Goal: Task Accomplishment & Management: Manage account settings

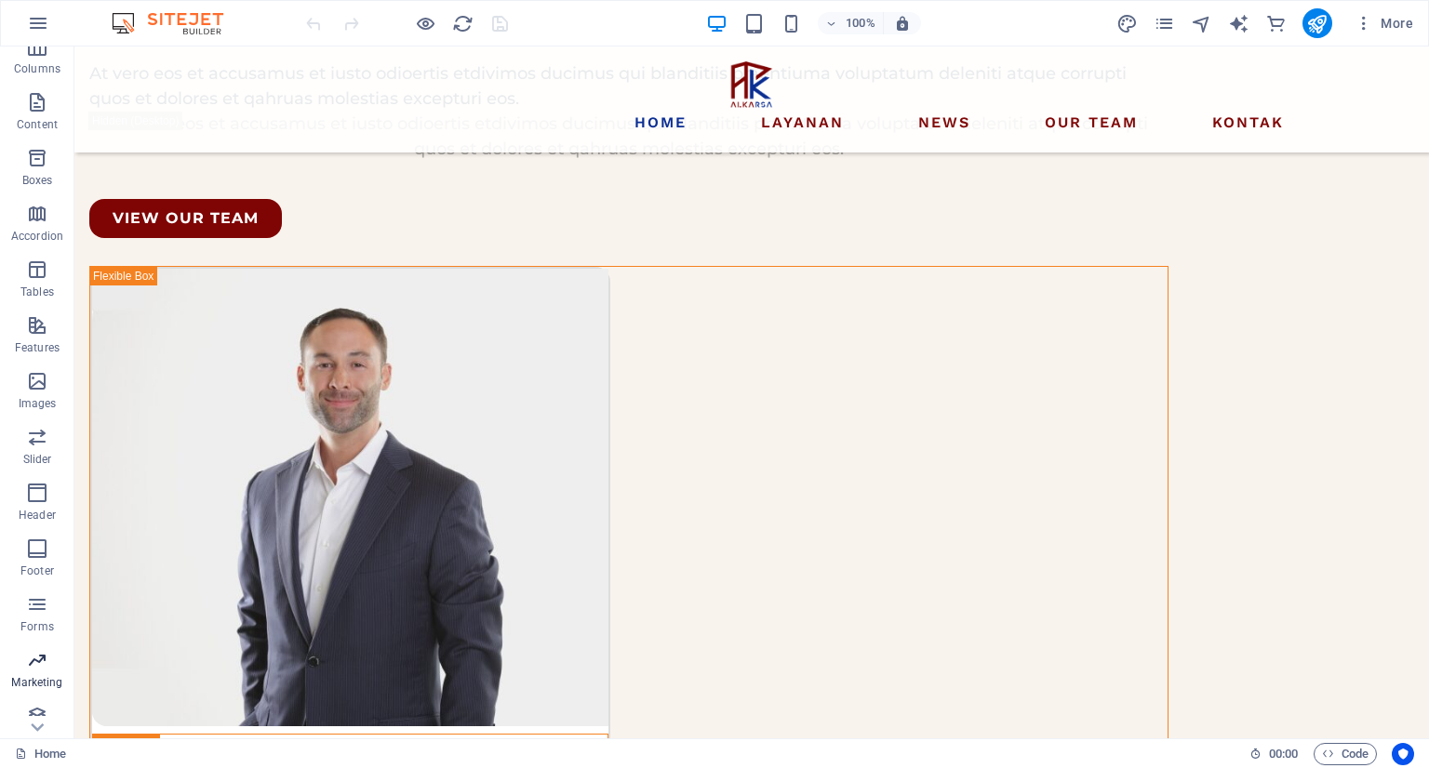
scroll to position [201, 0]
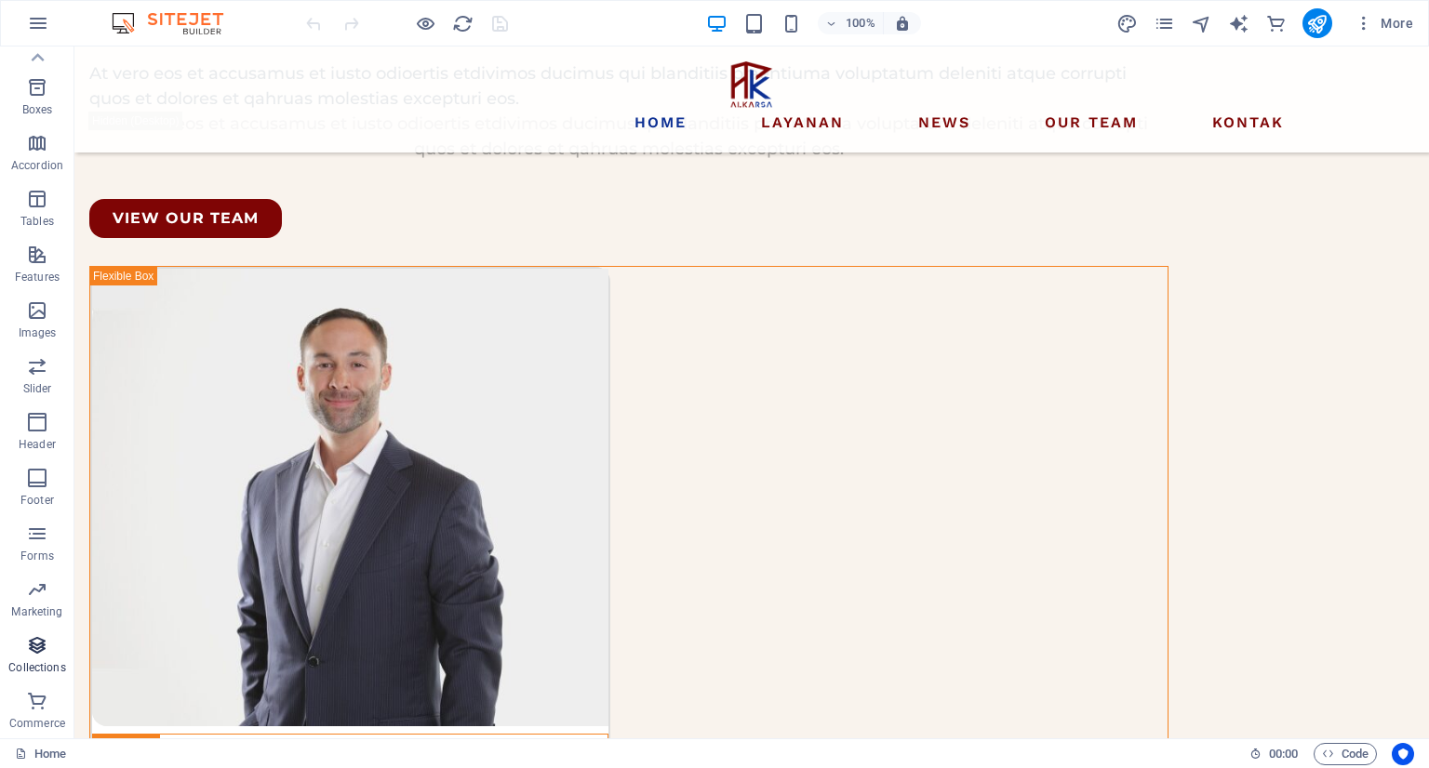
click at [33, 652] on icon "button" at bounding box center [37, 645] width 22 height 22
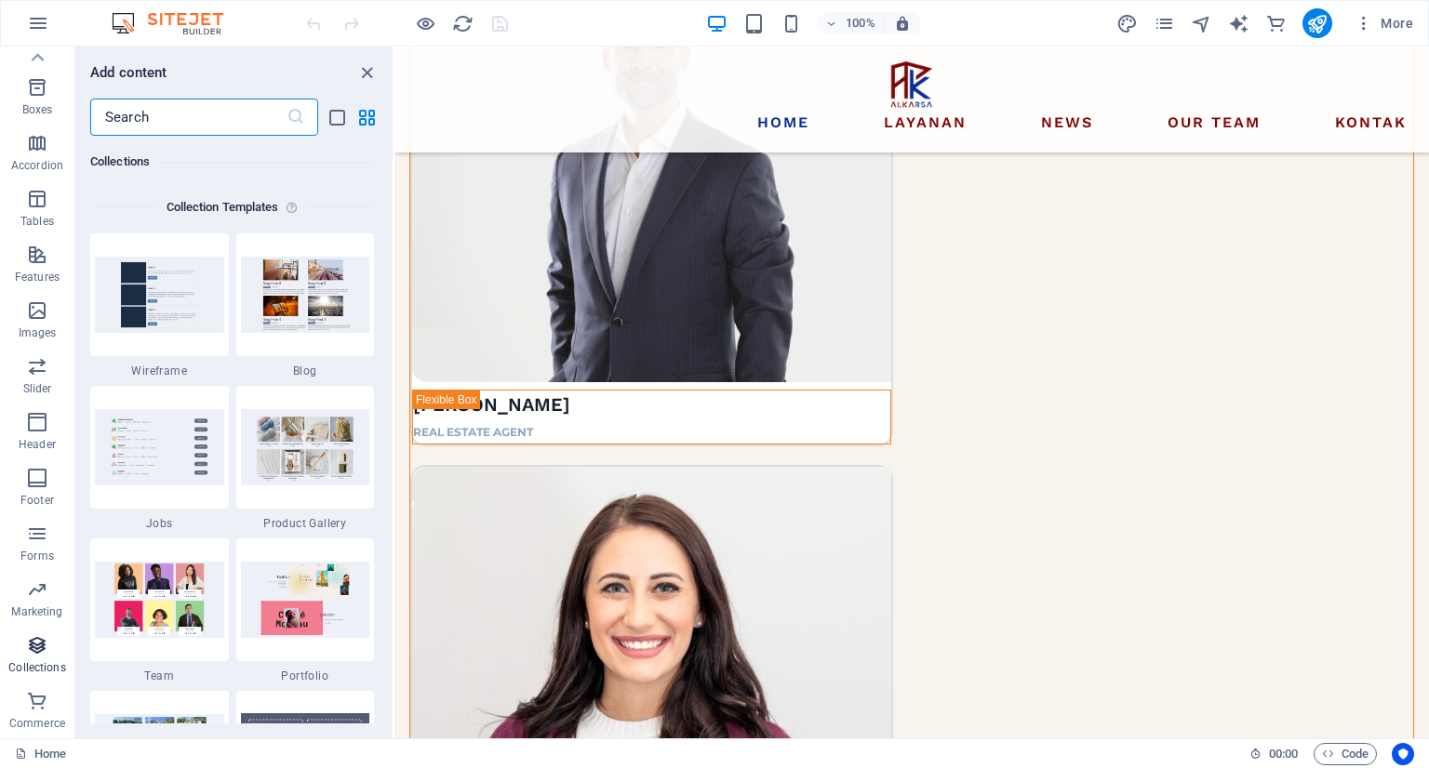
scroll to position [17026, 0]
click at [365, 73] on icon "close panel" at bounding box center [366, 72] width 21 height 21
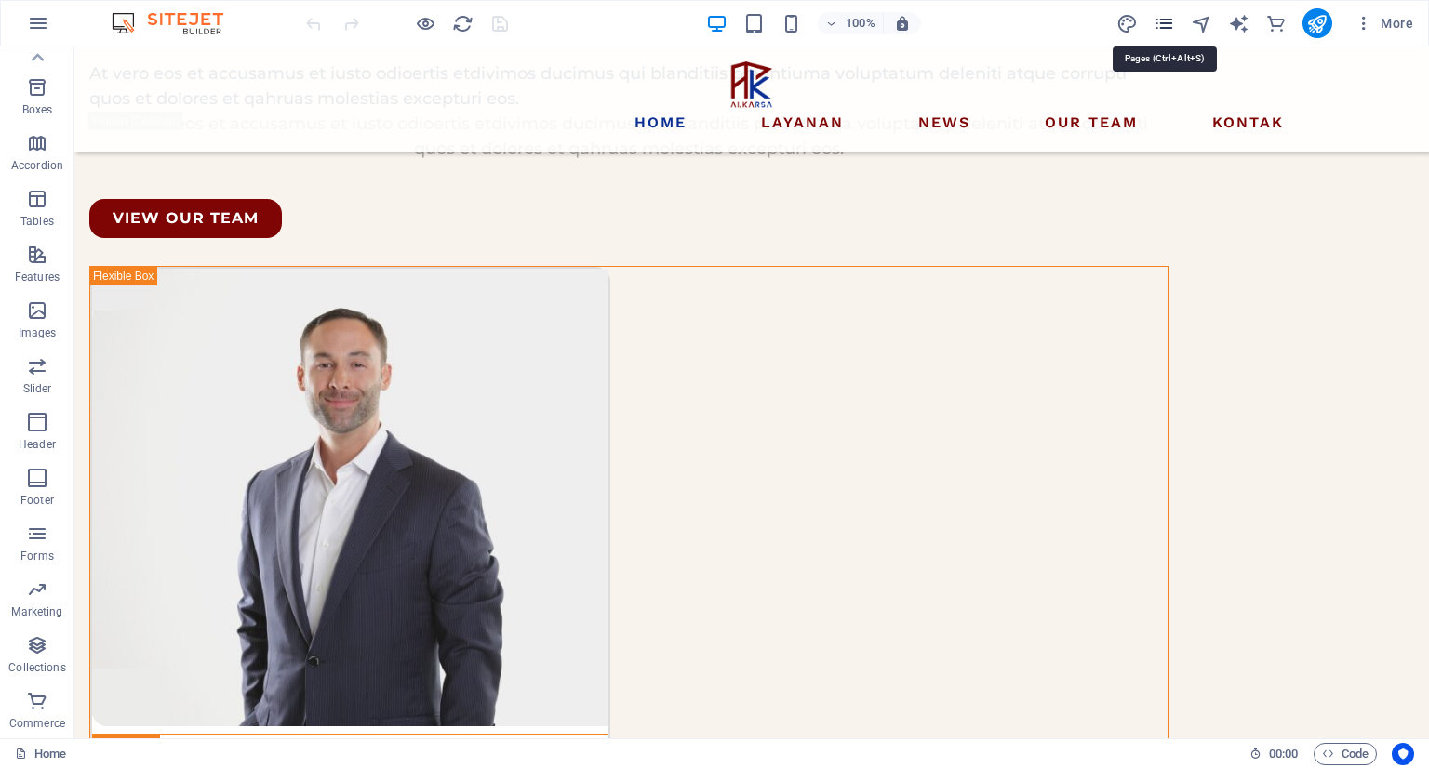
click at [1164, 23] on icon "pages" at bounding box center [1163, 23] width 21 height 21
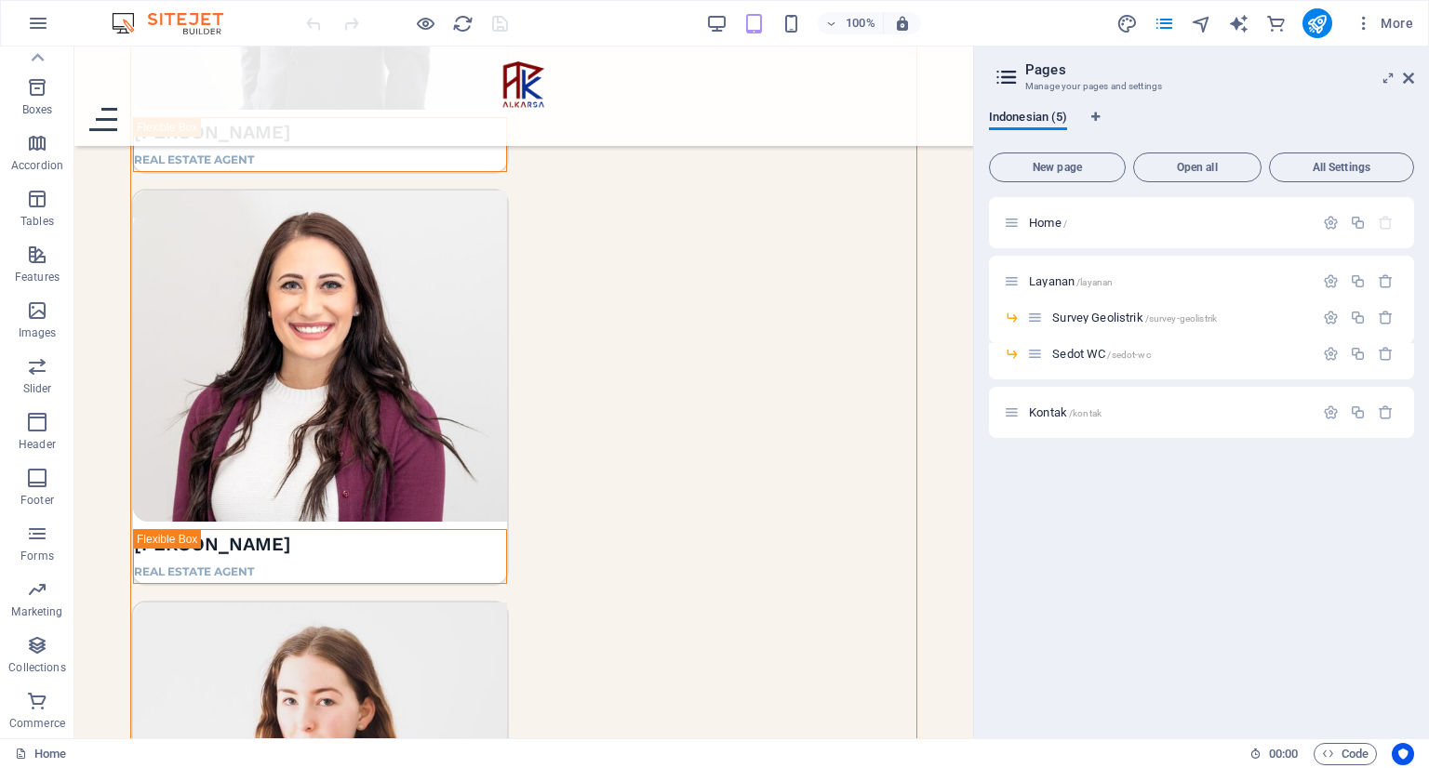
drag, startPoint x: 1051, startPoint y: 154, endPoint x: 1057, endPoint y: 195, distance: 41.3
click at [1051, 154] on button "New page" at bounding box center [1057, 168] width 137 height 30
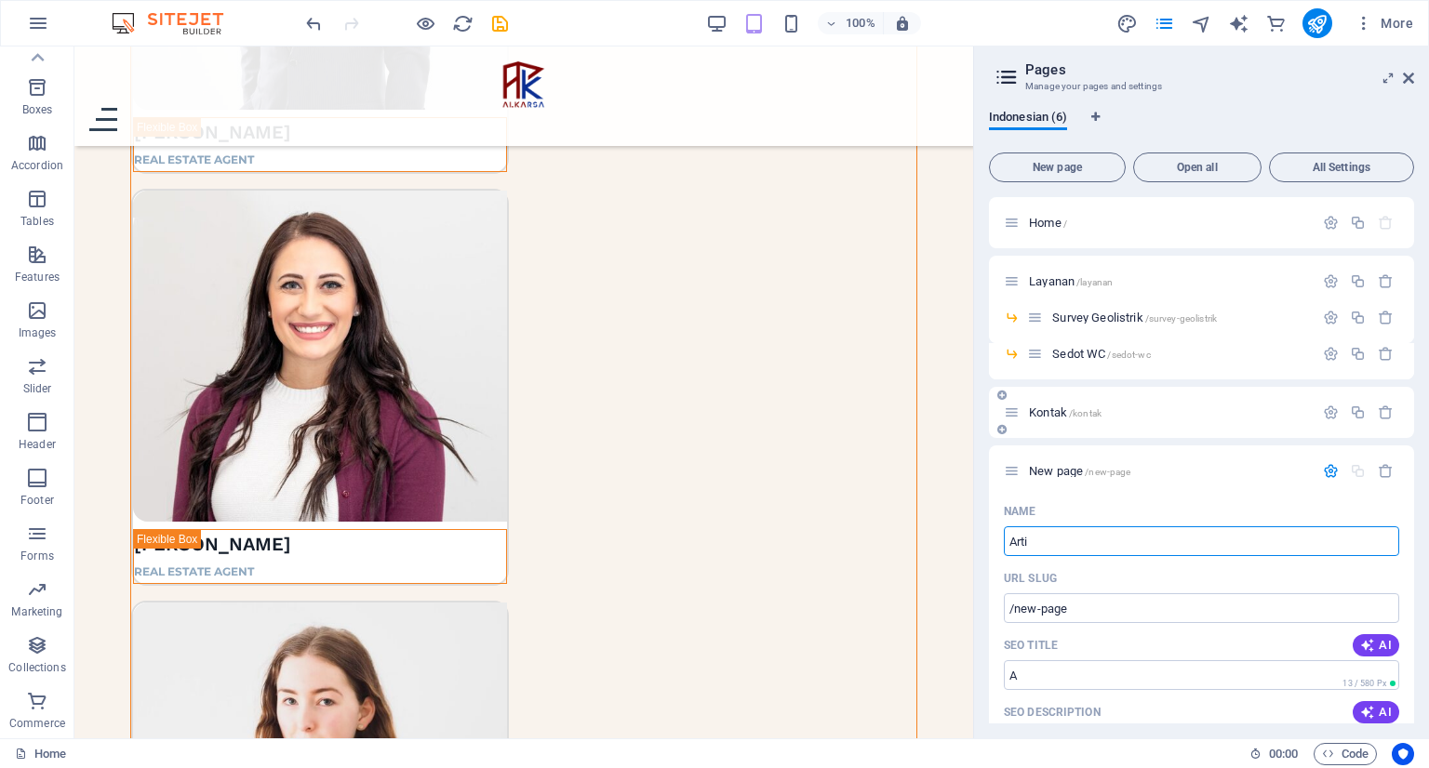
type input "Artik"
type input "/a"
type input "Artike"
type input "/artik"
type input "Artikel"
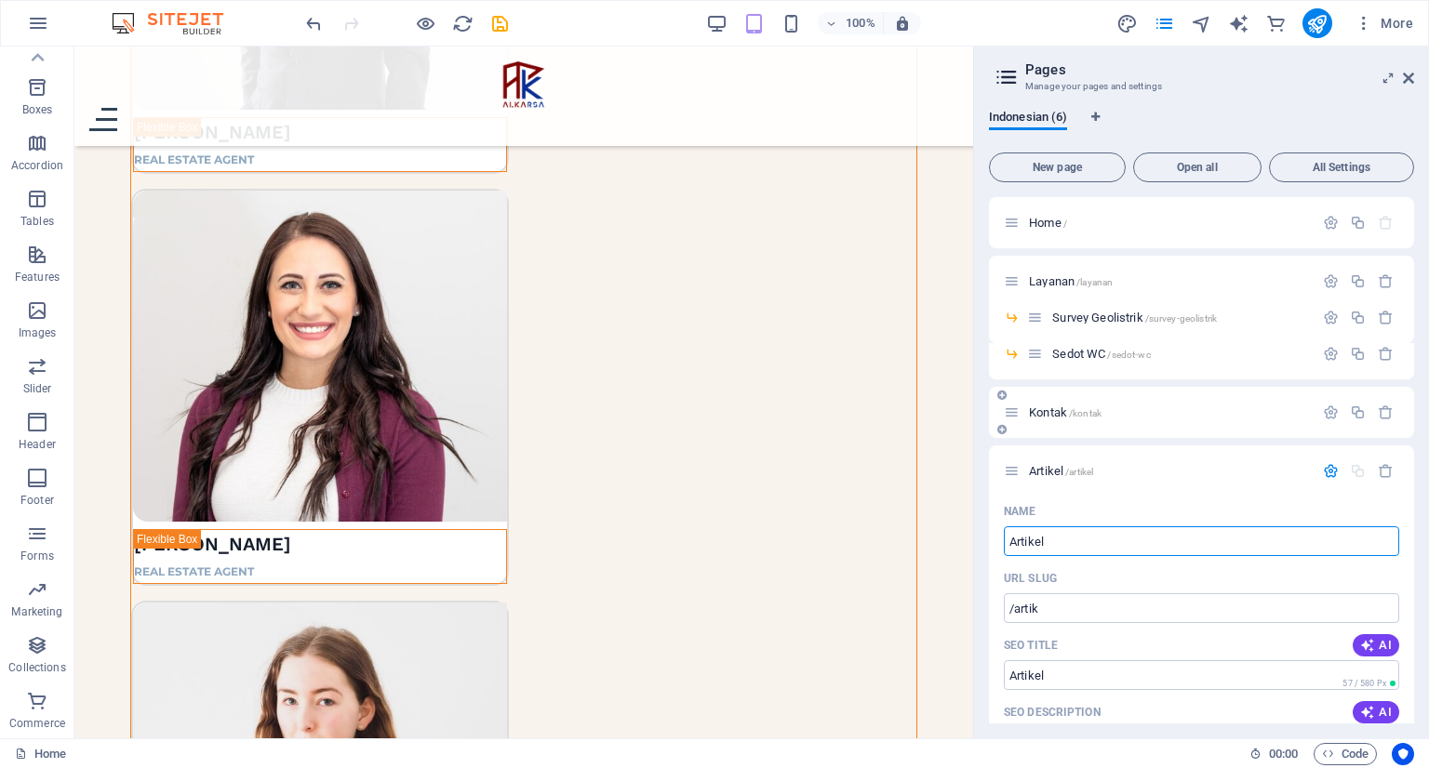
type input "/artikel"
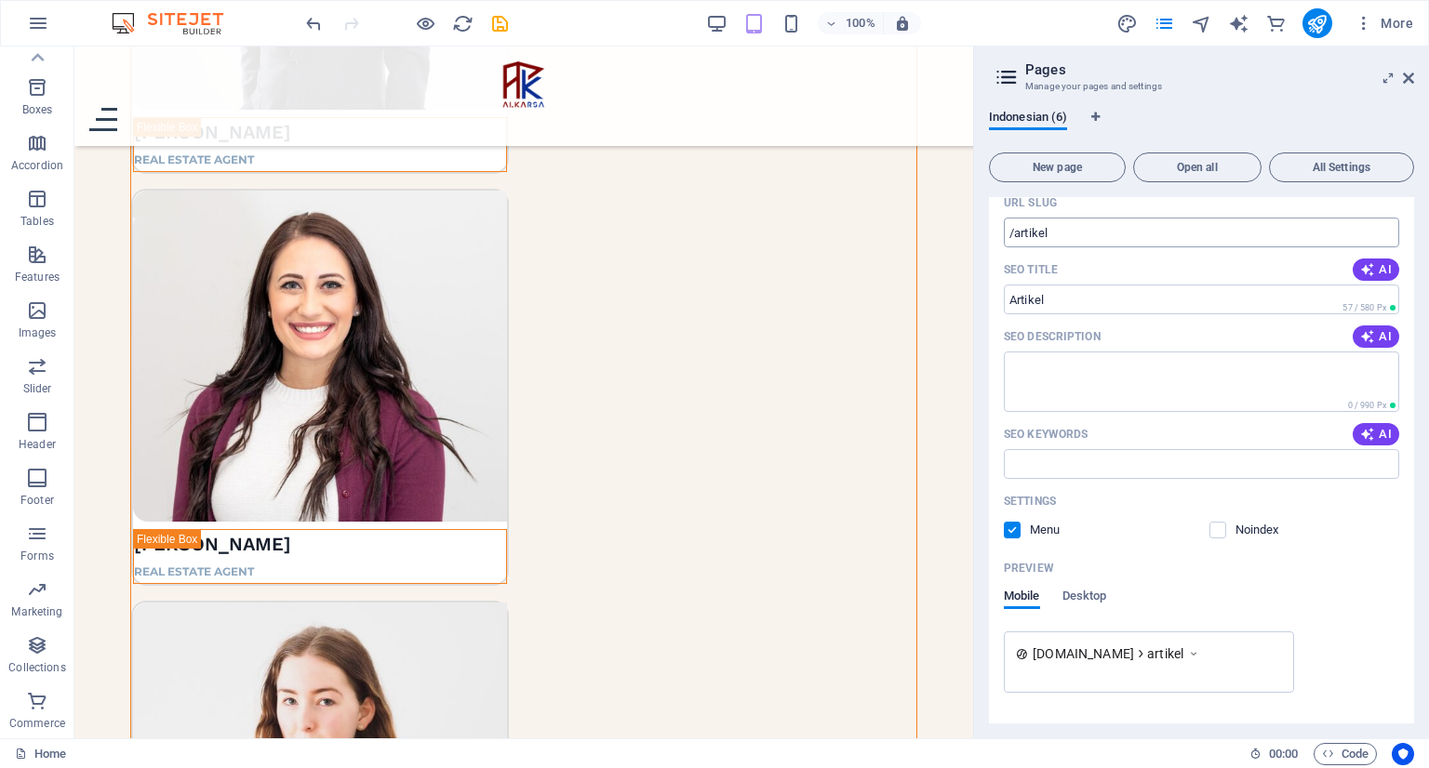
scroll to position [150, 0]
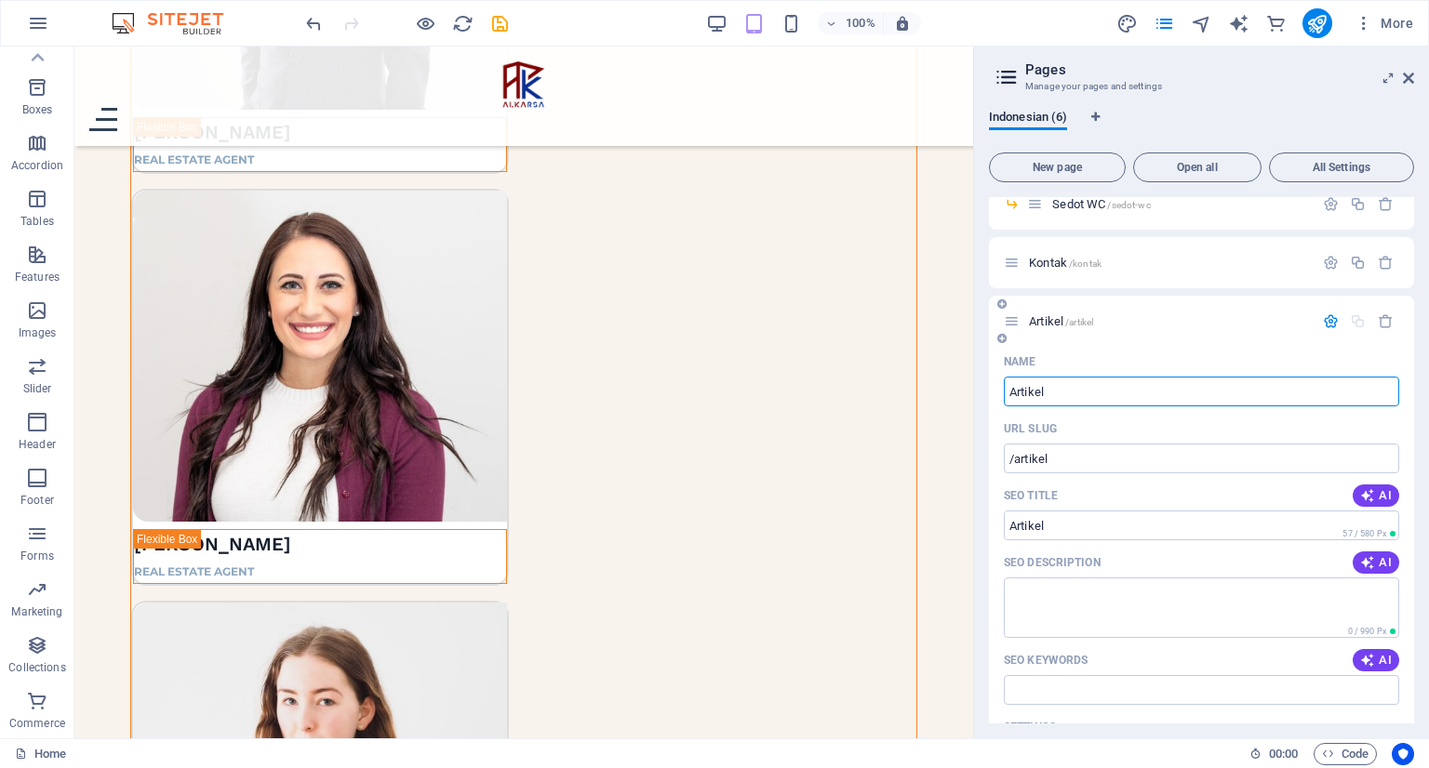
type input "Artikel"
click at [1041, 313] on div "Artikel /artikel" at bounding box center [1159, 321] width 310 height 21
click at [1040, 319] on span "Artikel /artikel" at bounding box center [1061, 321] width 64 height 14
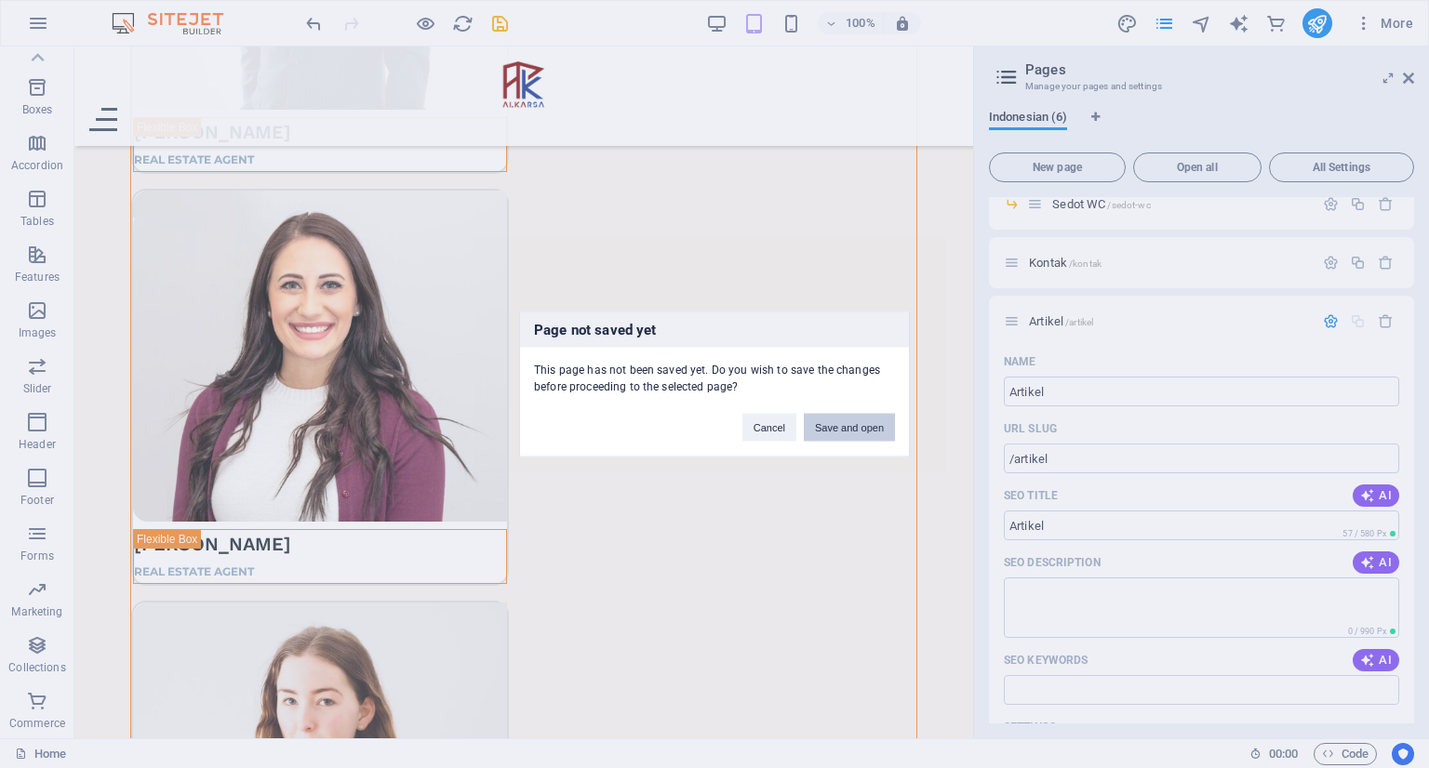
click at [836, 422] on button "Save and open" at bounding box center [849, 428] width 91 height 28
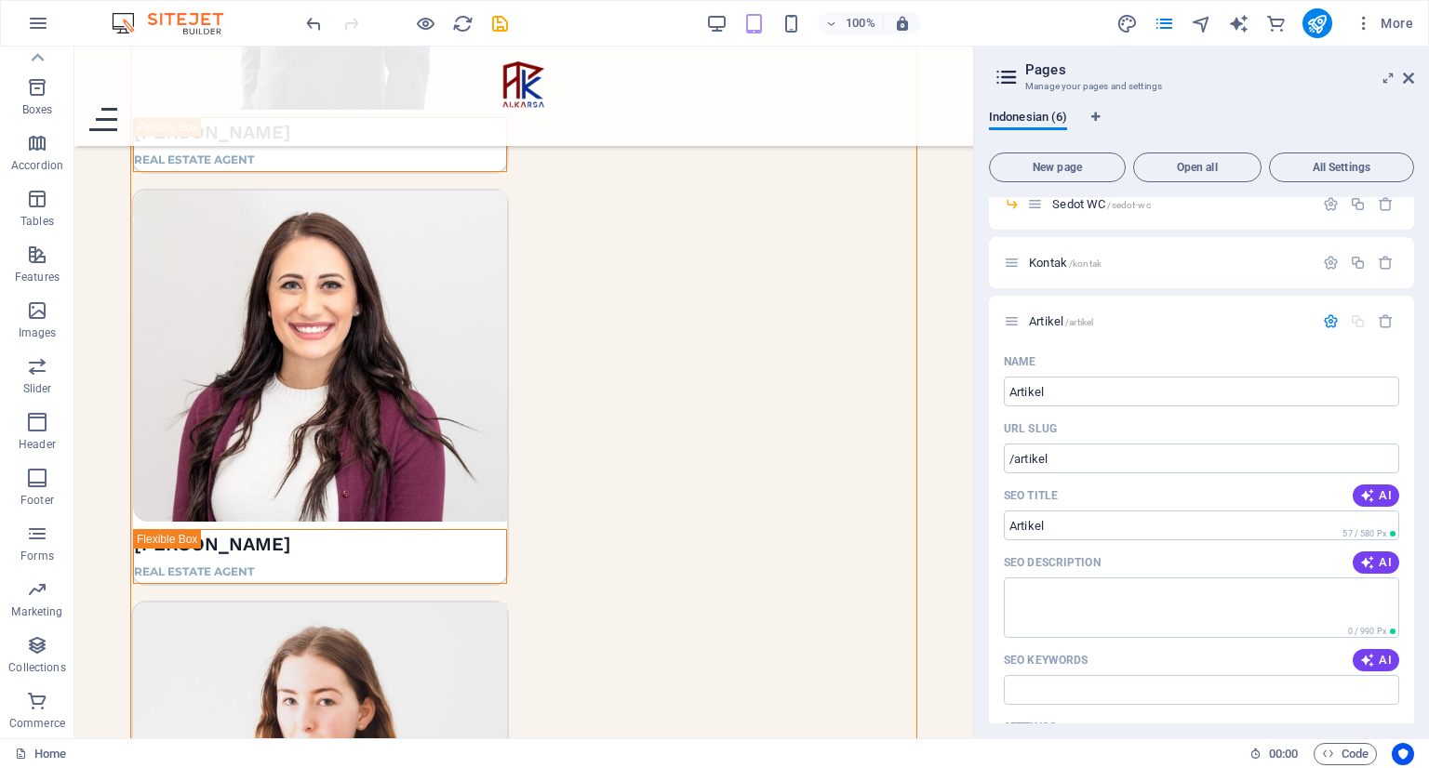
click at [1148, 115] on div "Indonesian (6)" at bounding box center [1201, 127] width 425 height 35
click at [1055, 317] on span "Artikel /artikel" at bounding box center [1061, 321] width 64 height 14
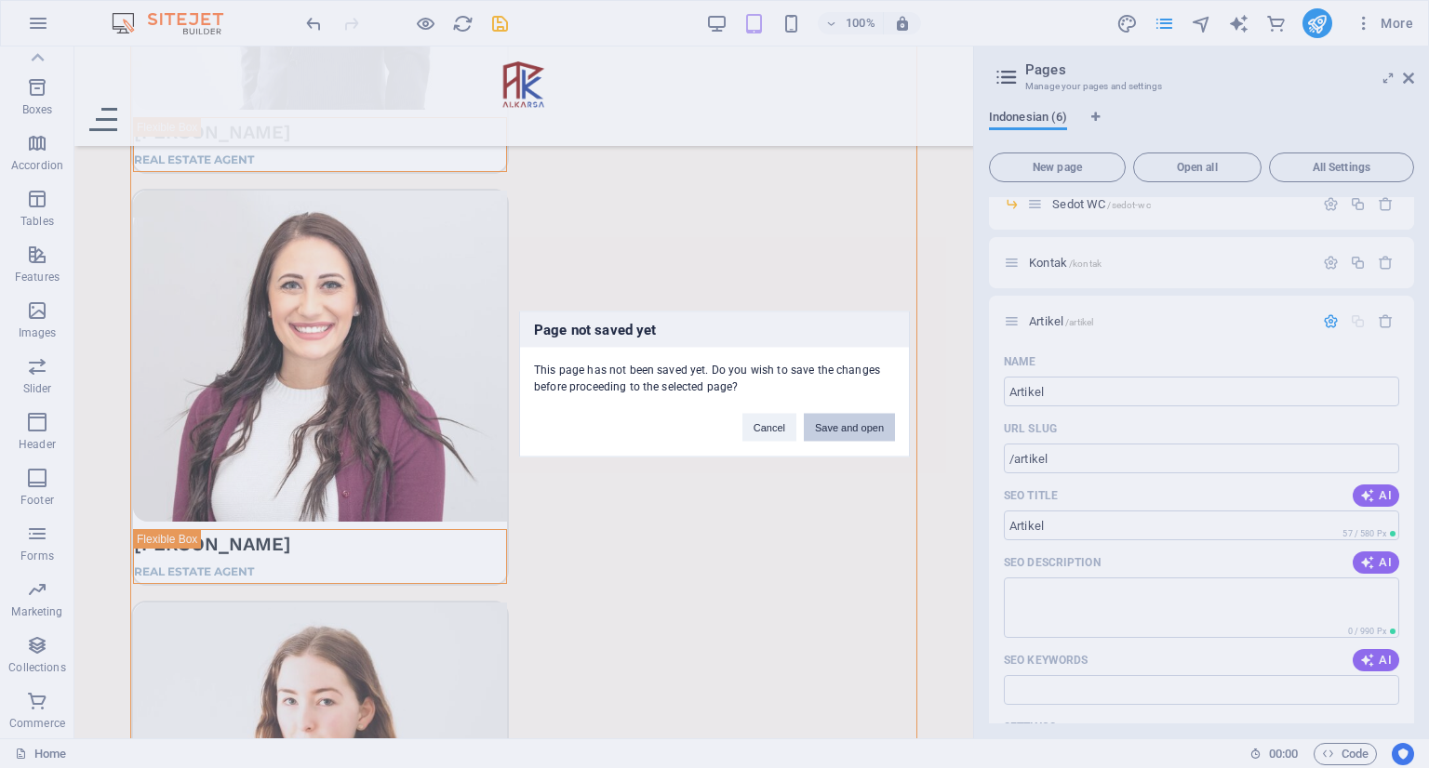
click at [829, 432] on button "Save and open" at bounding box center [849, 428] width 91 height 28
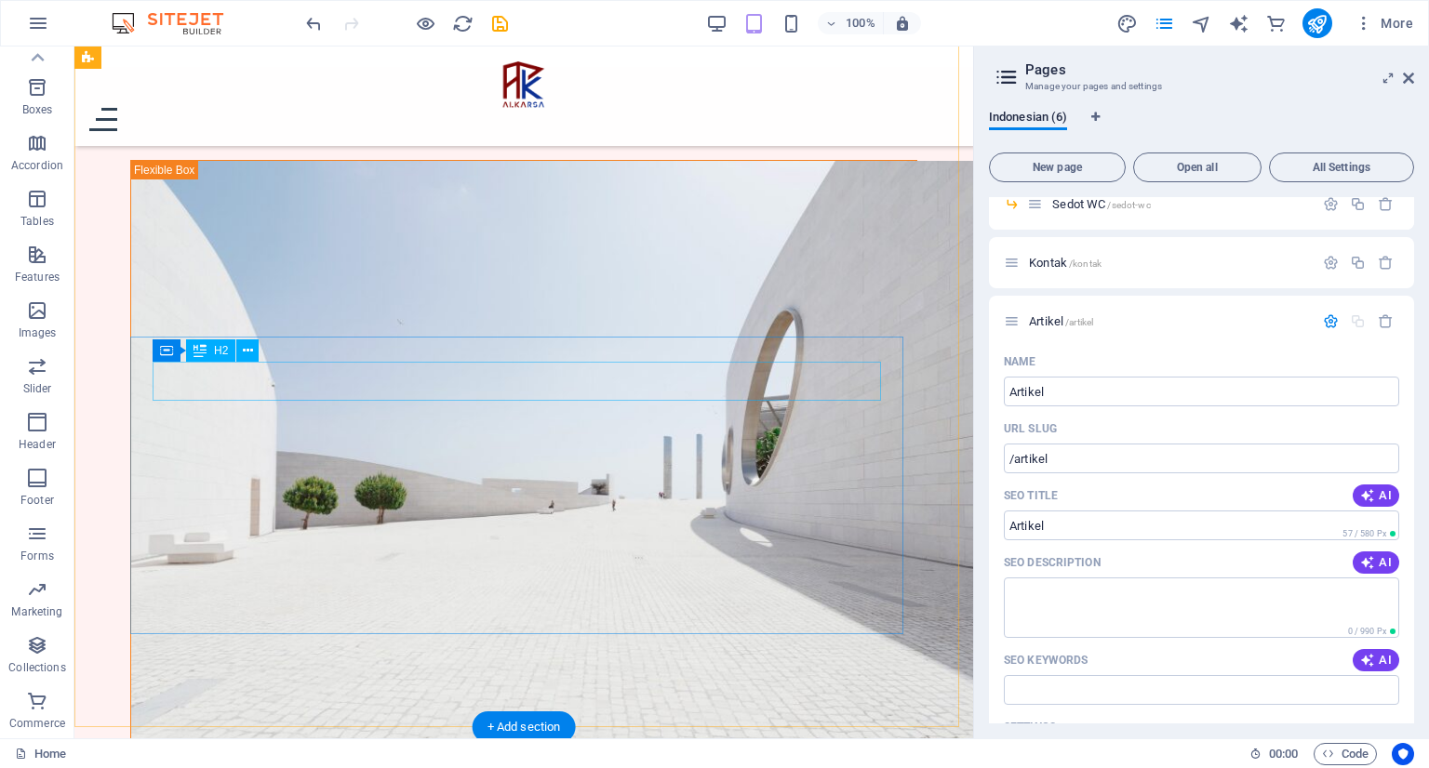
scroll to position [862, 0]
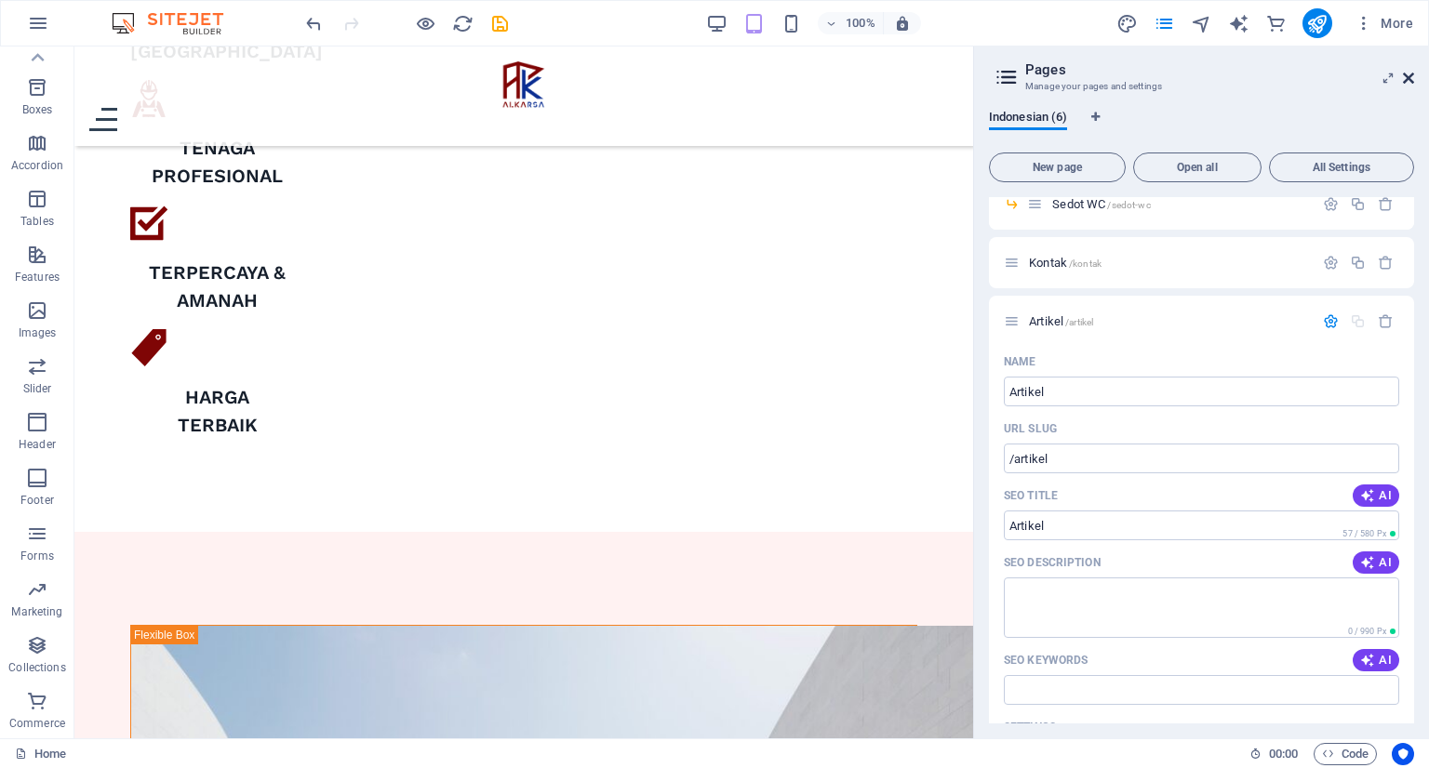
click at [1407, 73] on icon at bounding box center [1408, 78] width 11 height 15
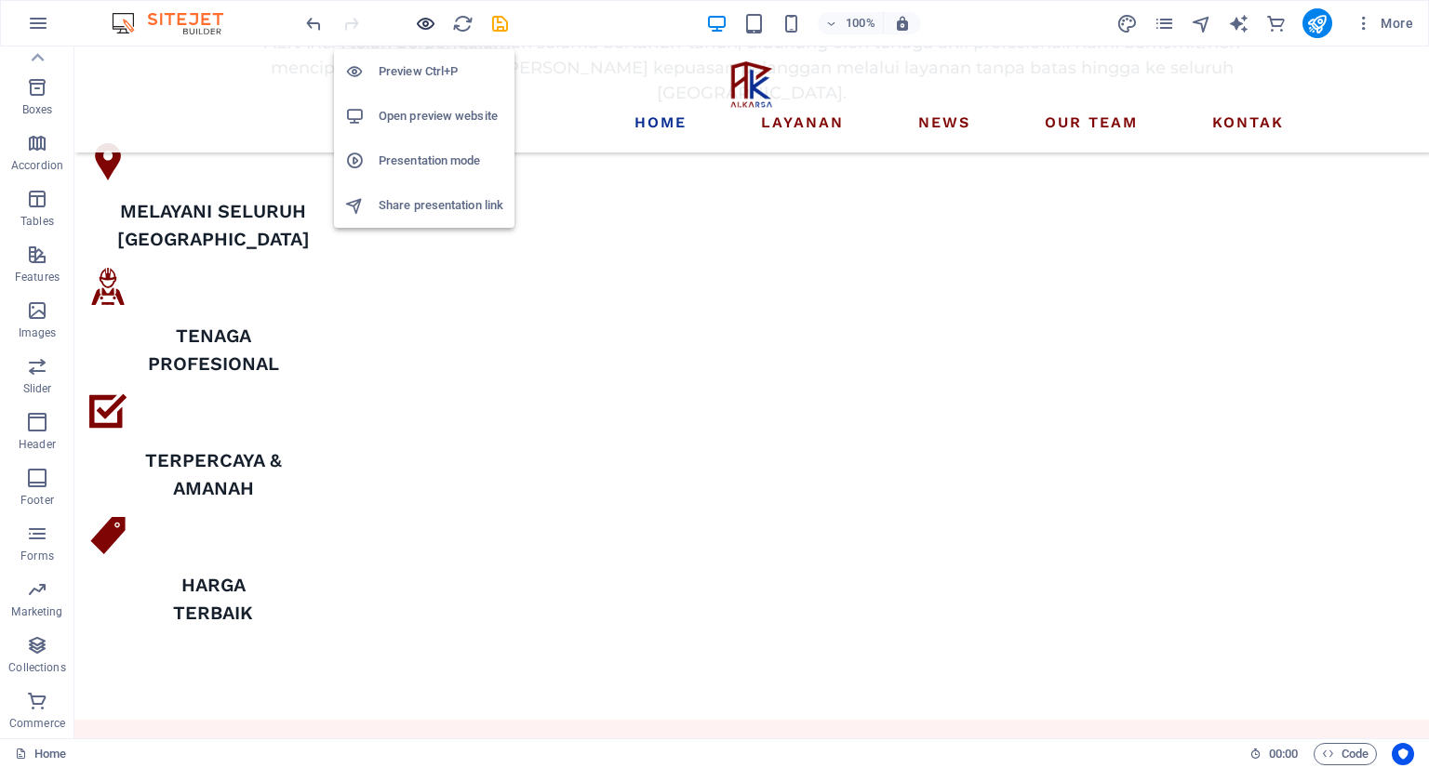
click at [420, 27] on icon "button" at bounding box center [425, 23] width 21 height 21
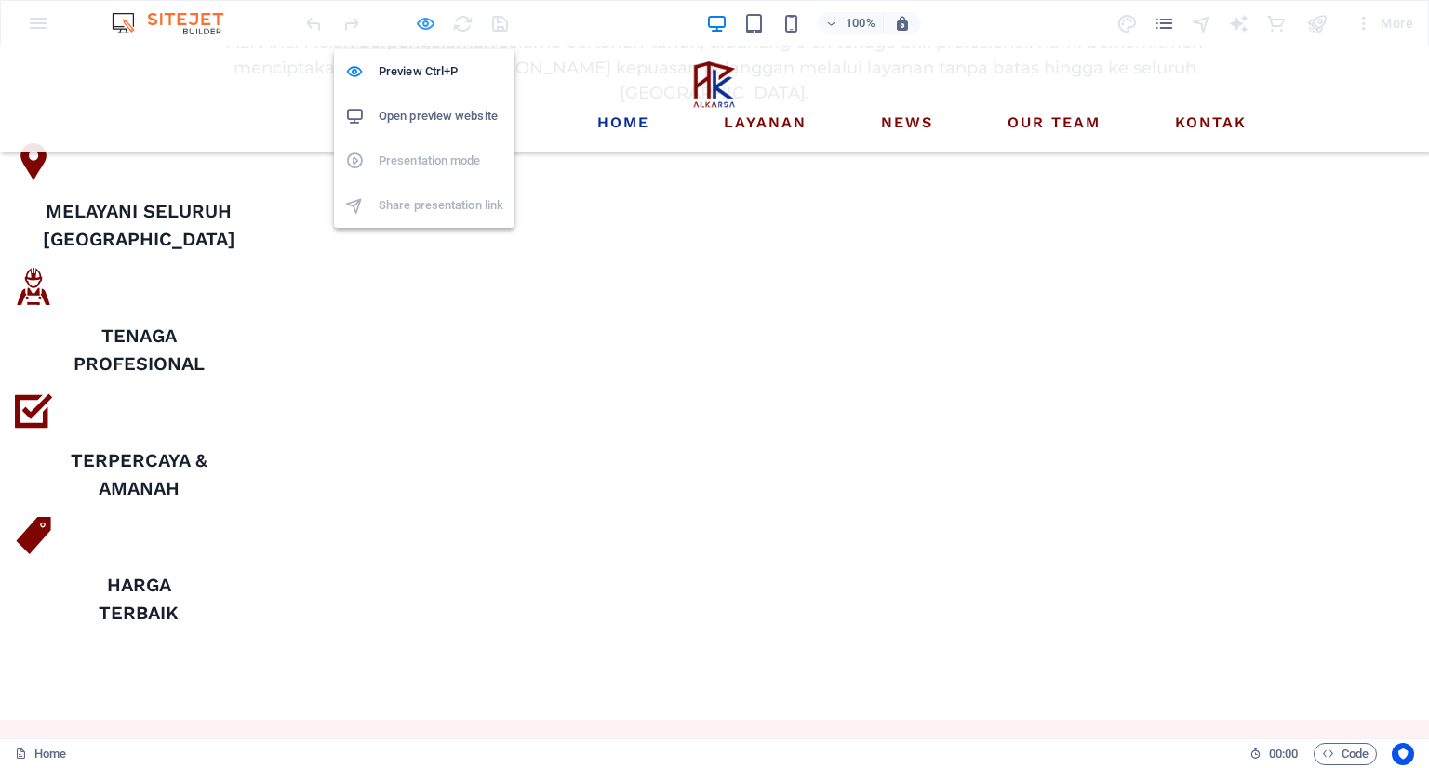
click at [420, 27] on icon "button" at bounding box center [425, 23] width 21 height 21
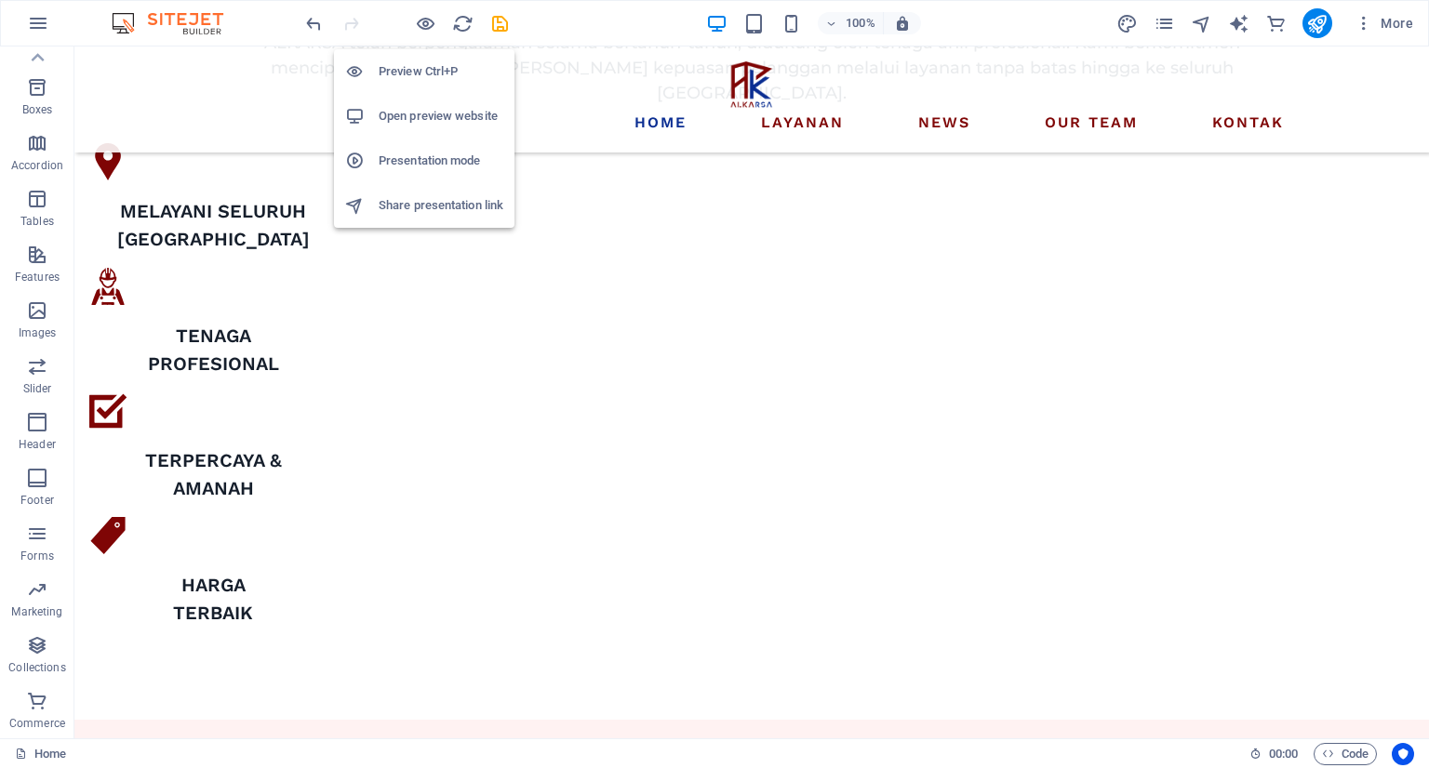
click at [425, 111] on h6 "Open preview website" at bounding box center [441, 116] width 125 height 22
click at [426, 111] on h6 "Open preview website" at bounding box center [441, 116] width 125 height 22
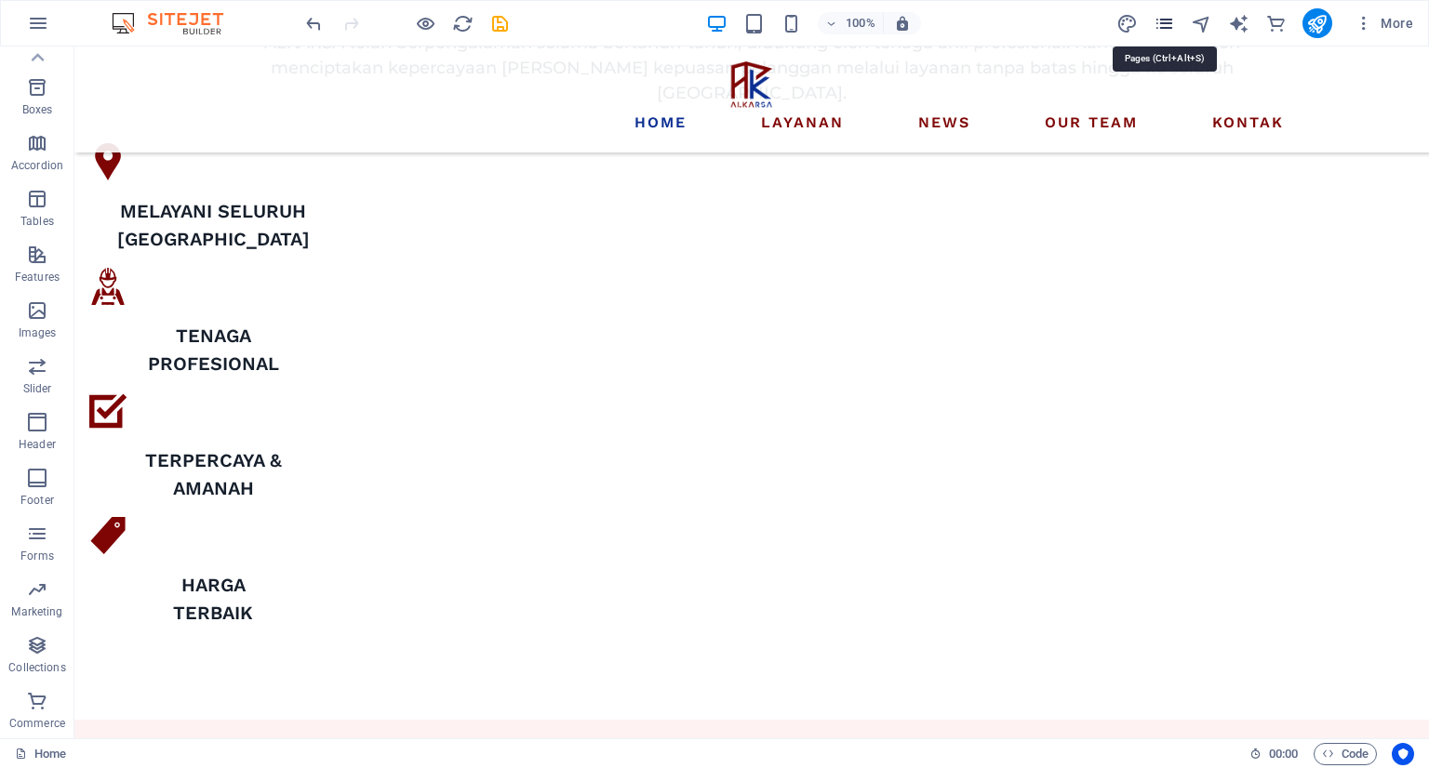
click at [1167, 23] on icon "pages" at bounding box center [1163, 23] width 21 height 21
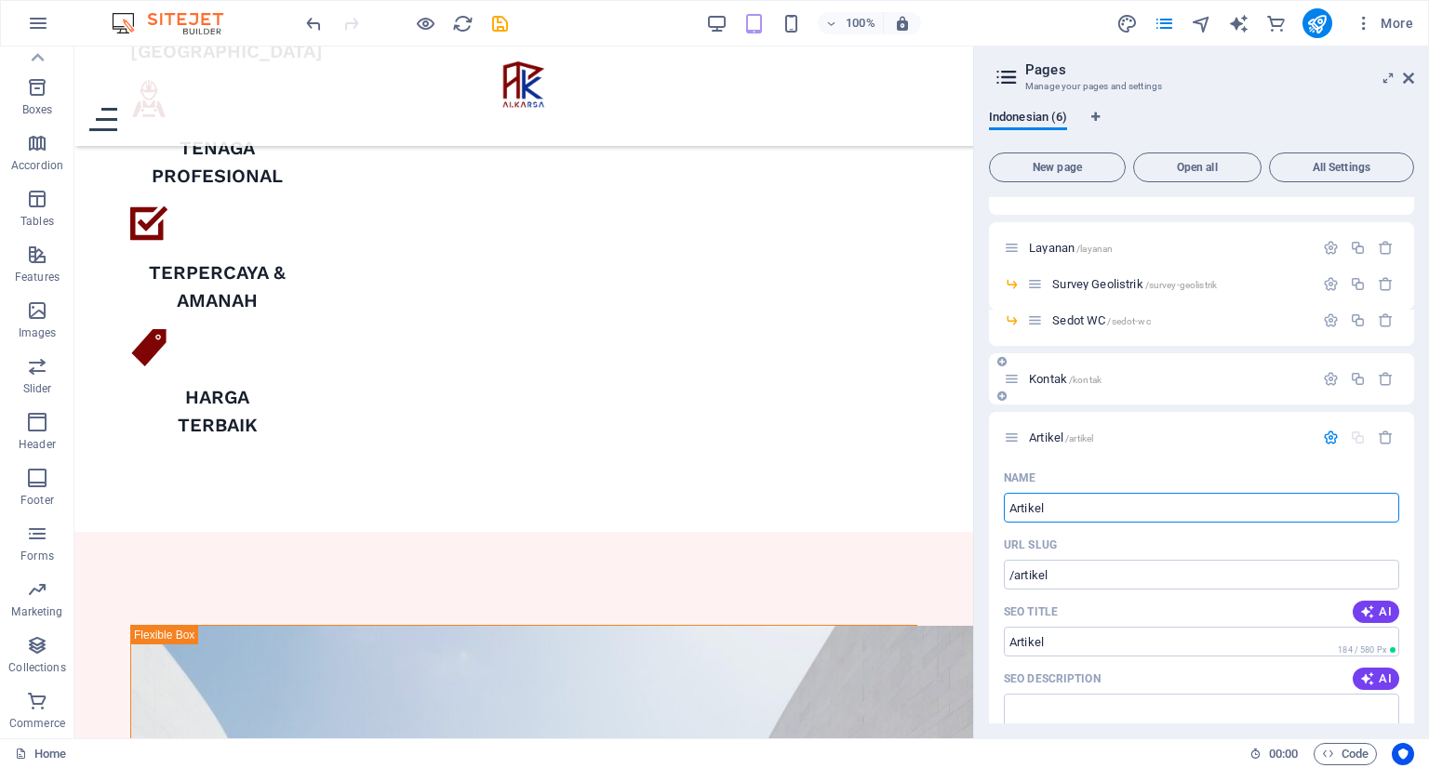
scroll to position [93, 0]
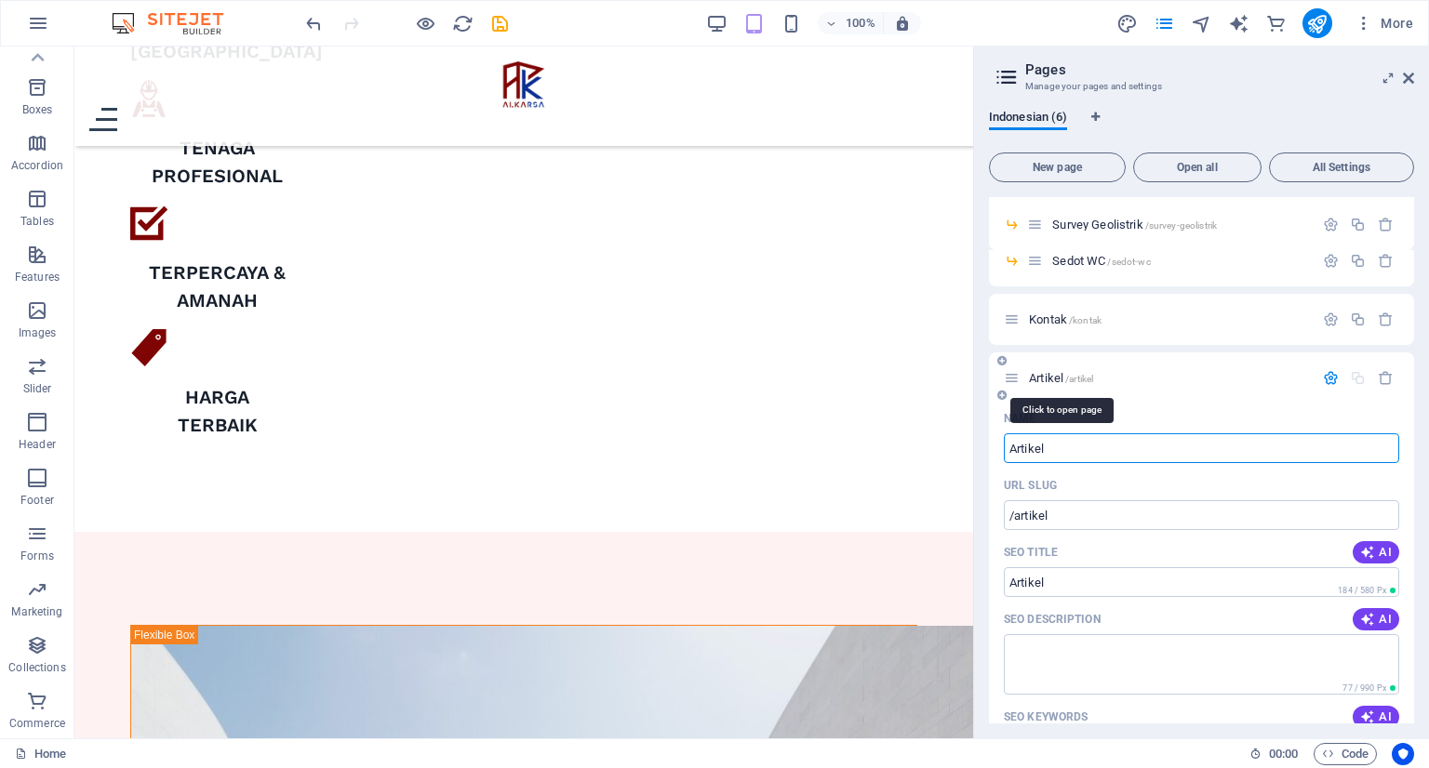
click at [1046, 375] on span "Artikel /artikel" at bounding box center [1061, 378] width 64 height 14
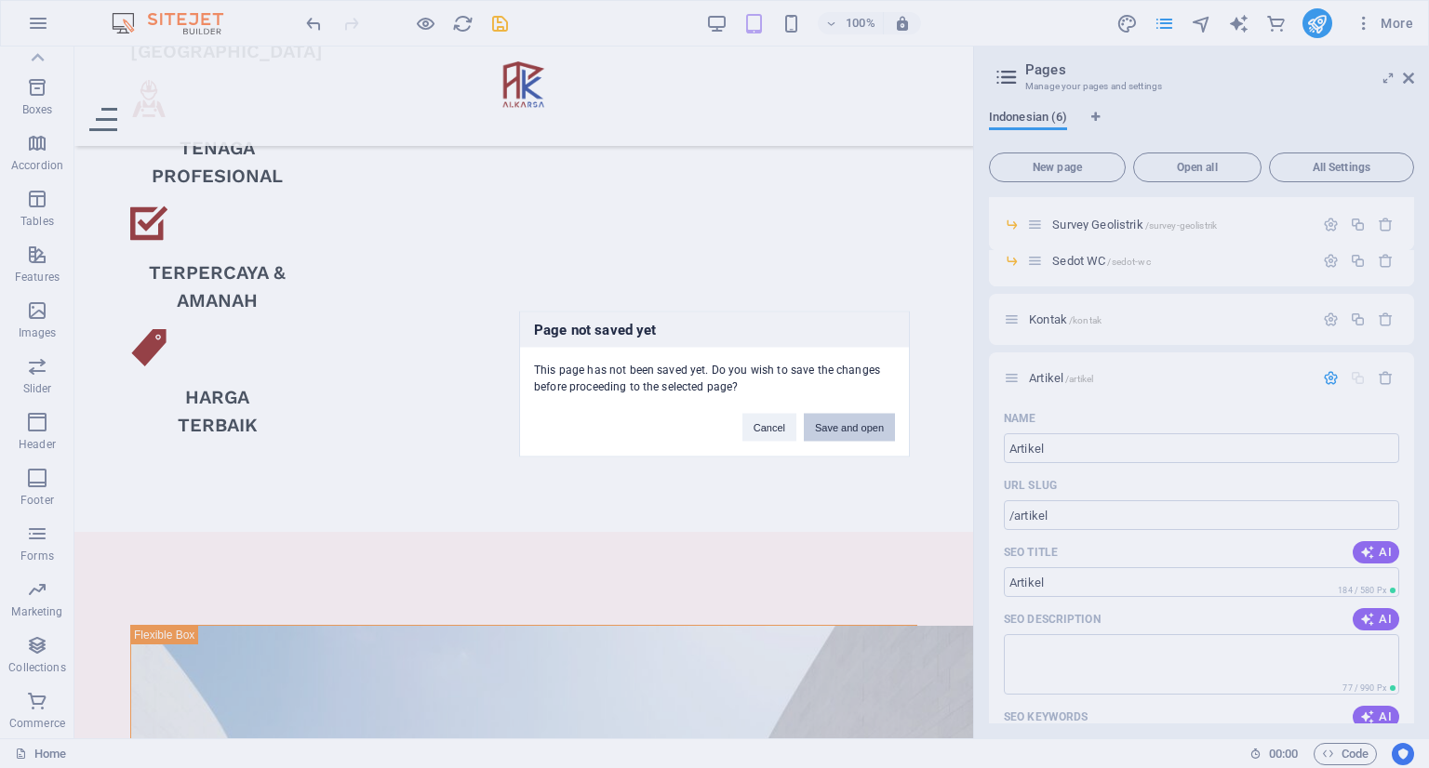
click at [825, 432] on button "Save and open" at bounding box center [849, 428] width 91 height 28
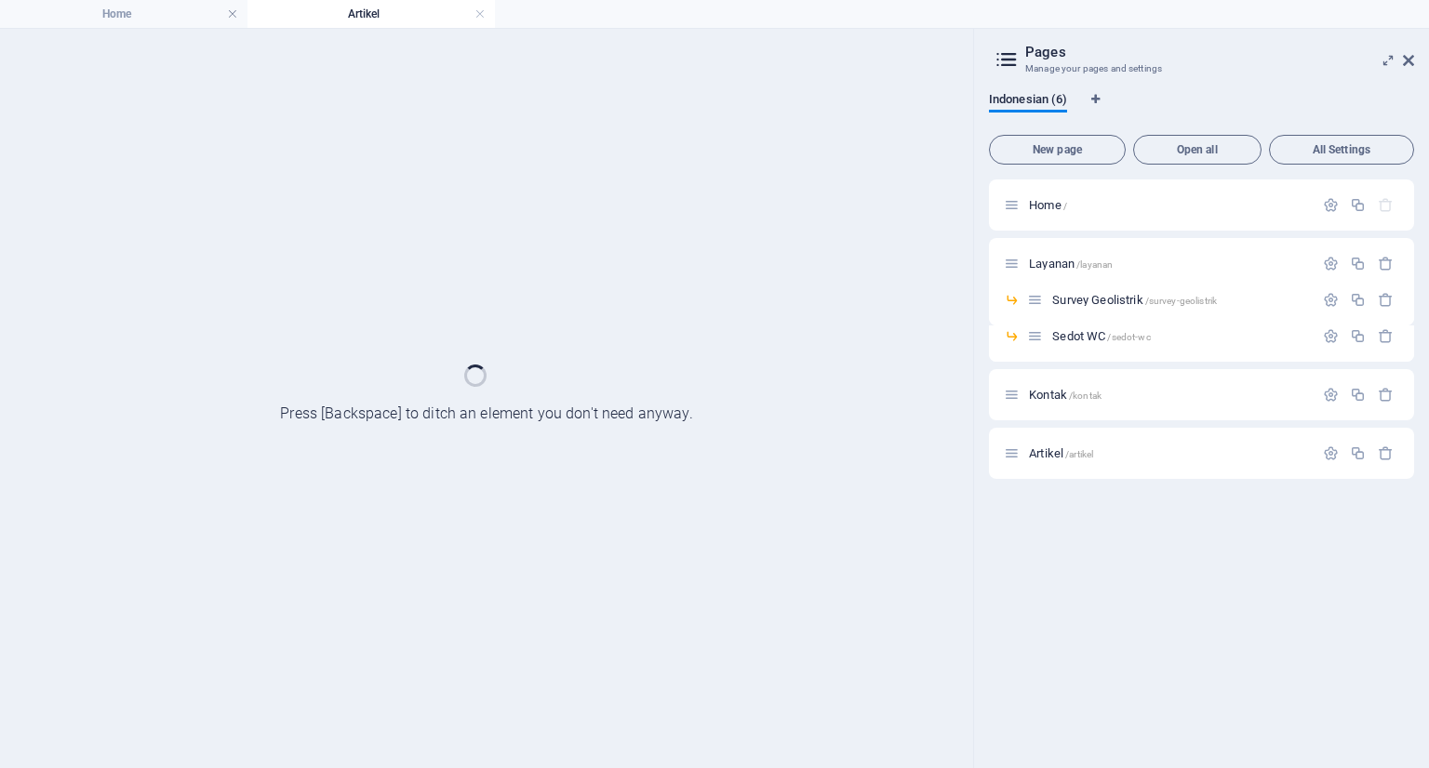
scroll to position [0, 0]
click at [501, 22] on ul "Home Artikel" at bounding box center [714, 14] width 1429 height 28
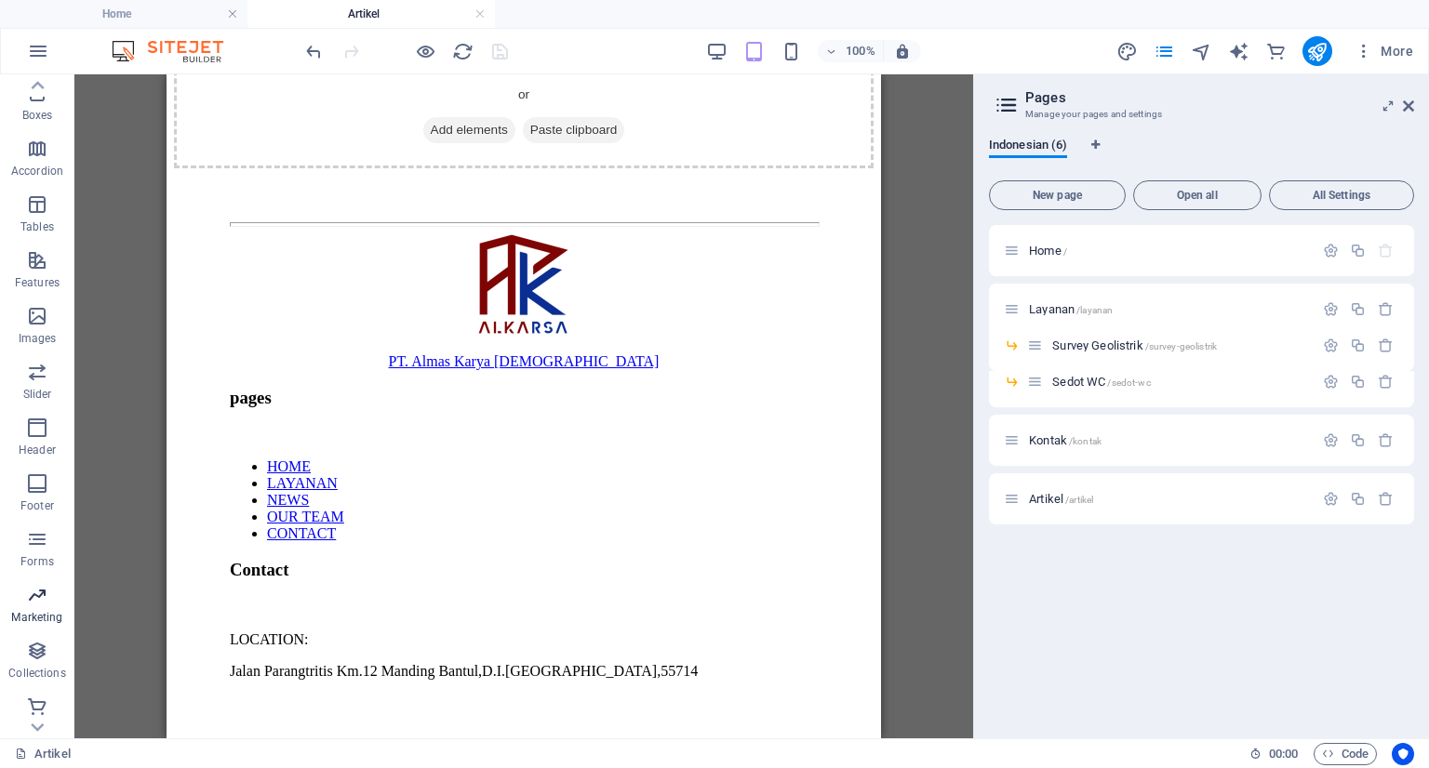
scroll to position [229, 0]
click at [41, 647] on icon "button" at bounding box center [37, 645] width 22 height 22
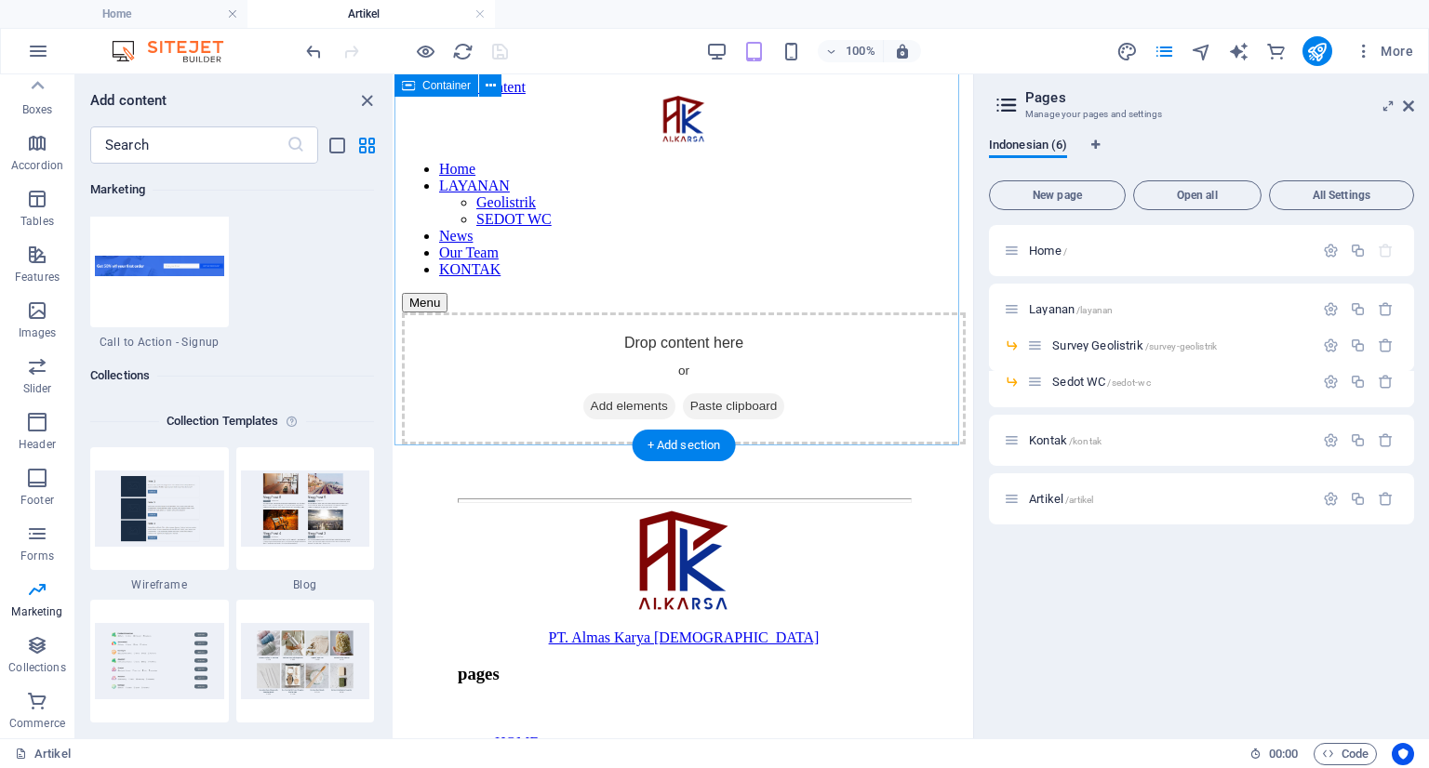
scroll to position [0, 0]
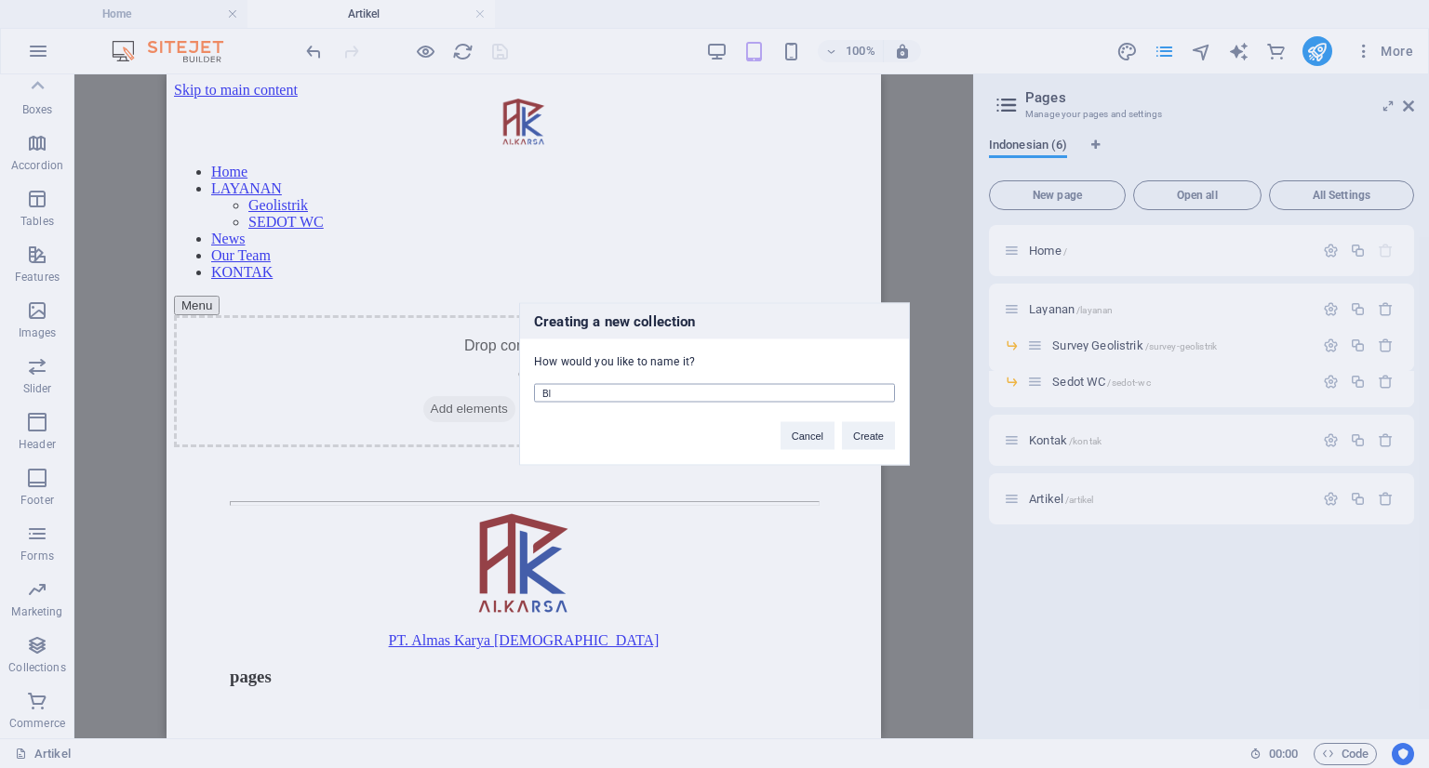
type input "B"
type input "Artikel"
click at [860, 438] on button "Create" at bounding box center [868, 436] width 53 height 28
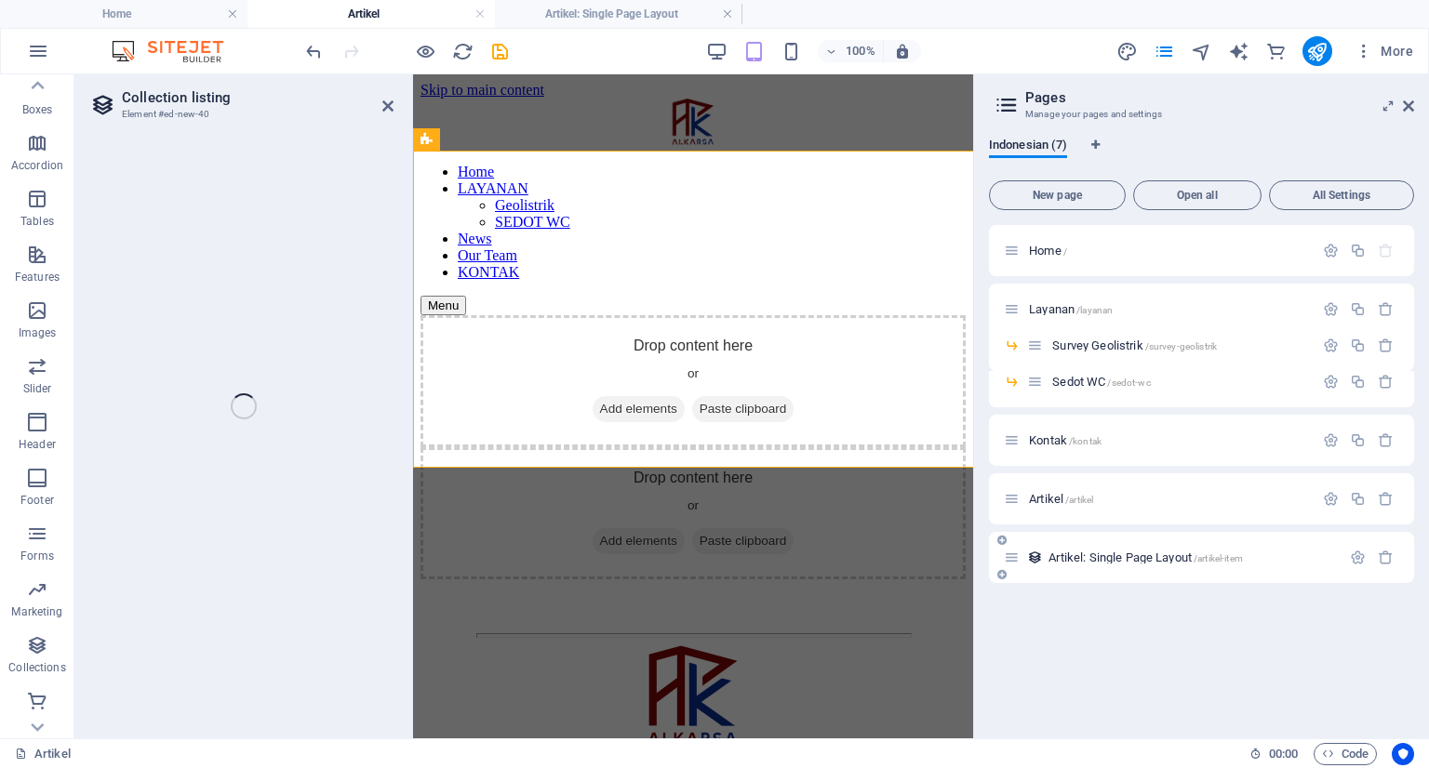
select select
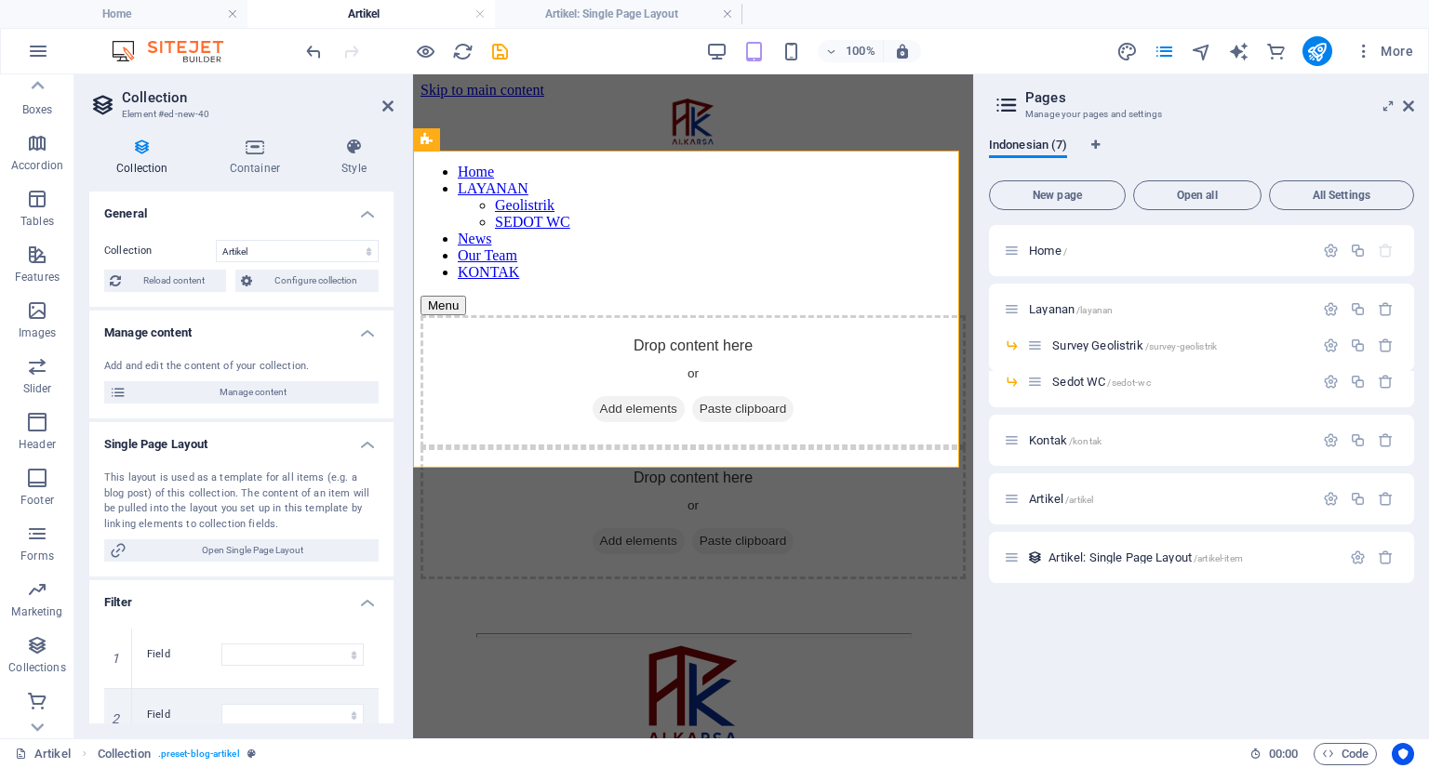
select select "columns.status"
select select "columns.publishing_date"
select select "past"
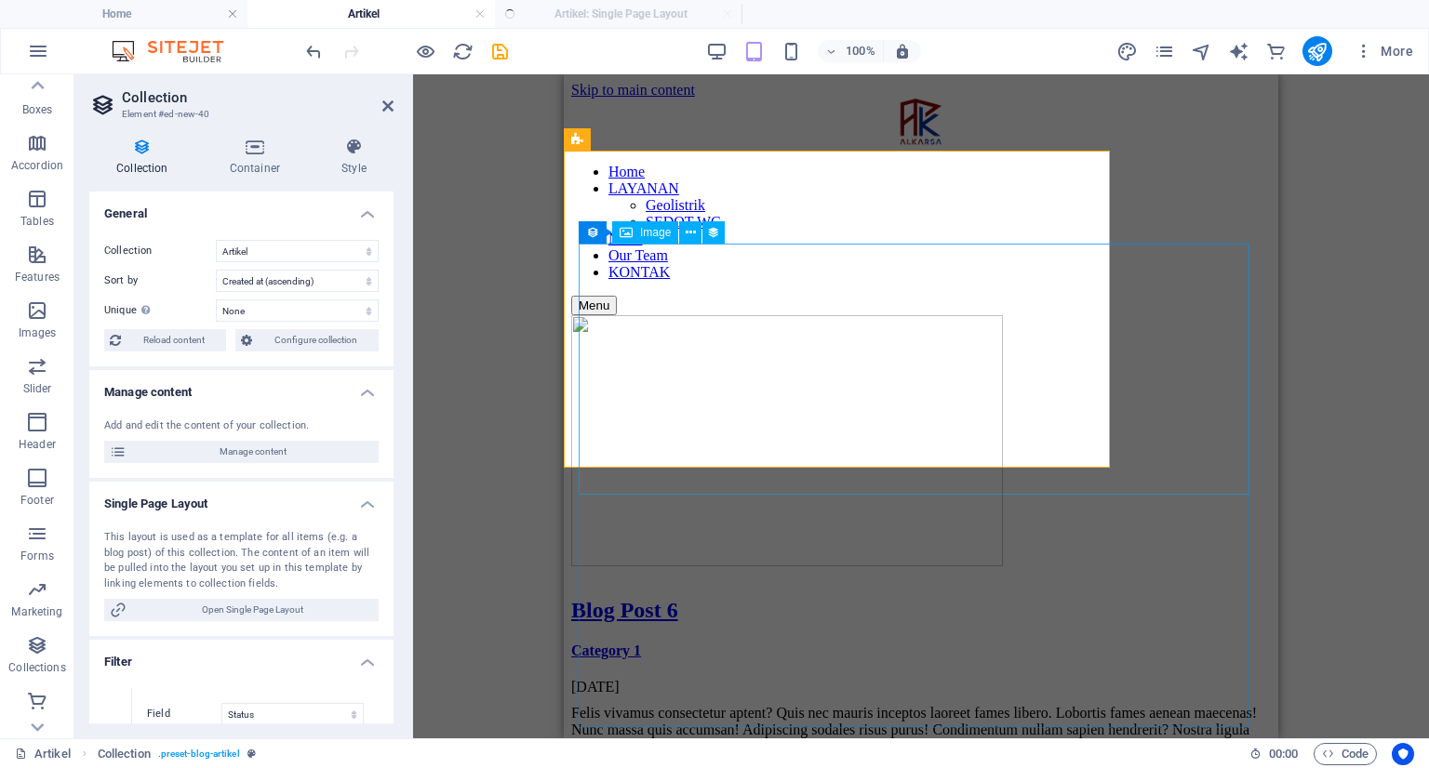
select select "columns.publishing_date_DESC"
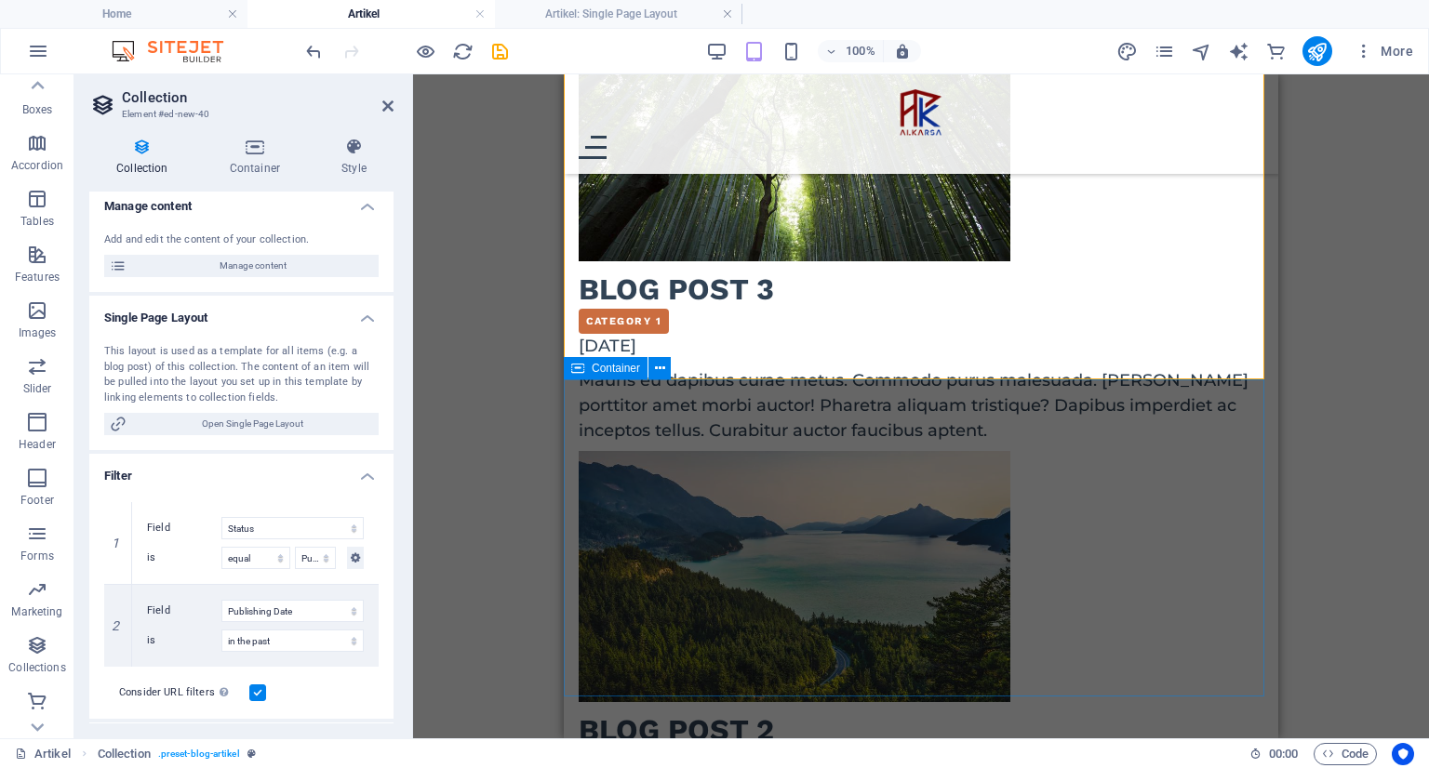
scroll to position [1581, 0]
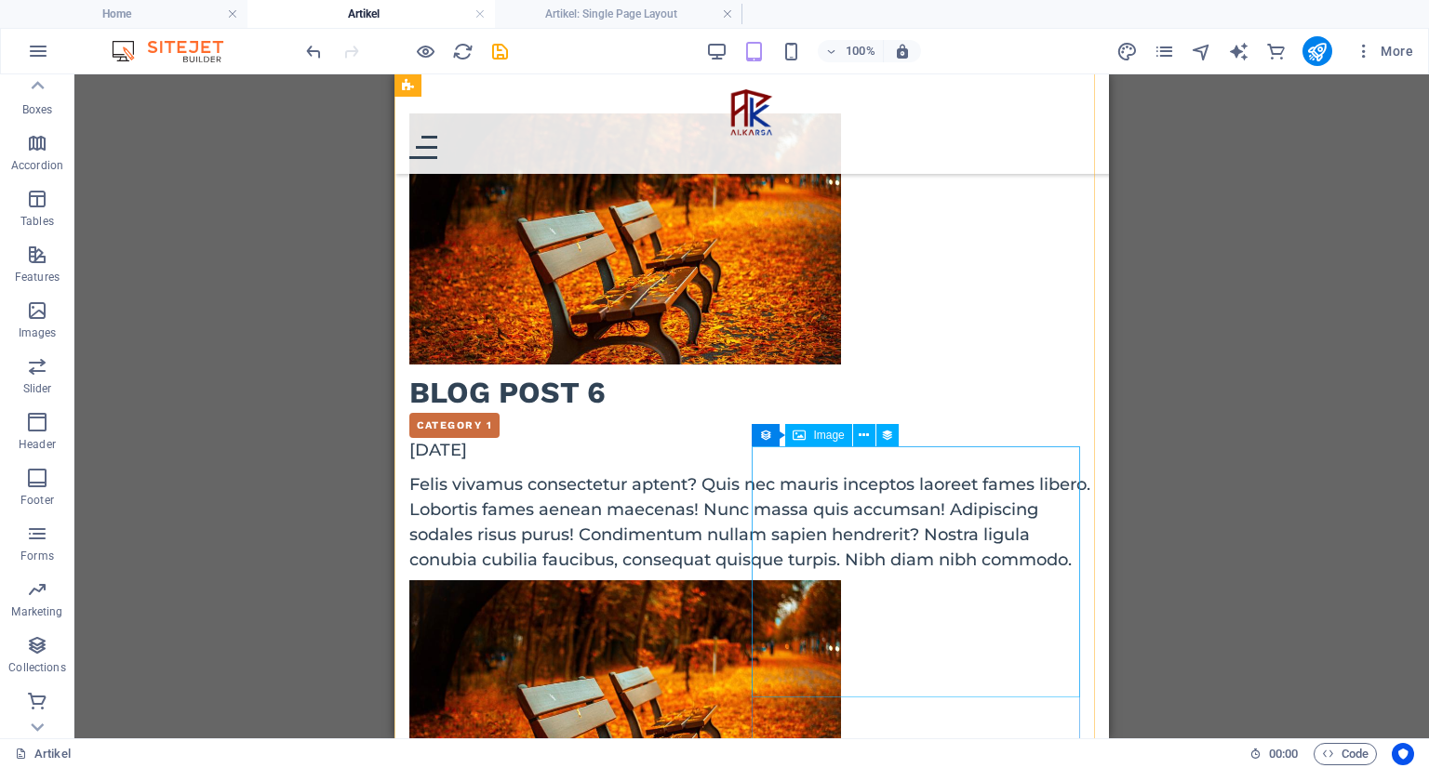
scroll to position [0, 0]
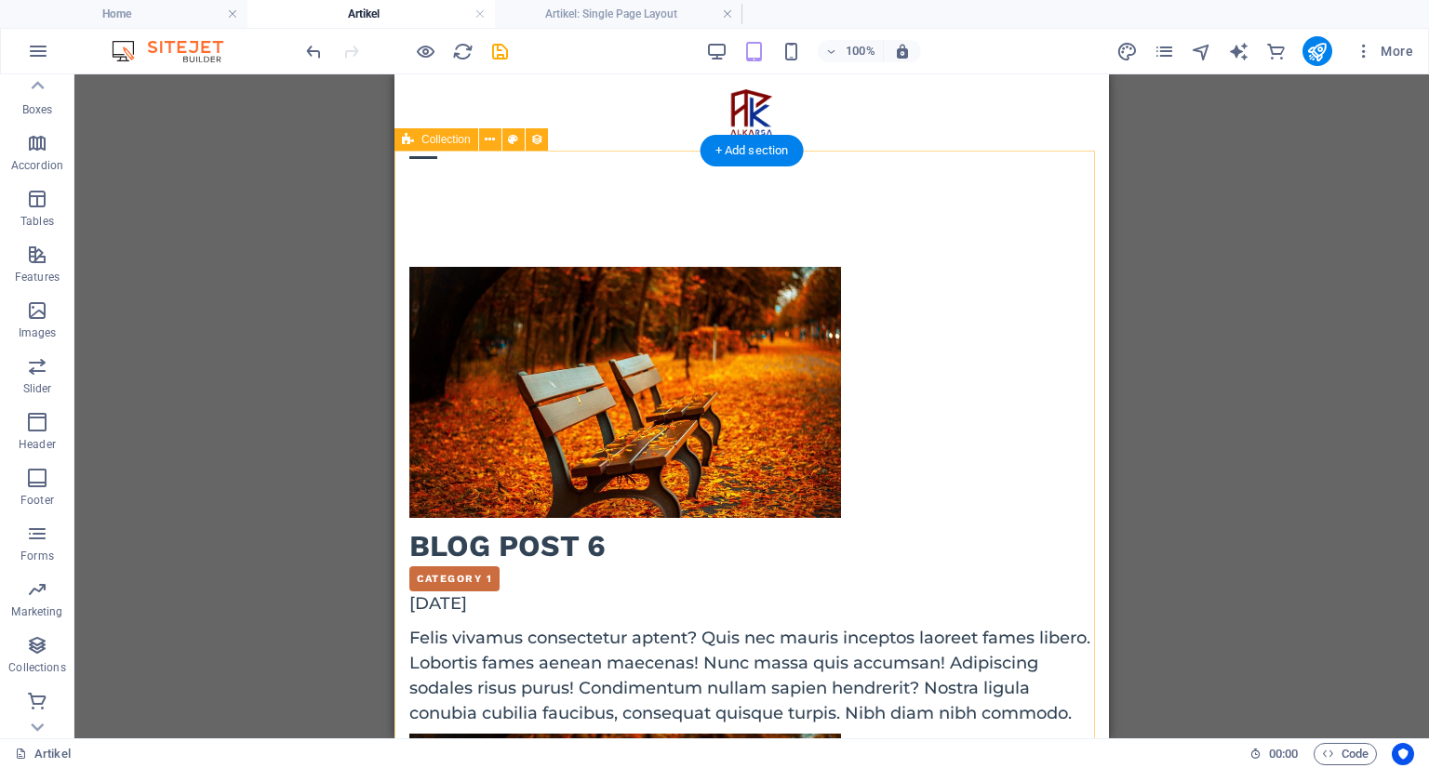
select select "columns.publishing_date_DESC"
select select "columns.status"
select select "columns.publishing_date"
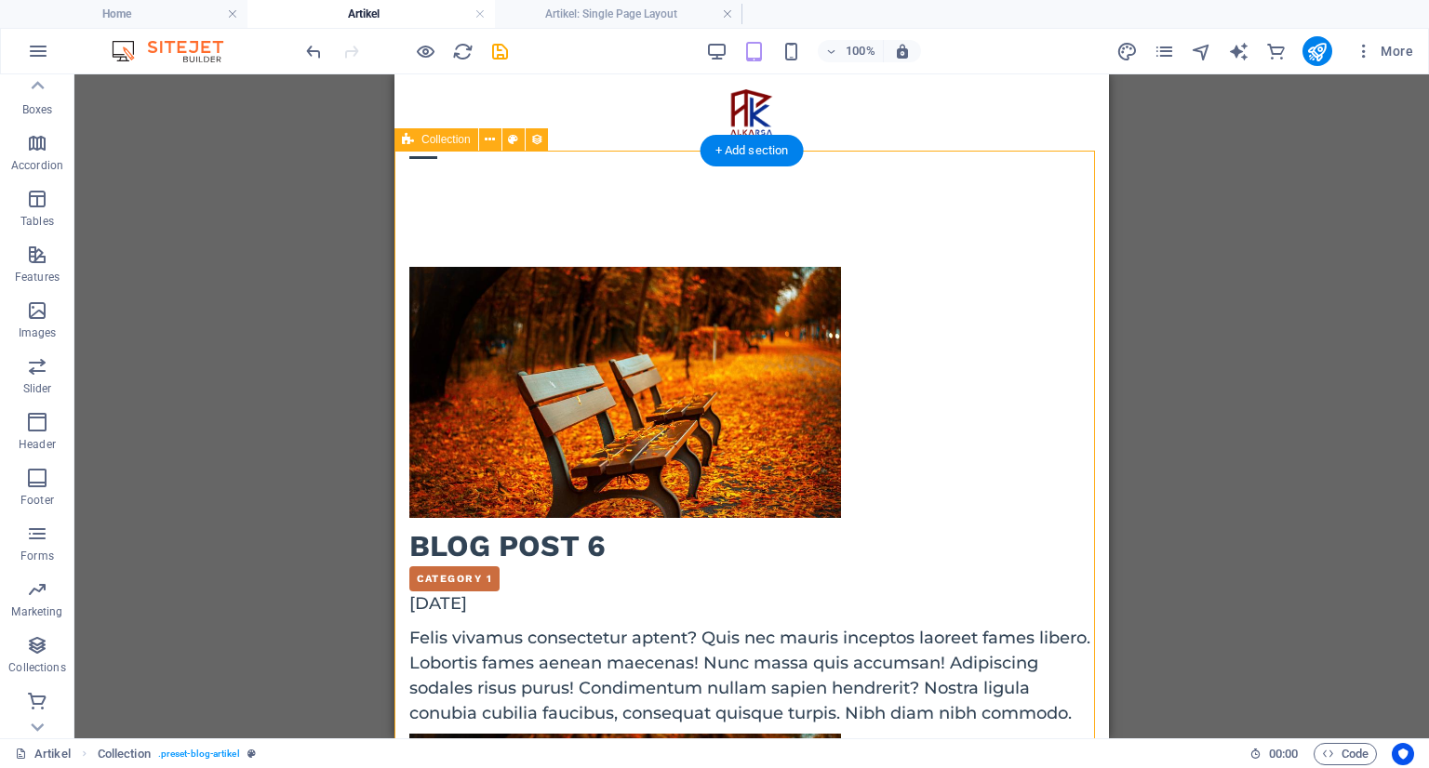
select select "past"
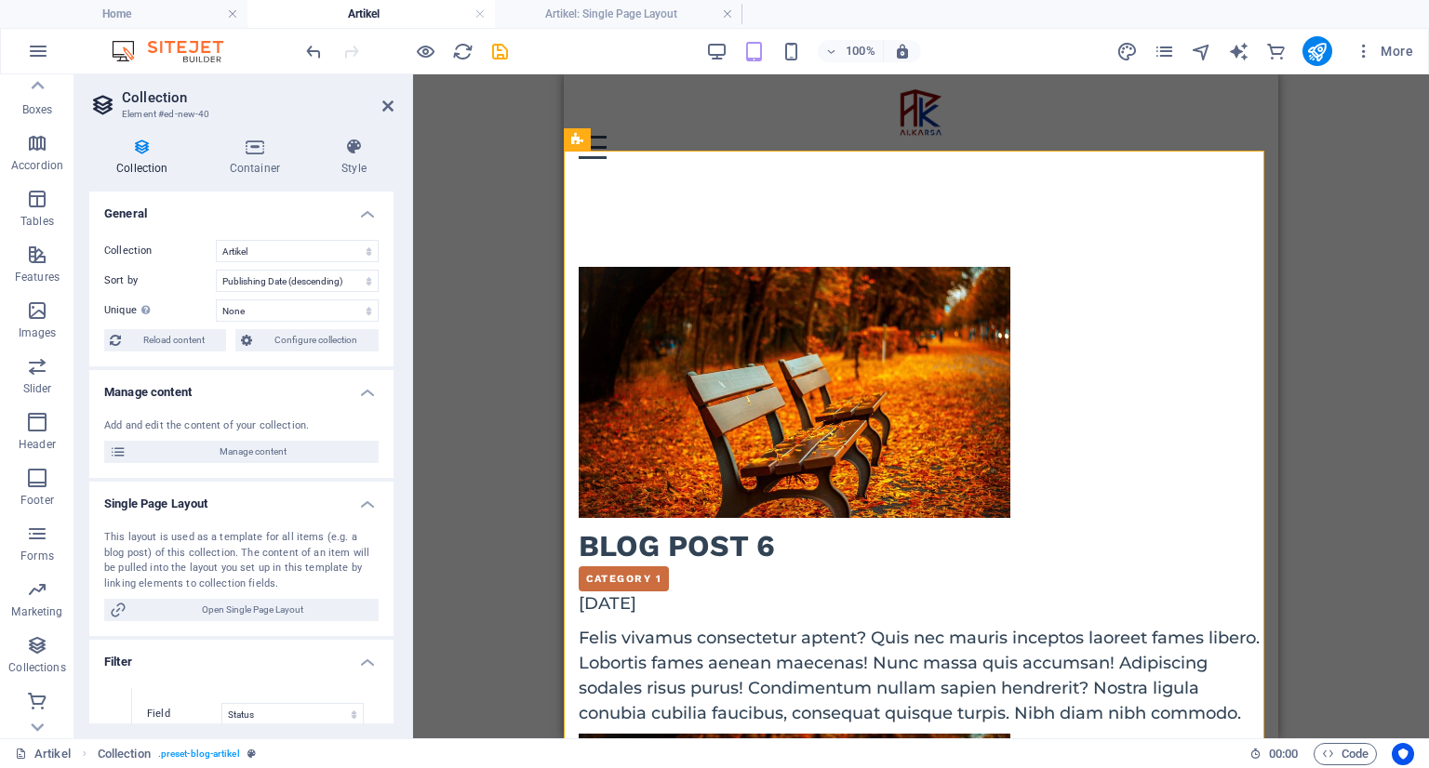
click at [532, 200] on div "Drag here to replace the existing content. Press “Ctrl” if you want to create a…" at bounding box center [921, 406] width 1016 height 664
click at [295, 278] on select "Created at (ascending) Created at (descending) Updated at (ascending) Updated a…" at bounding box center [297, 281] width 163 height 22
click at [190, 219] on h4 "General" at bounding box center [241, 208] width 304 height 33
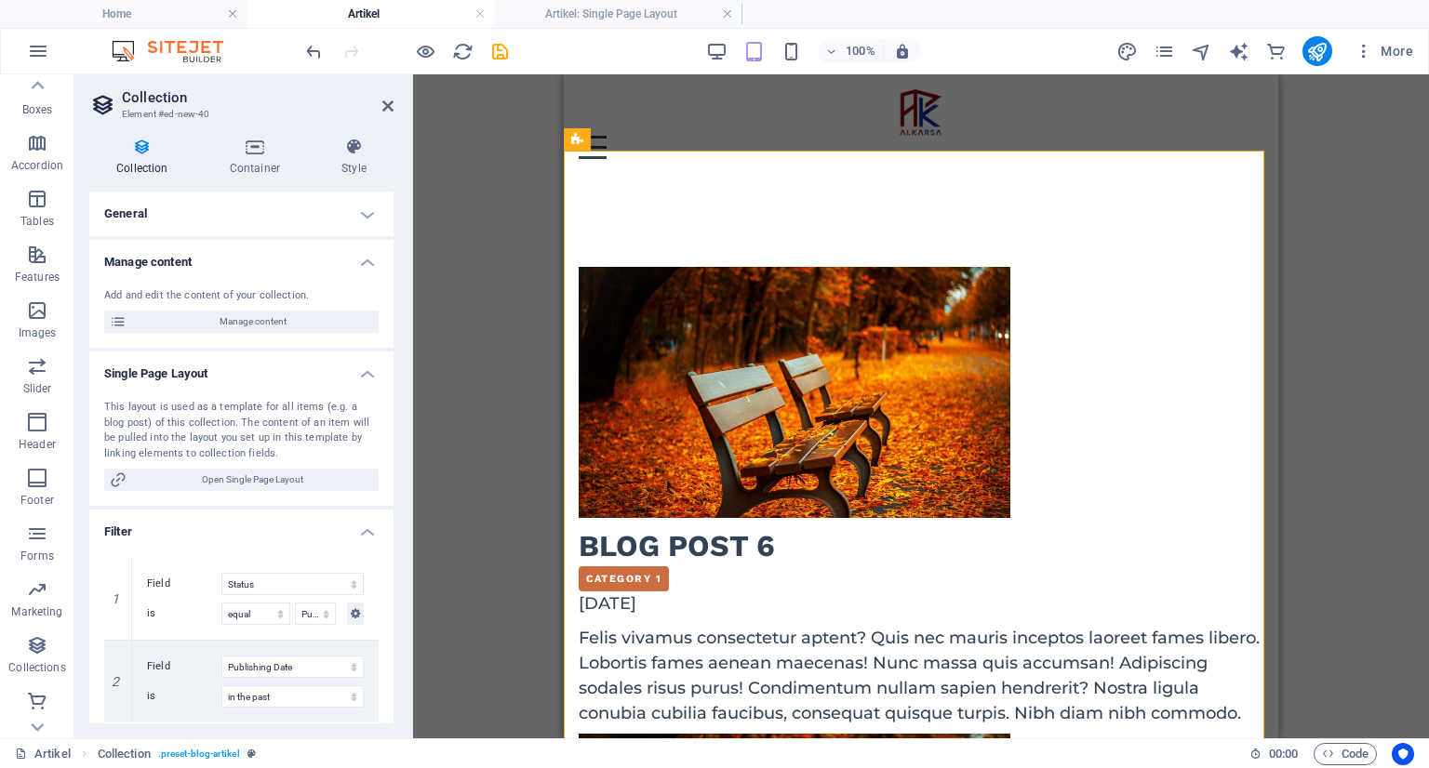
click at [198, 224] on h4 "General" at bounding box center [241, 214] width 304 height 45
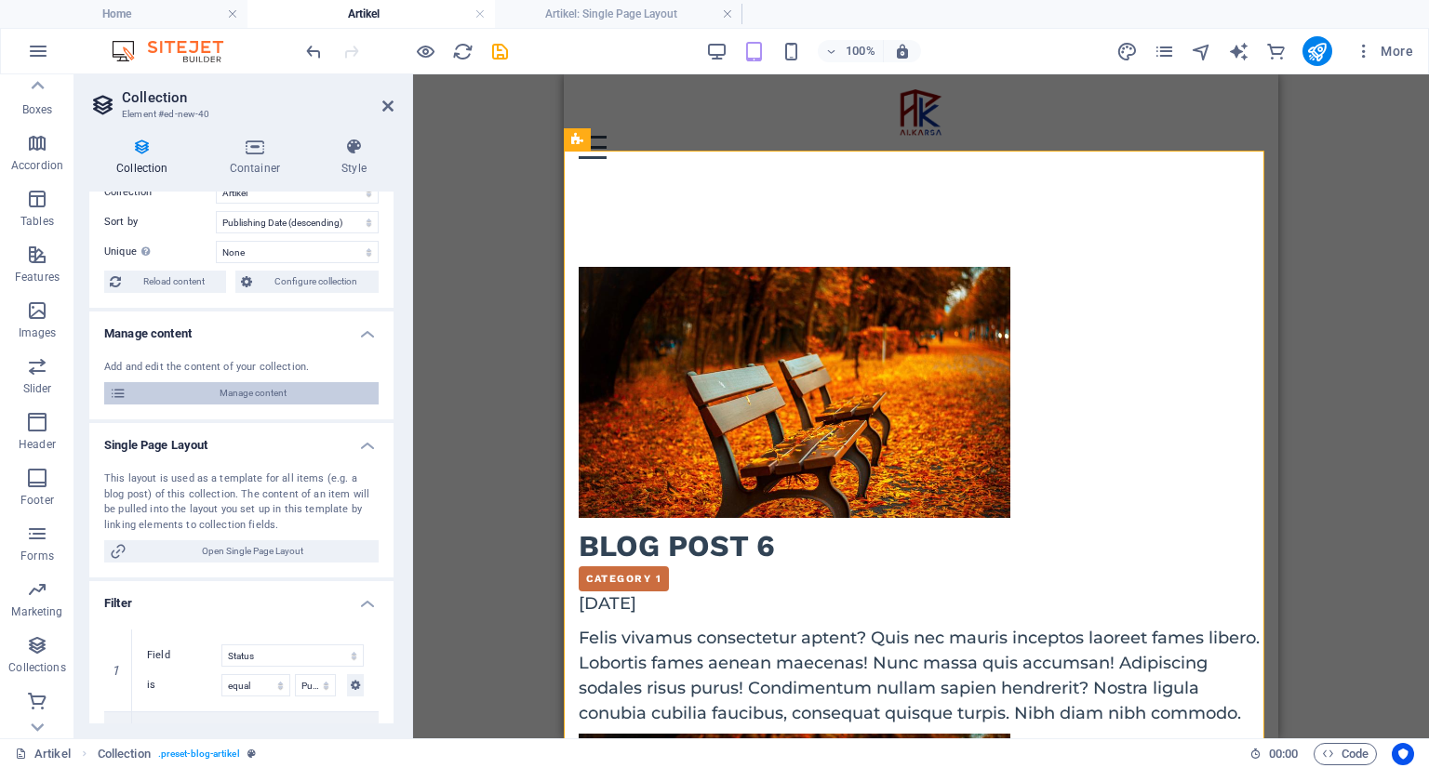
scroll to position [372, 0]
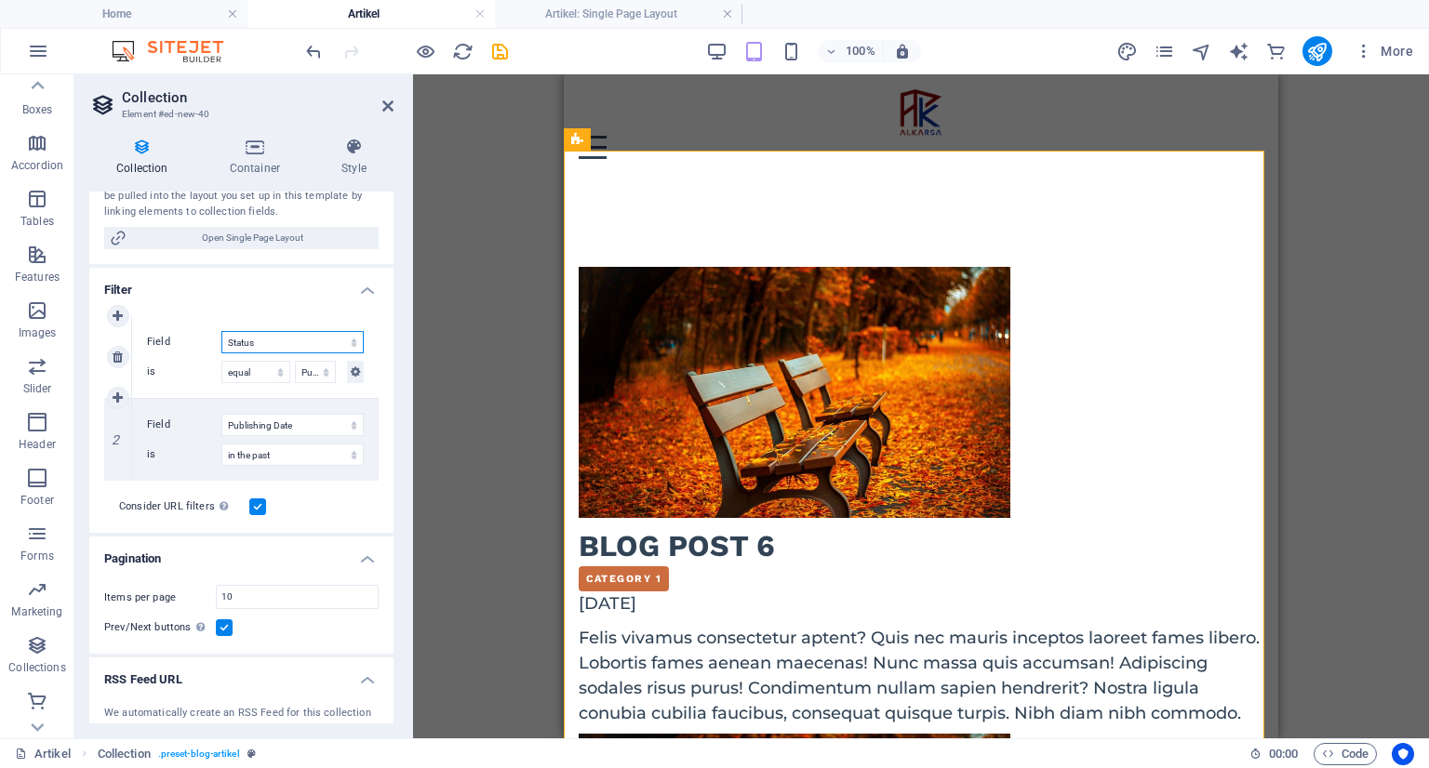
click at [328, 340] on select "Created at Updated at Name Slug Category Author Publishing Date Status" at bounding box center [292, 342] width 142 height 22
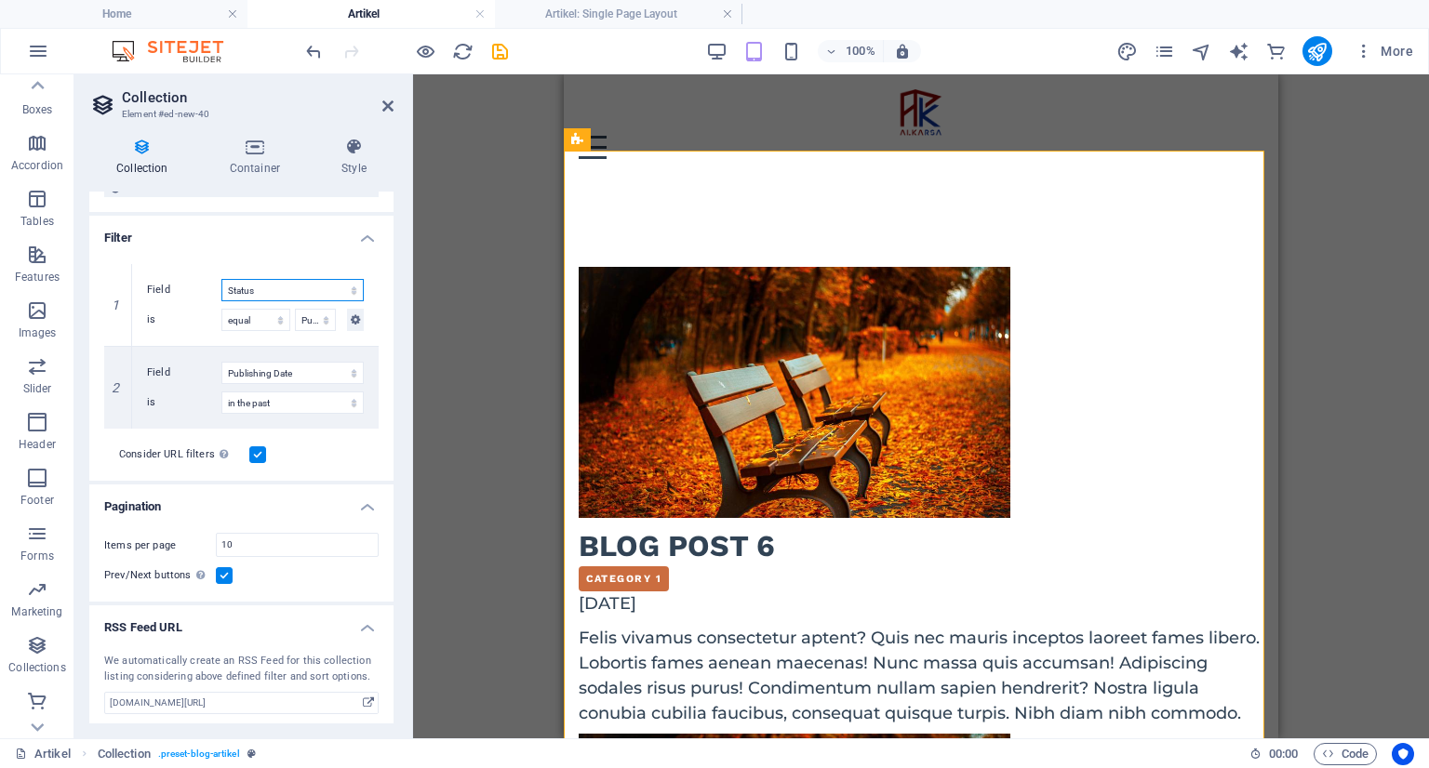
scroll to position [429, 0]
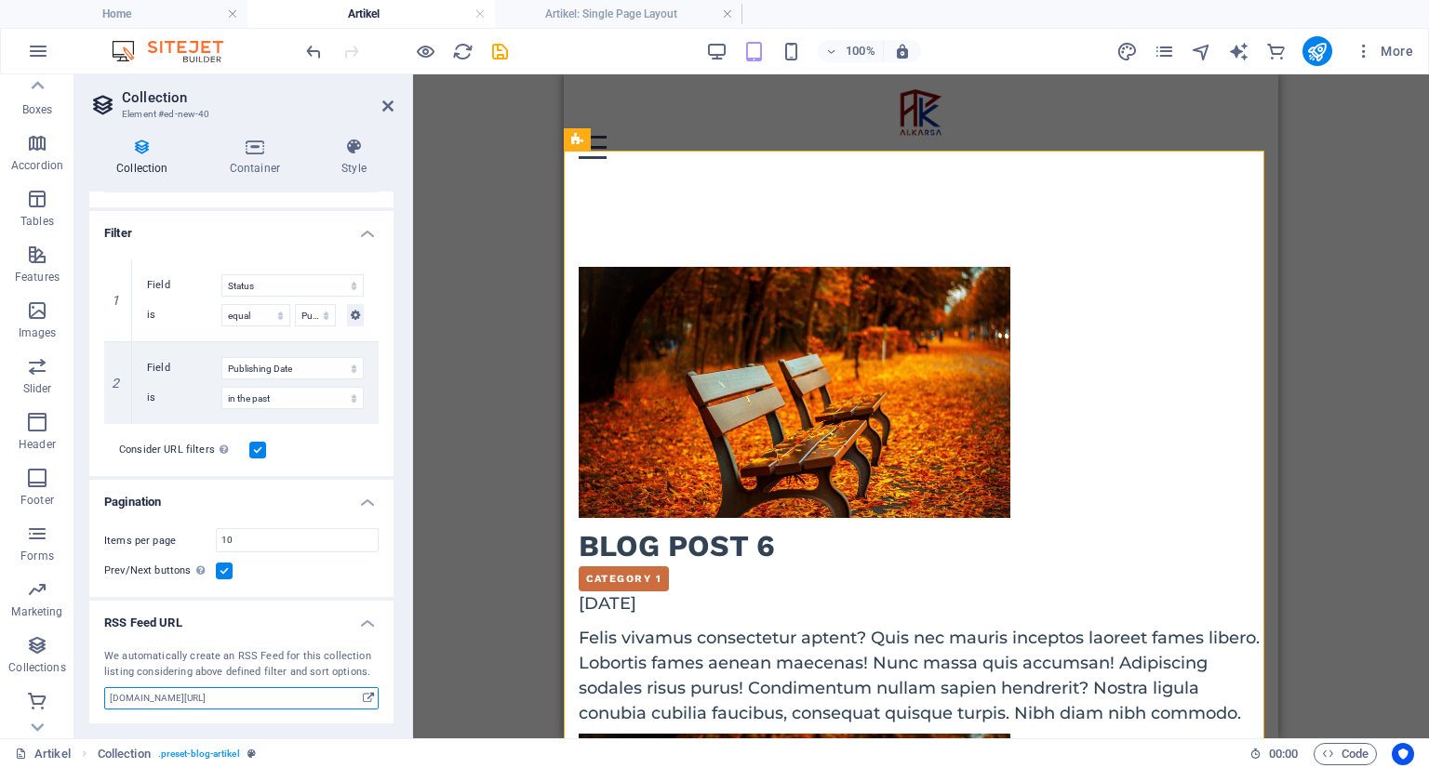
click at [291, 700] on input "www.example.com/artikel/new-40.xml" at bounding box center [241, 698] width 274 height 22
click at [441, 579] on div "Drag here to replace the existing content. Press “Ctrl” if you want to create a…" at bounding box center [921, 406] width 1016 height 664
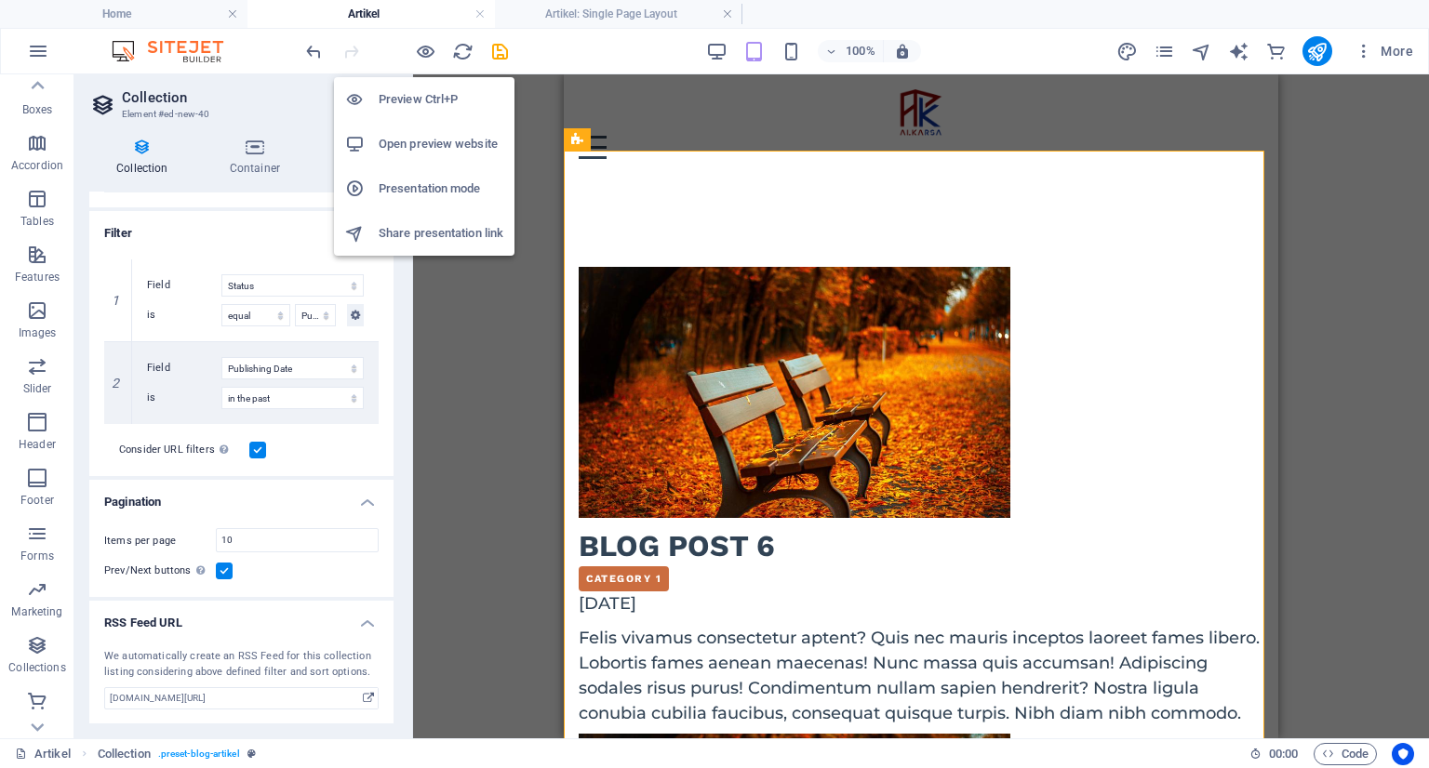
click at [419, 133] on h6 "Open preview website" at bounding box center [441, 144] width 125 height 22
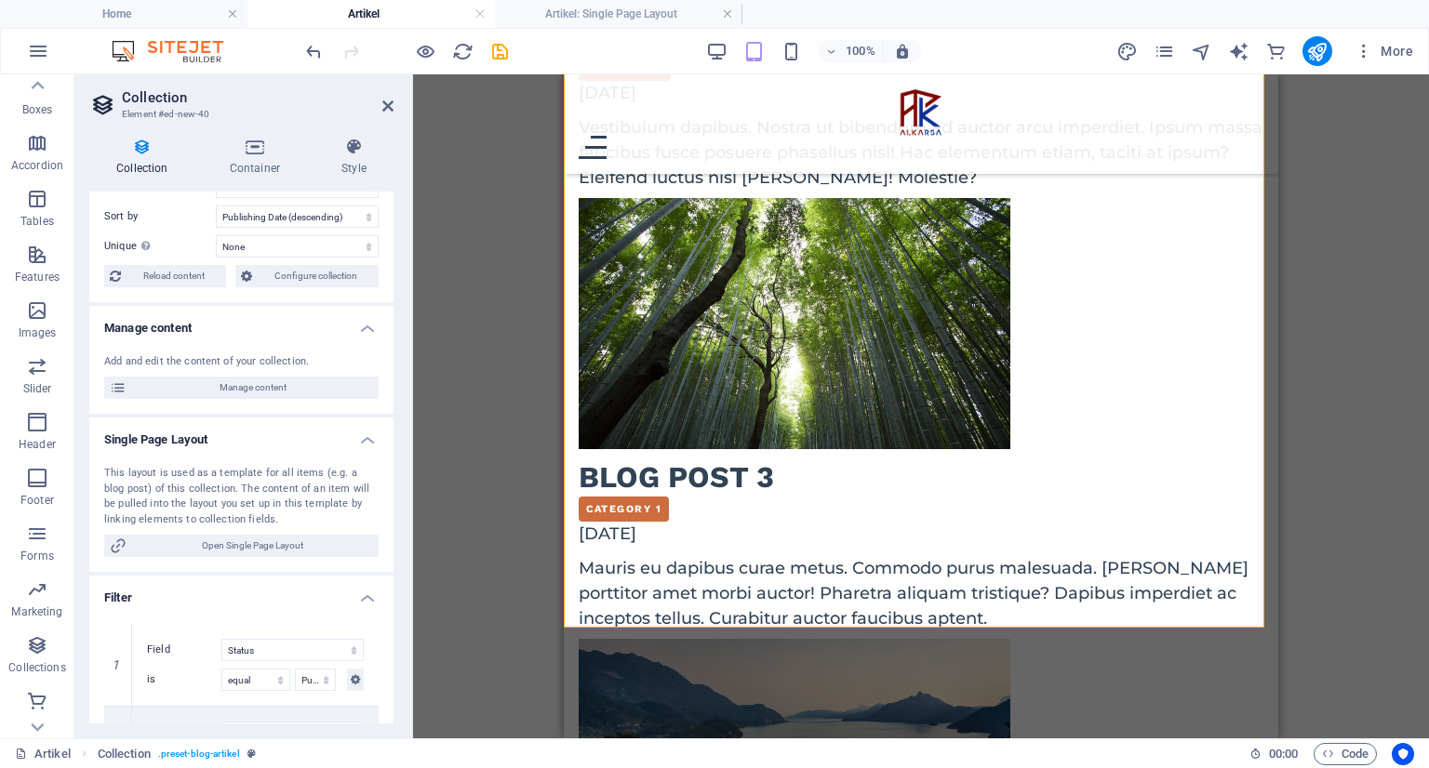
scroll to position [0, 0]
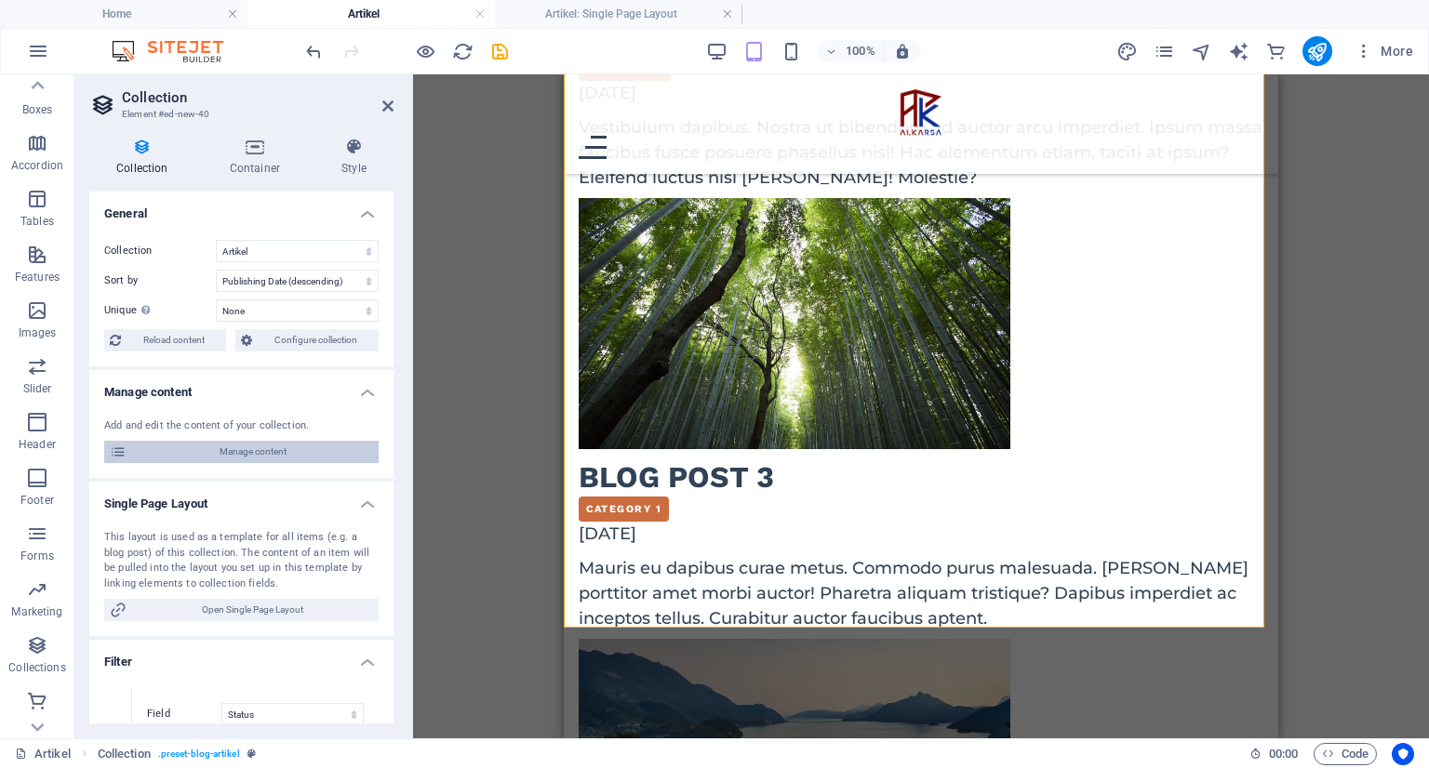
click at [314, 452] on span "Manage content" at bounding box center [252, 452] width 241 height 22
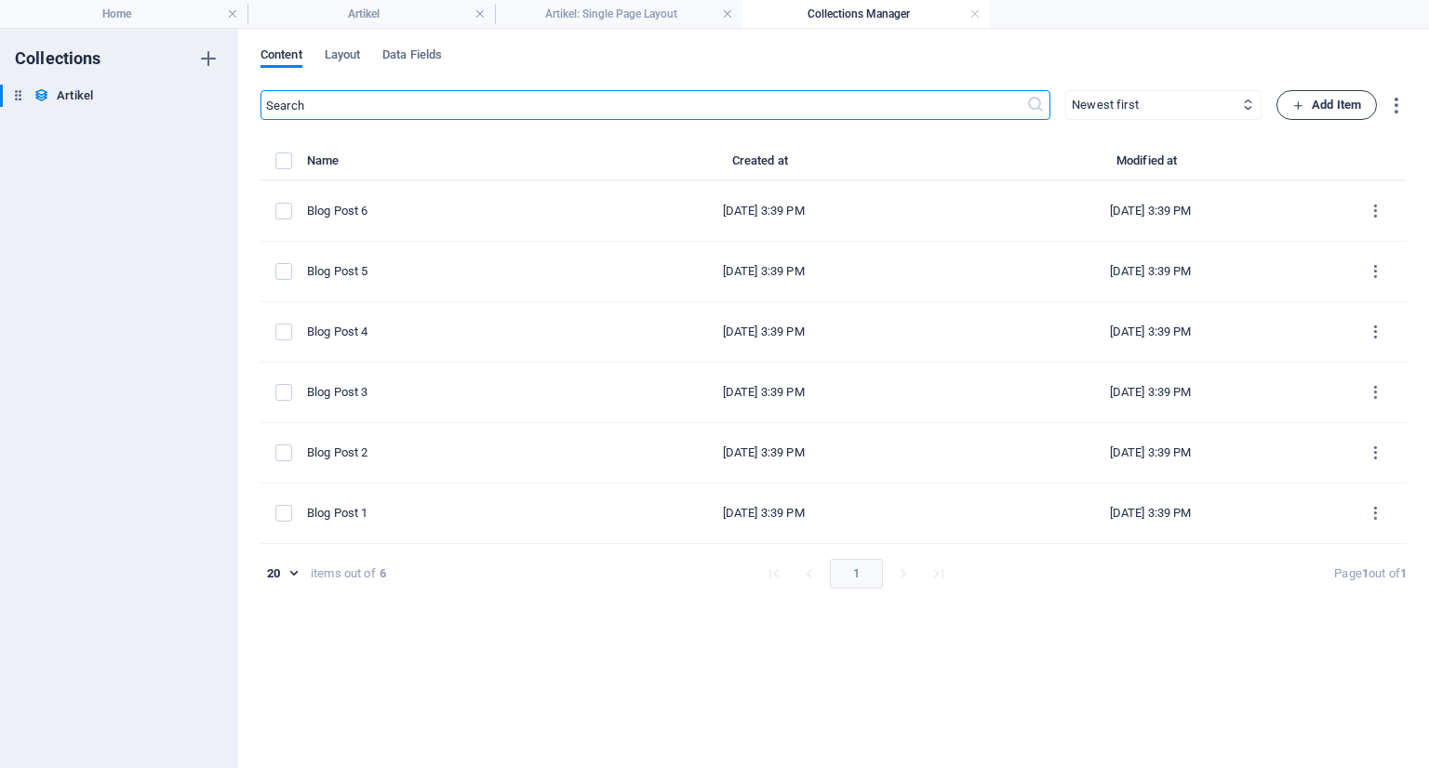
click at [1309, 106] on span "Add Item" at bounding box center [1326, 105] width 69 height 22
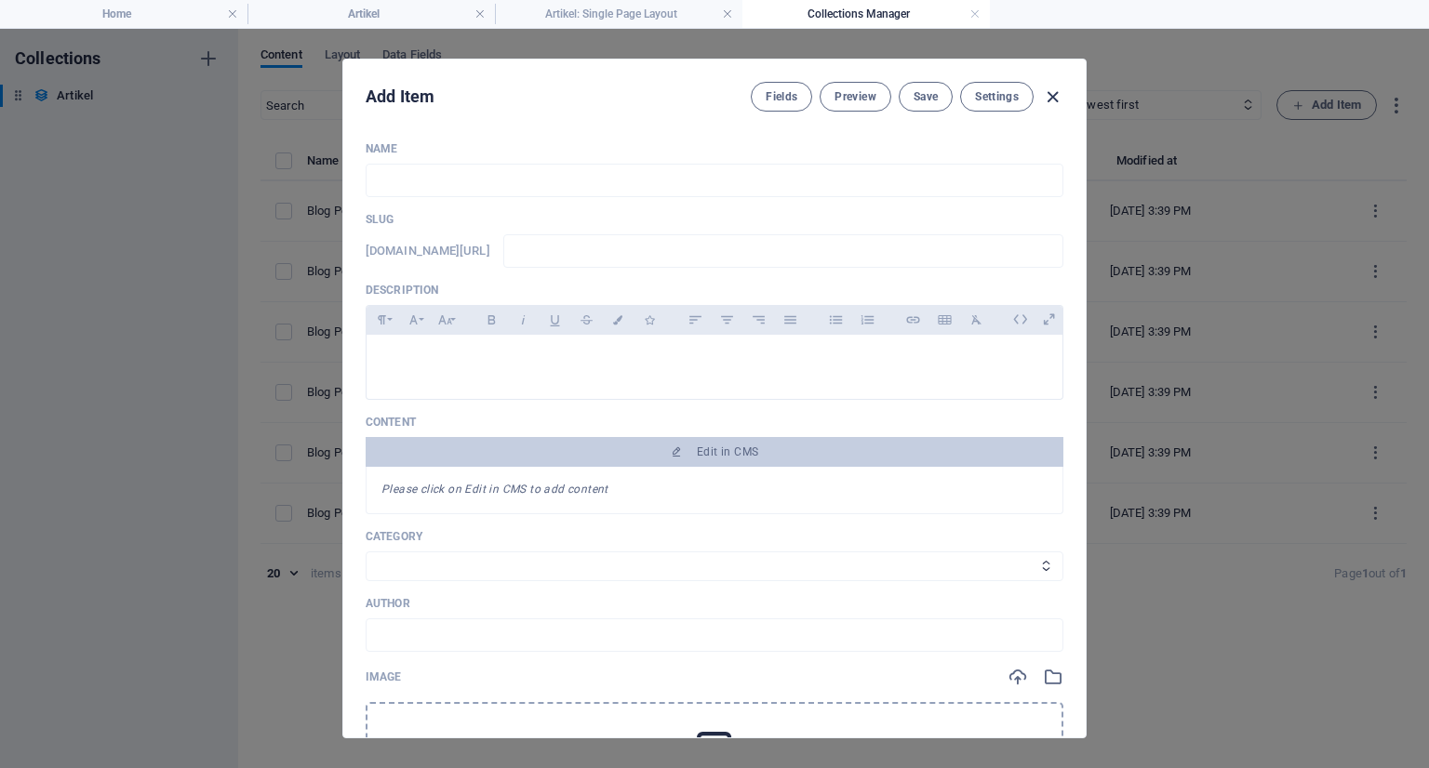
click at [1055, 98] on icon "button" at bounding box center [1052, 96] width 21 height 21
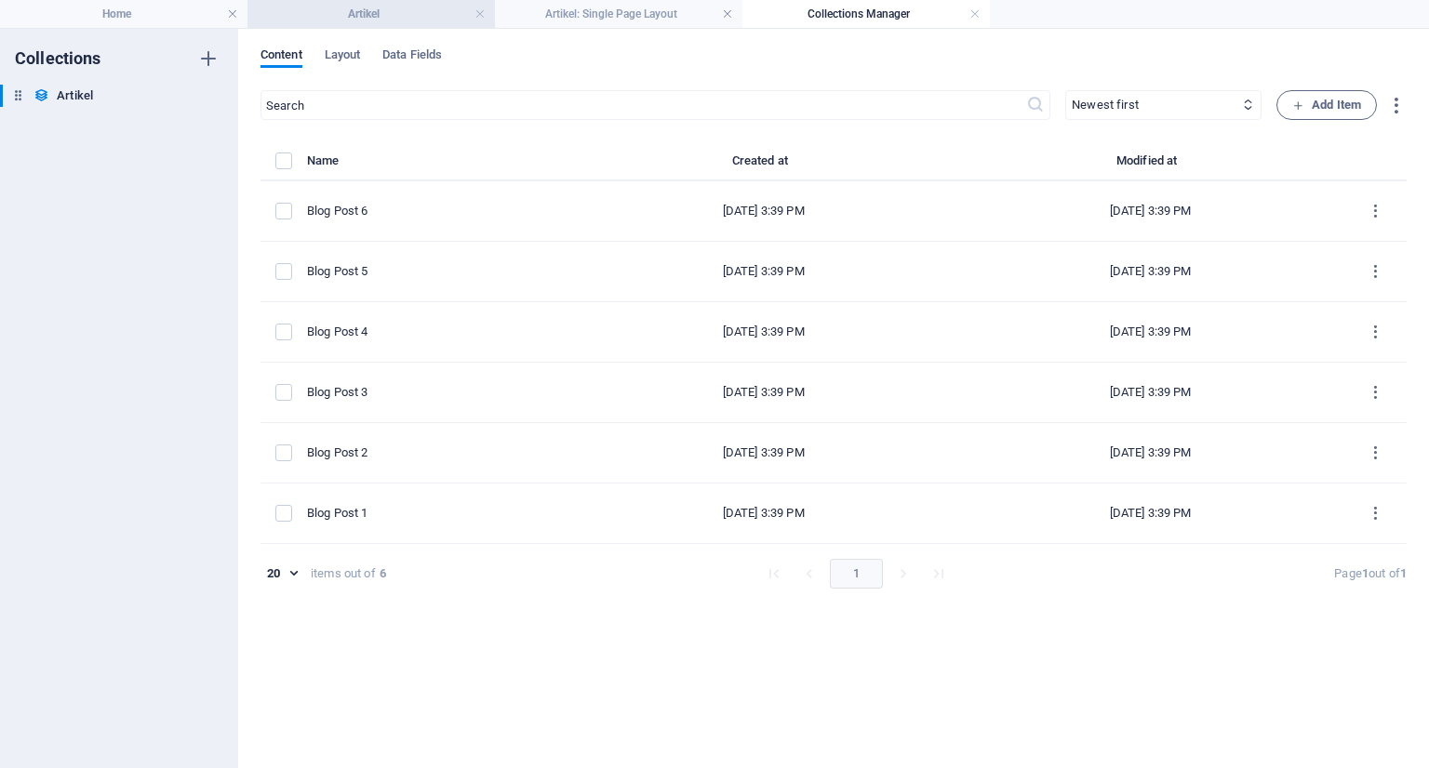
click at [319, 15] on h4 "Artikel" at bounding box center [370, 14] width 247 height 20
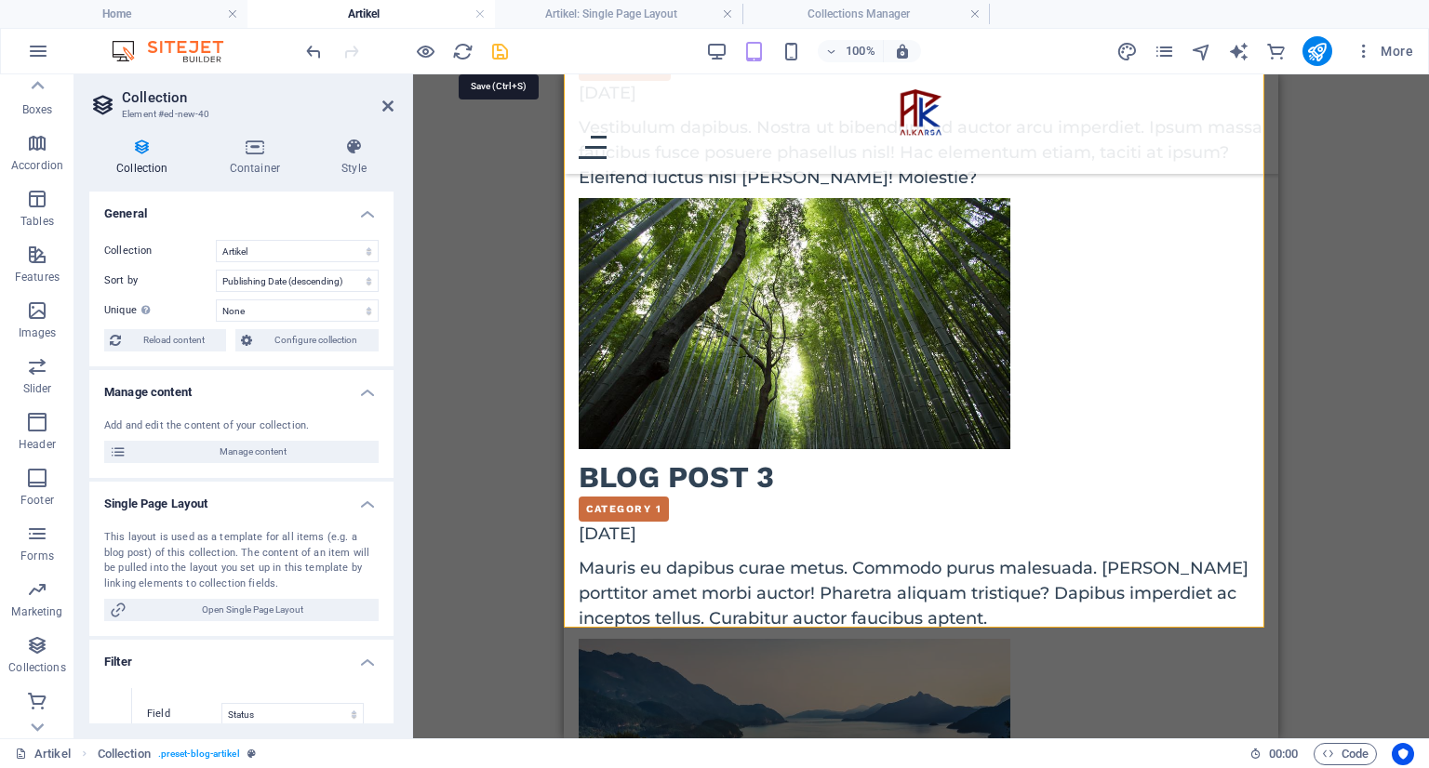
click at [491, 44] on icon "save" at bounding box center [499, 51] width 21 height 21
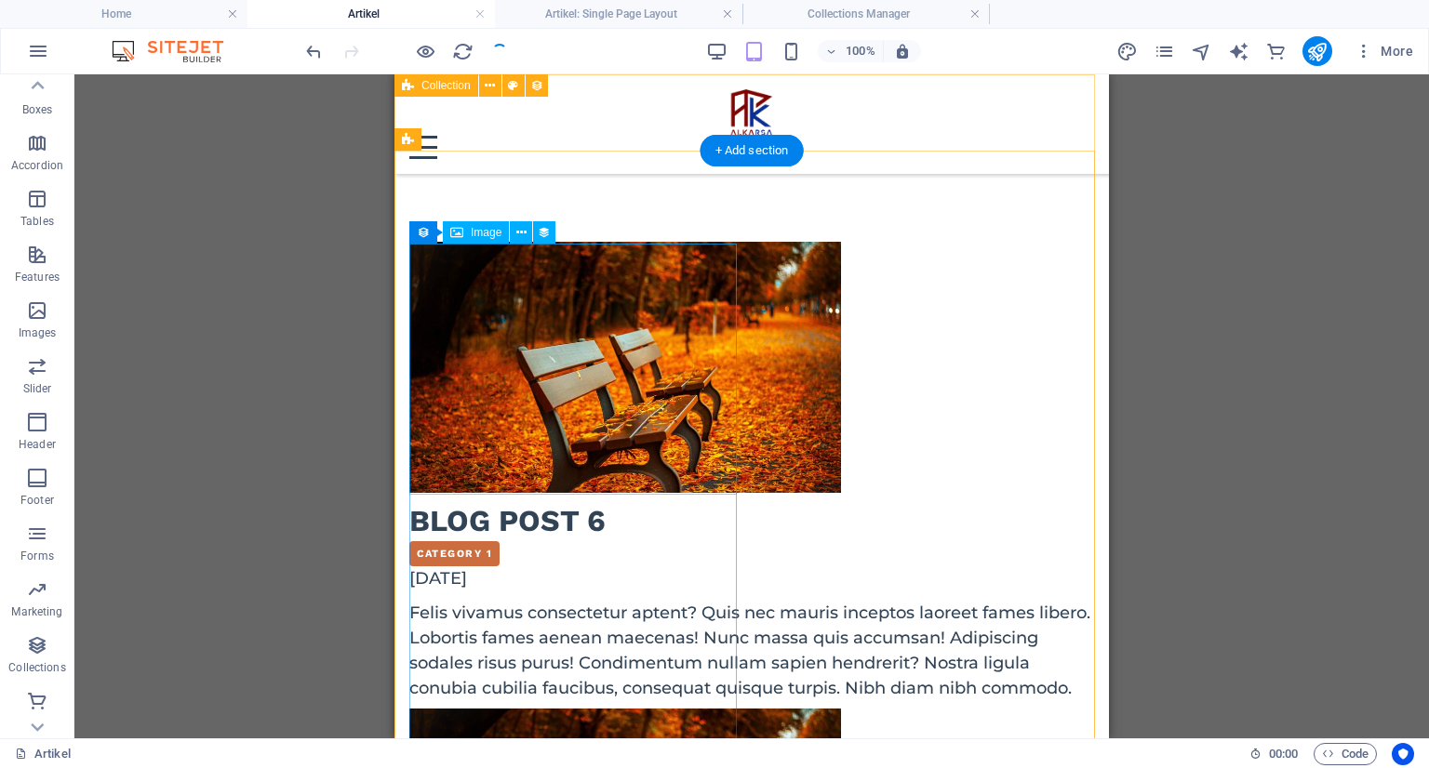
scroll to position [0, 0]
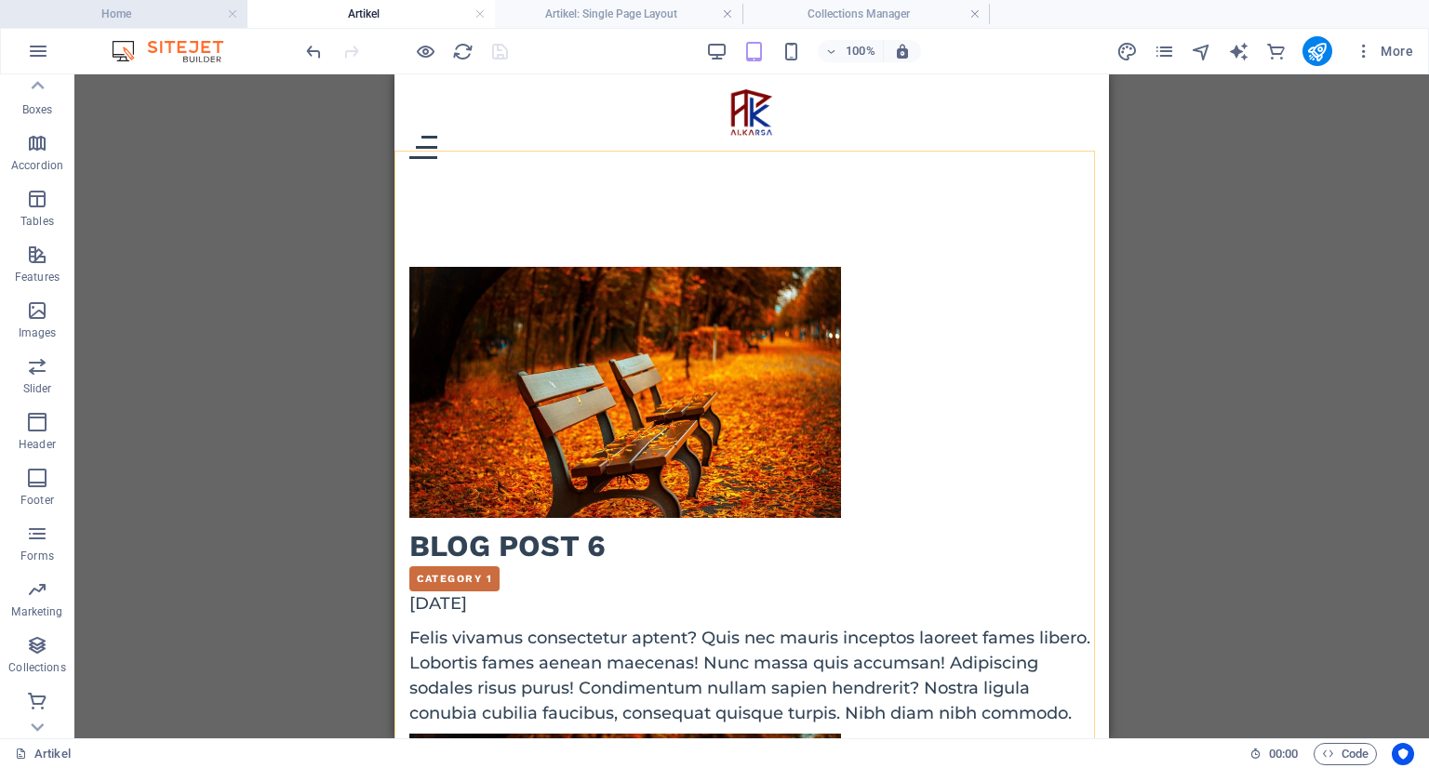
click at [156, 15] on h4 "Home" at bounding box center [123, 14] width 247 height 20
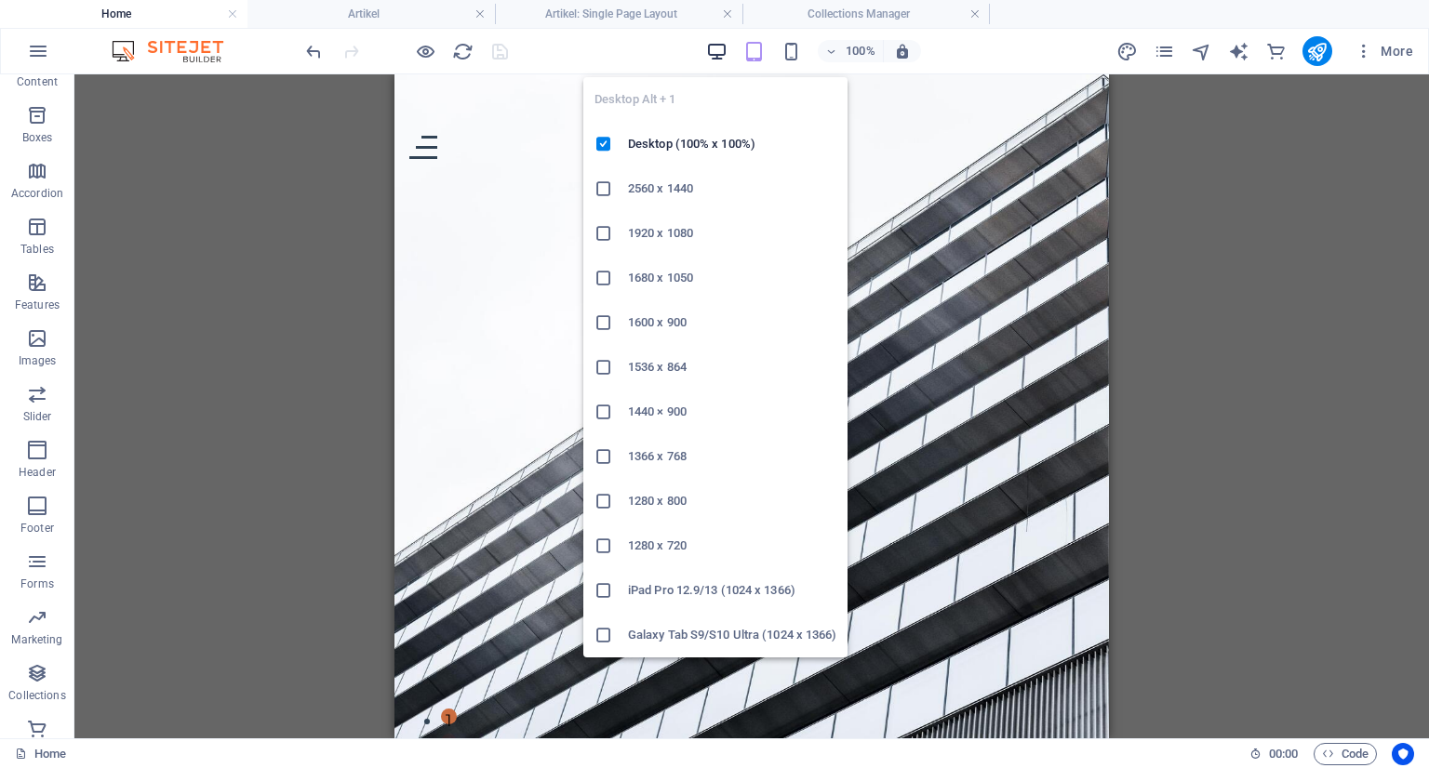
click at [718, 46] on icon "button" at bounding box center [716, 51] width 21 height 21
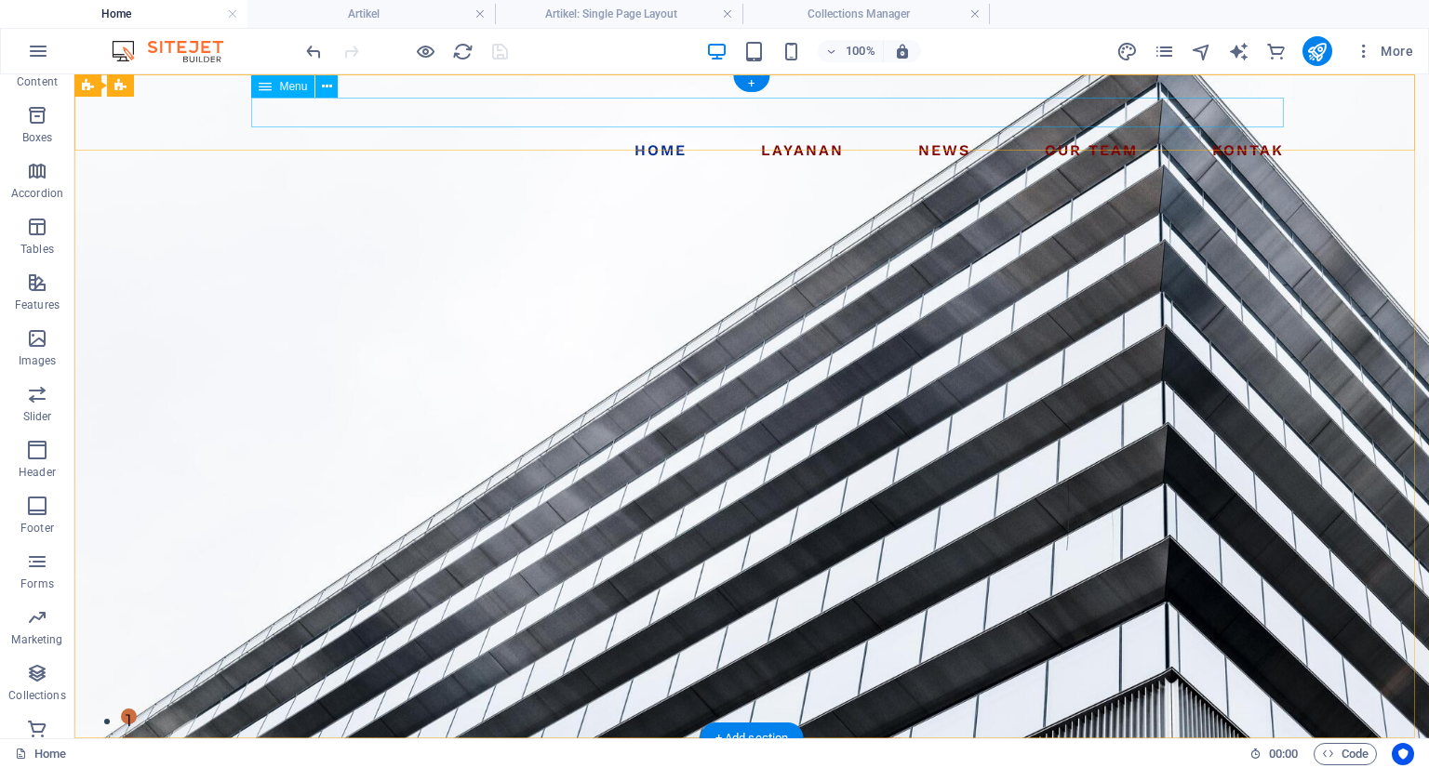
click at [957, 136] on nav "Home LAYANAN Geolistrik SEDOT WC News Our Team KONTAK" at bounding box center [751, 151] width 1079 height 30
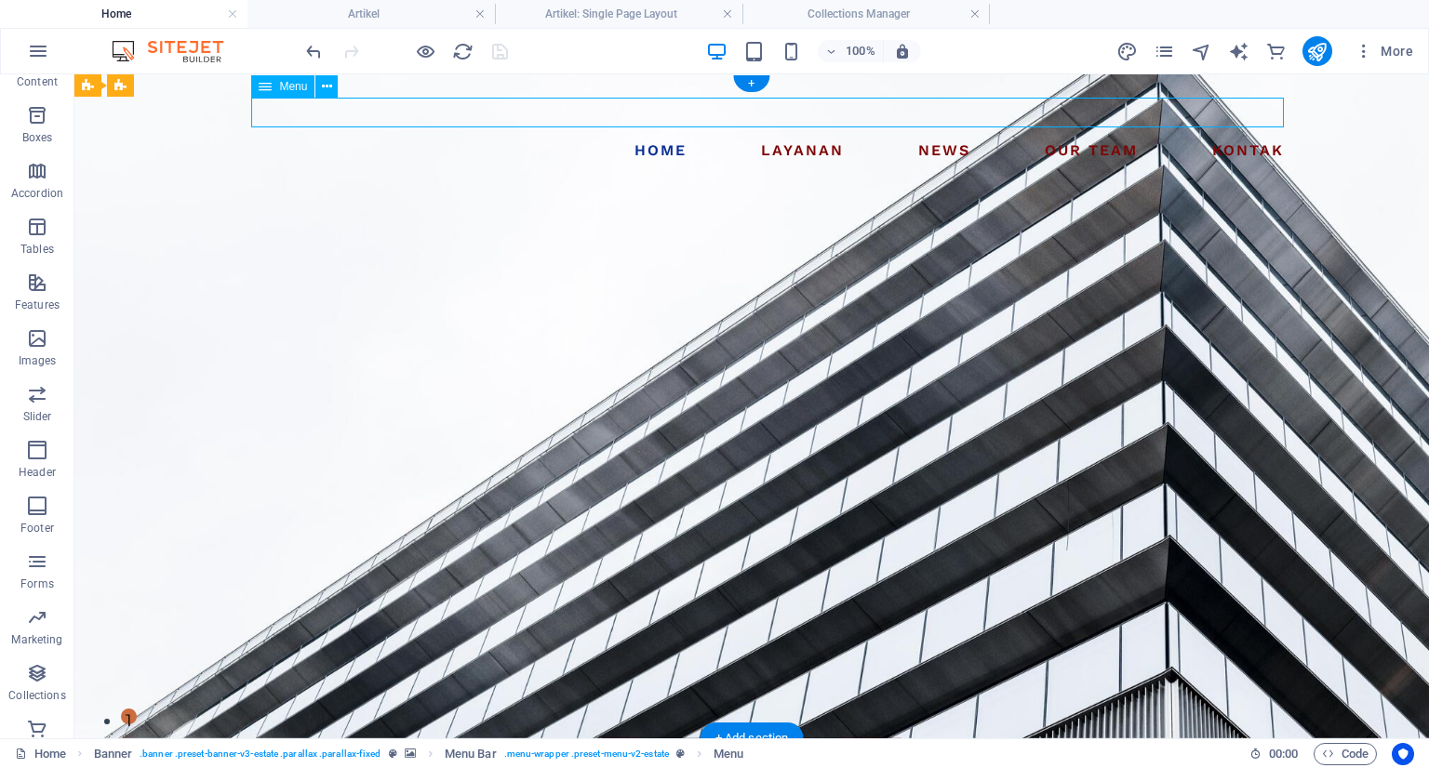
click at [957, 136] on nav "Home LAYANAN Geolistrik SEDOT WC News Our Team KONTAK" at bounding box center [751, 151] width 1079 height 30
select select
select select "1"
select select
select select "2"
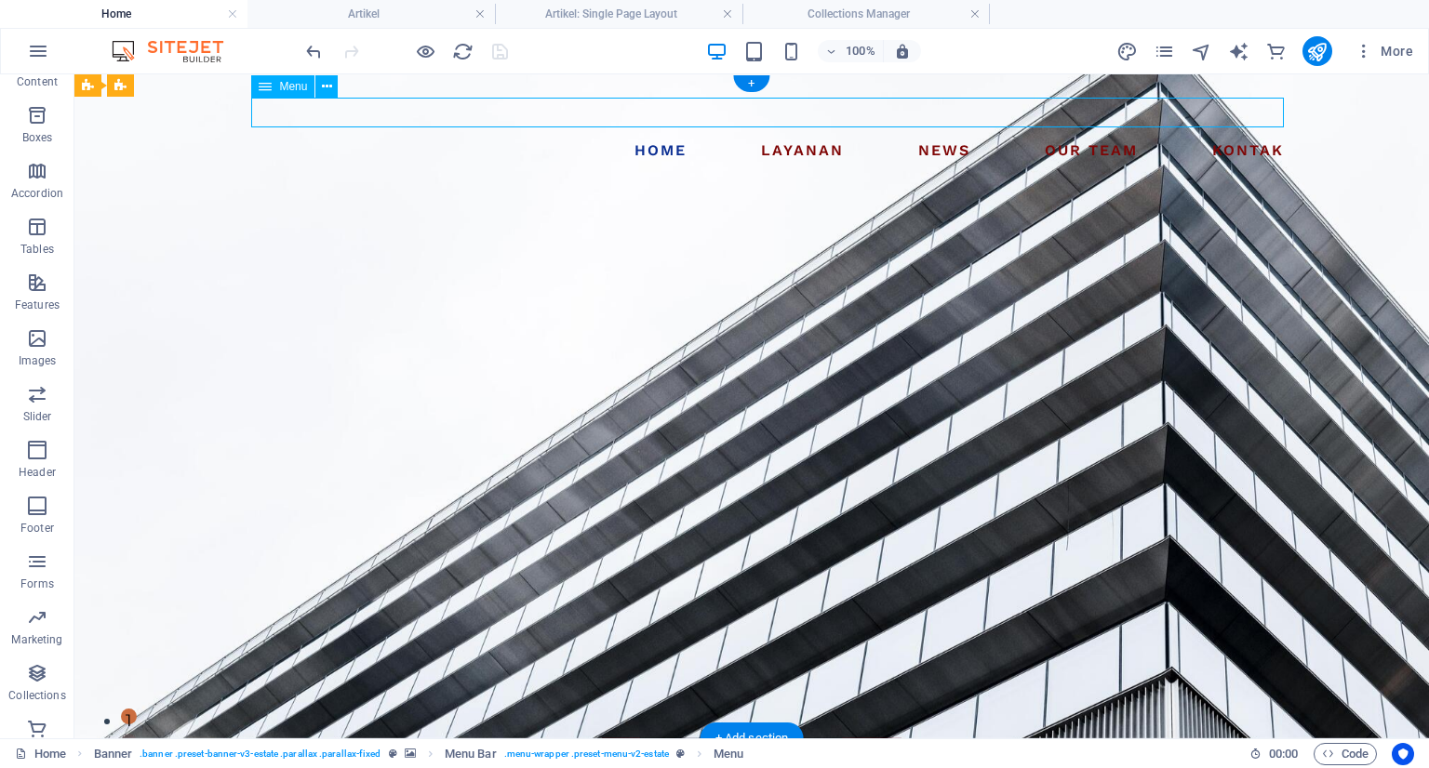
select select
select select "3"
select select
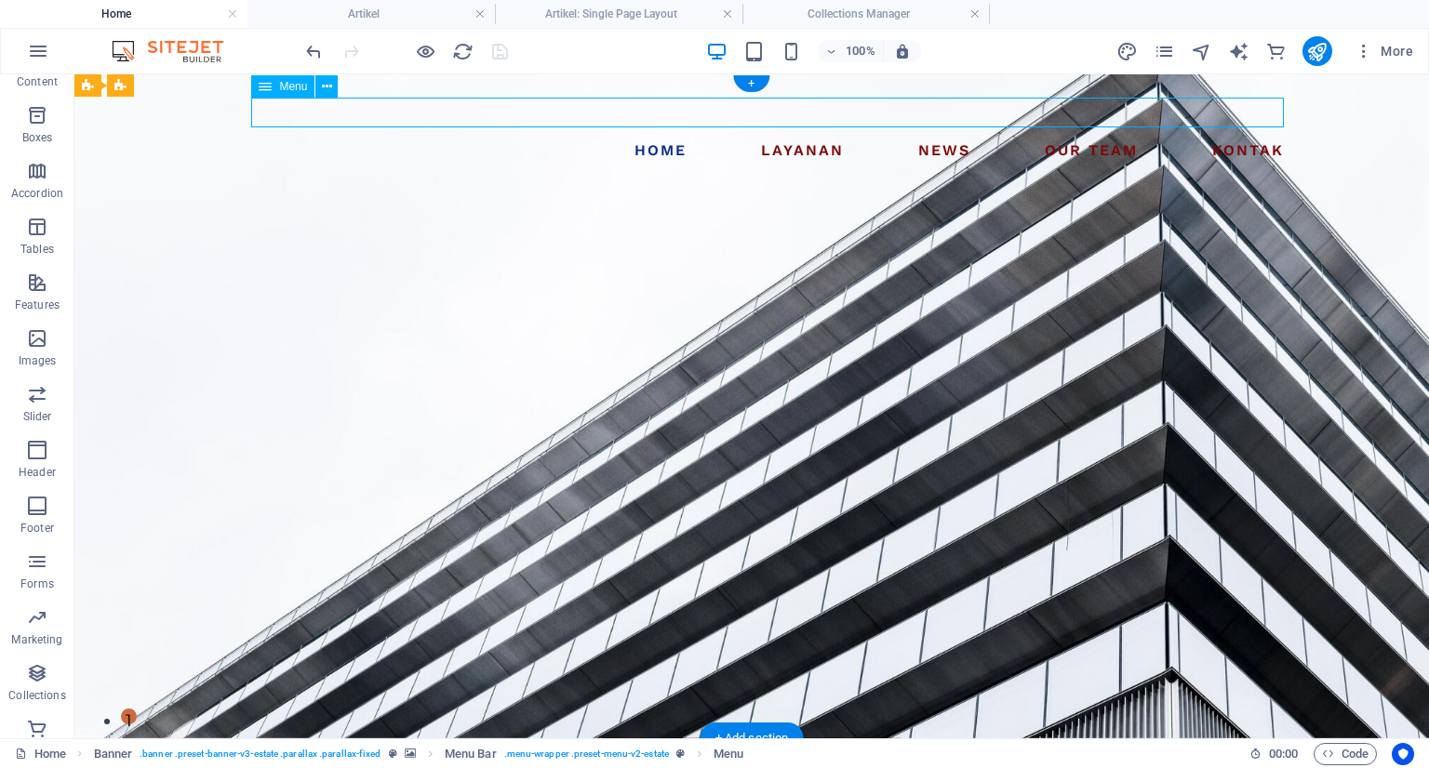
select select "4"
select select
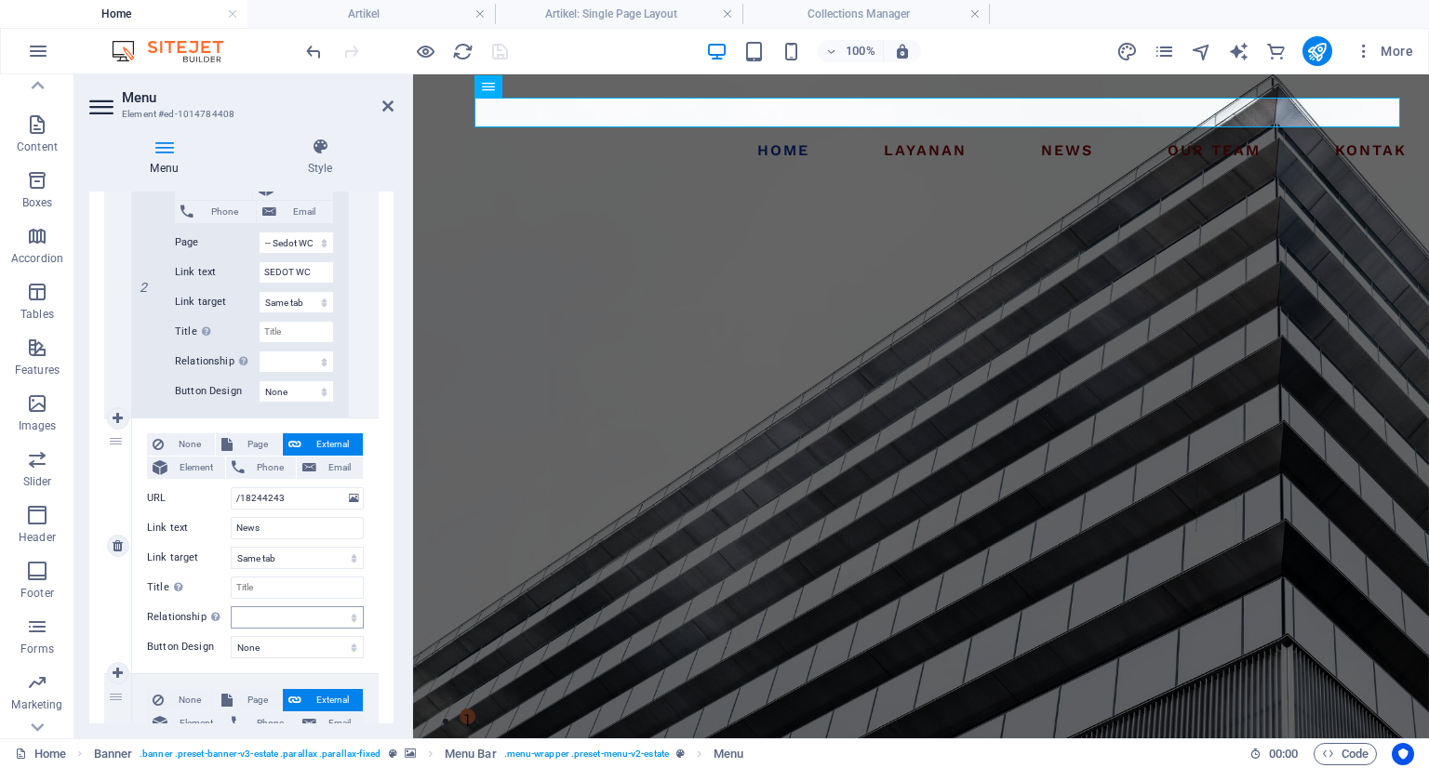
scroll to position [1023, 0]
click at [283, 500] on input "/18244243" at bounding box center [297, 495] width 133 height 22
click at [253, 447] on span "Page" at bounding box center [257, 441] width 38 height 22
select select
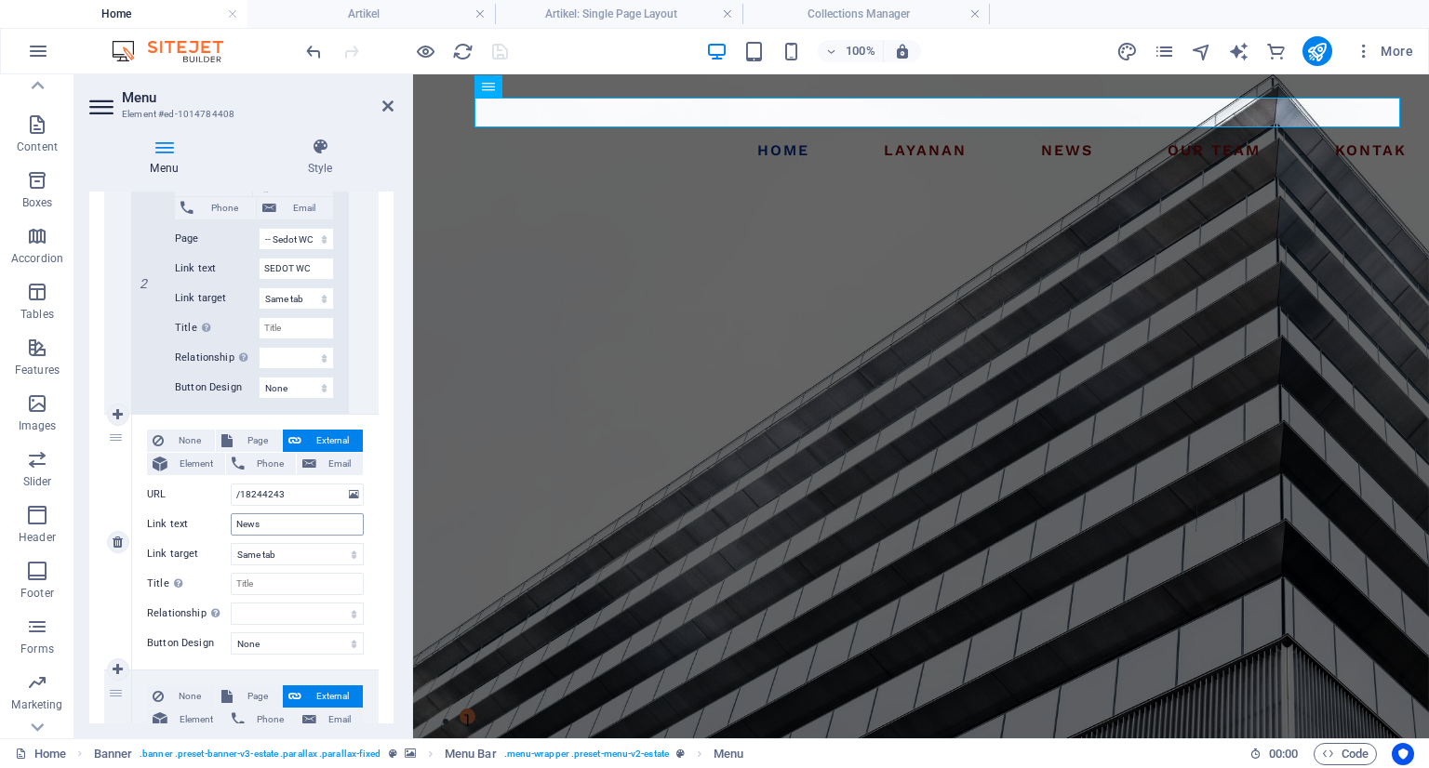
select select
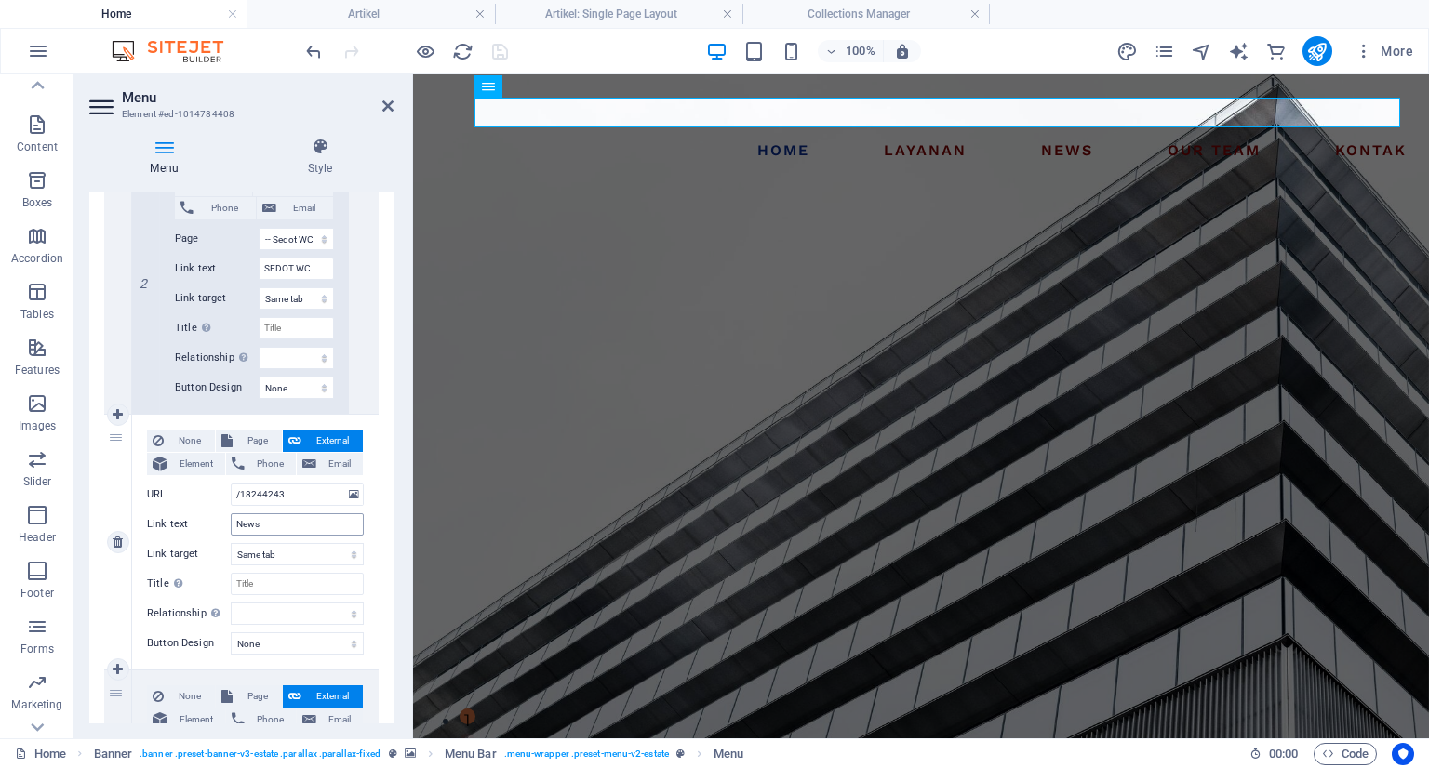
select select
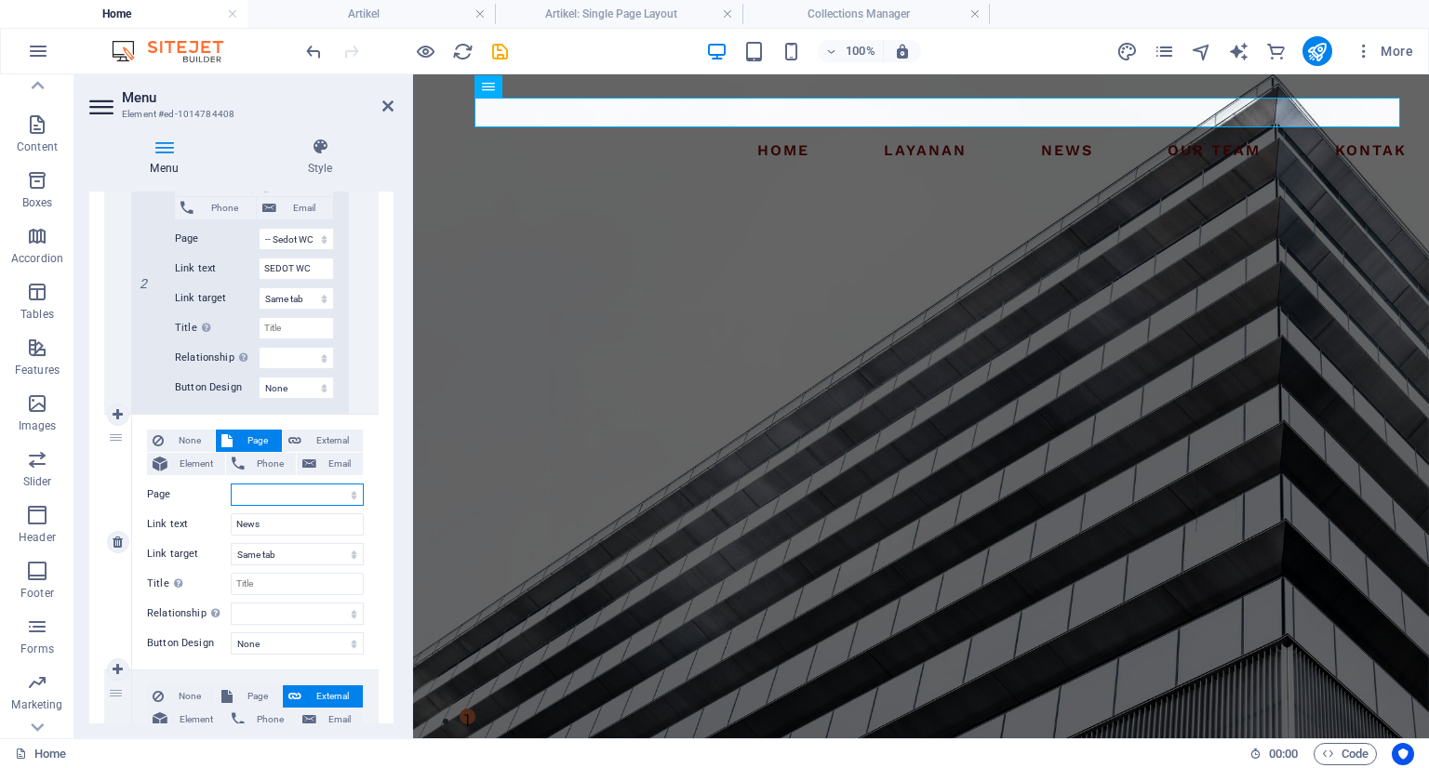
click at [313, 493] on select "Home Layanan -- Survey Geolistrik -- Sedot WC Kontak Artikel" at bounding box center [297, 495] width 133 height 22
select select "5"
click at [231, 484] on select "Home Layanan -- Survey Geolistrik -- Sedot WC Kontak Artikel" at bounding box center [297, 495] width 133 height 22
select select
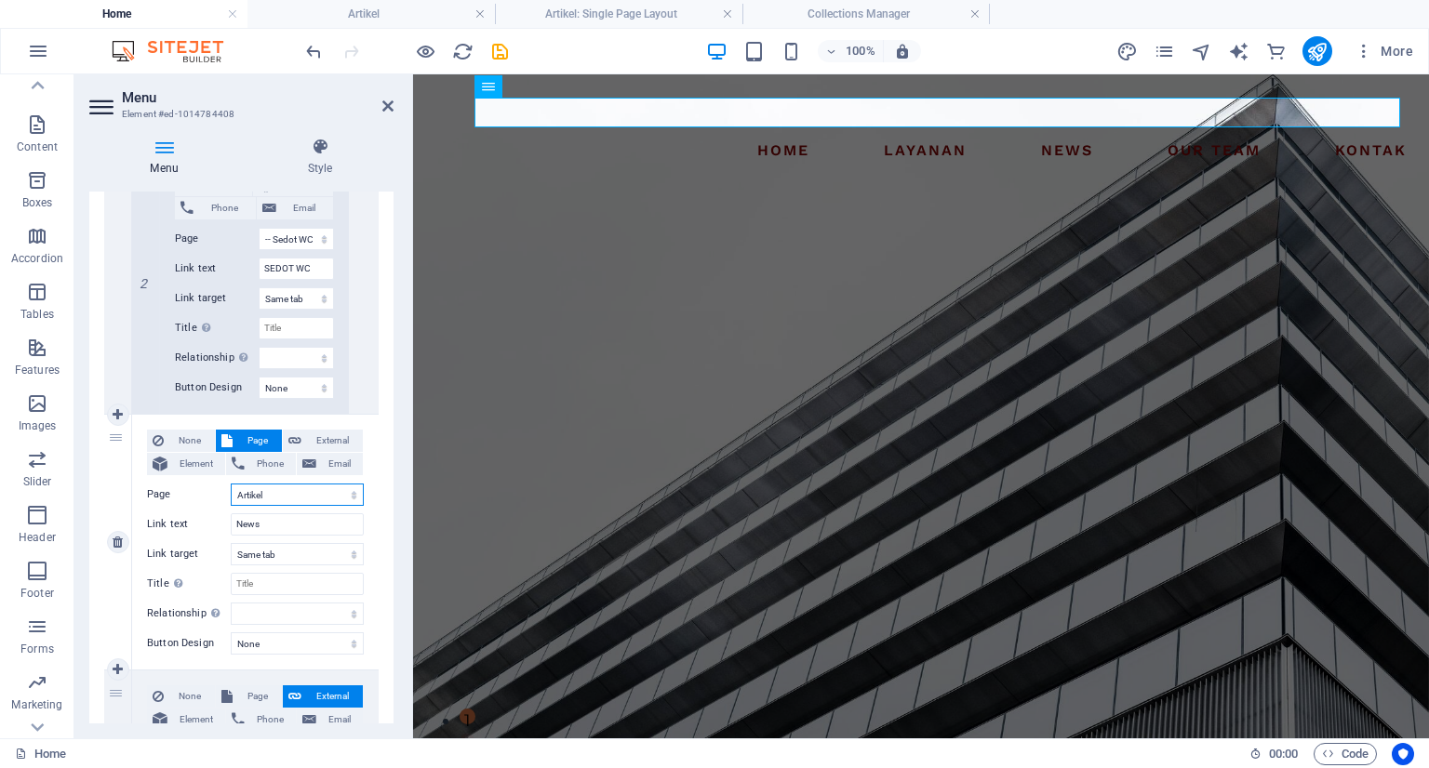
select select
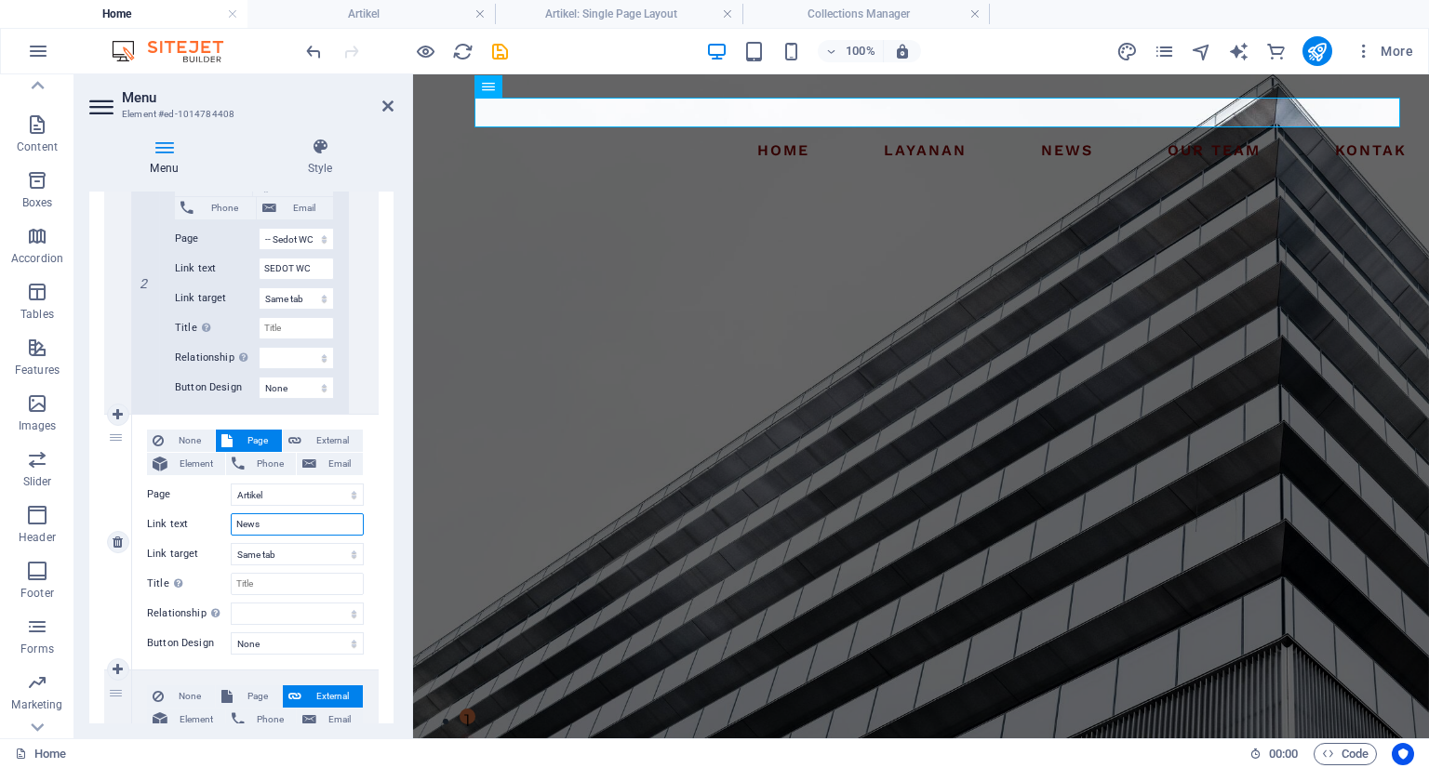
drag, startPoint x: 282, startPoint y: 533, endPoint x: 188, endPoint y: 534, distance: 93.9
click at [188, 534] on div "Link text News" at bounding box center [255, 524] width 217 height 22
type input "A"
select select
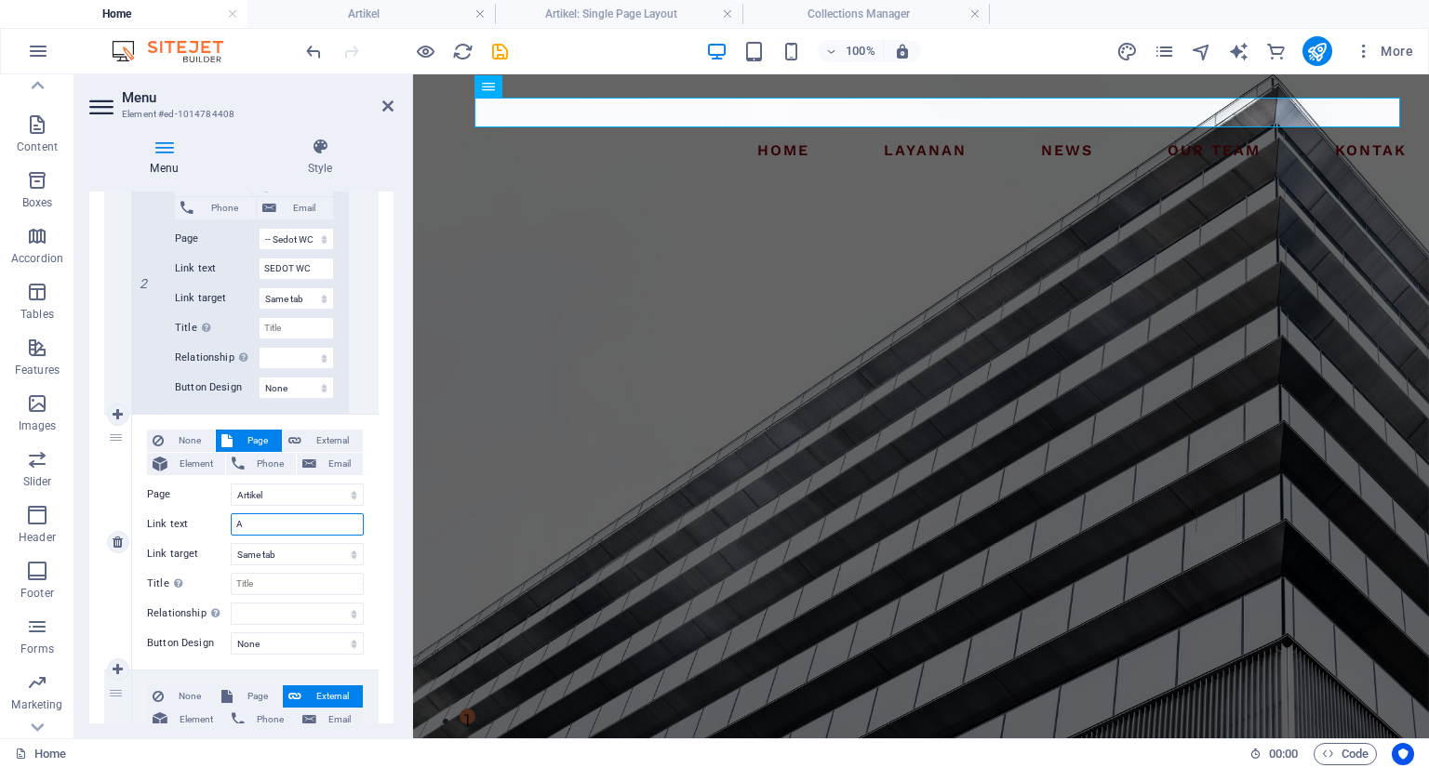
select select
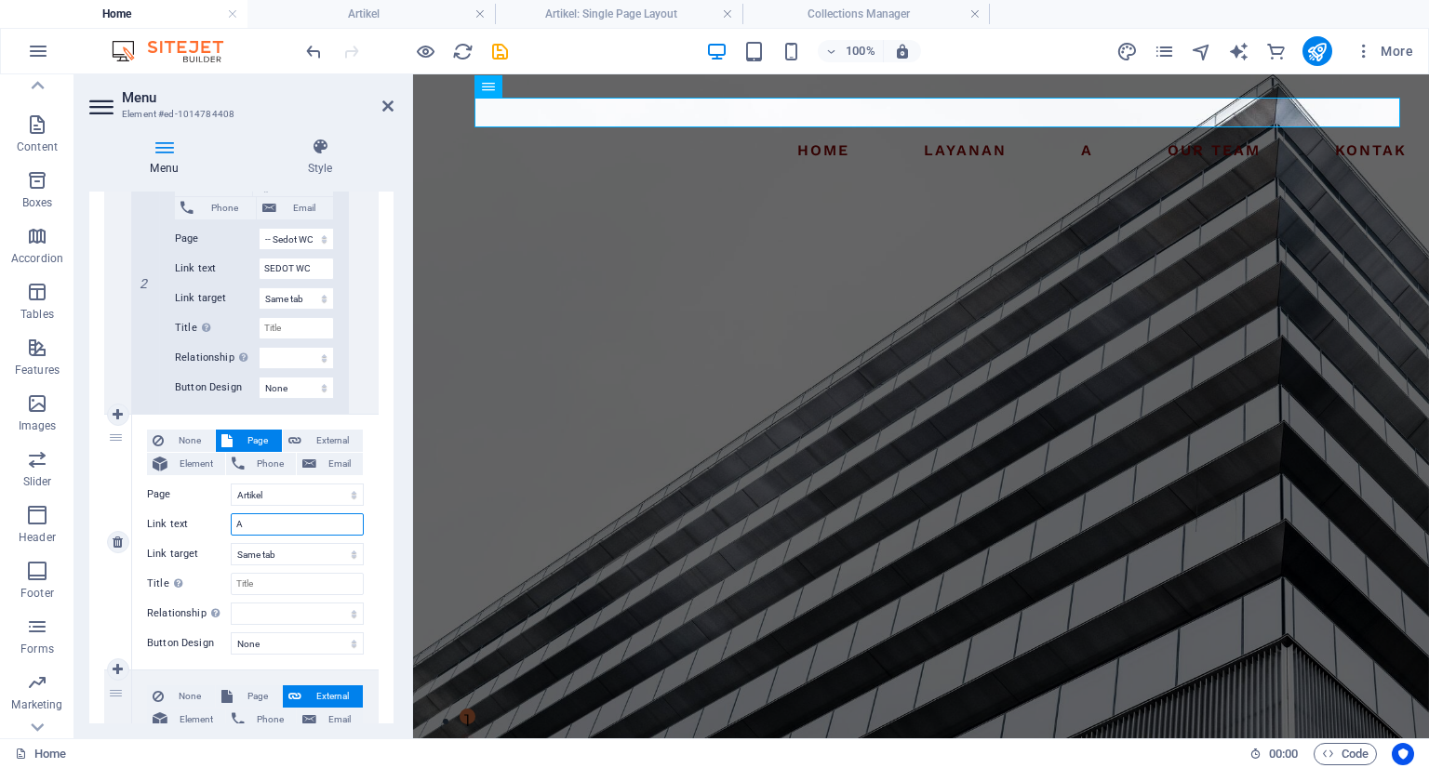
type input "Ar"
select select
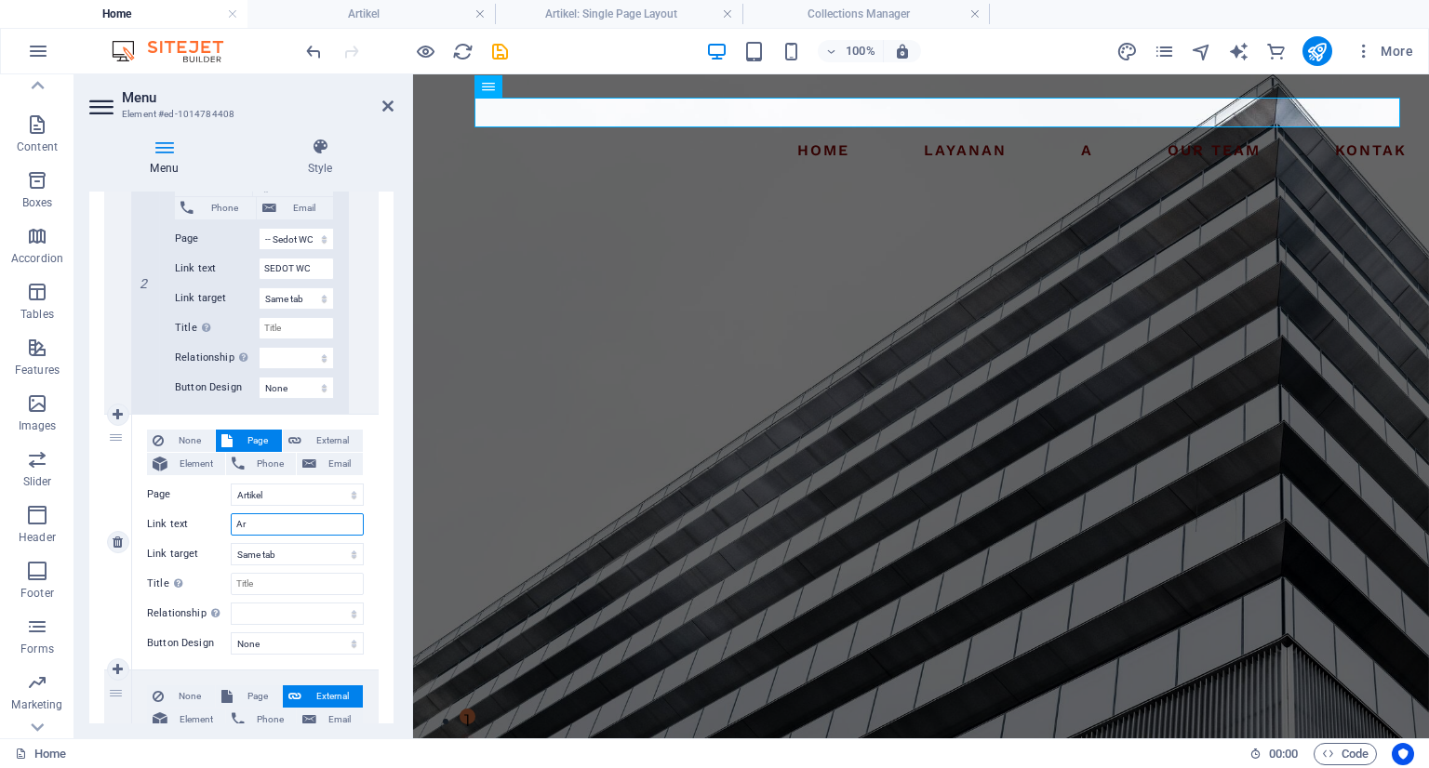
select select
type input "Artikel"
select select
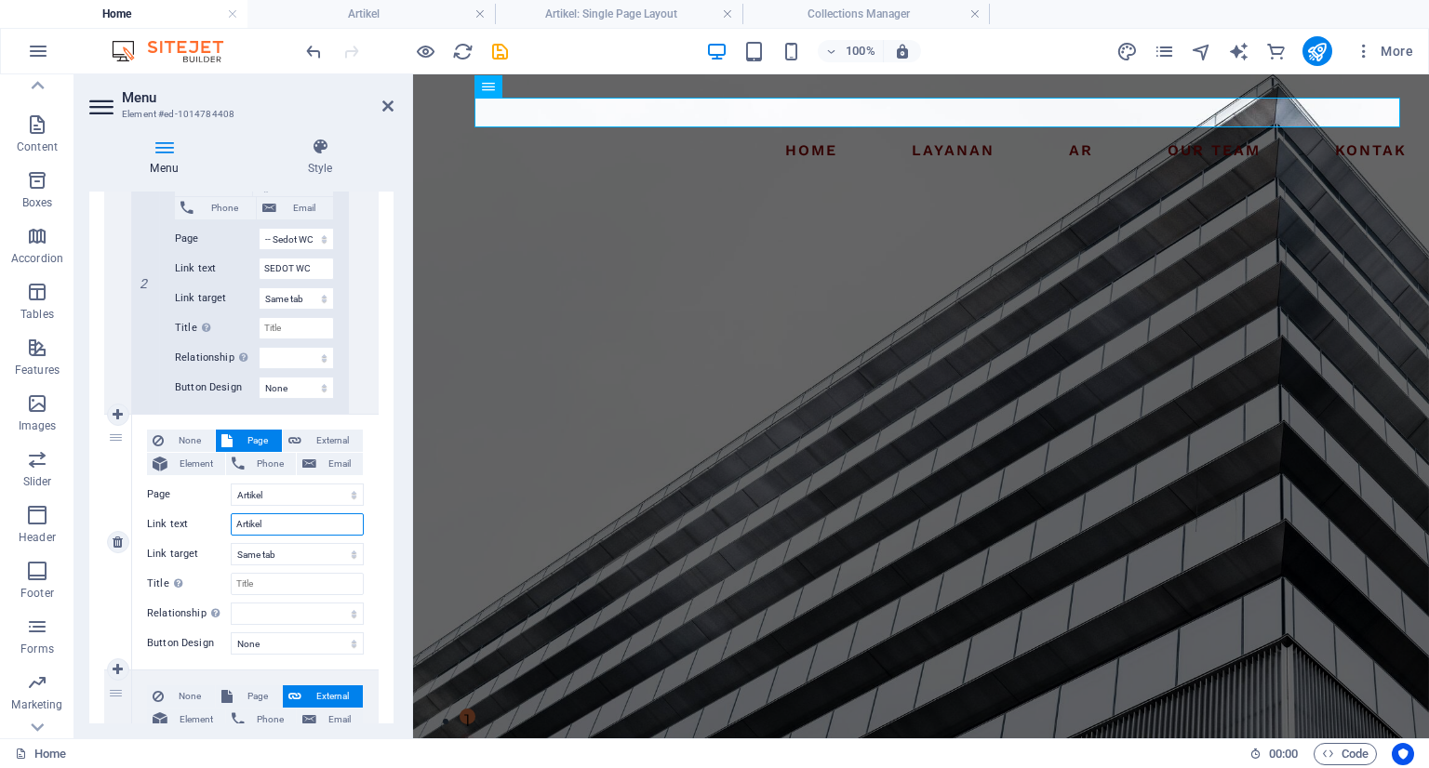
select select
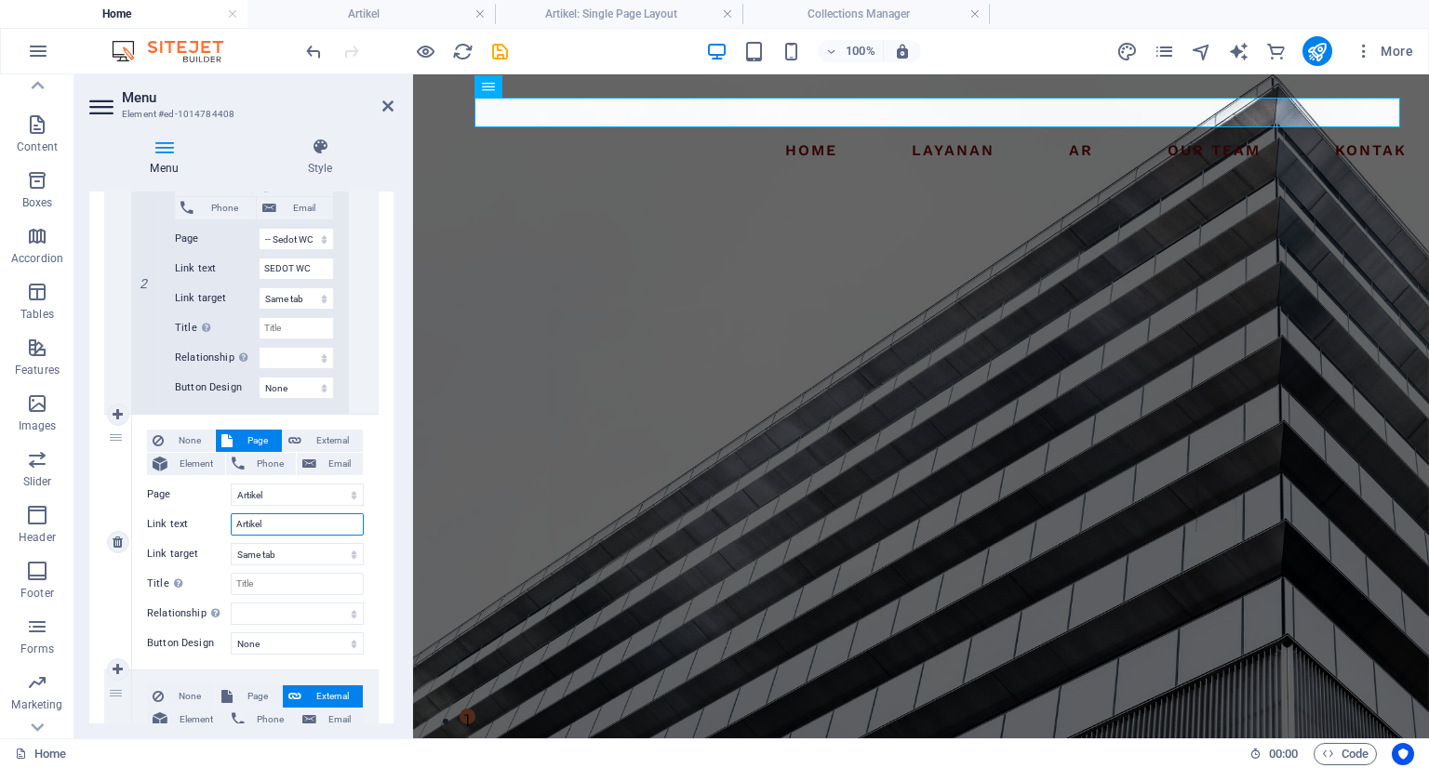
select select
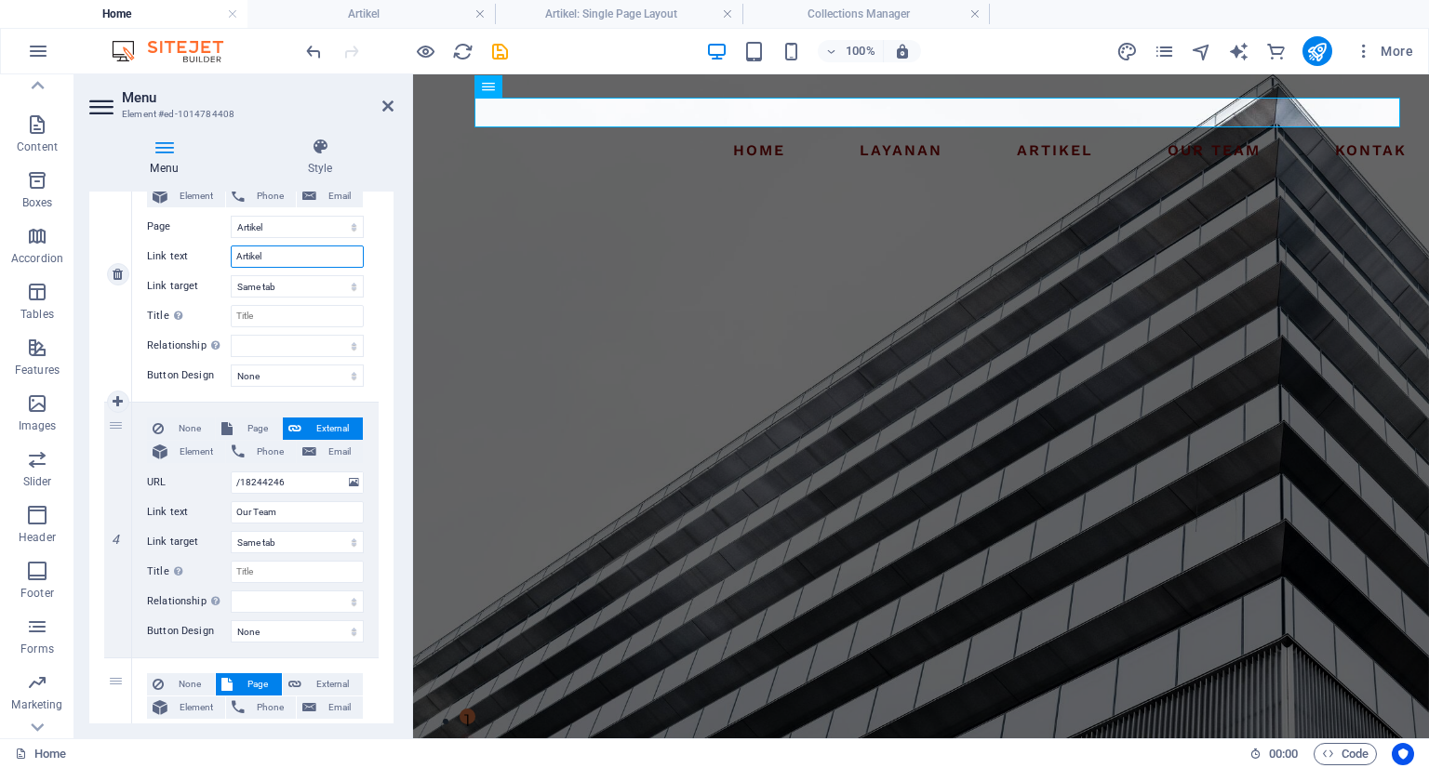
scroll to position [1302, 0]
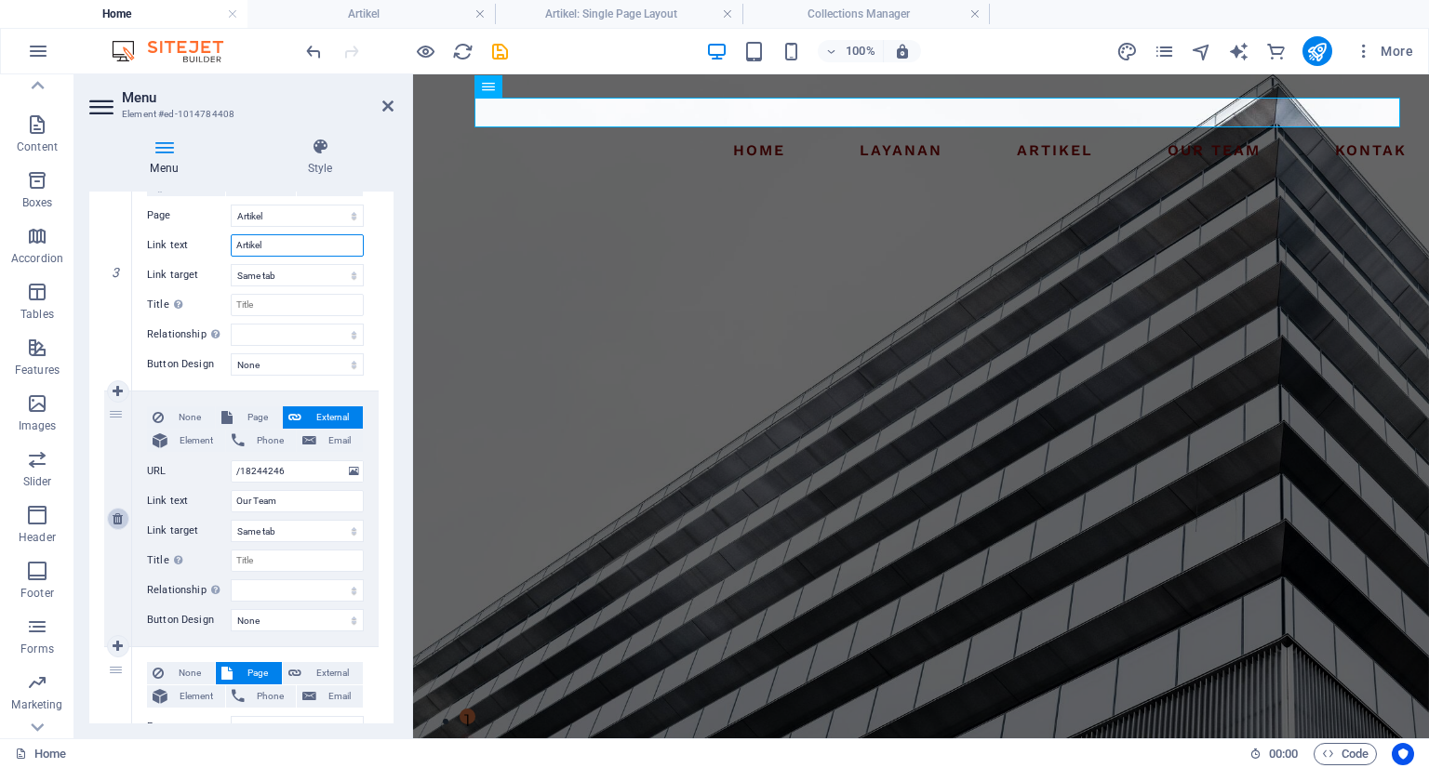
type input "Artikel"
click at [113, 518] on icon at bounding box center [118, 518] width 10 height 13
select select
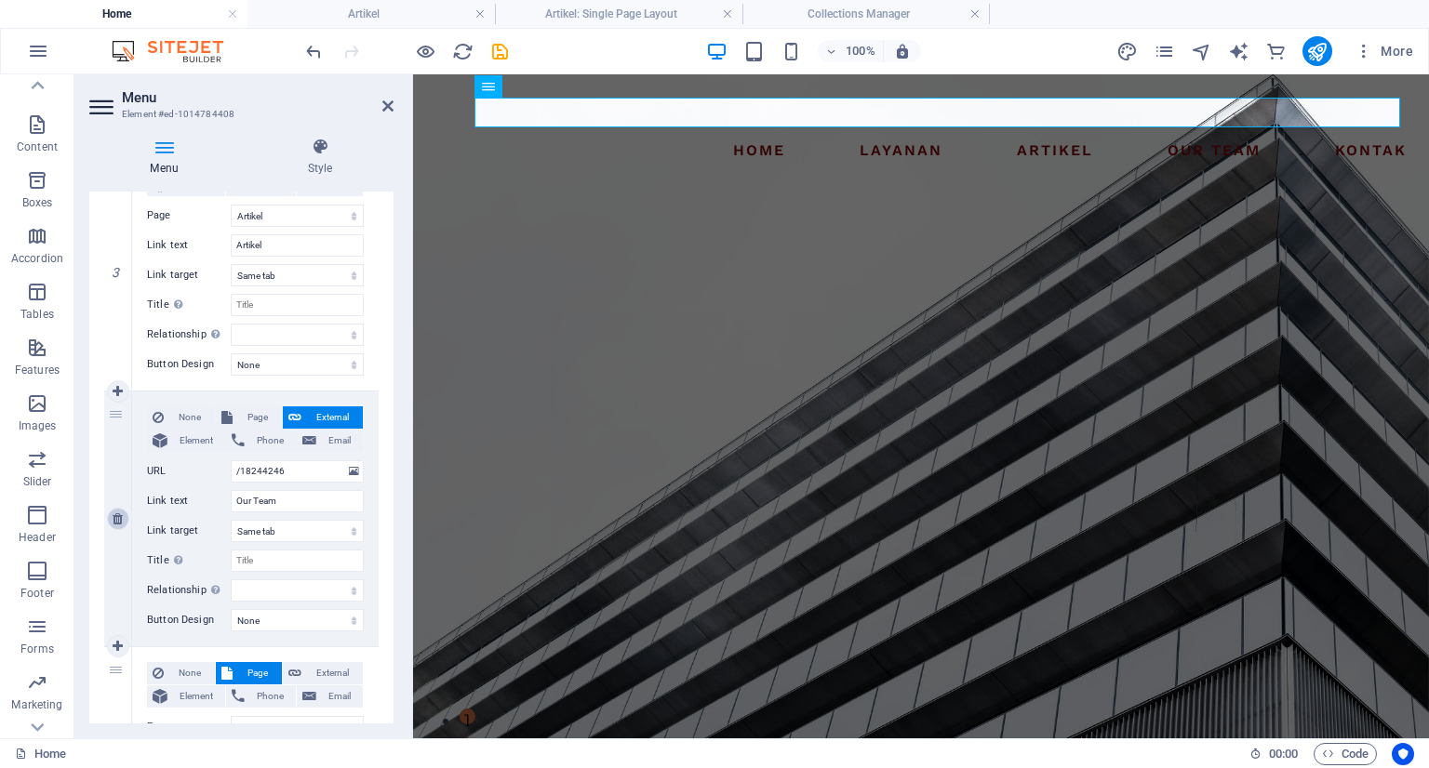
select select
select select "4"
type input "KONTAK"
select select
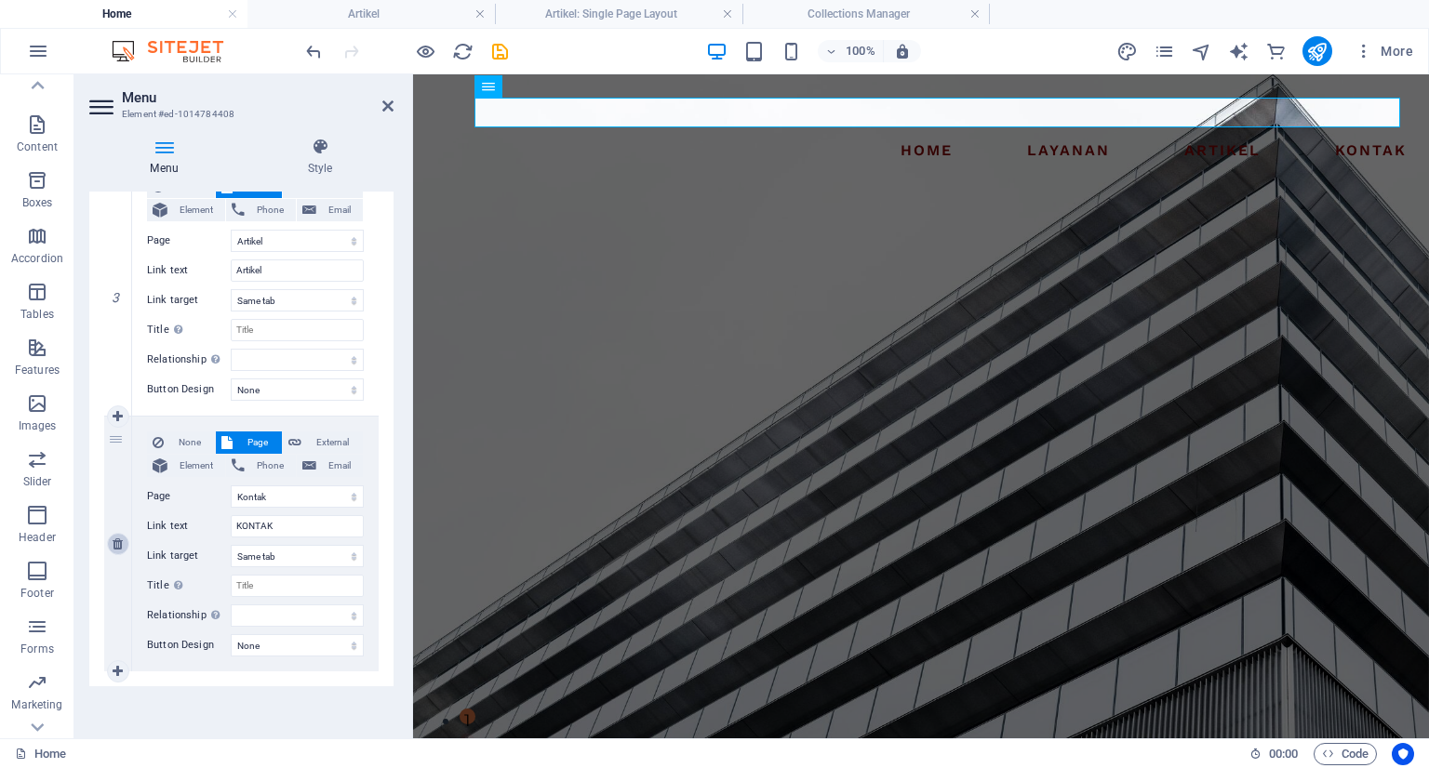
scroll to position [1276, 0]
click at [495, 51] on icon "save" at bounding box center [499, 51] width 21 height 21
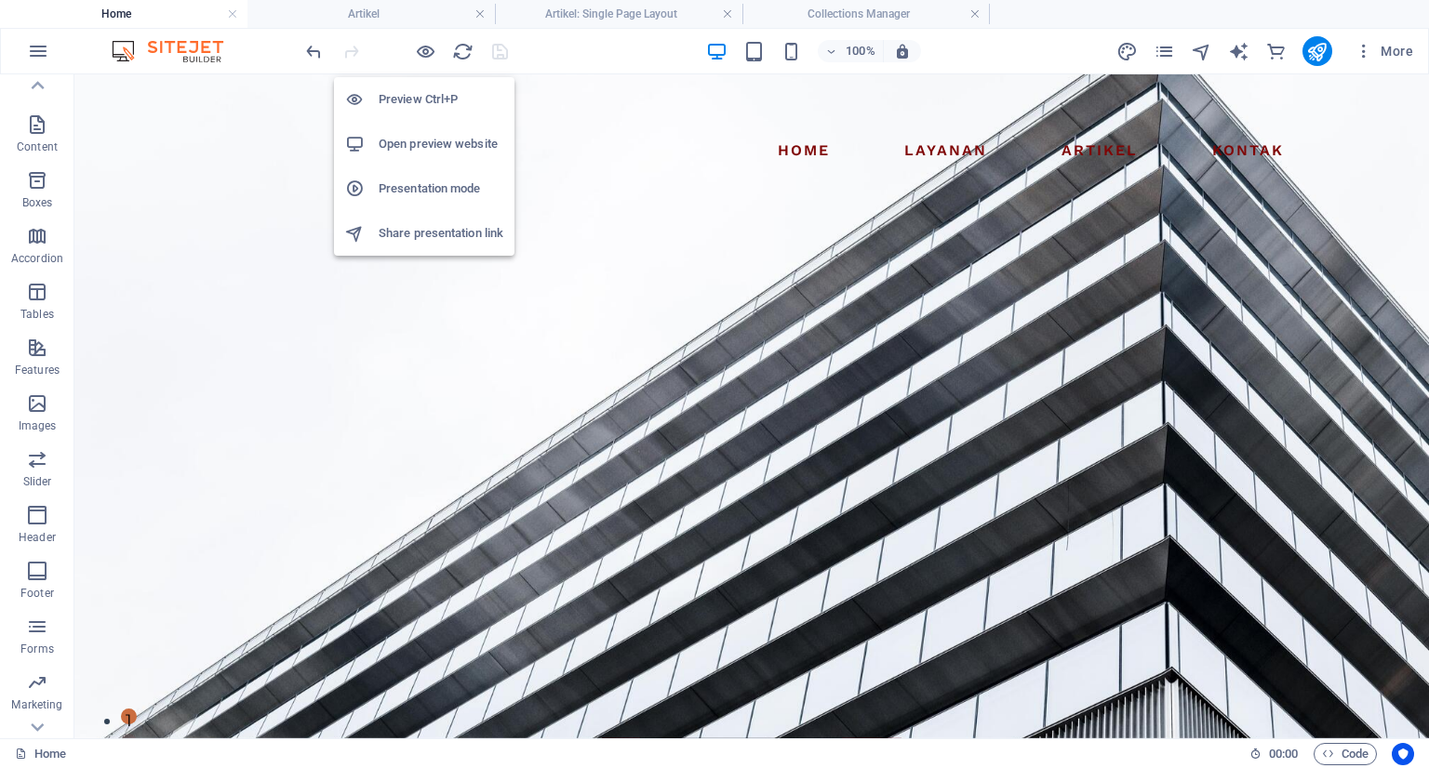
click at [407, 147] on h6 "Open preview website" at bounding box center [441, 144] width 125 height 22
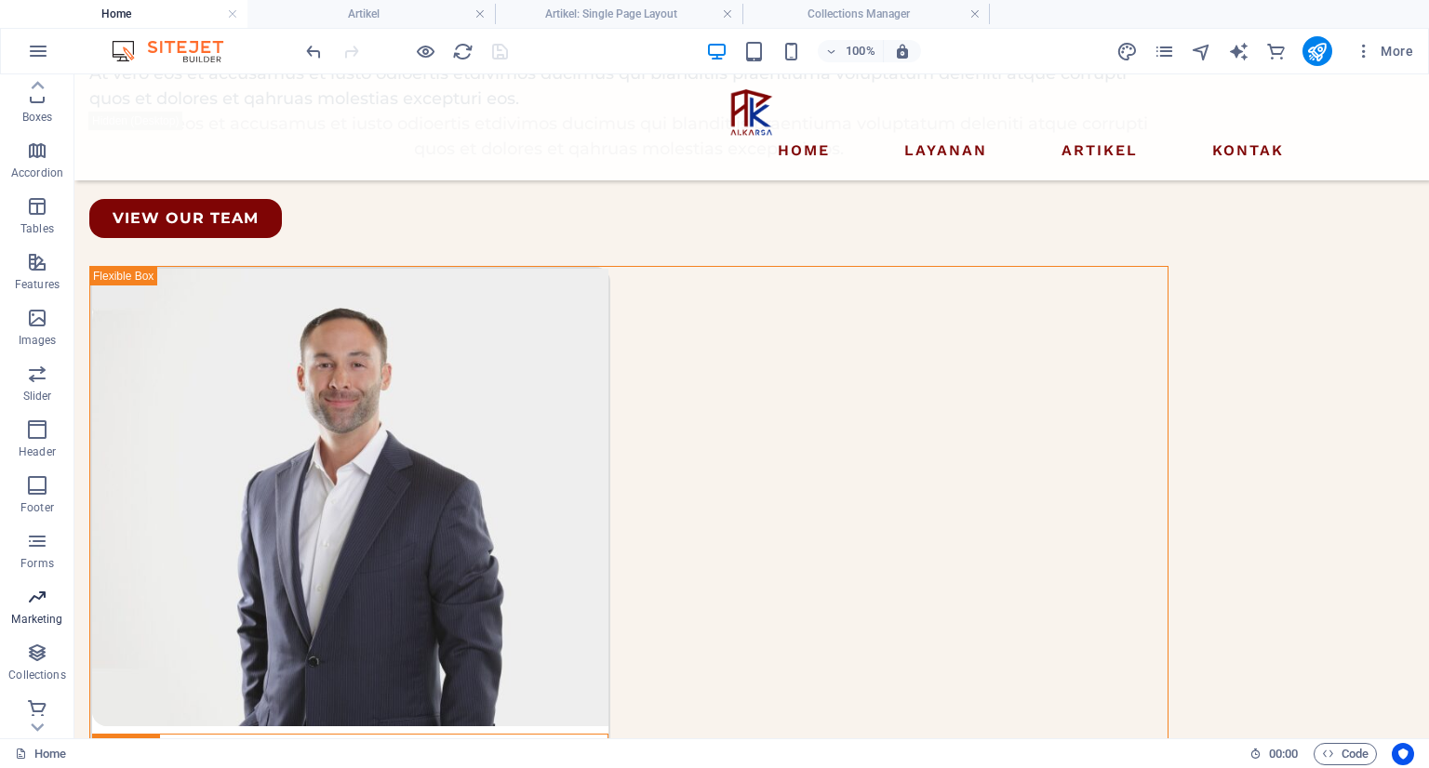
scroll to position [229, 0]
click at [47, 651] on icon "button" at bounding box center [37, 645] width 22 height 22
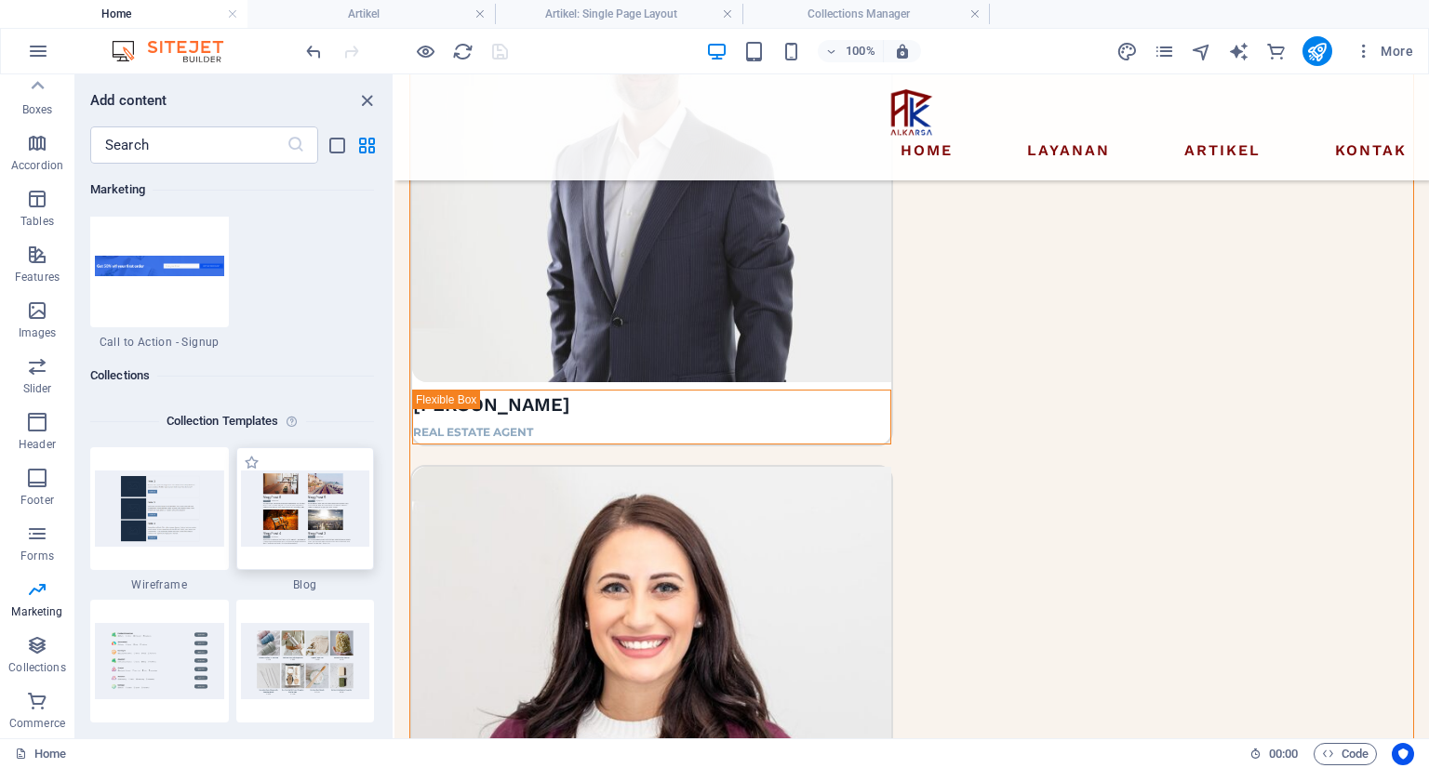
scroll to position [3094, 0]
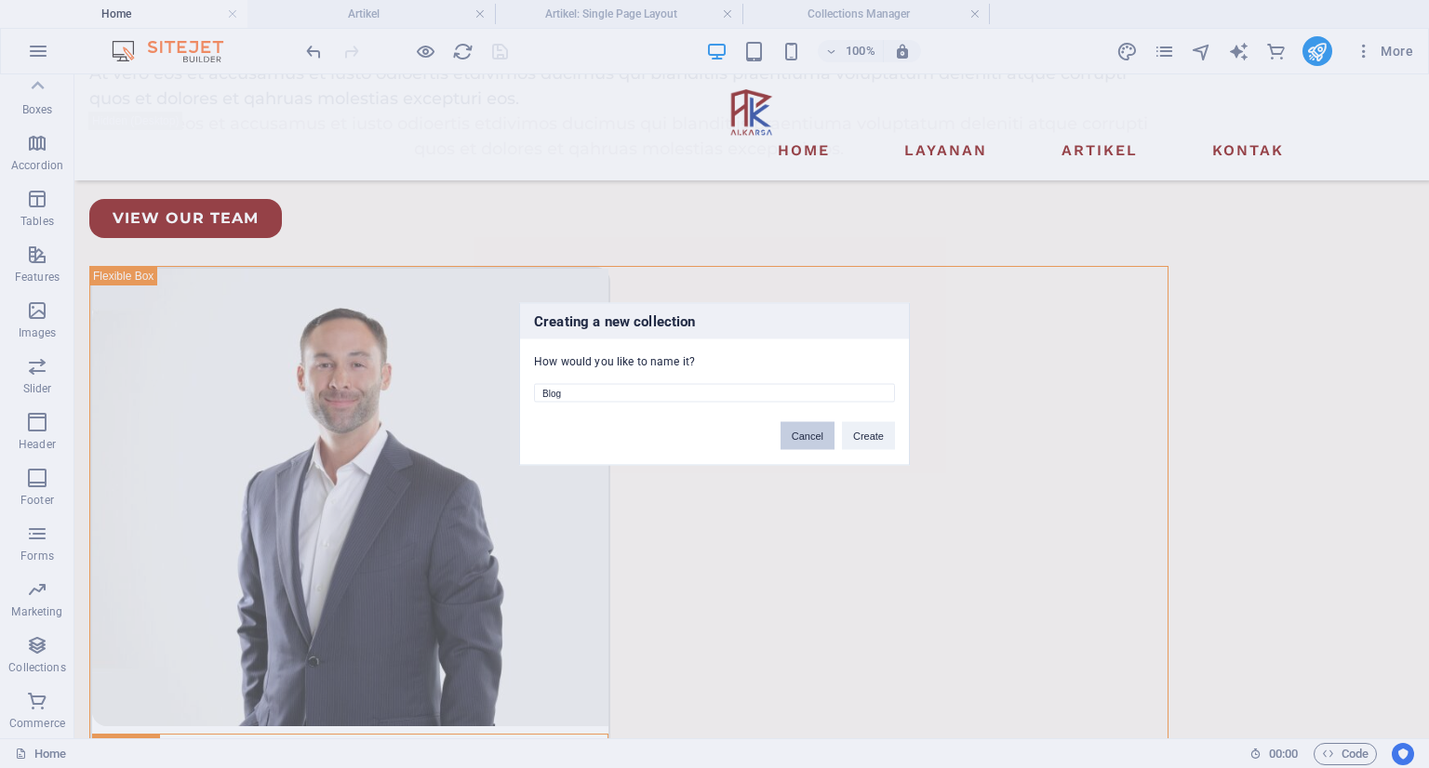
click at [814, 434] on button "Cancel" at bounding box center [807, 436] width 54 height 28
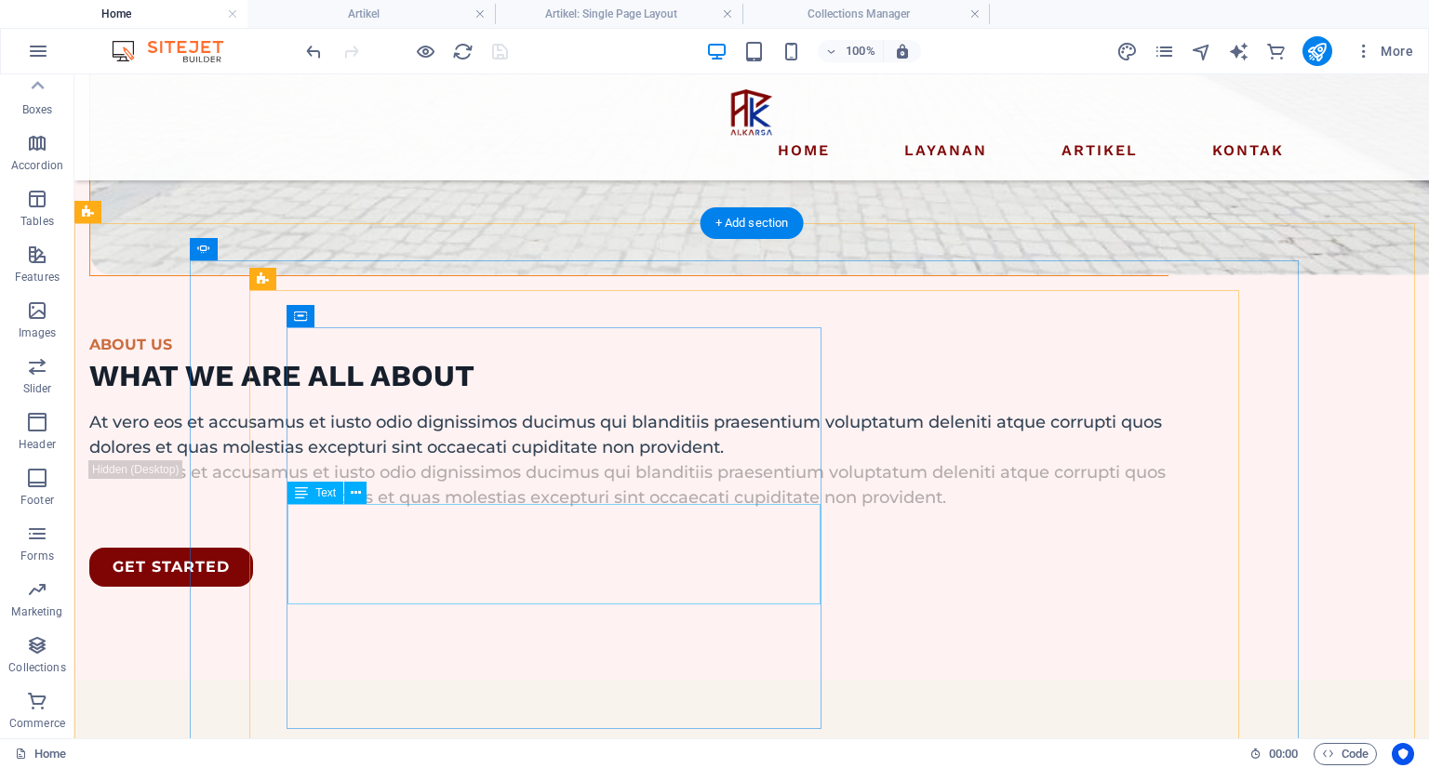
scroll to position [2257, 0]
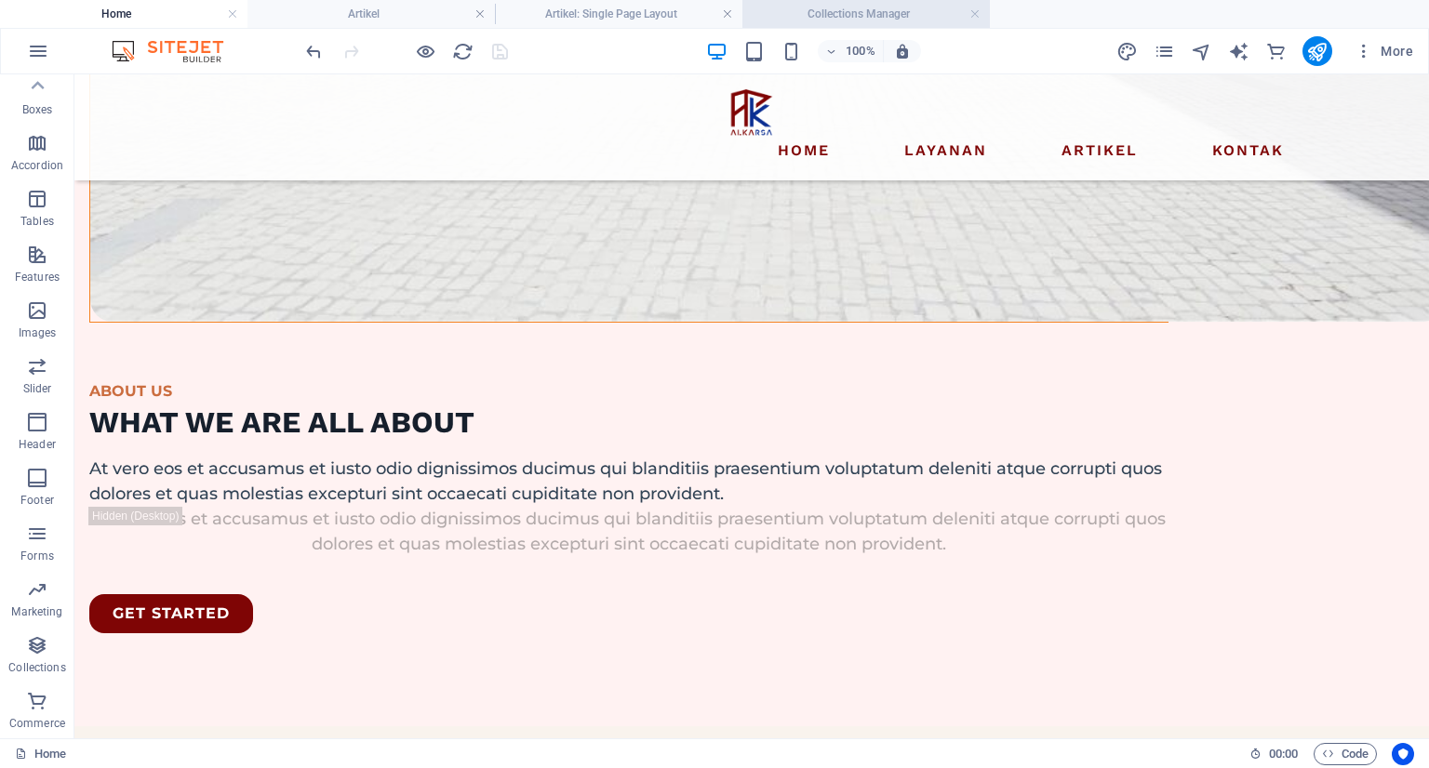
click at [869, 15] on h4 "Collections Manager" at bounding box center [865, 14] width 247 height 20
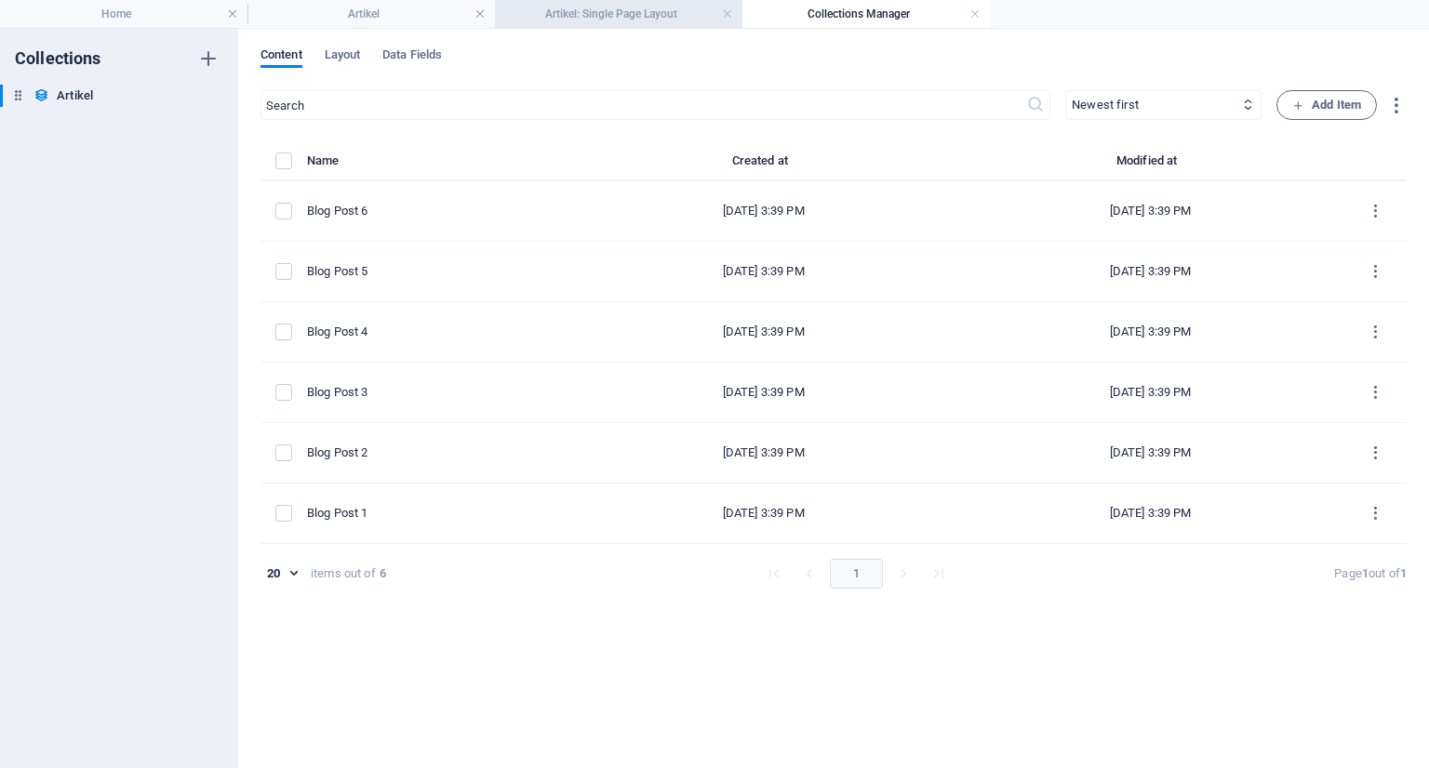
click at [613, 19] on h4 "Artikel: Single Page Layout" at bounding box center [618, 14] width 247 height 20
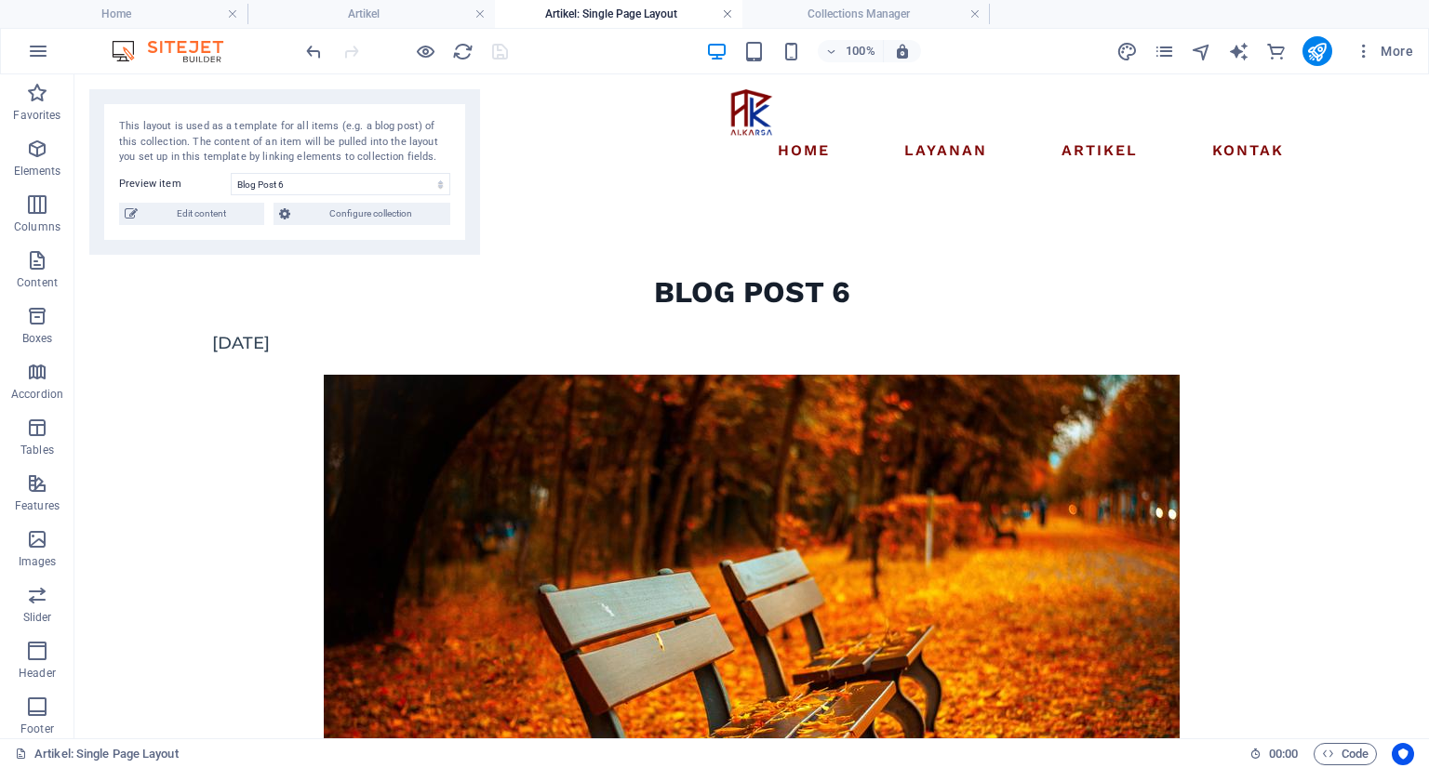
click at [729, 12] on link at bounding box center [727, 15] width 11 height 18
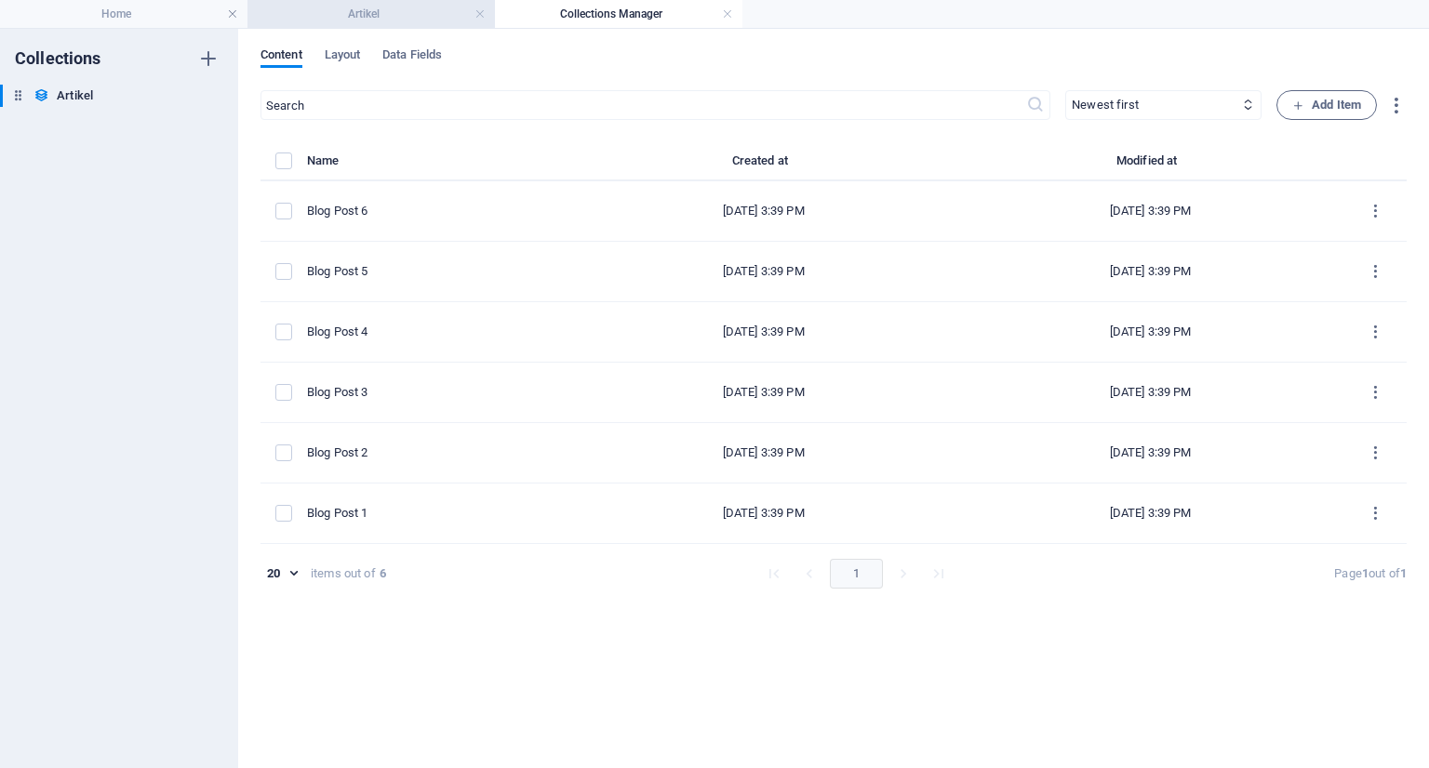
click at [379, 16] on h4 "Artikel" at bounding box center [370, 14] width 247 height 20
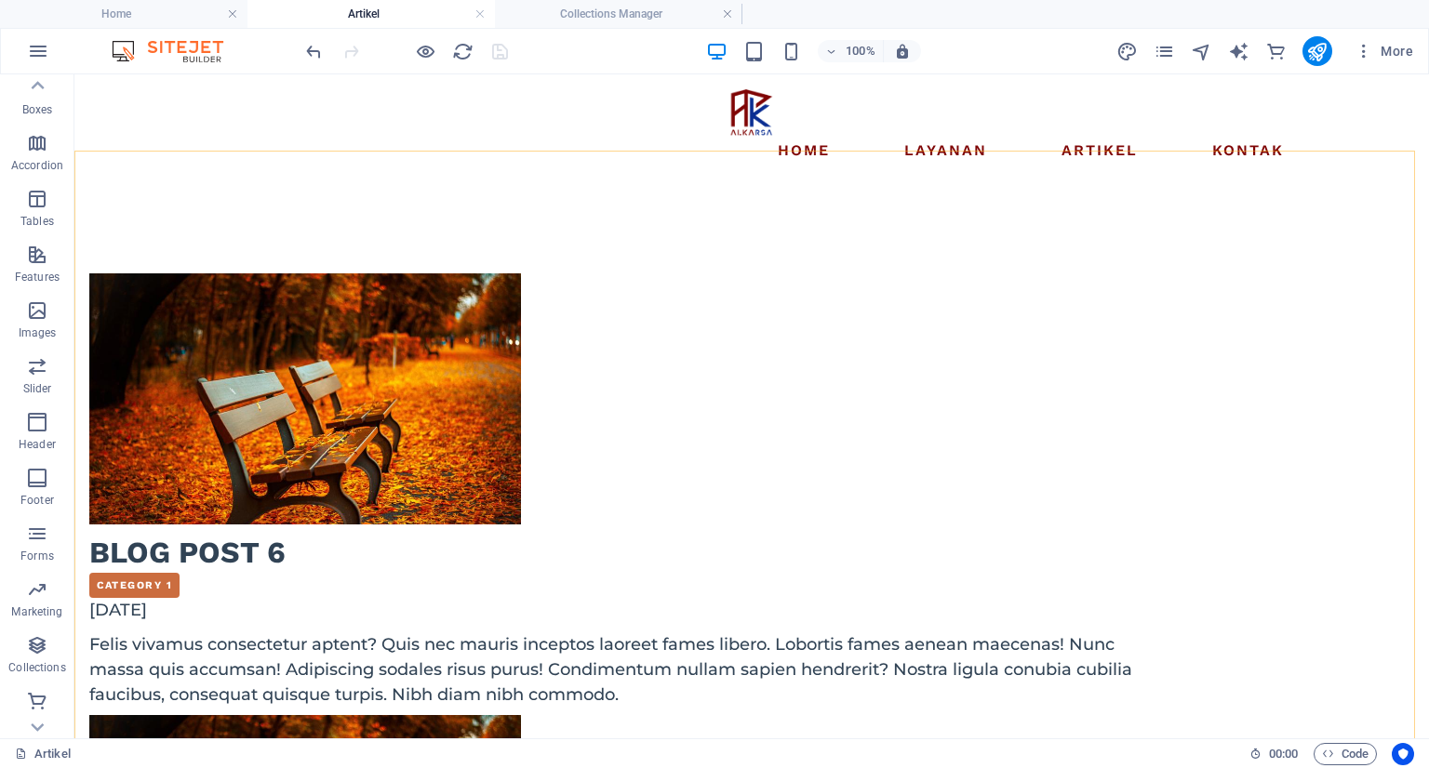
click at [40, 43] on icon "button" at bounding box center [37, 31] width 22 height 22
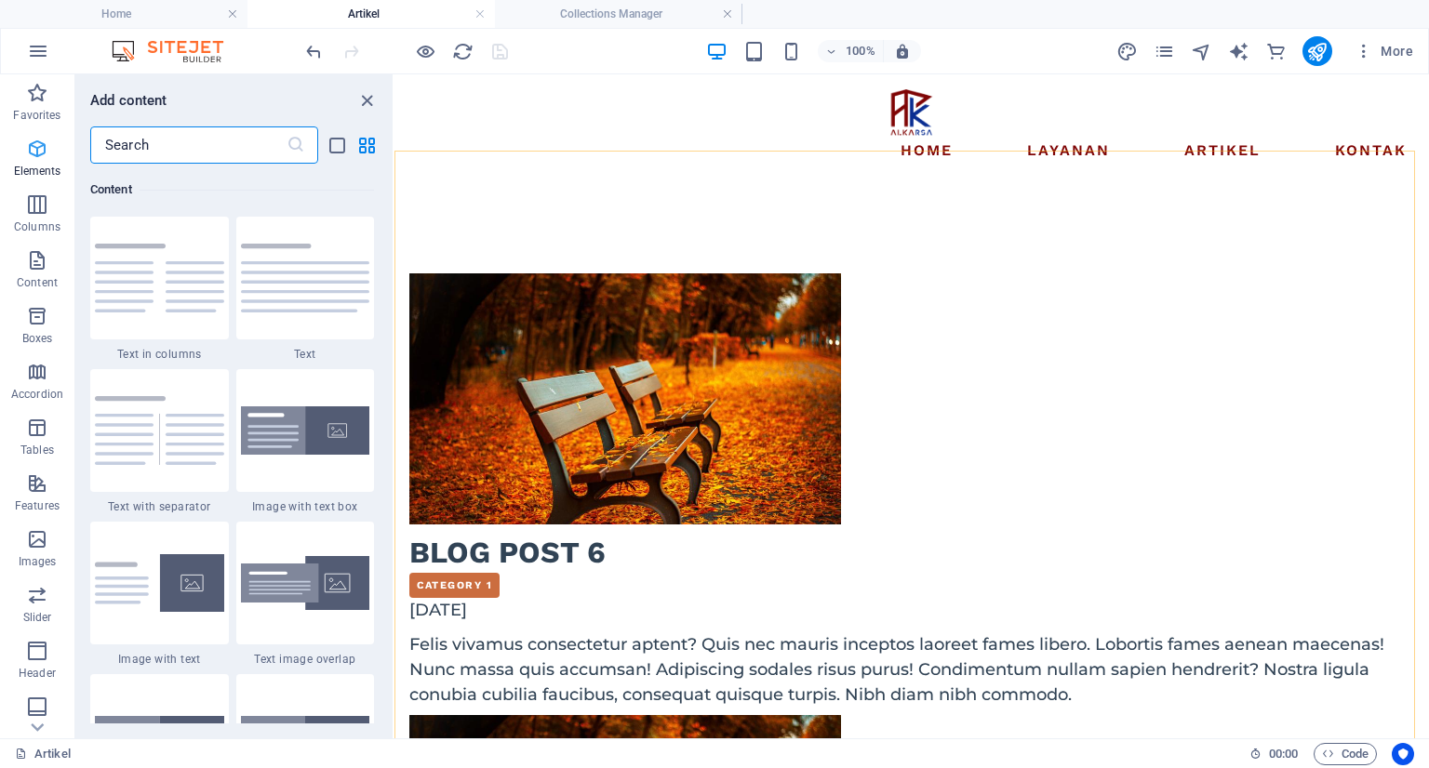
scroll to position [3254, 0]
click at [46, 266] on icon "button" at bounding box center [37, 260] width 22 height 22
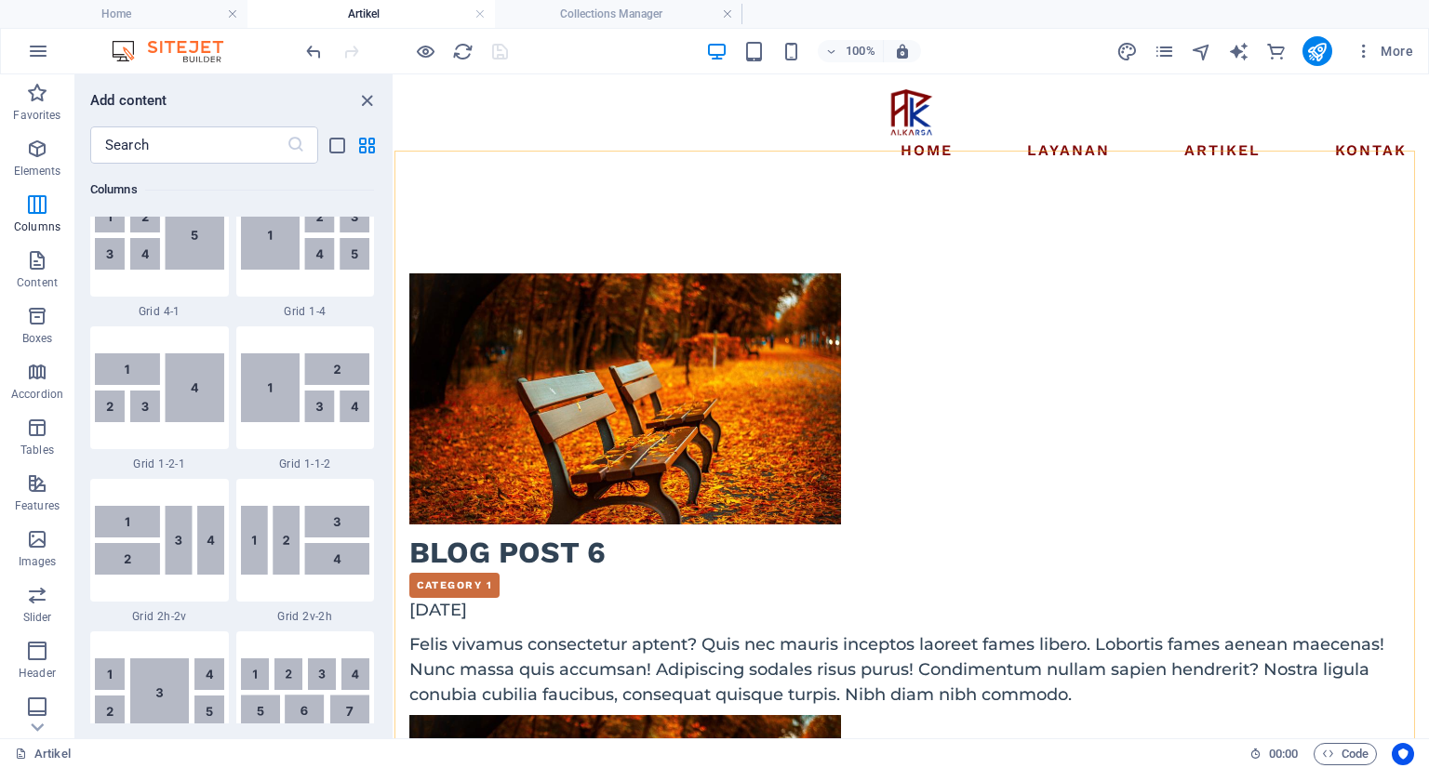
scroll to position [2510, 0]
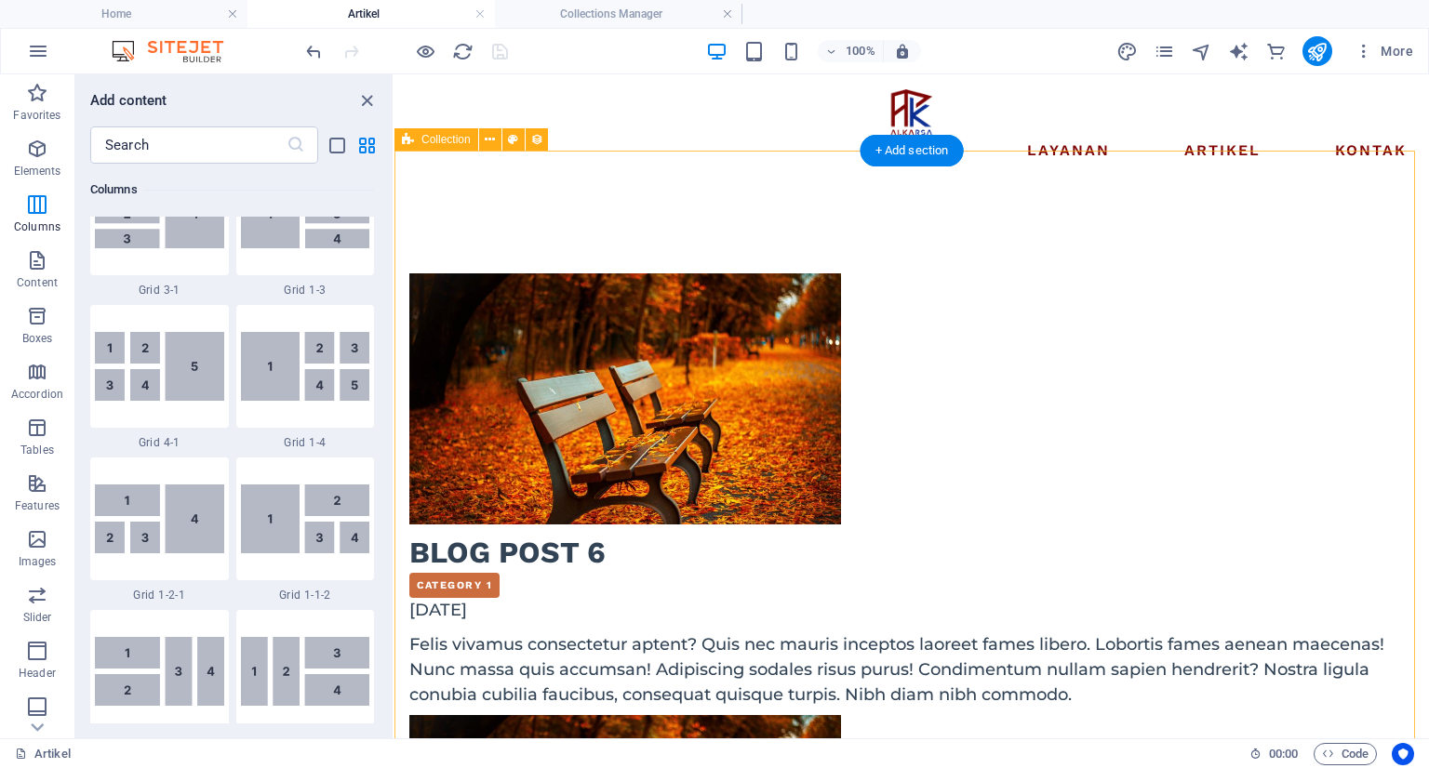
select select "columns.publishing_date_DESC"
select select "columns.status"
select select "columns.publishing_date"
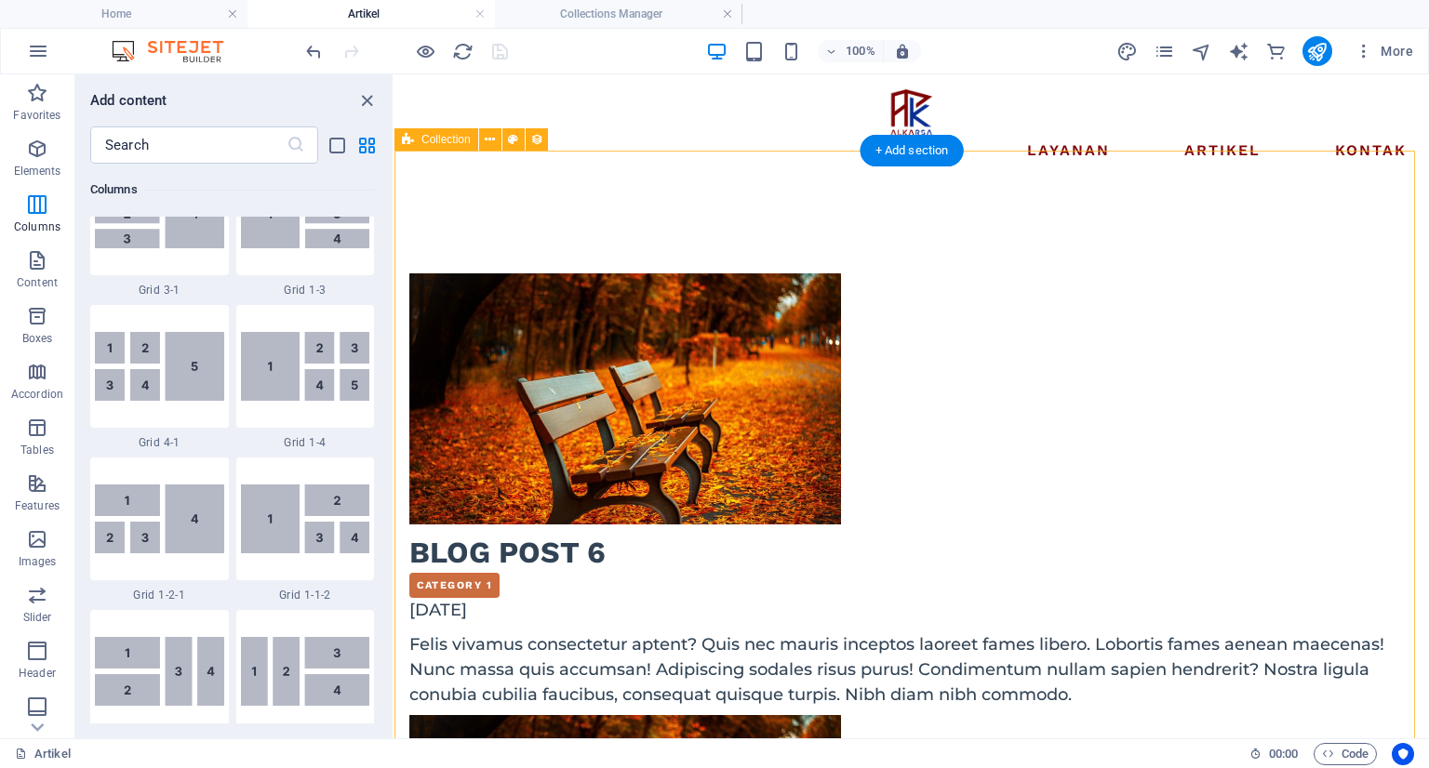
select select "past"
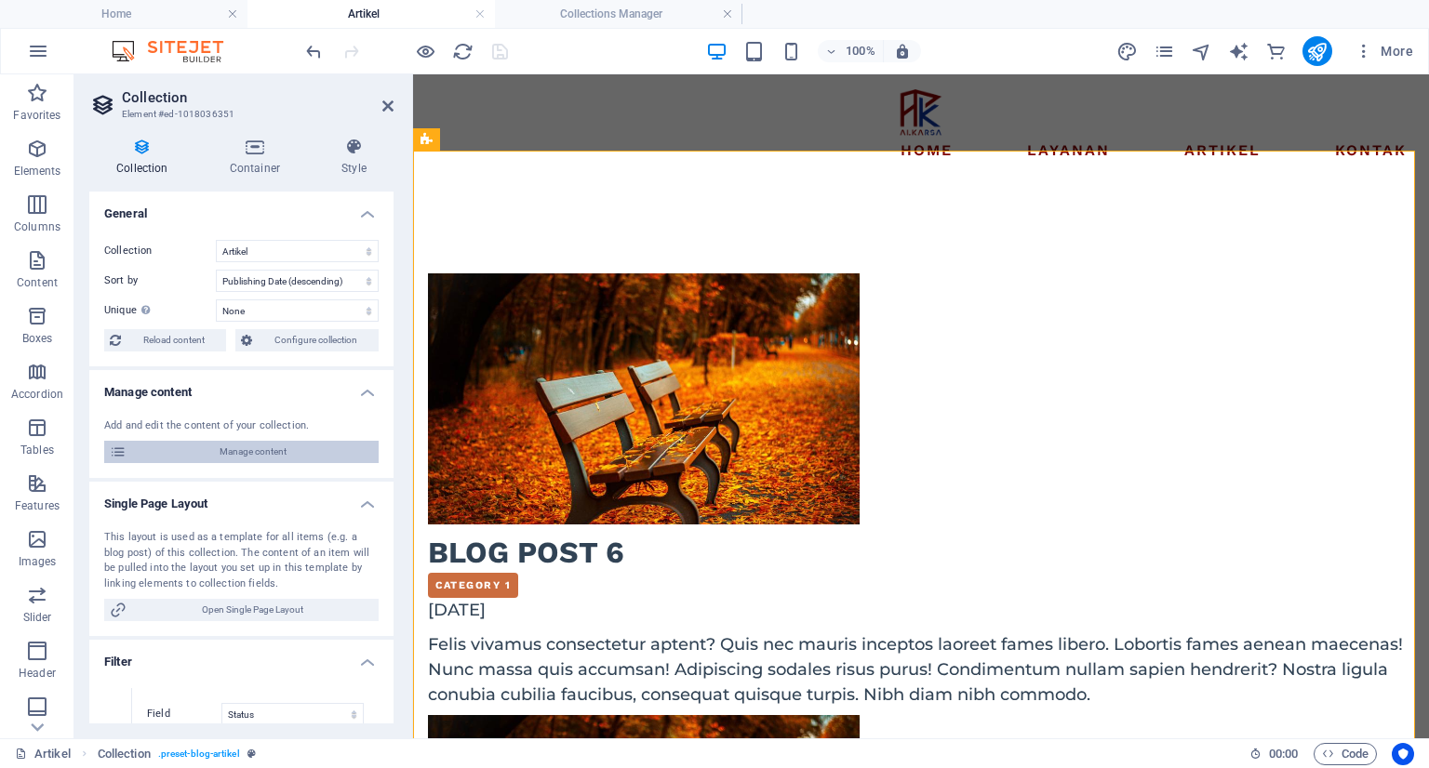
click at [234, 450] on span "Manage content" at bounding box center [252, 452] width 241 height 22
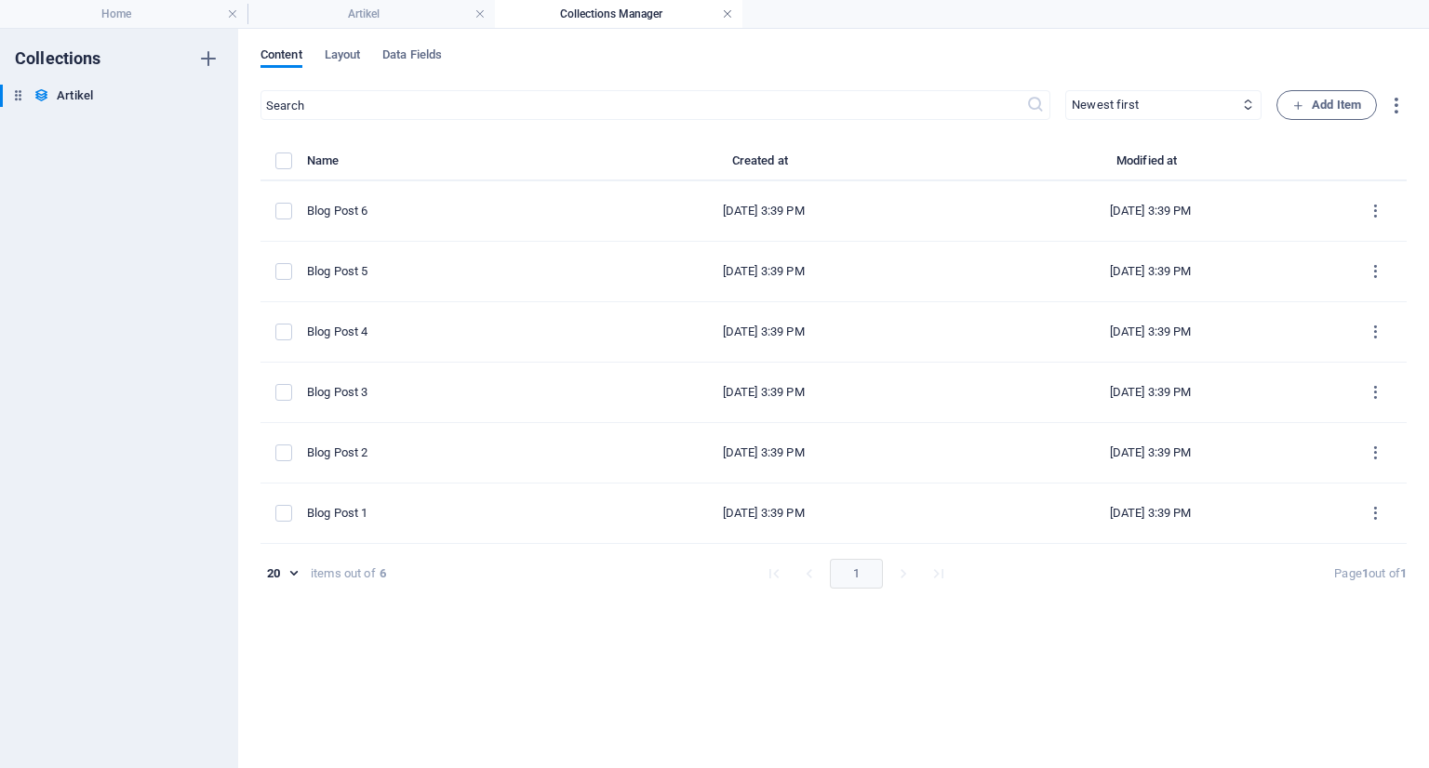
click at [724, 16] on link at bounding box center [727, 15] width 11 height 18
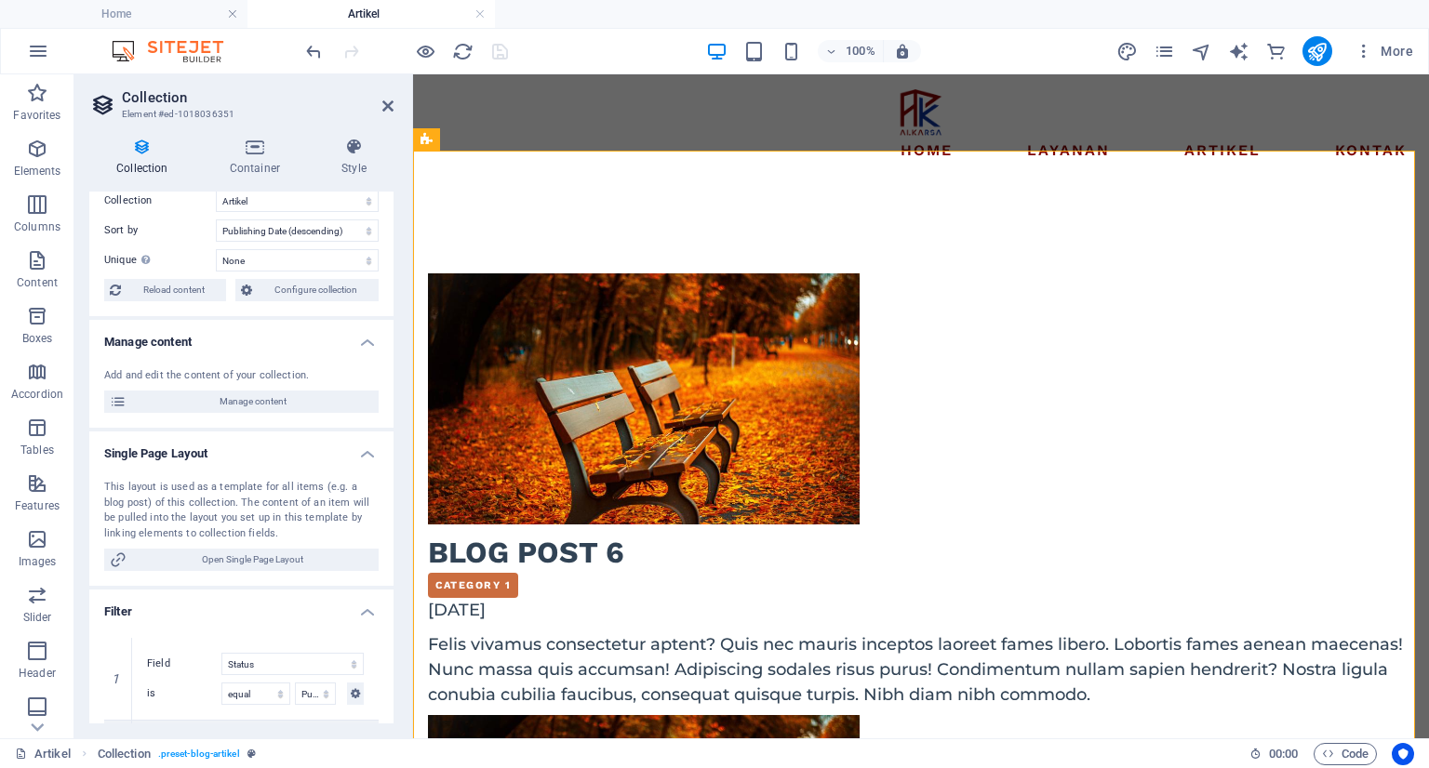
scroll to position [186, 0]
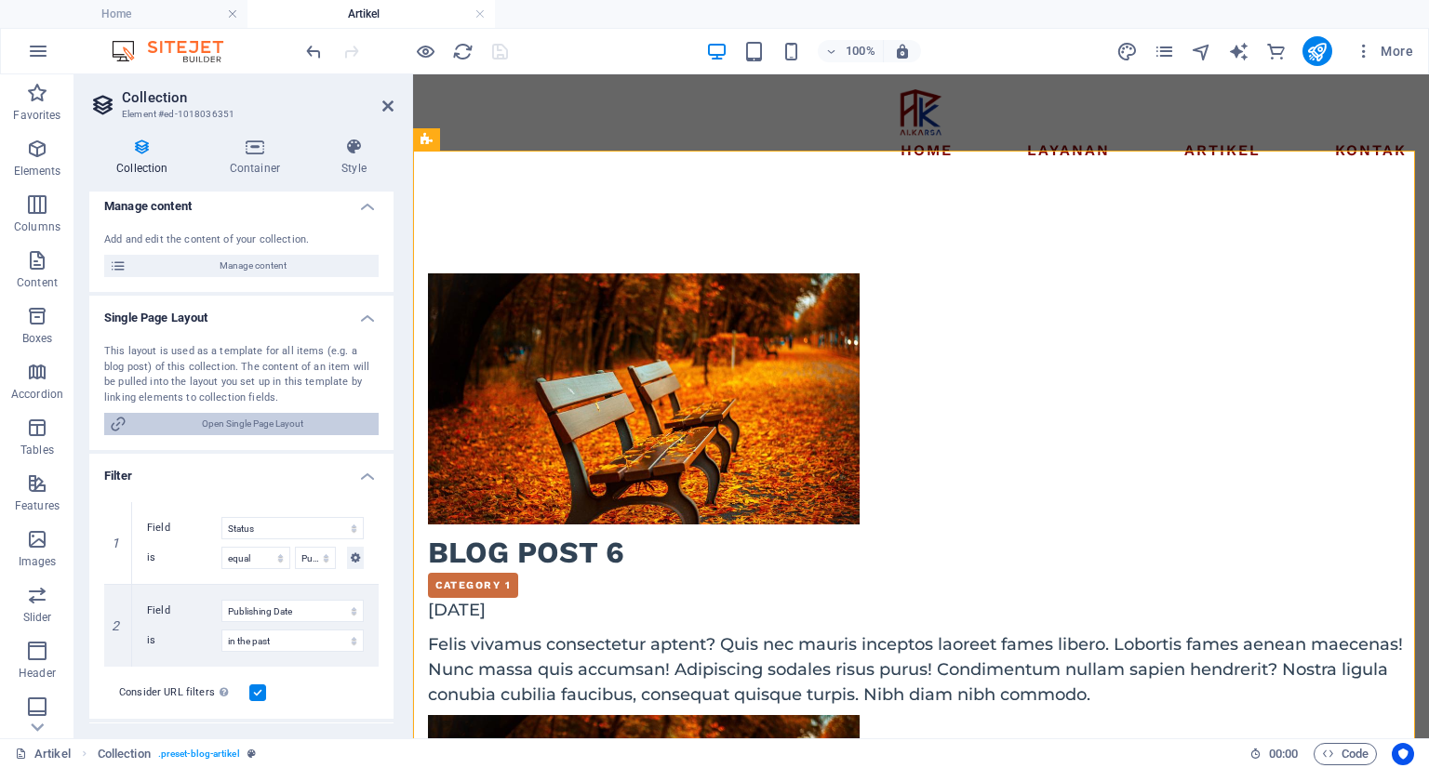
click at [234, 434] on span "Open Single Page Layout" at bounding box center [252, 424] width 241 height 22
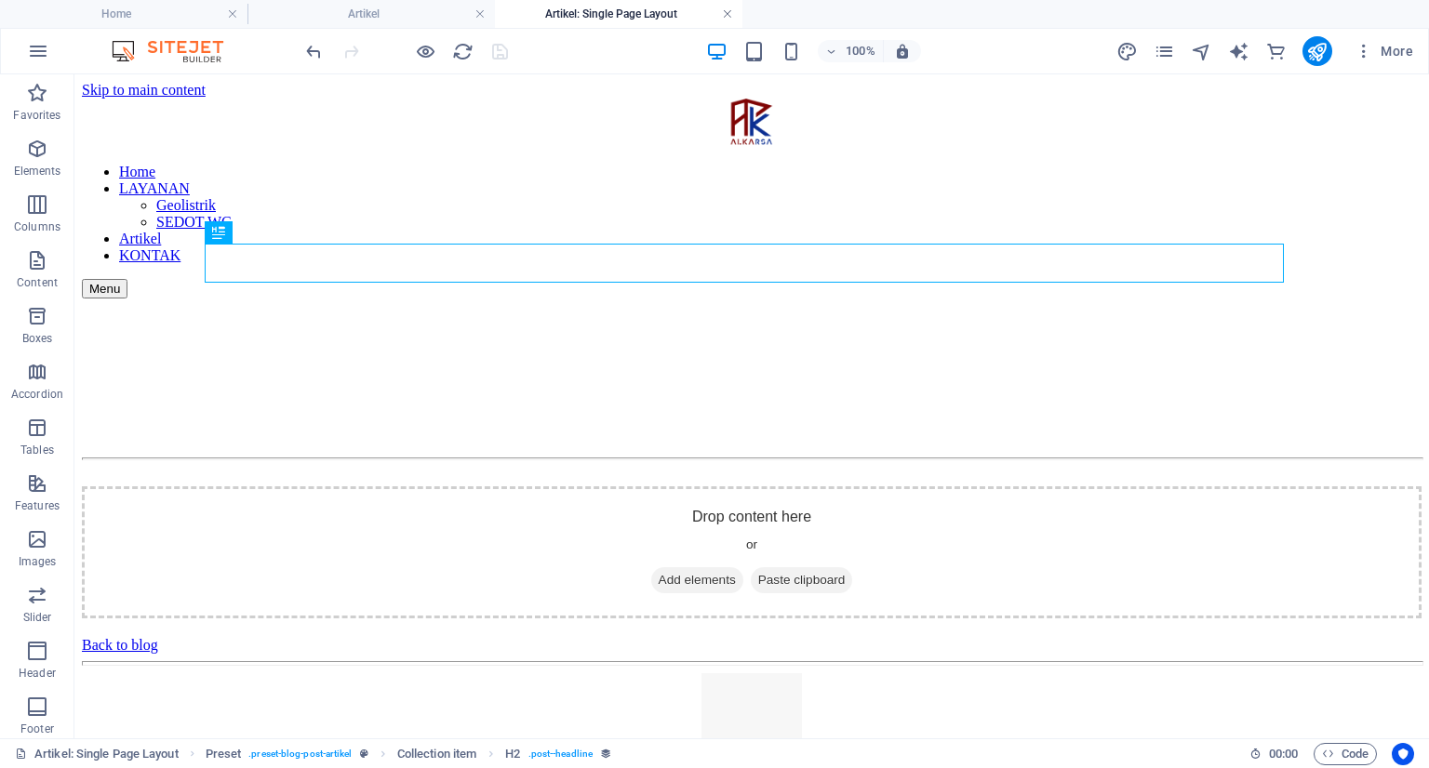
scroll to position [0, 0]
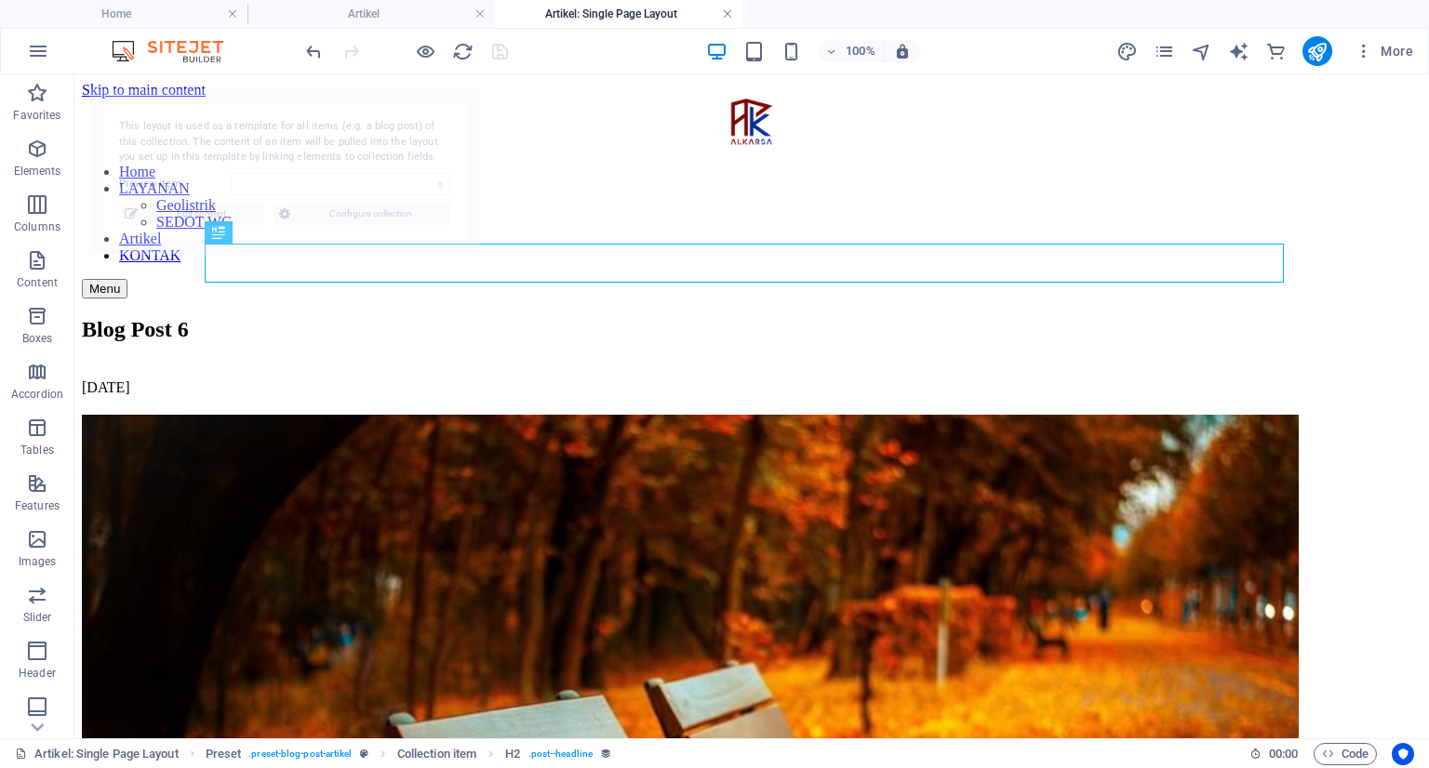
select select "68e3805d2f0735cfbc01c06d"
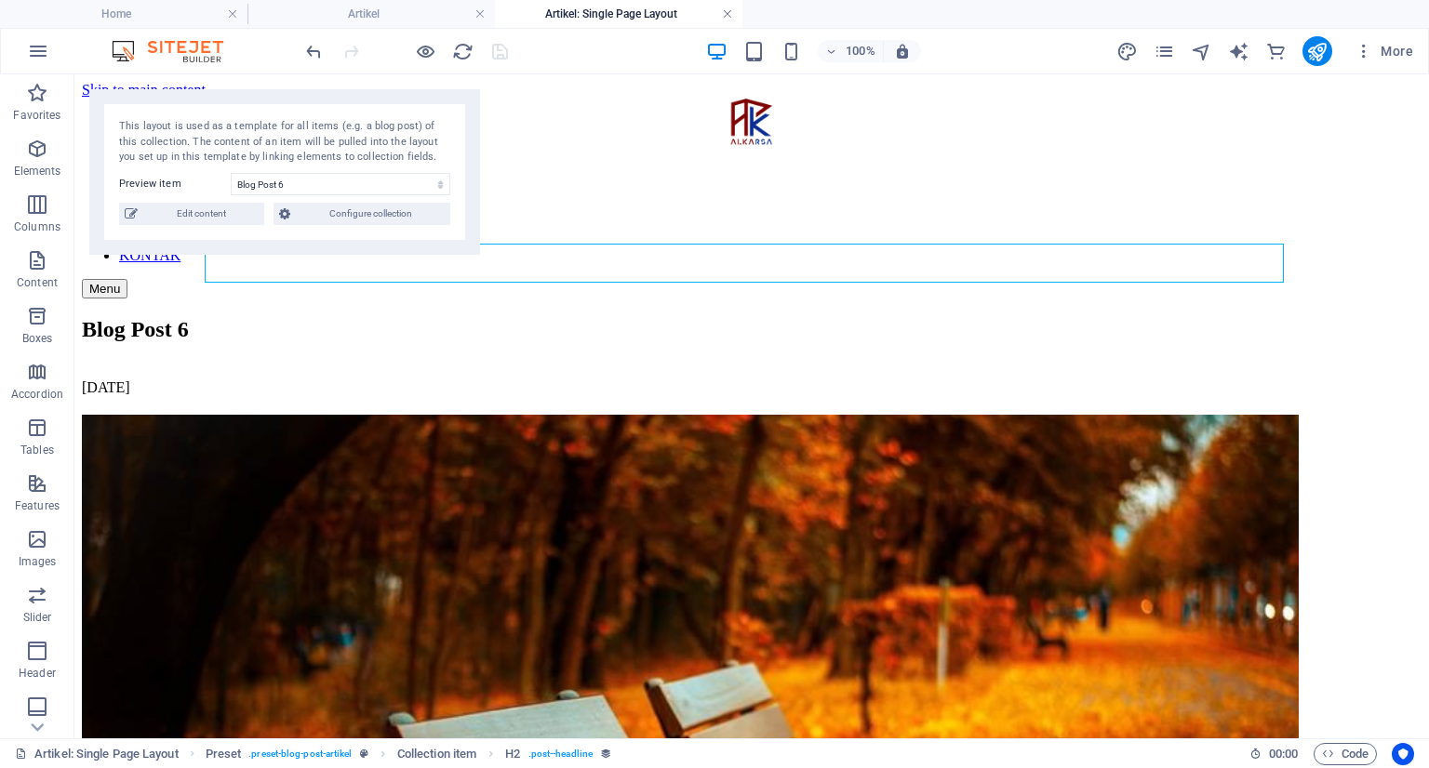
click at [729, 13] on link at bounding box center [727, 15] width 11 height 18
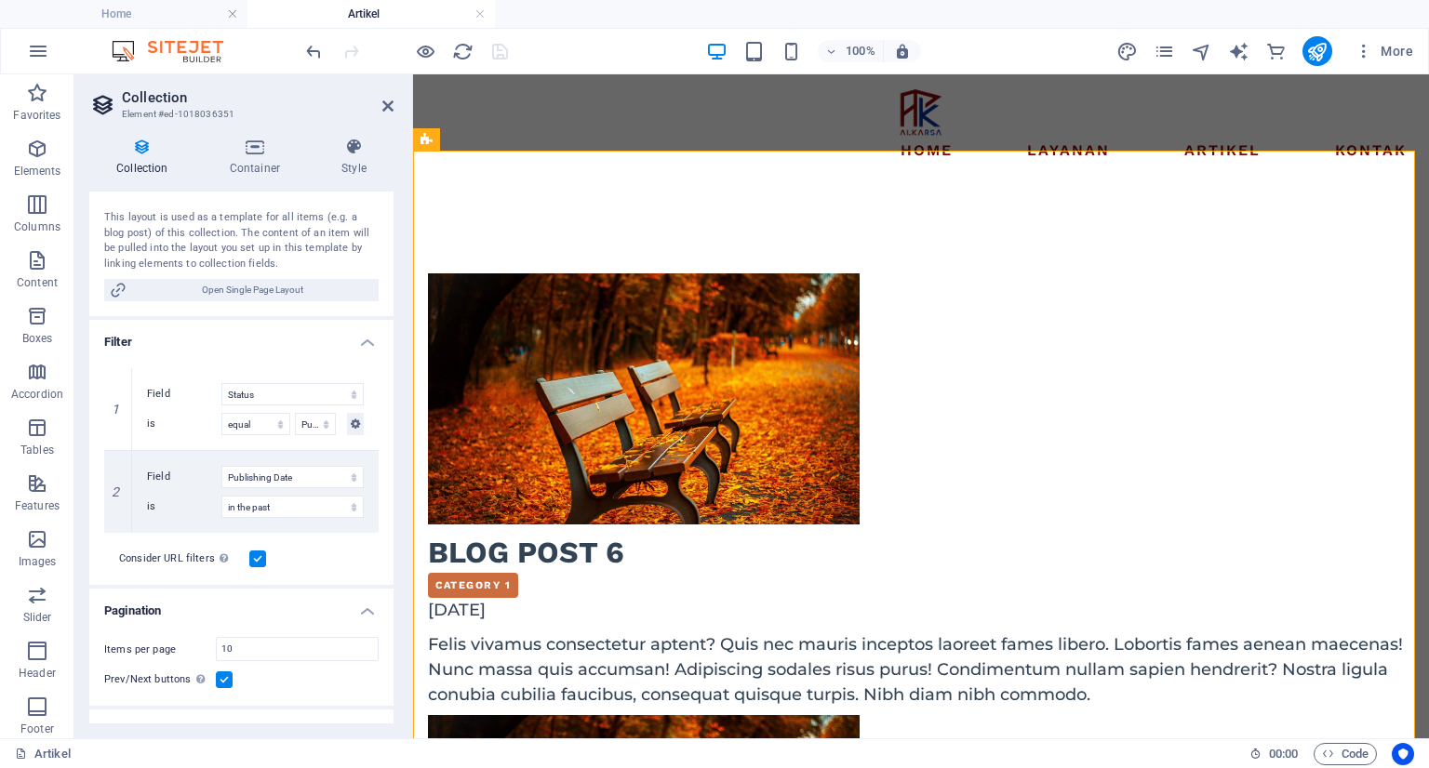
scroll to position [372, 0]
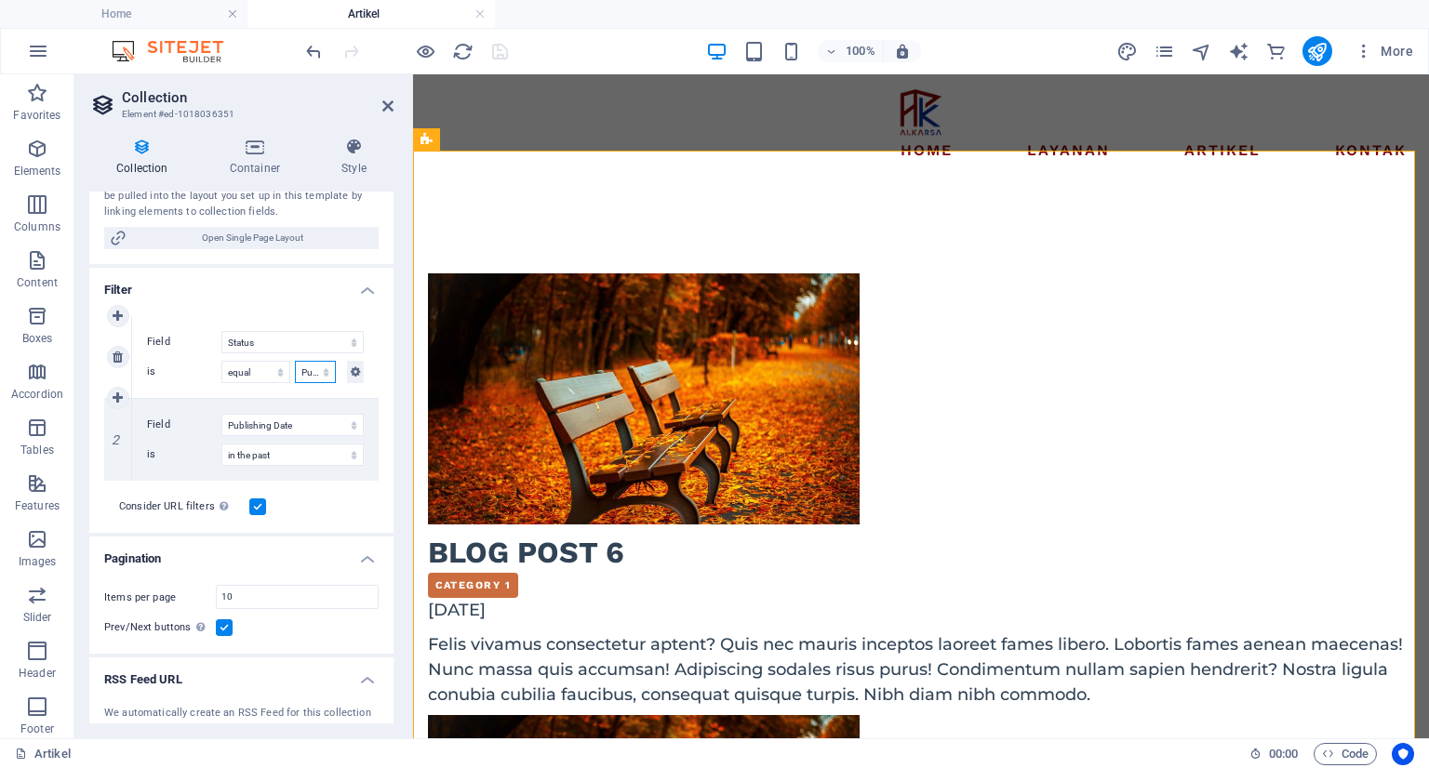
click at [327, 374] on select "Published Draft" at bounding box center [315, 372] width 41 height 22
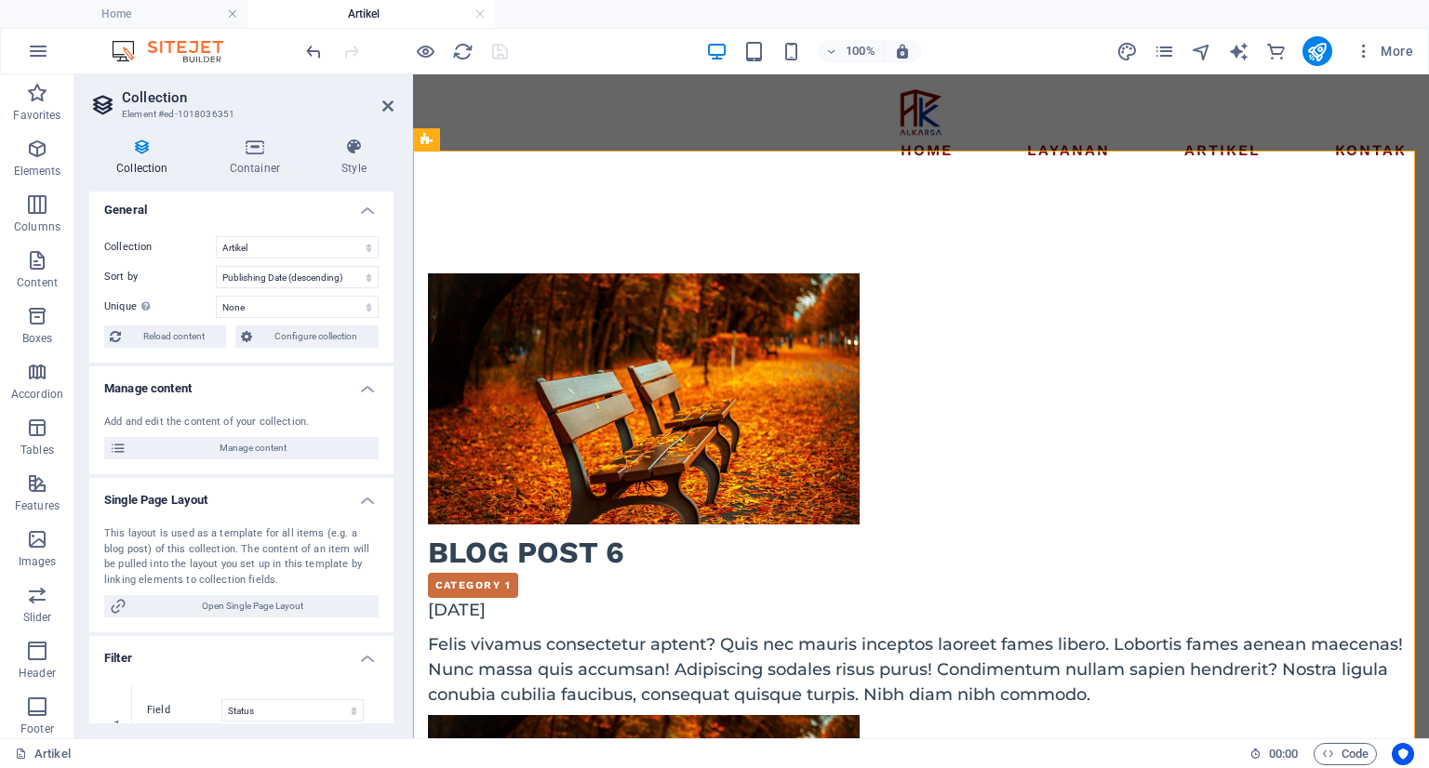
scroll to position [0, 0]
click at [255, 171] on h4 "Container" at bounding box center [259, 157] width 112 height 39
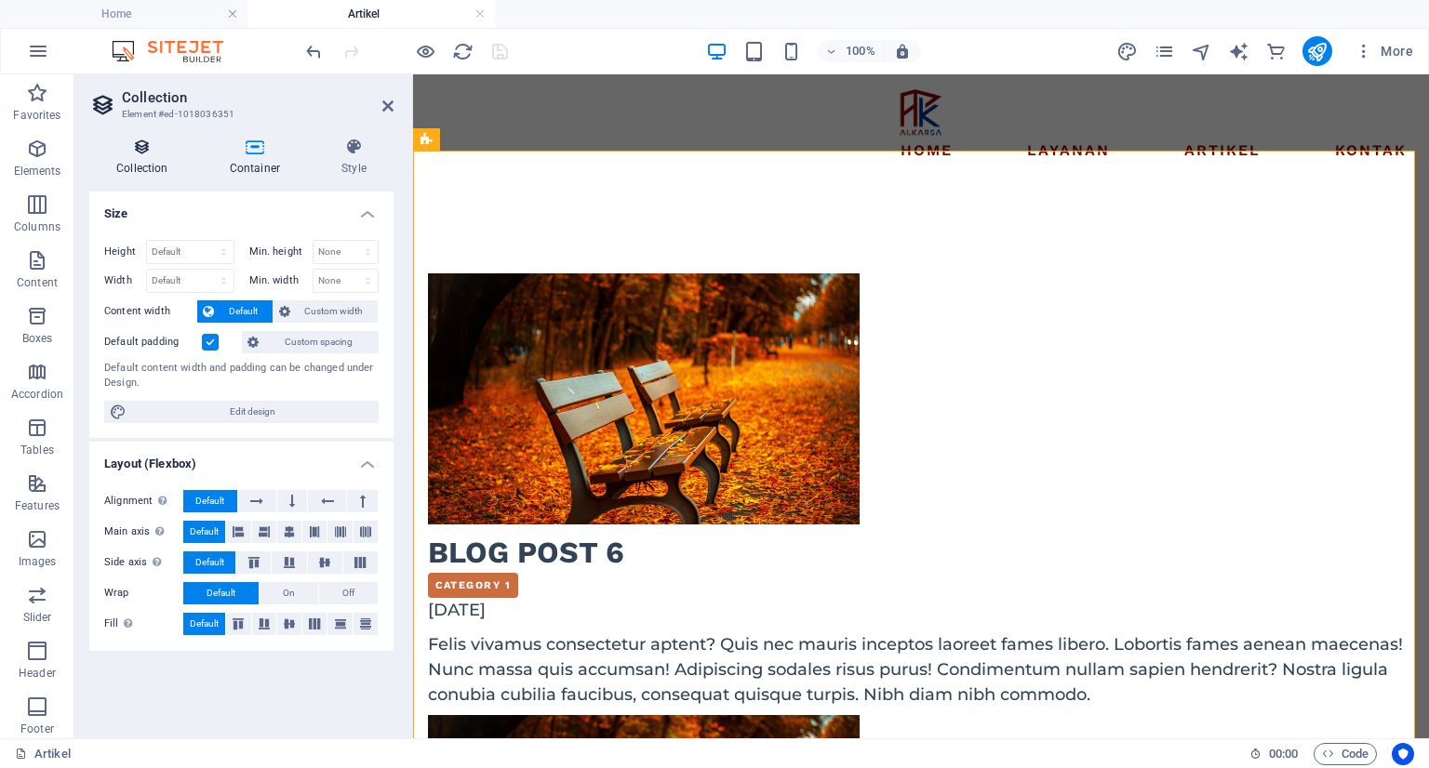
click at [156, 143] on icon at bounding box center [142, 147] width 106 height 19
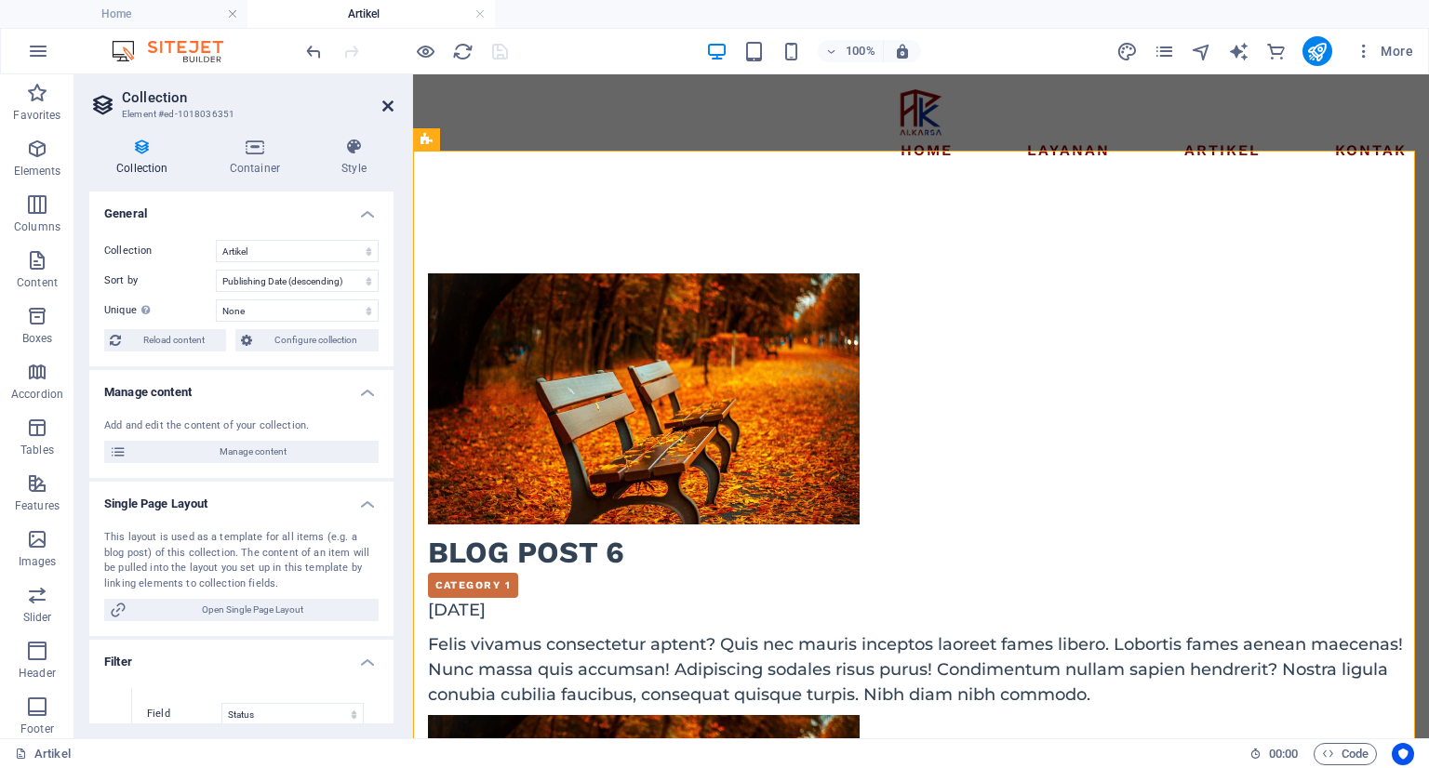
click at [385, 99] on icon at bounding box center [387, 106] width 11 height 15
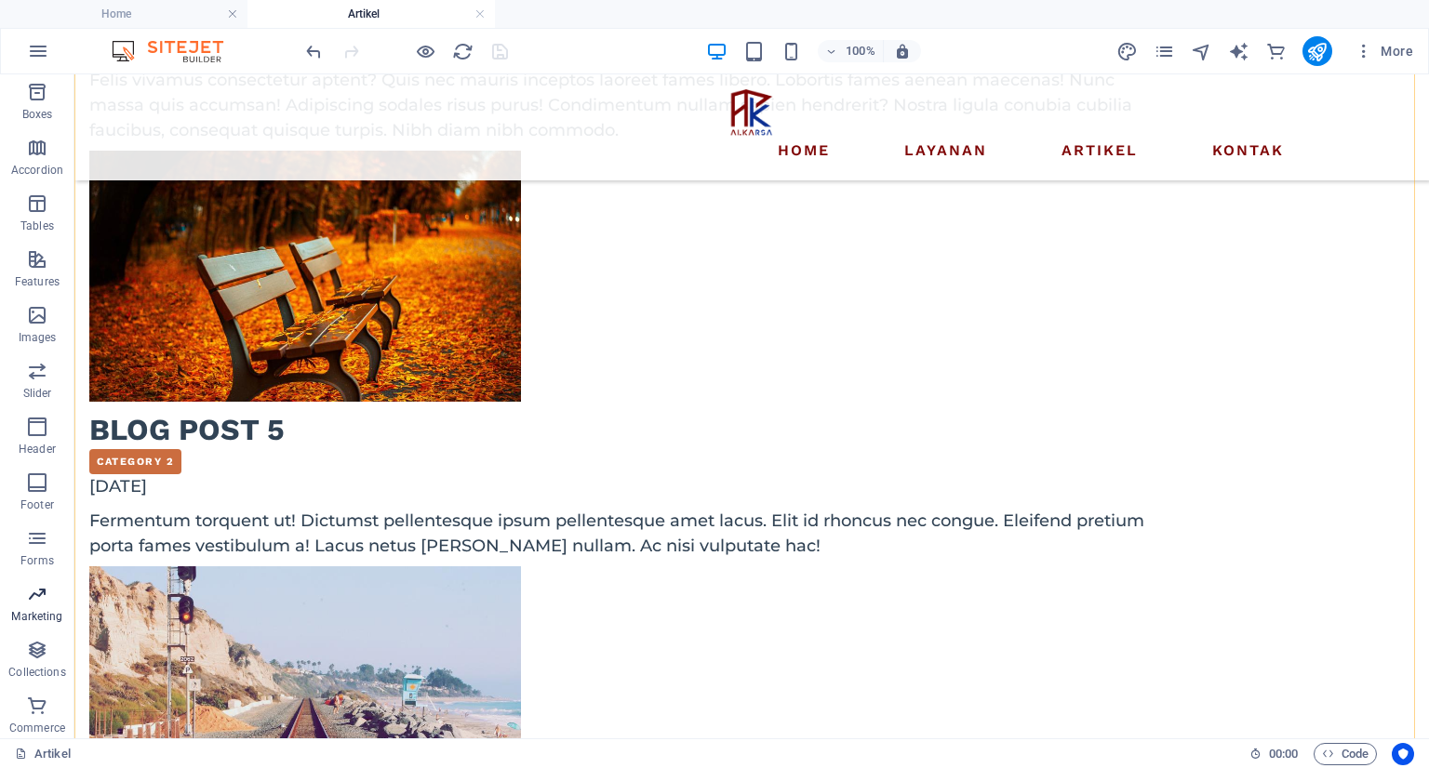
scroll to position [229, 0]
click at [30, 636] on icon "button" at bounding box center [37, 645] width 22 height 22
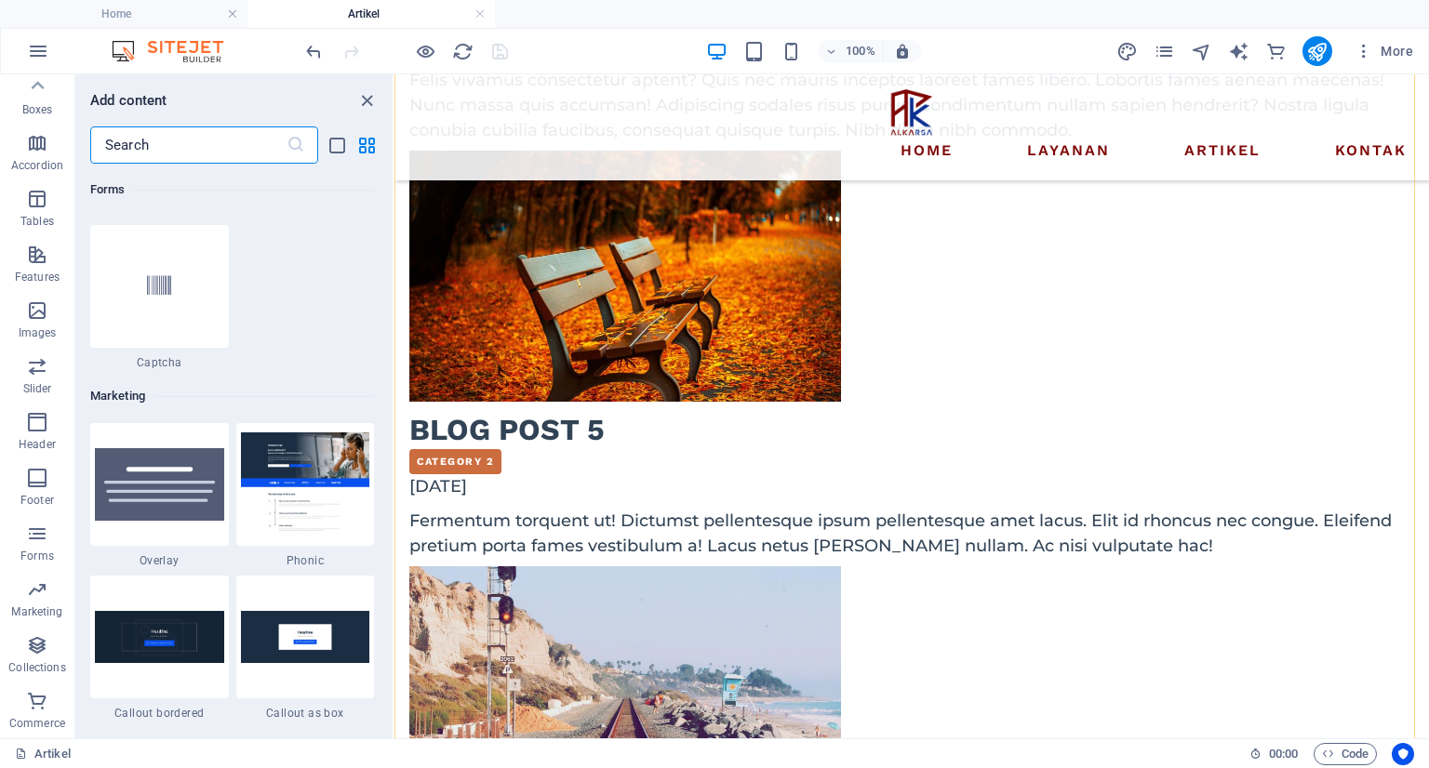
scroll to position [17026, 0]
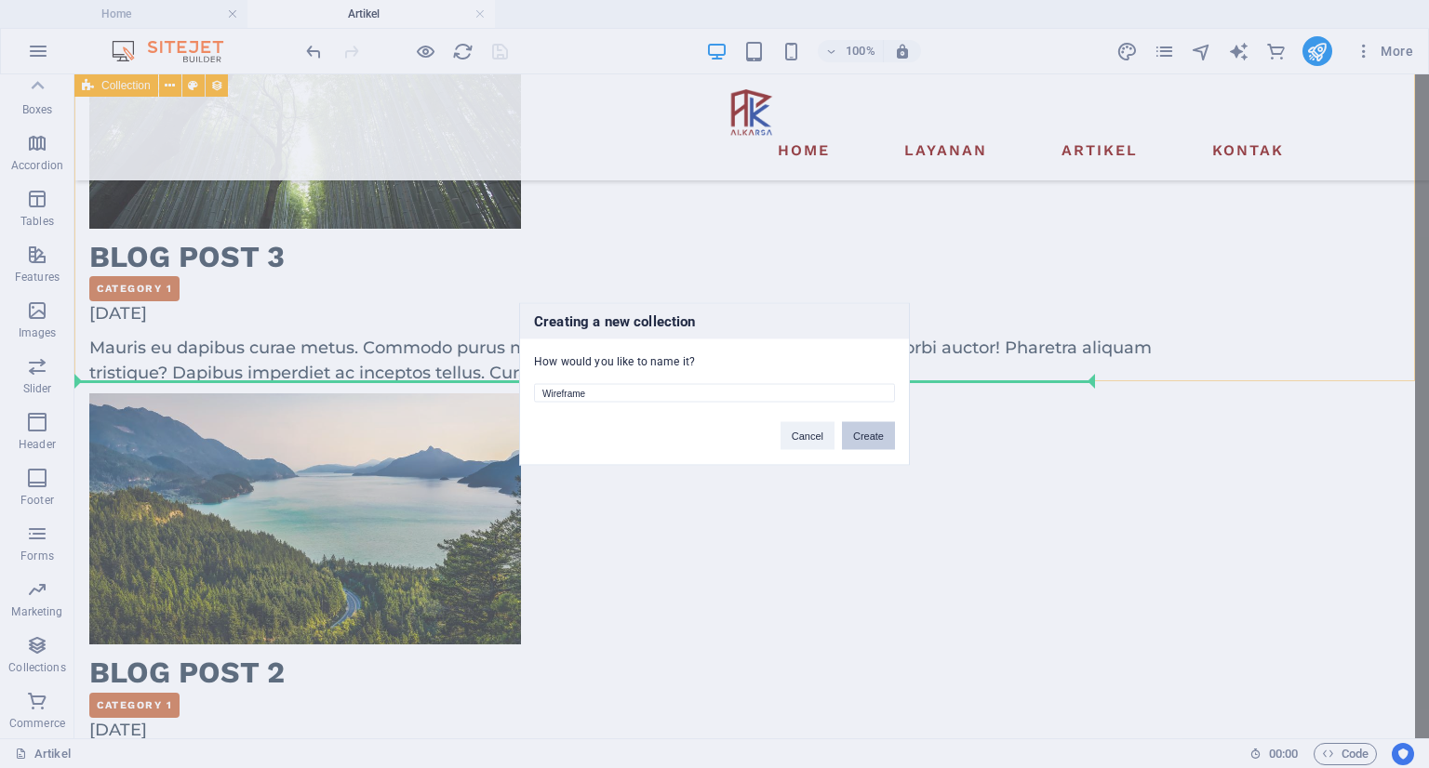
click at [858, 431] on button "Create" at bounding box center [868, 436] width 53 height 28
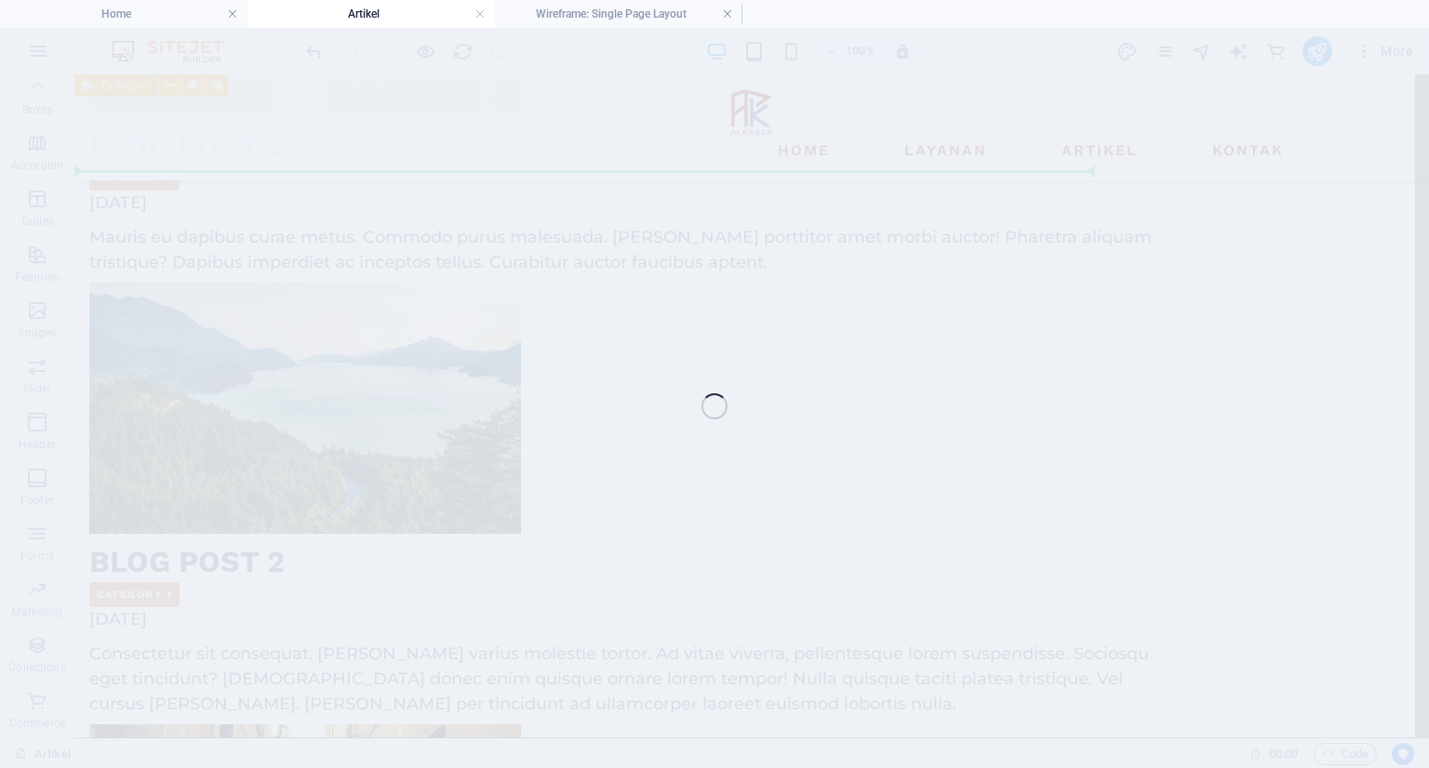
scroll to position [1651, 0]
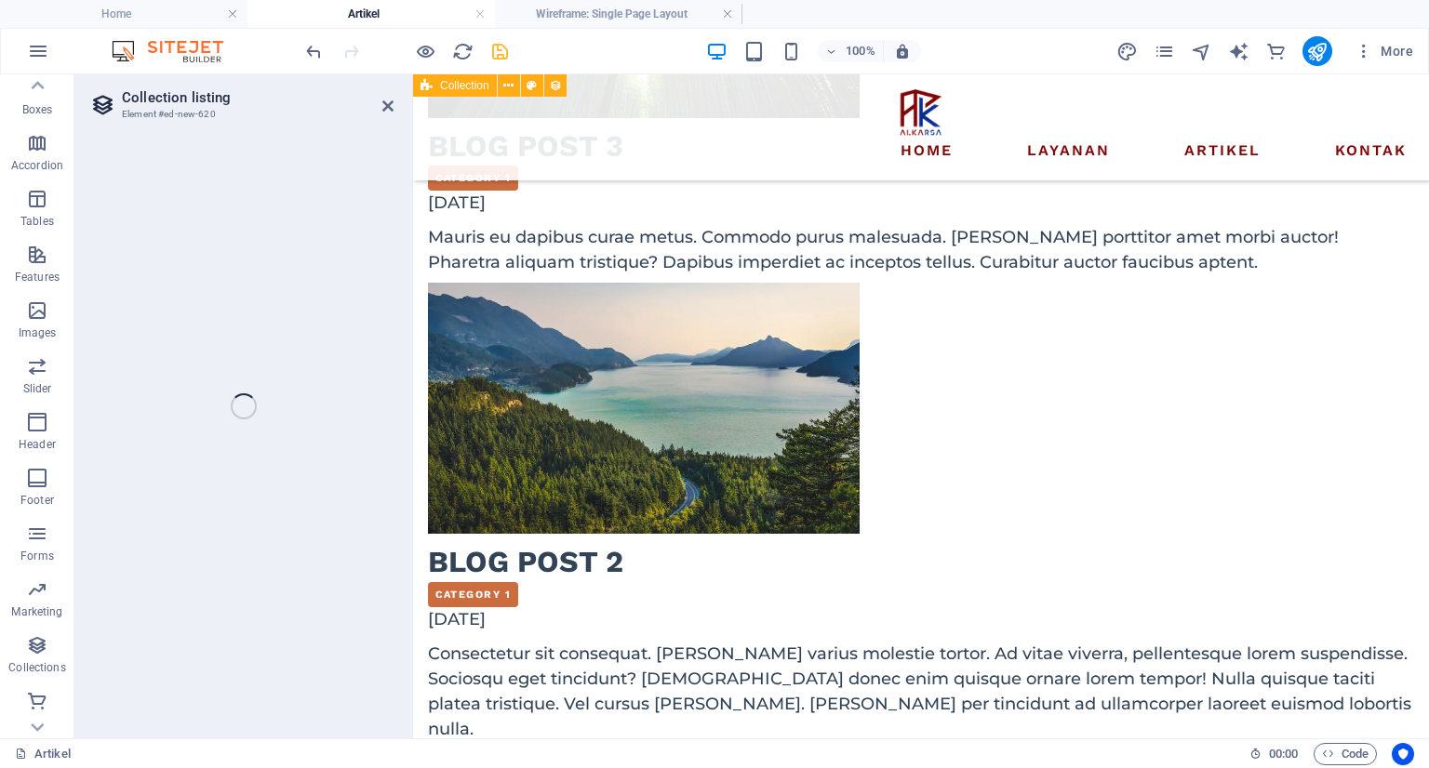
select select "68e381e0500a9480a00ad983"
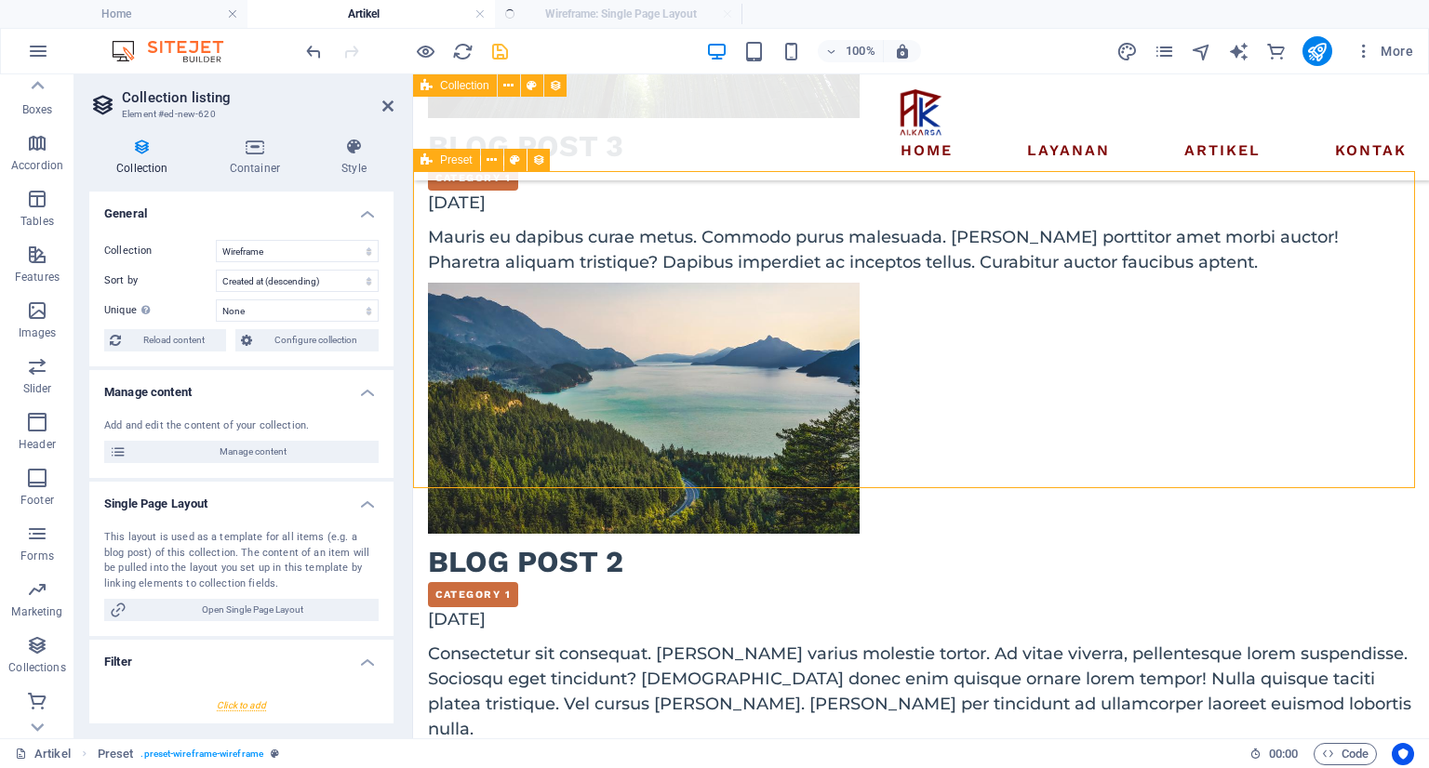
select select "createdAt_DESC"
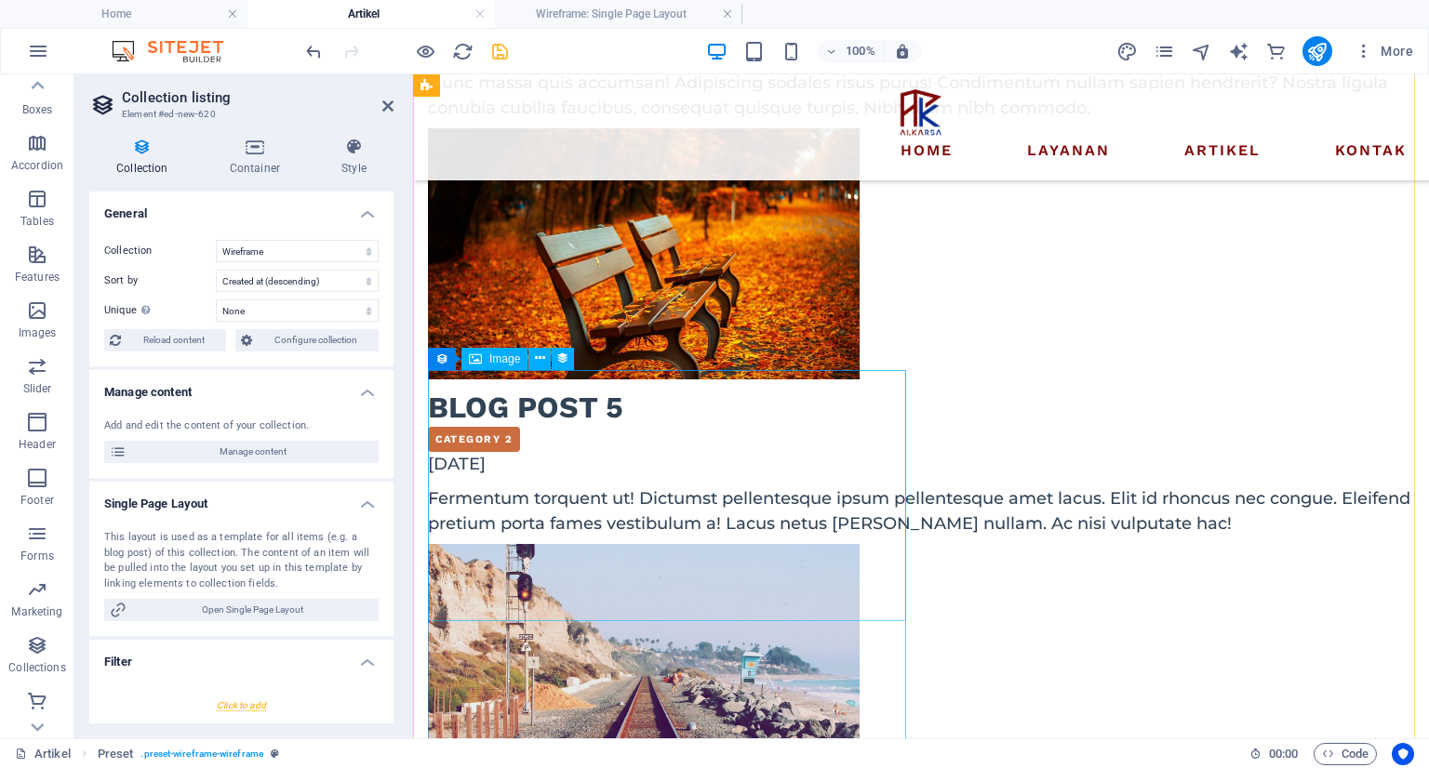
scroll to position [558, 0]
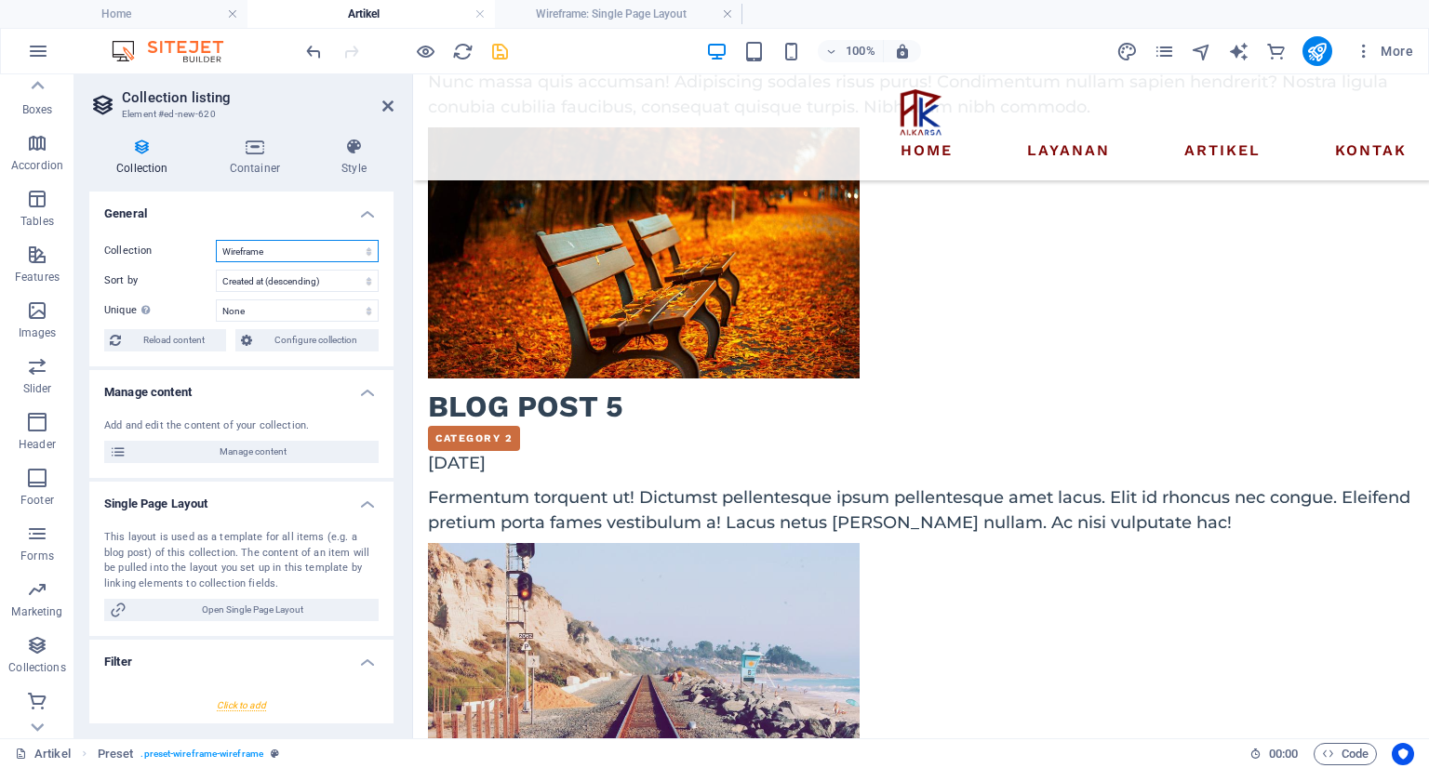
click at [326, 242] on select "Artikel Wireframe" at bounding box center [297, 251] width 163 height 22
click at [216, 240] on select "Artikel Wireframe" at bounding box center [297, 251] width 163 height 22
select select "68e381e0500a9480a00ad983"
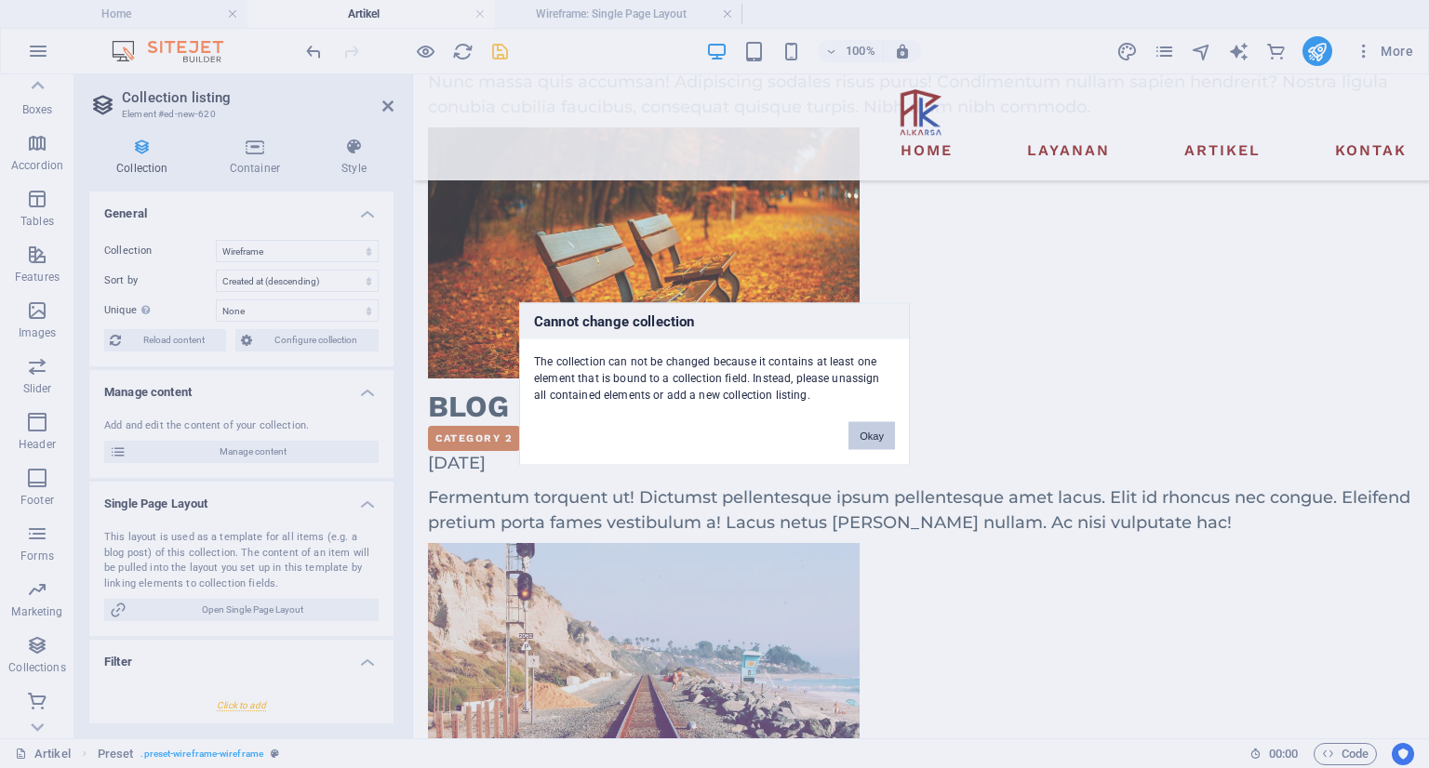
click at [862, 443] on button "Okay" at bounding box center [871, 436] width 47 height 28
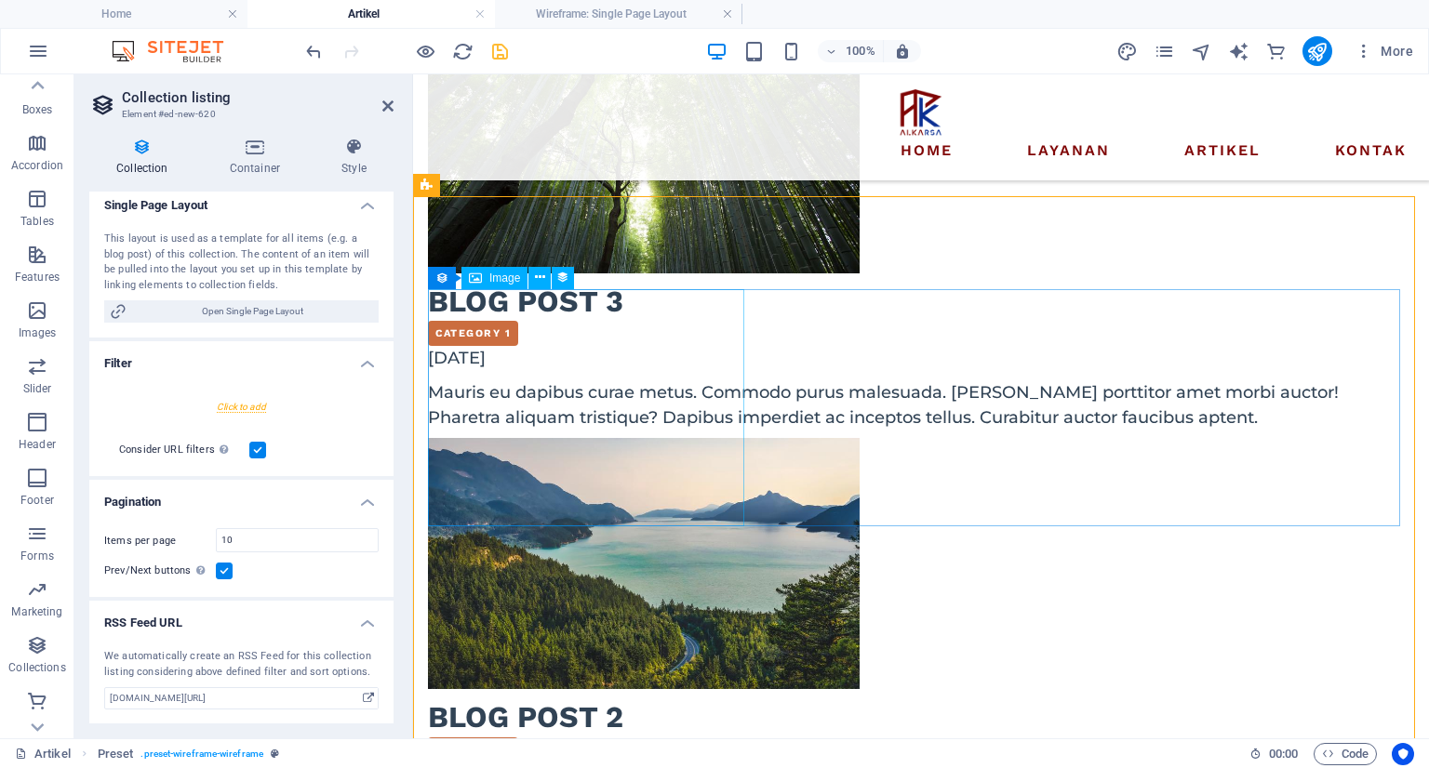
scroll to position [1488, 0]
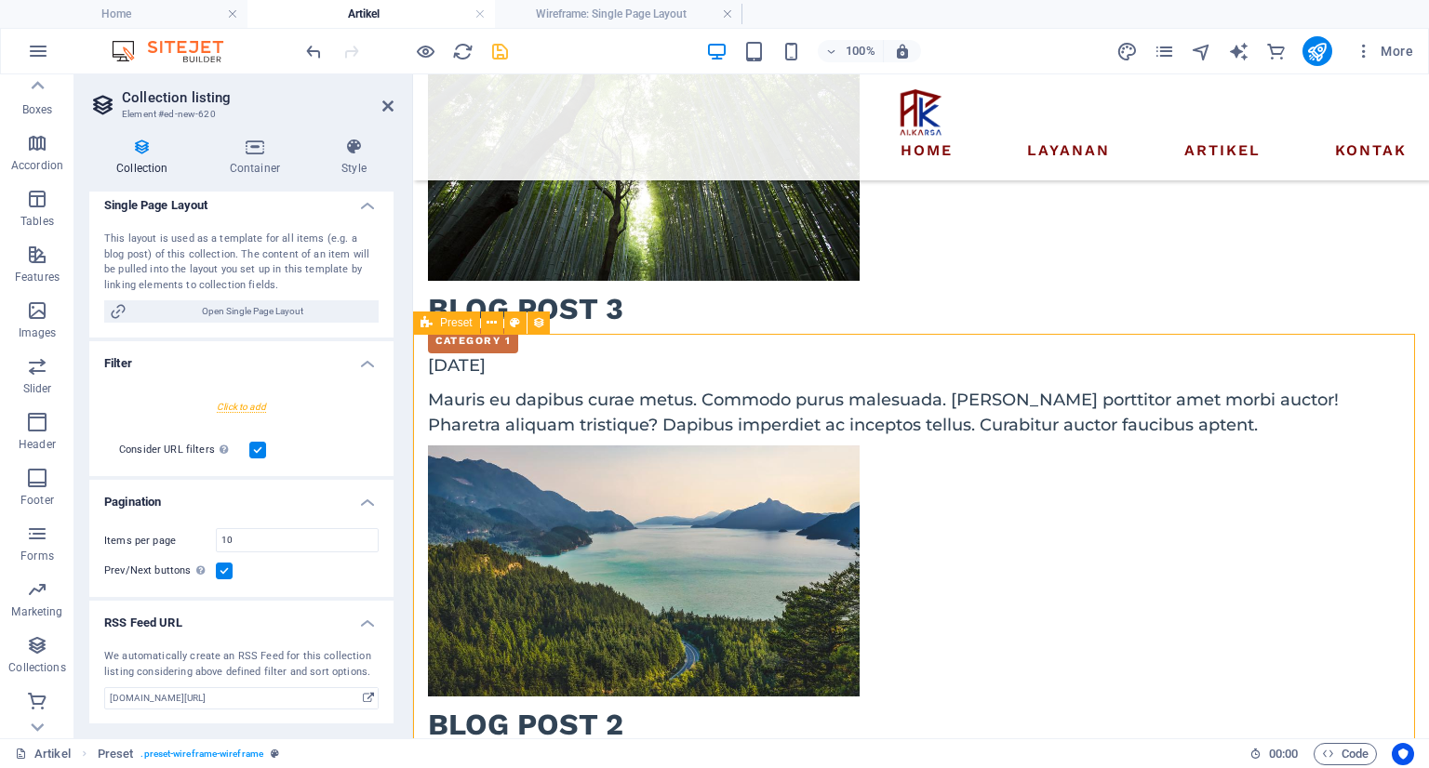
click at [515, 321] on icon at bounding box center [515, 323] width 10 height 20
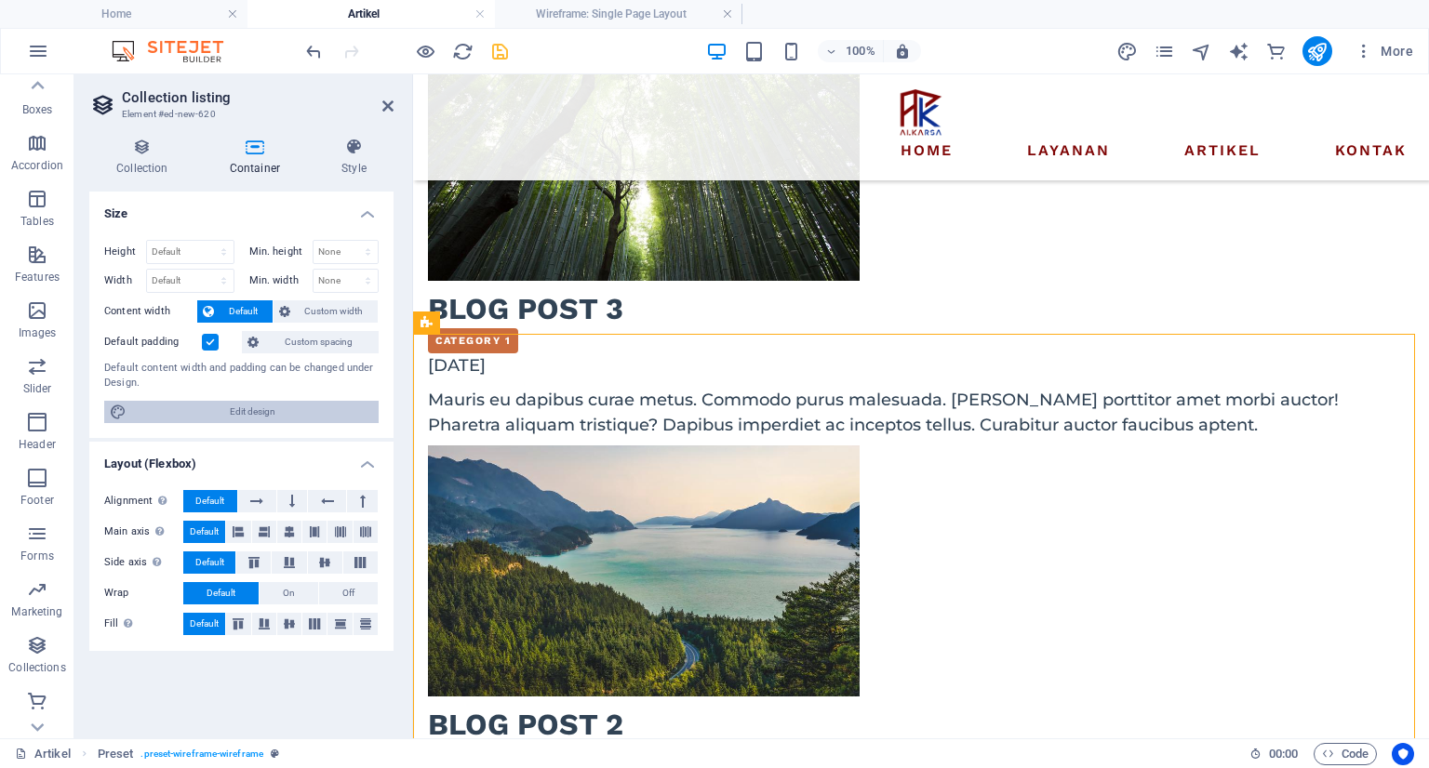
click at [259, 410] on span "Edit design" at bounding box center [252, 412] width 241 height 22
select select "px"
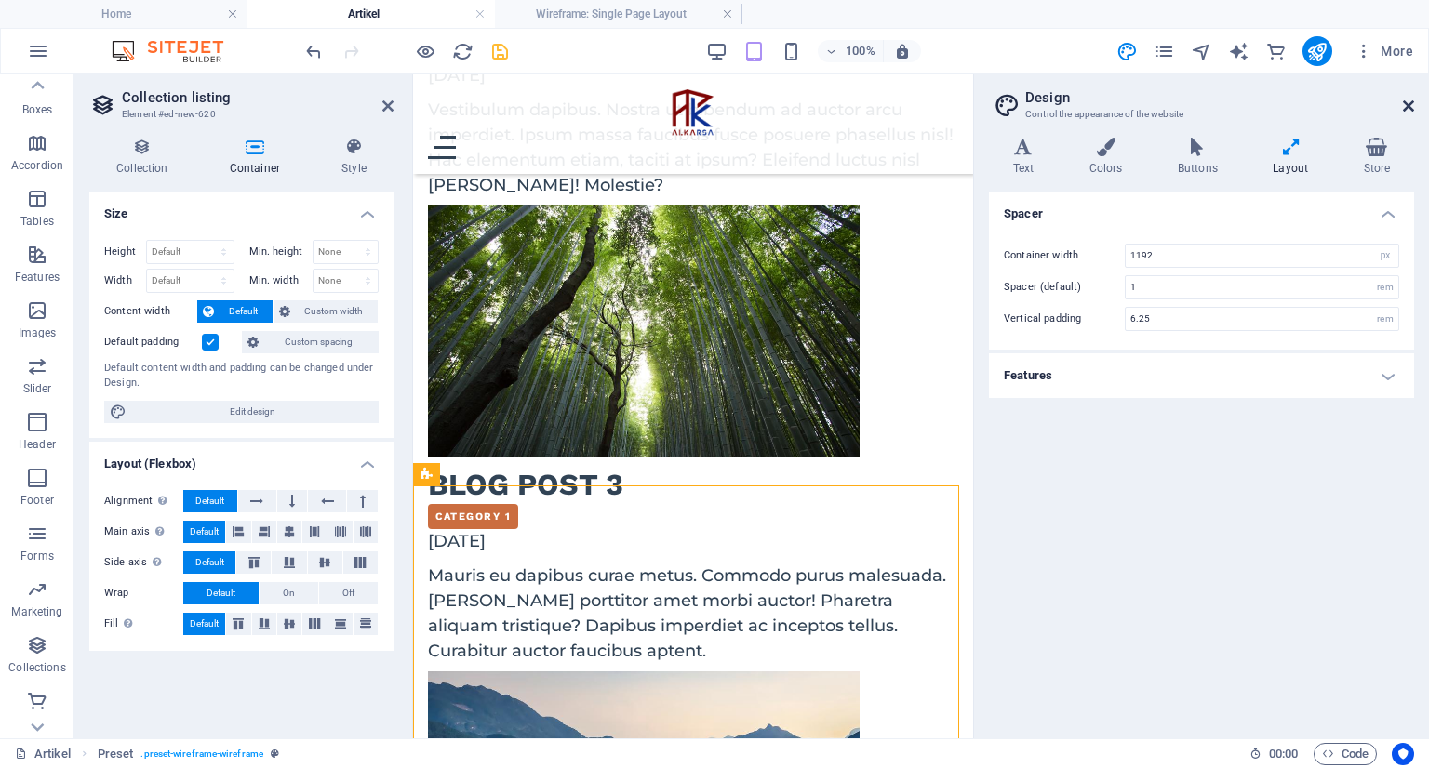
click at [1404, 106] on icon at bounding box center [1408, 106] width 11 height 15
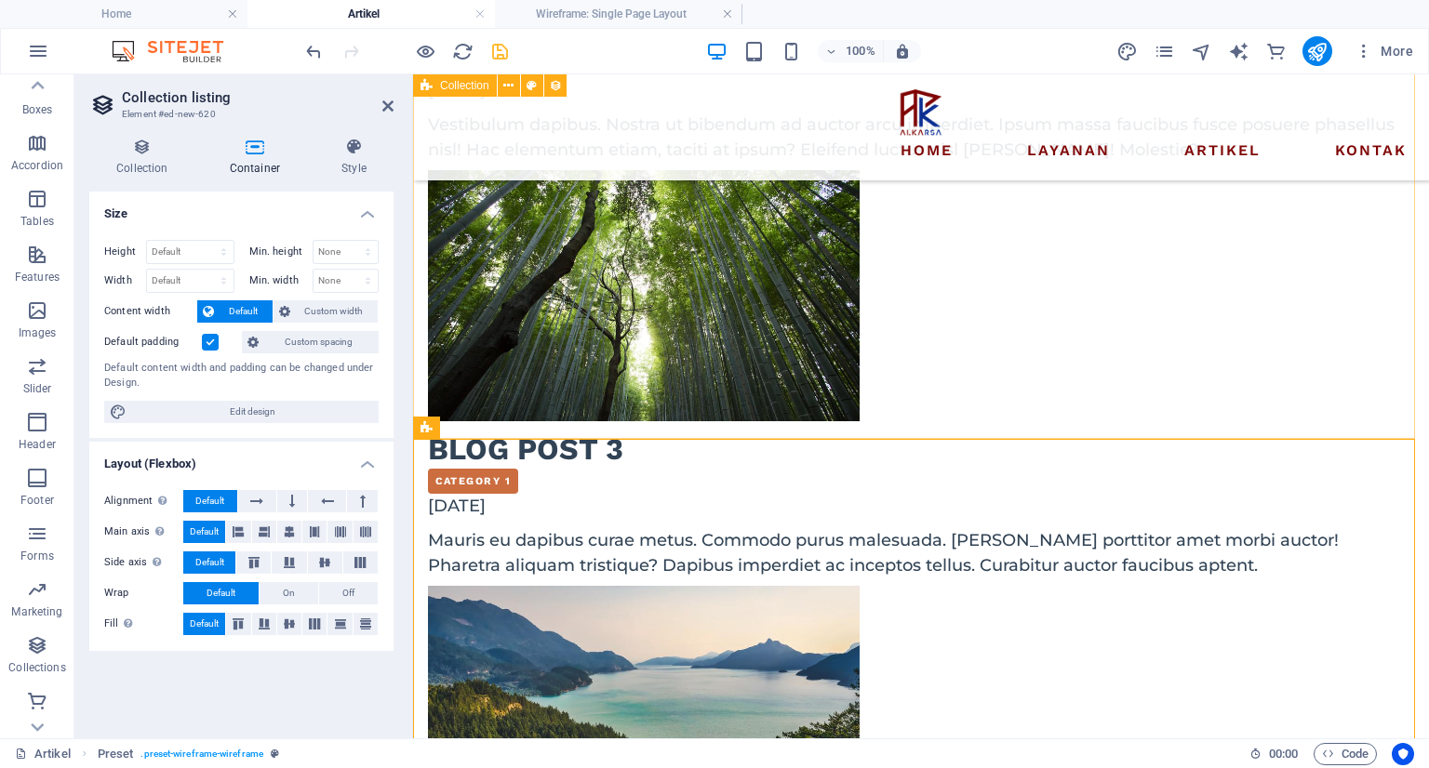
scroll to position [1383, 0]
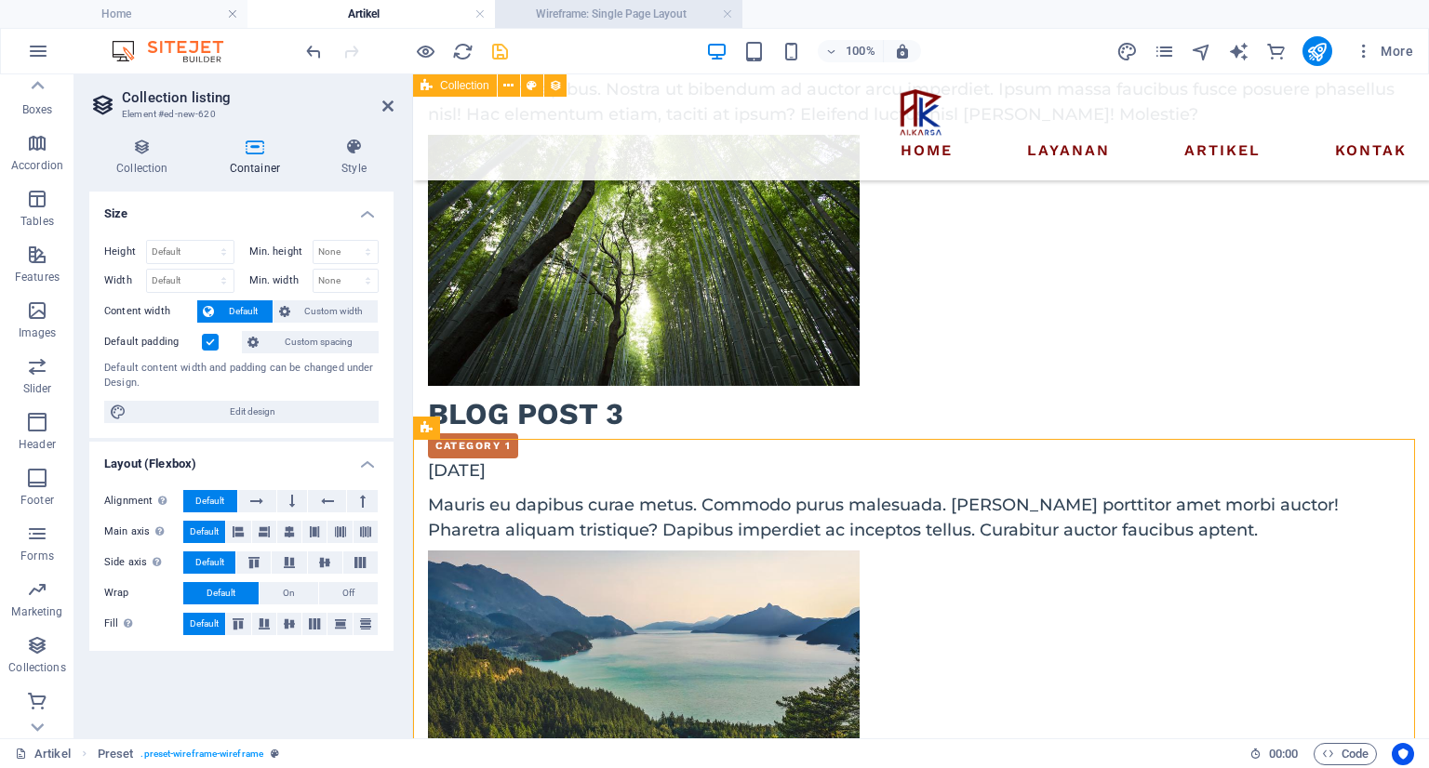
click at [610, 8] on h4 "Wireframe: Single Page Layout" at bounding box center [618, 14] width 247 height 20
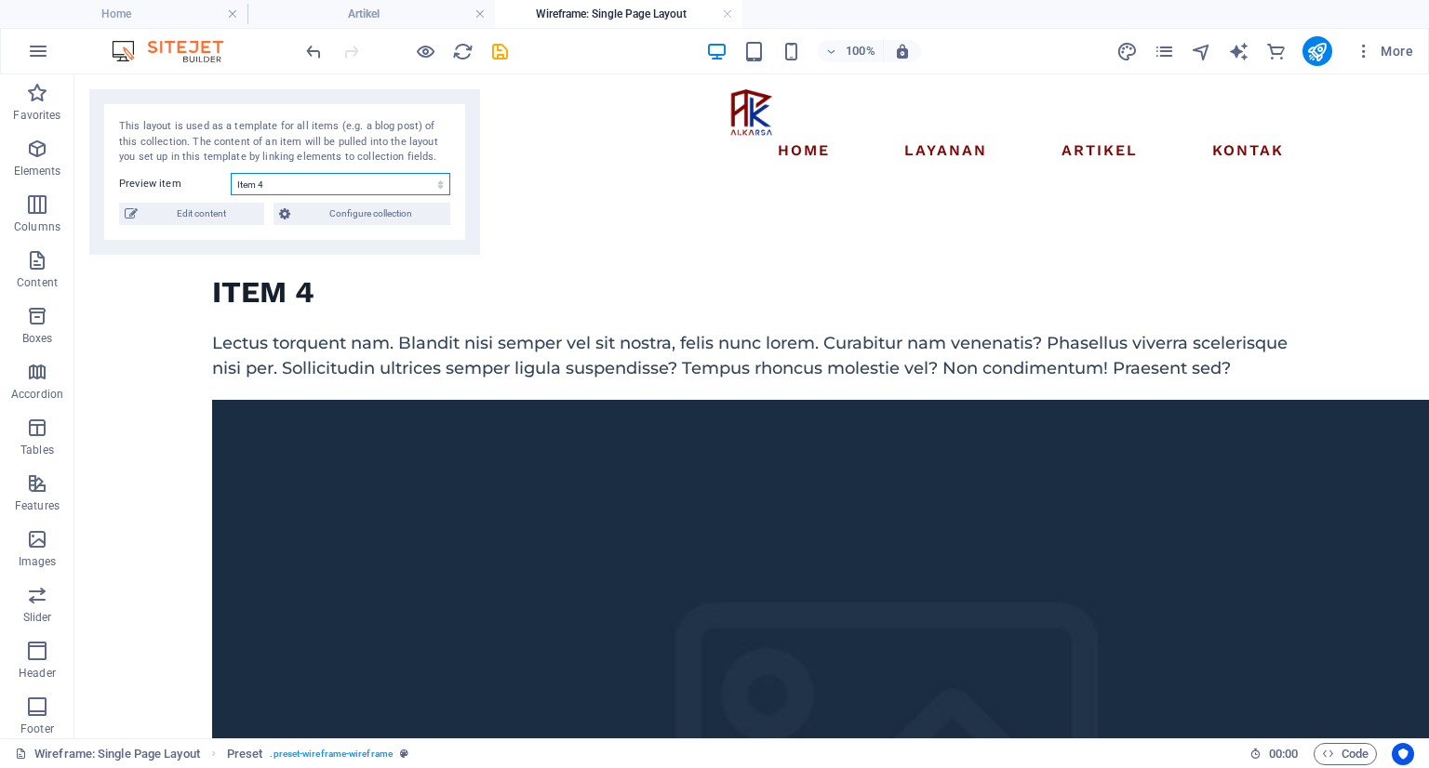
click at [443, 183] on select "Item 4 Item 3 Item 2 Item 1" at bounding box center [340, 184] width 219 height 22
click at [231, 173] on select "Item 4 Item 3 Item 2 Item 1" at bounding box center [340, 184] width 219 height 22
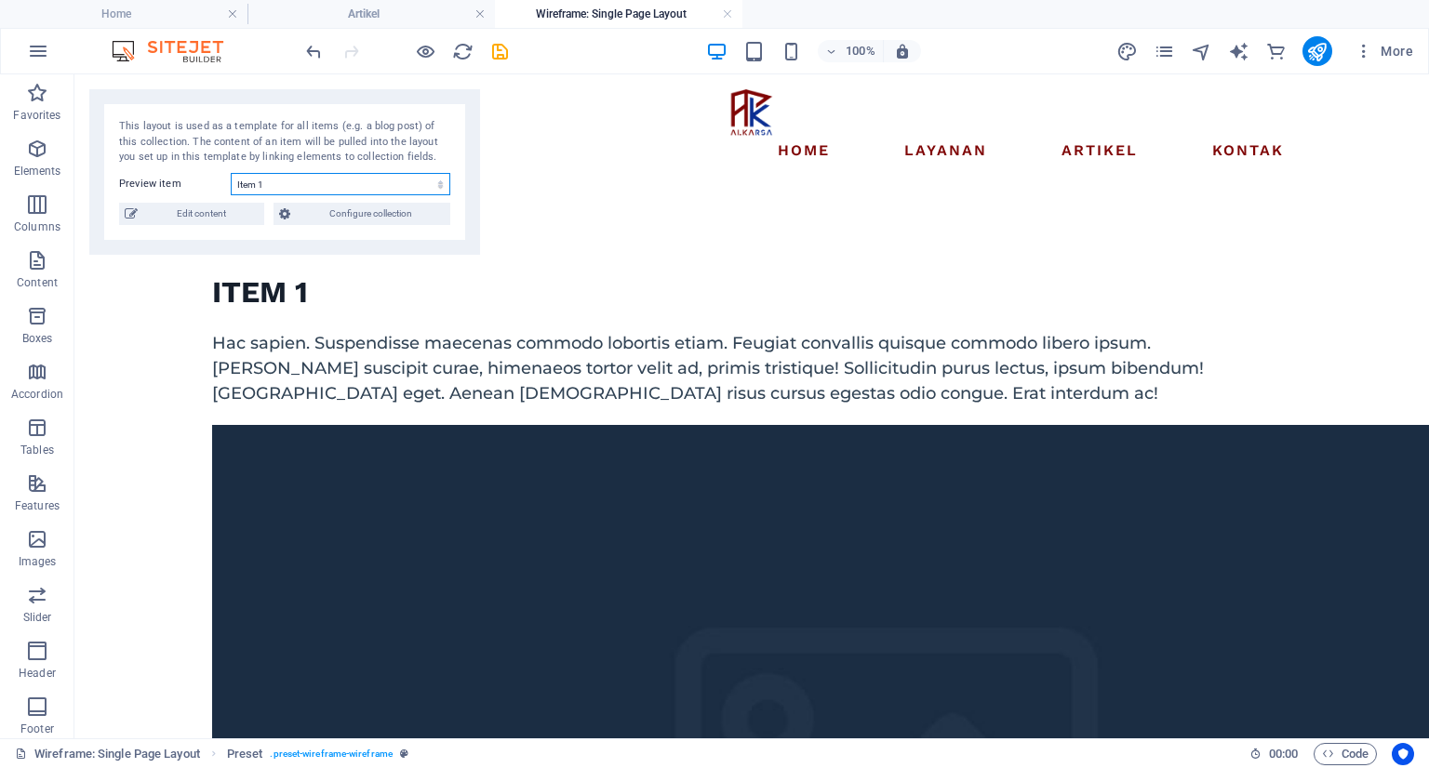
click at [416, 180] on select "Item 4 Item 3 Item 2 Item 1" at bounding box center [340, 184] width 219 height 22
click at [231, 173] on select "Item 4 Item 3 Item 2 Item 1" at bounding box center [340, 184] width 219 height 22
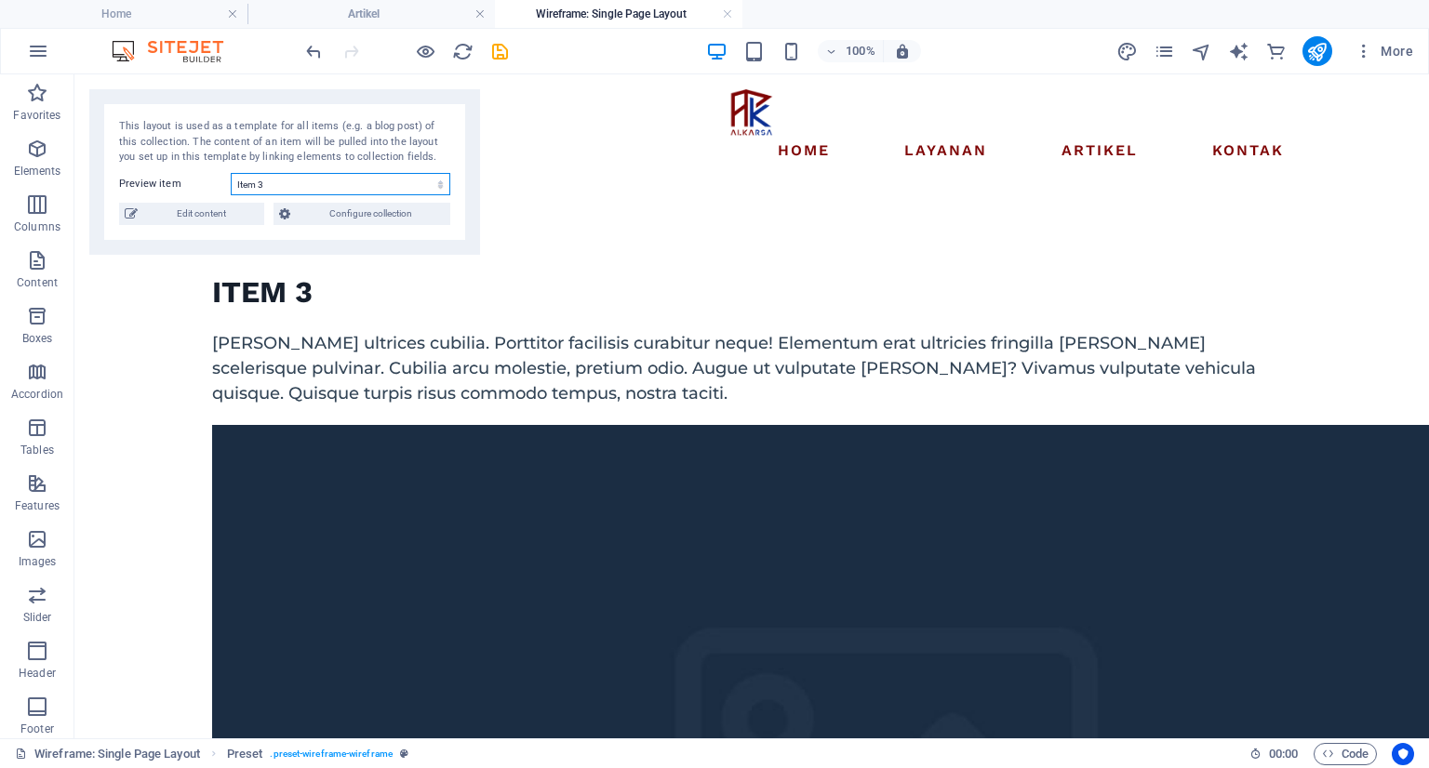
click at [410, 183] on select "Item 4 Item 3 Item 2 Item 1" at bounding box center [340, 184] width 219 height 22
select select "68e381e1633d3b791a049aba"
click at [231, 173] on select "Item 4 Item 3 Item 2 Item 1" at bounding box center [340, 184] width 219 height 22
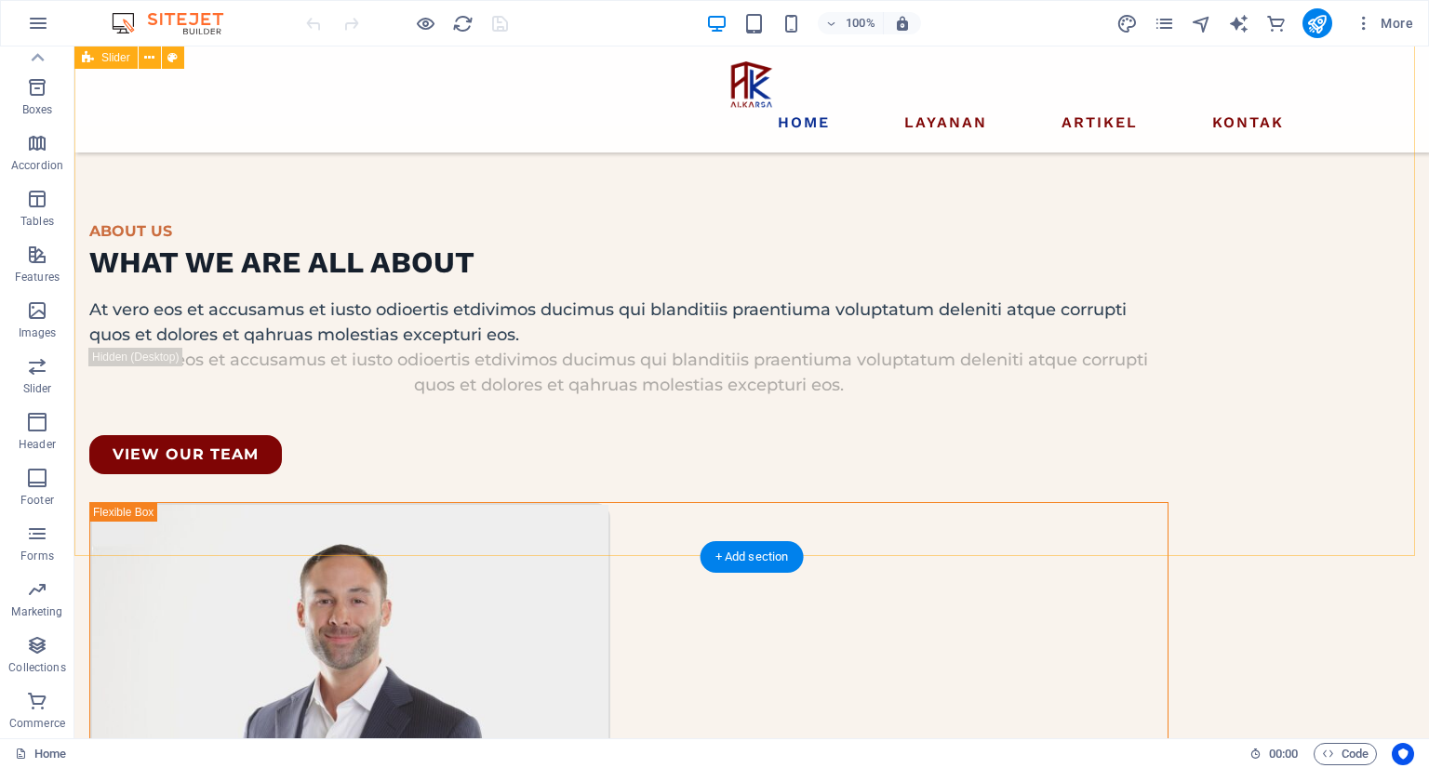
scroll to position [2883, 0]
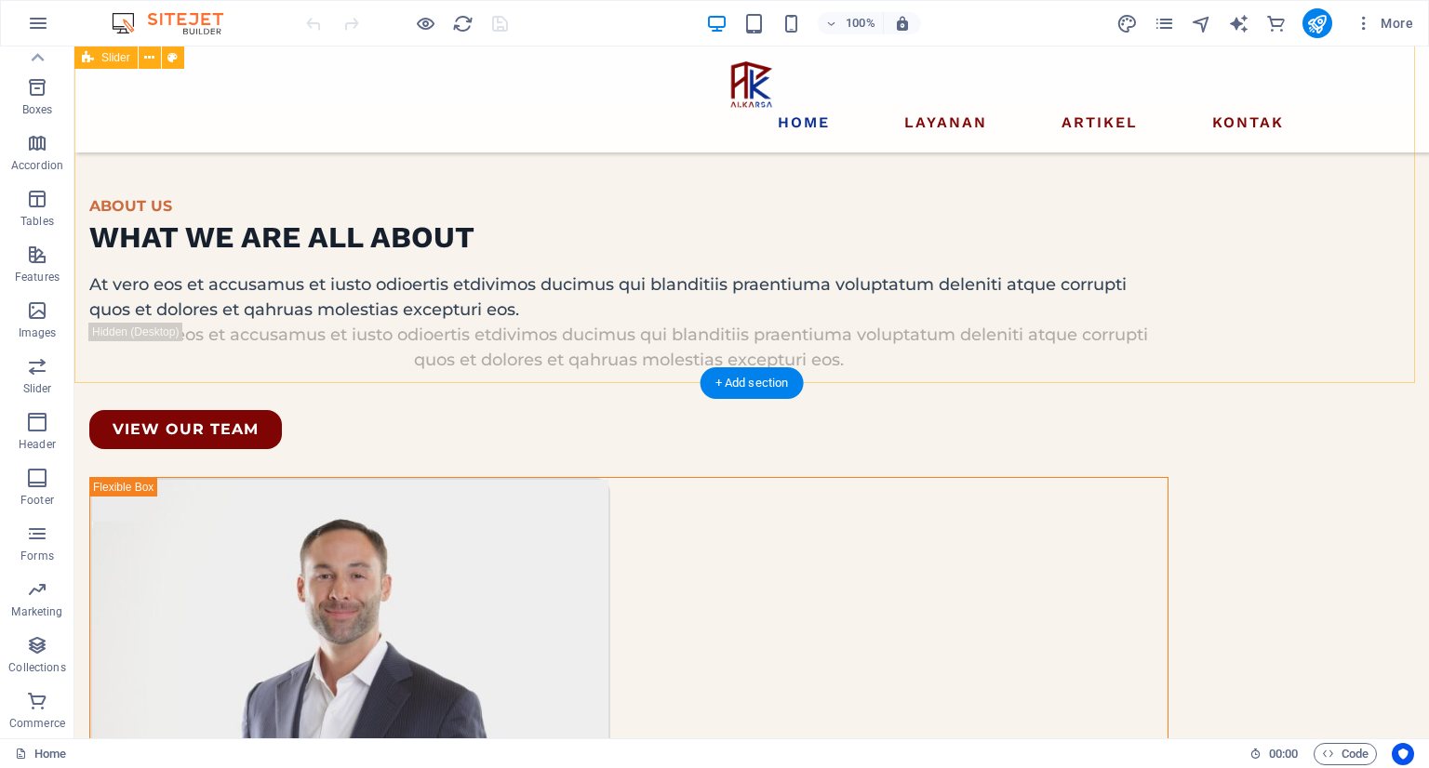
drag, startPoint x: 113, startPoint y: 698, endPoint x: 592, endPoint y: 339, distance: 597.8
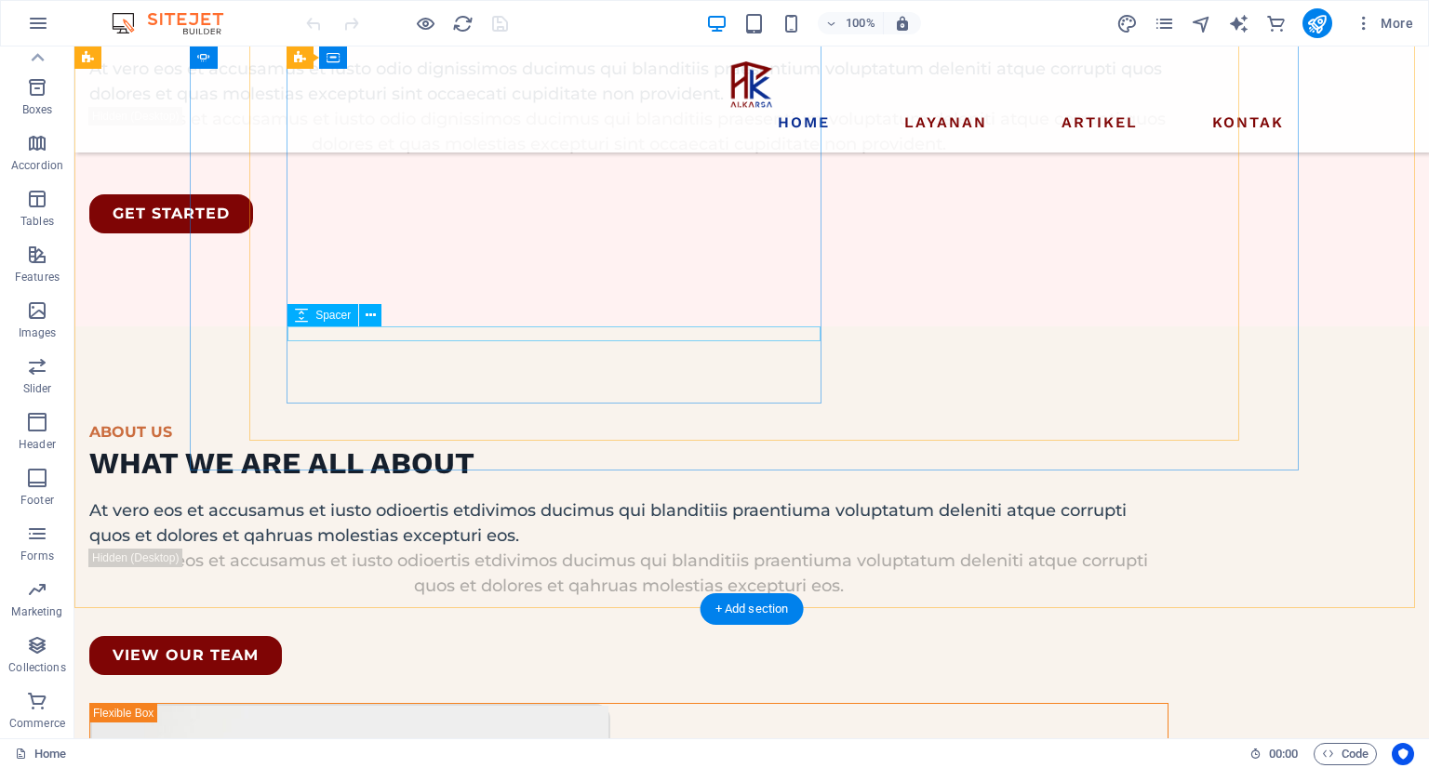
scroll to position [2604, 0]
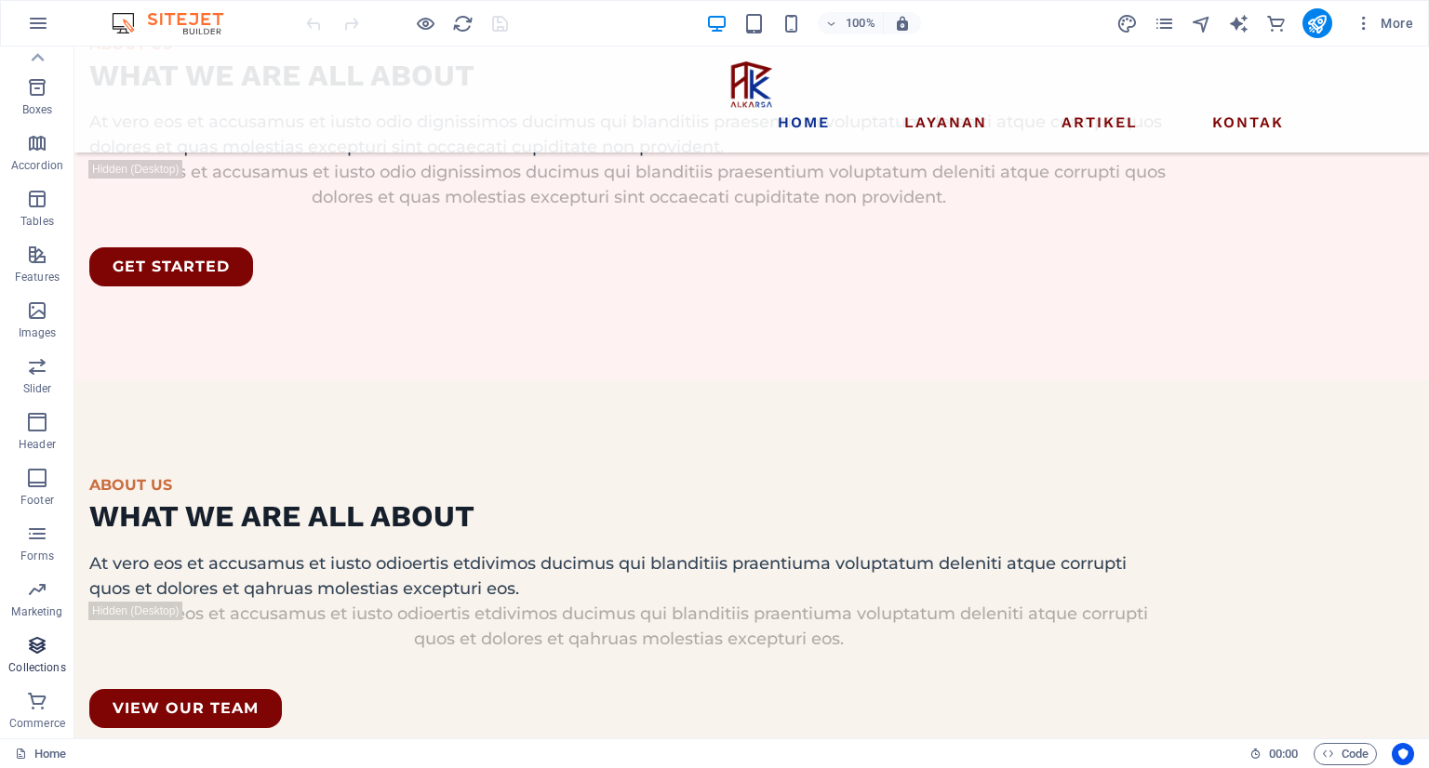
click at [34, 649] on icon "button" at bounding box center [37, 645] width 22 height 22
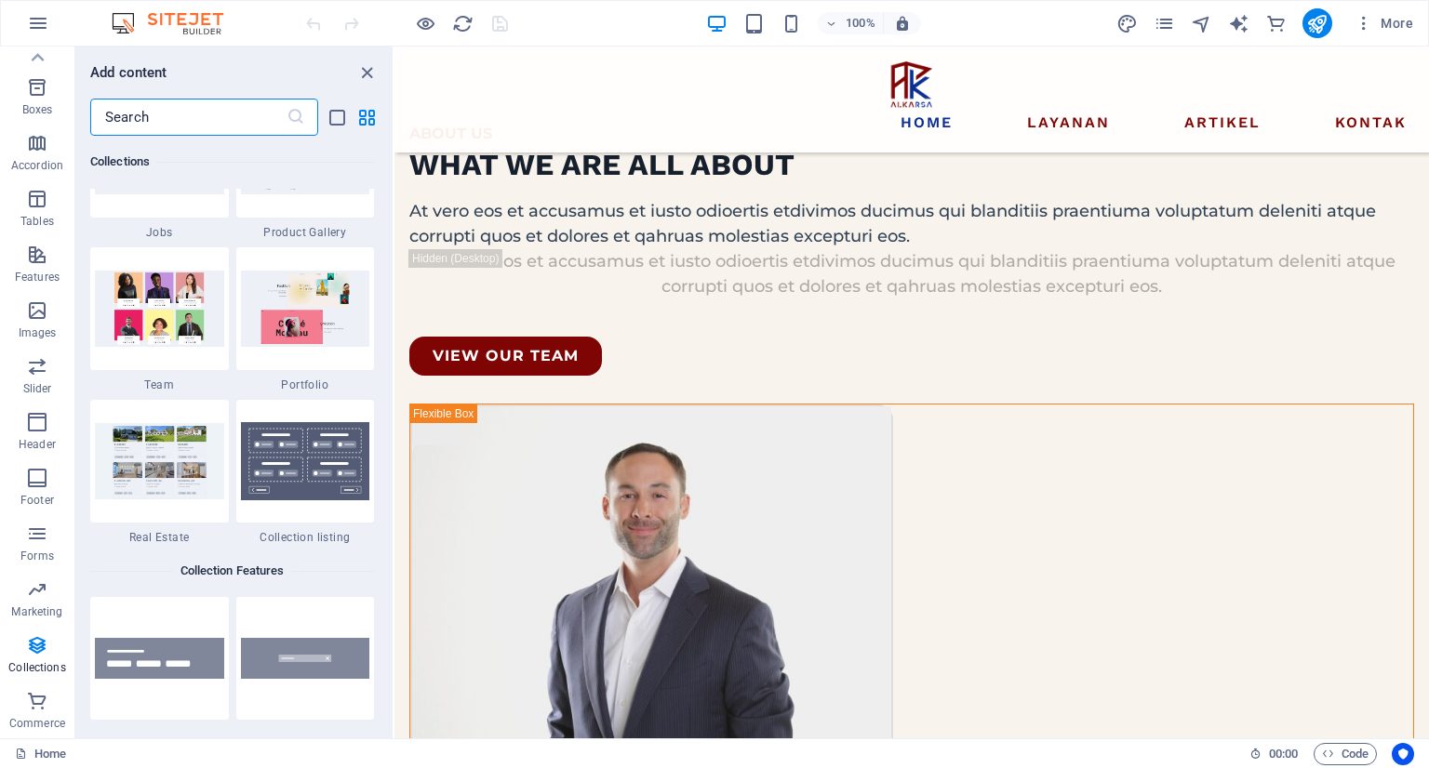
scroll to position [17398, 0]
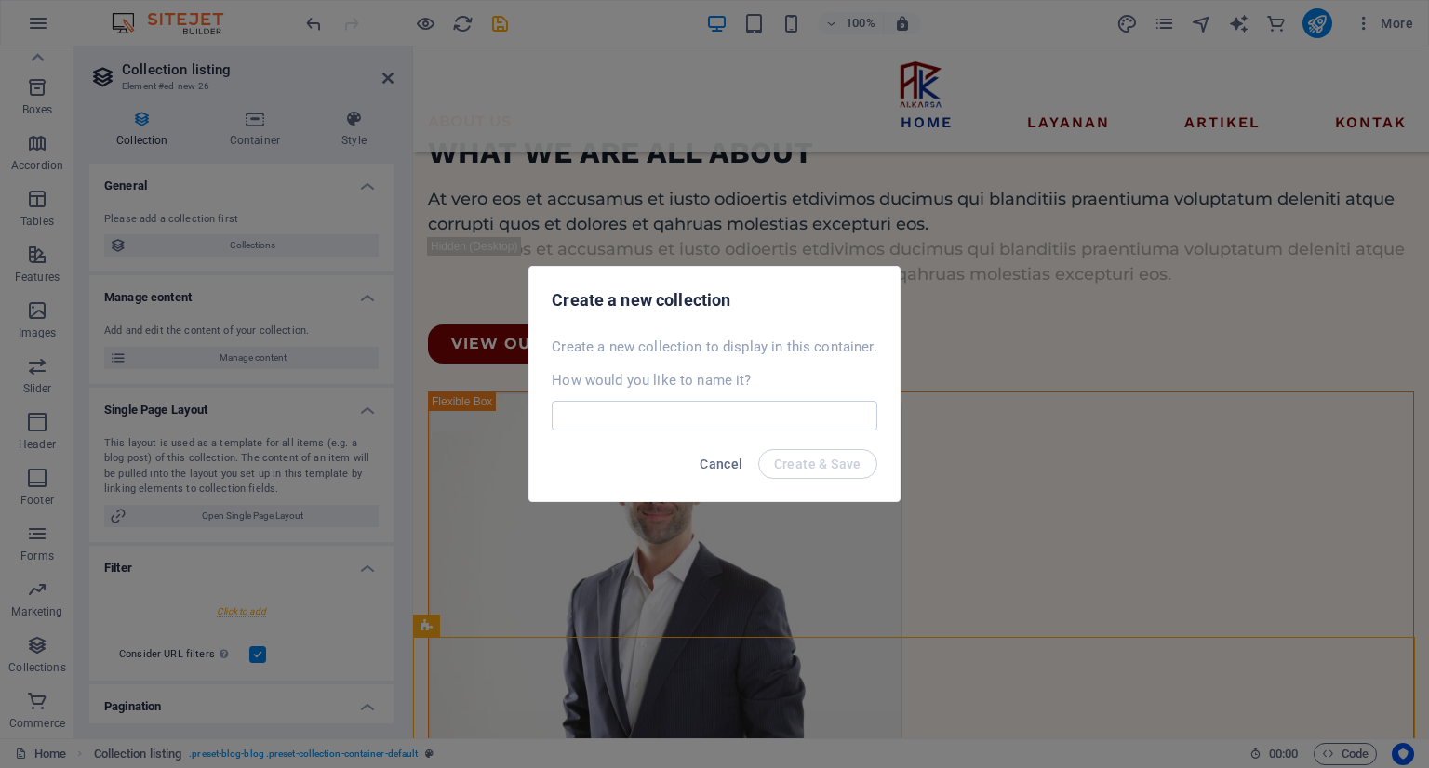
select select
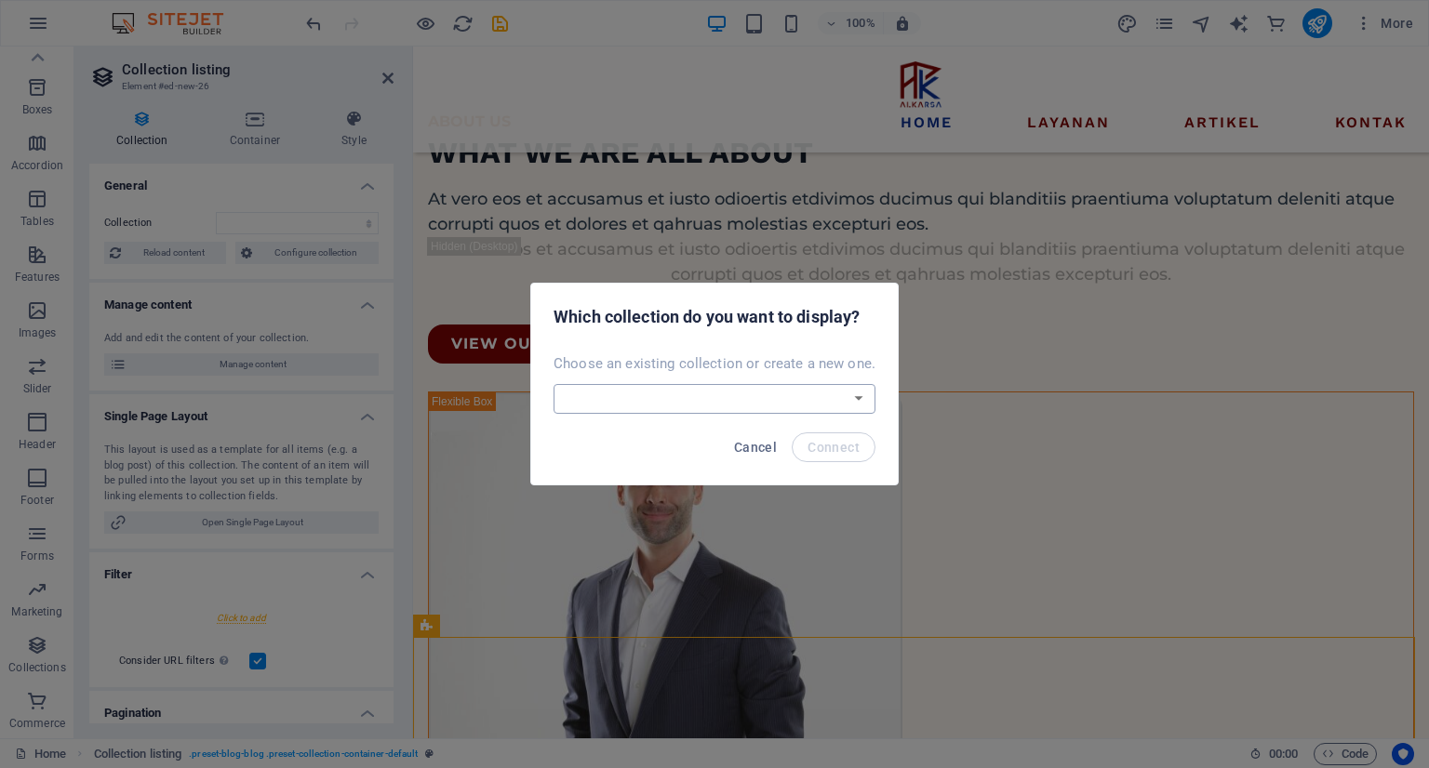
click at [787, 393] on select "Artikel Wireframe Create a new collection" at bounding box center [714, 399] width 322 height 30
select select "68e3805bff6fff31110fcf00"
click at [555, 384] on select "Artikel Wireframe Create a new collection" at bounding box center [714, 399] width 322 height 30
click at [817, 446] on span "Connect" at bounding box center [833, 447] width 52 height 15
select select "68e3805bff6fff31110fcf00"
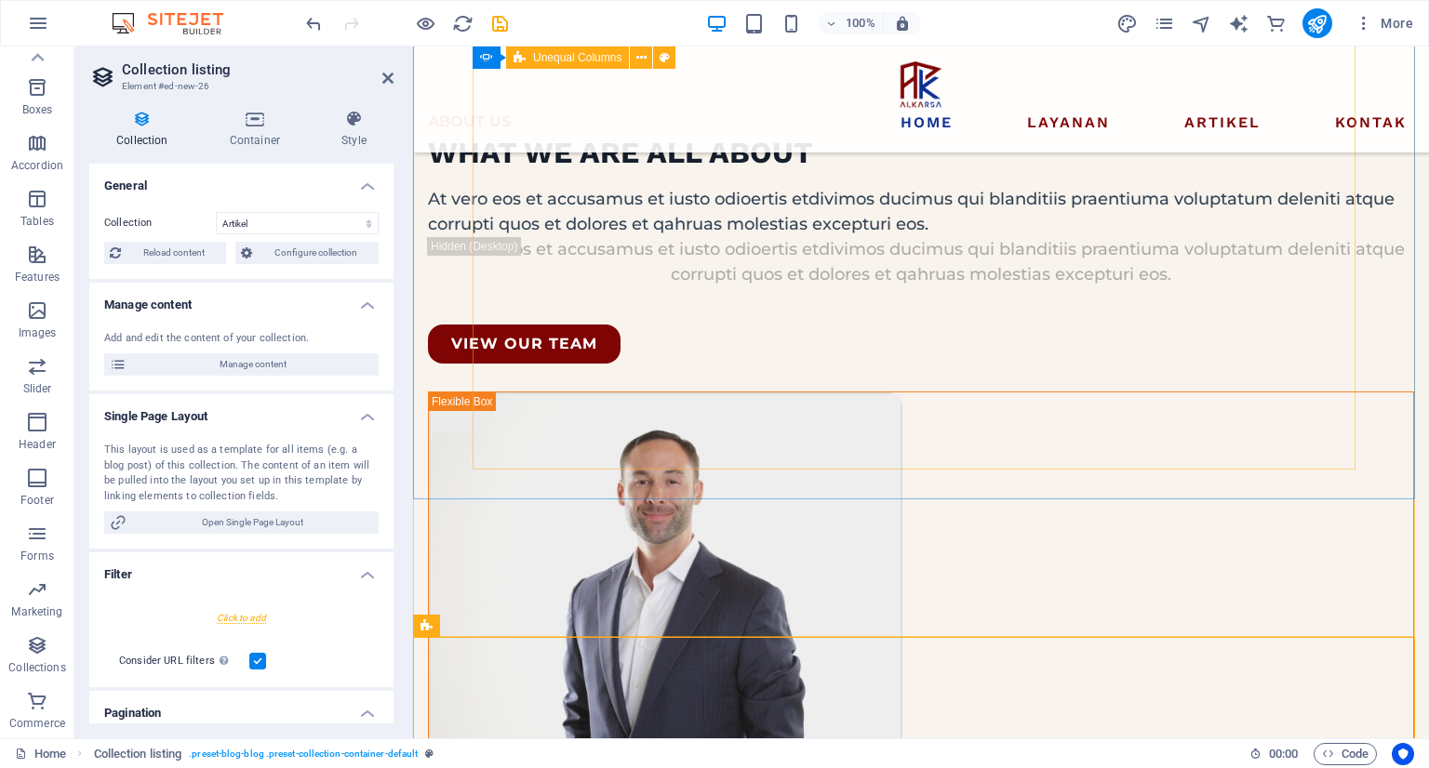
select select "createdAt_DESC"
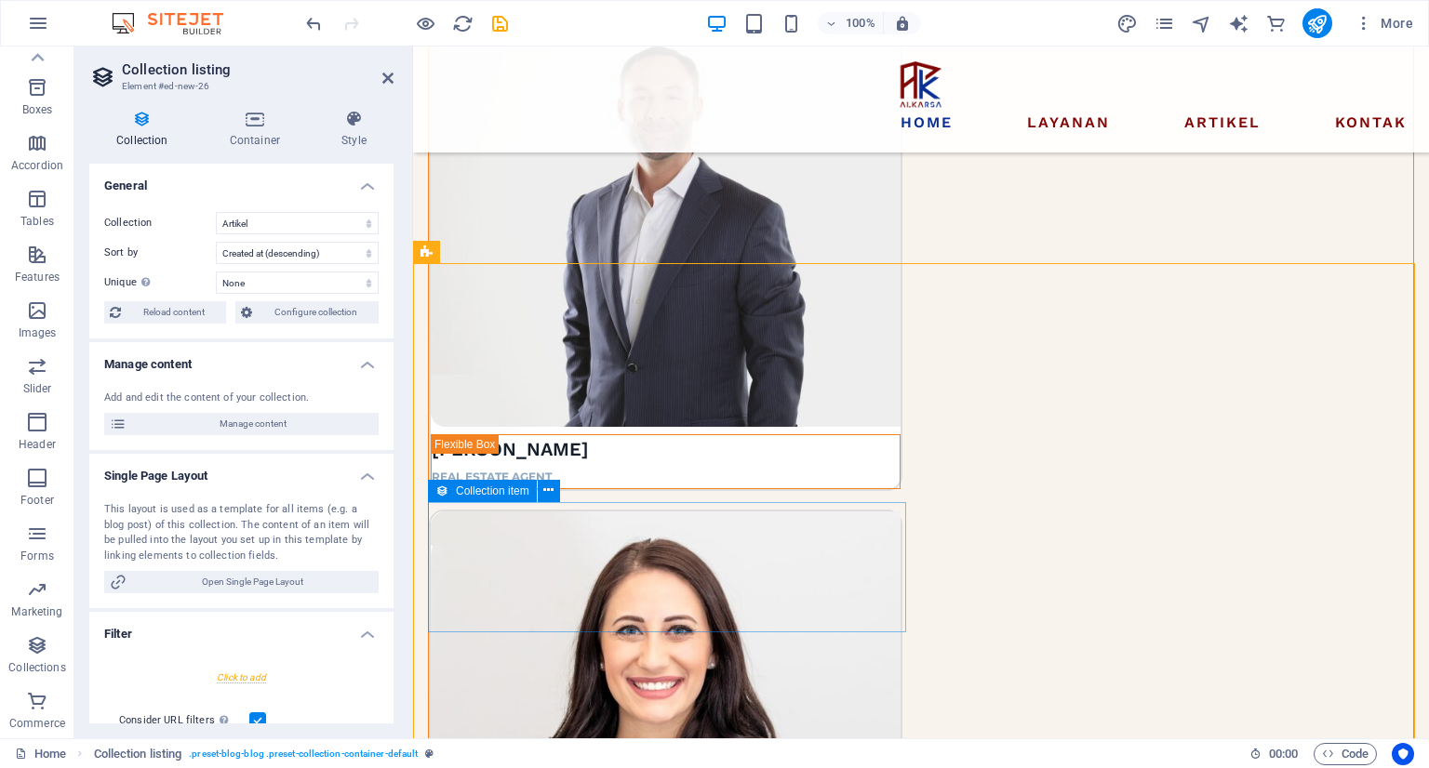
scroll to position [3115, 0]
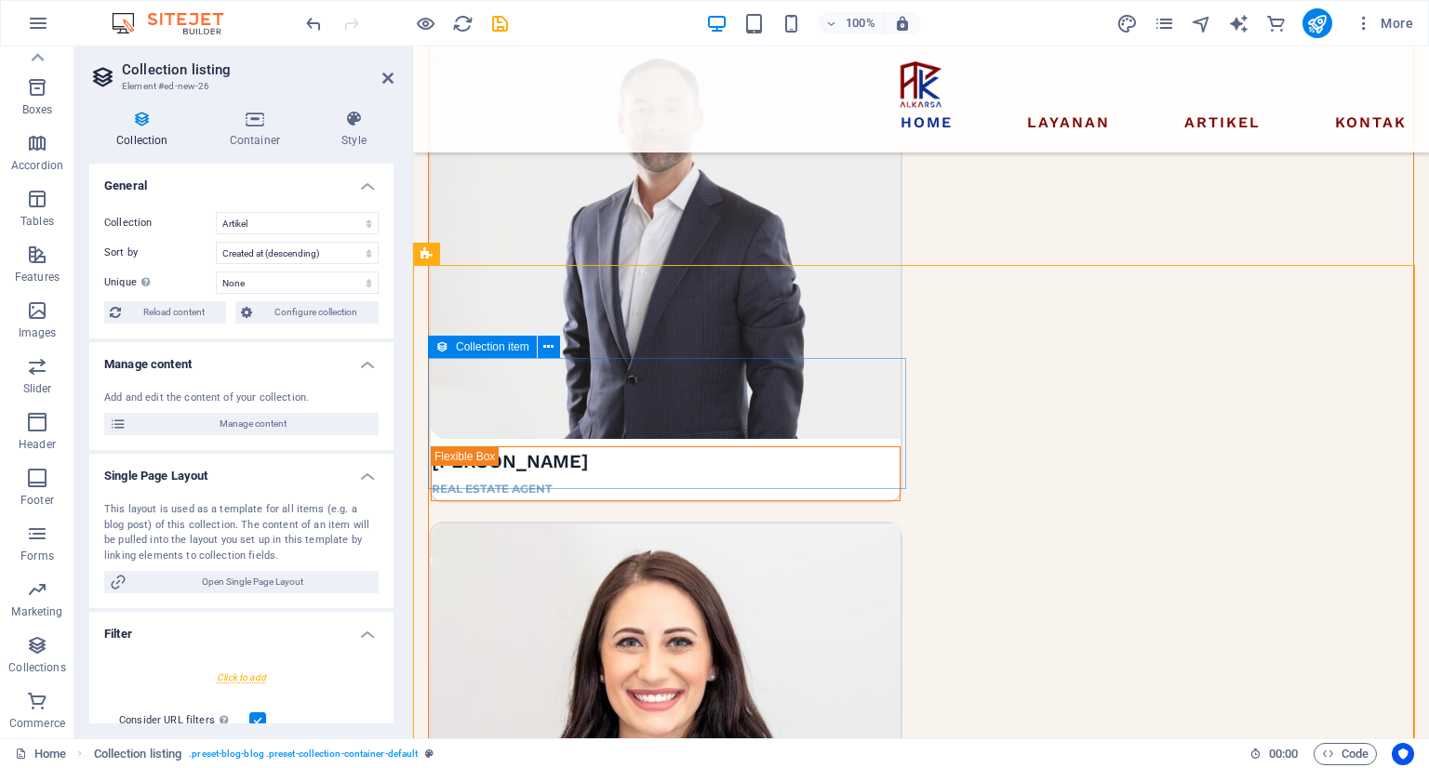
drag, startPoint x: 621, startPoint y: 457, endPoint x: 958, endPoint y: 457, distance: 336.7
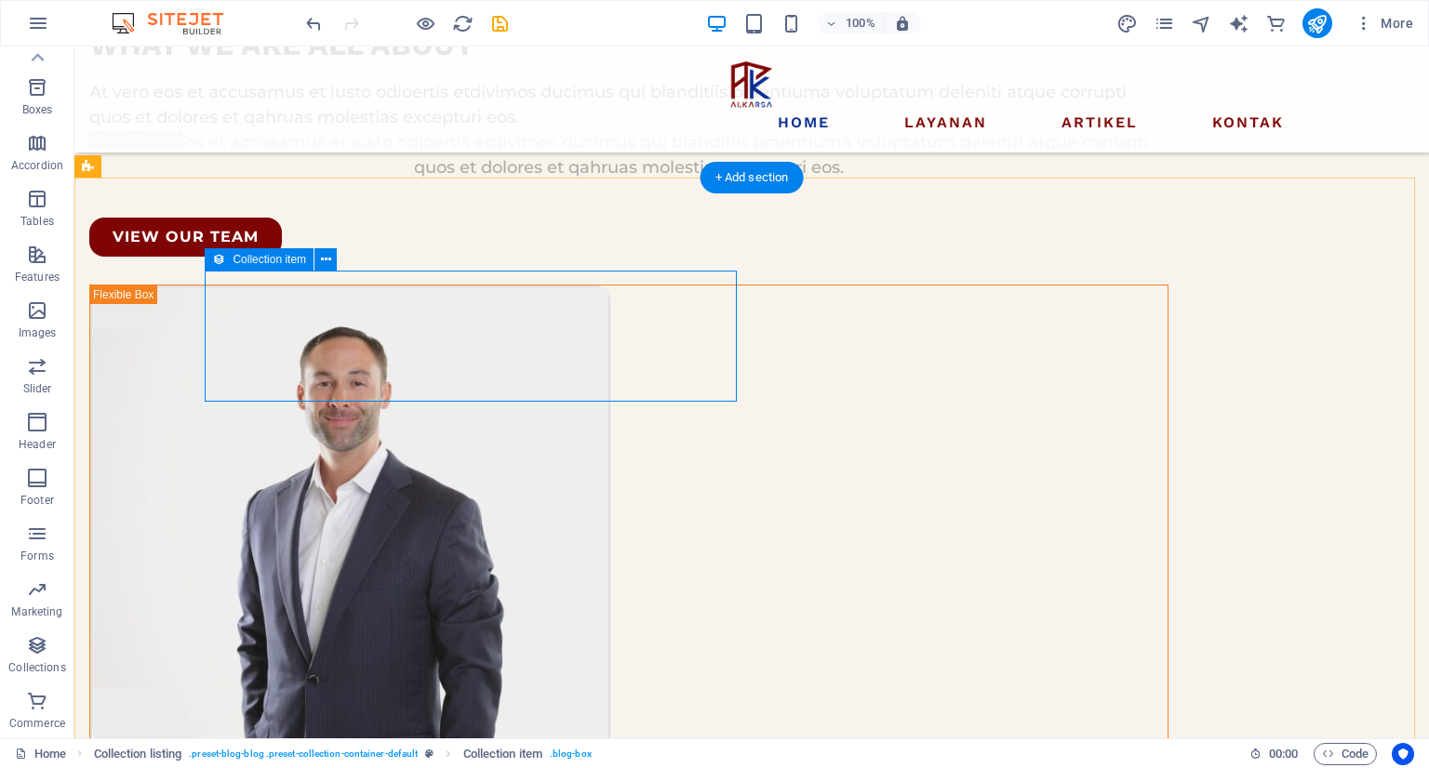
scroll to position [2929, 0]
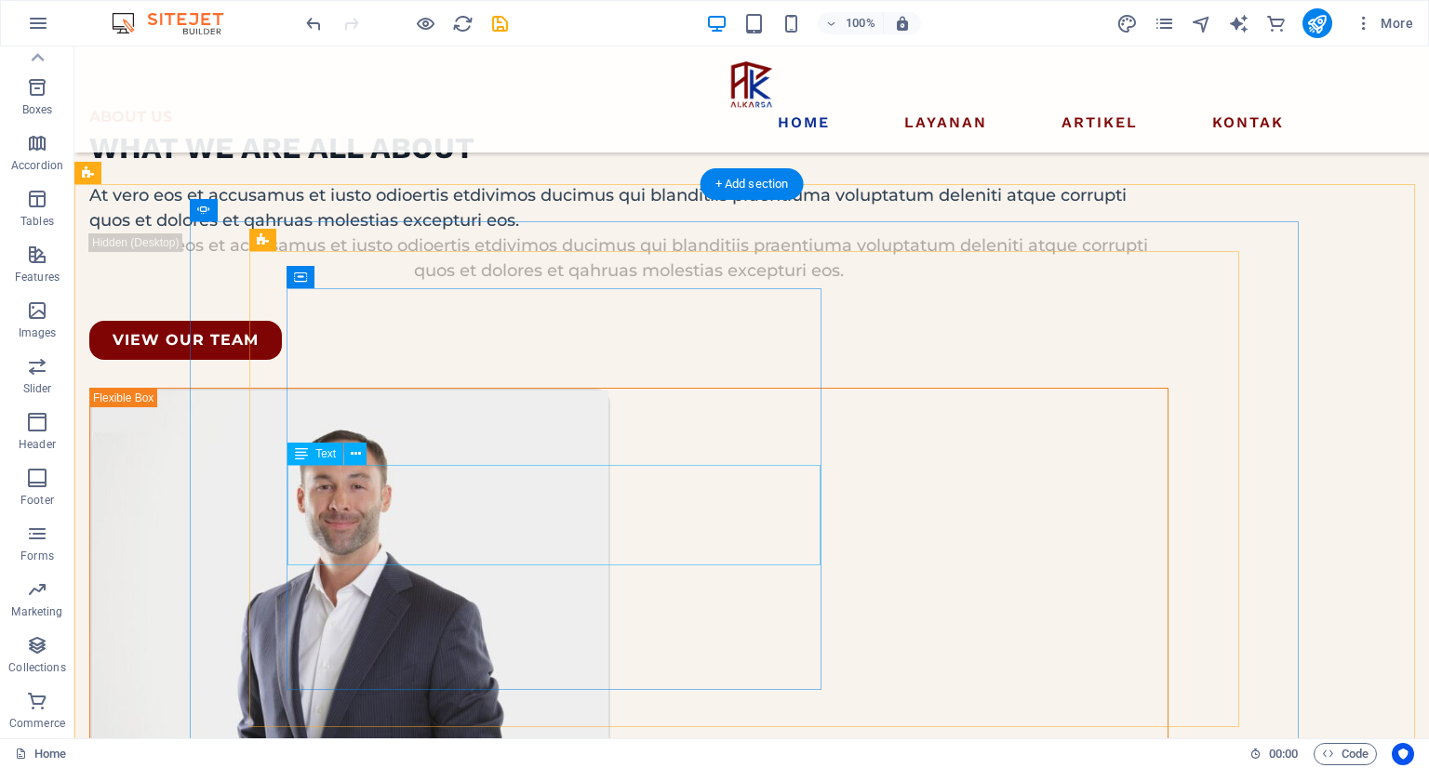
scroll to position [3022, 0]
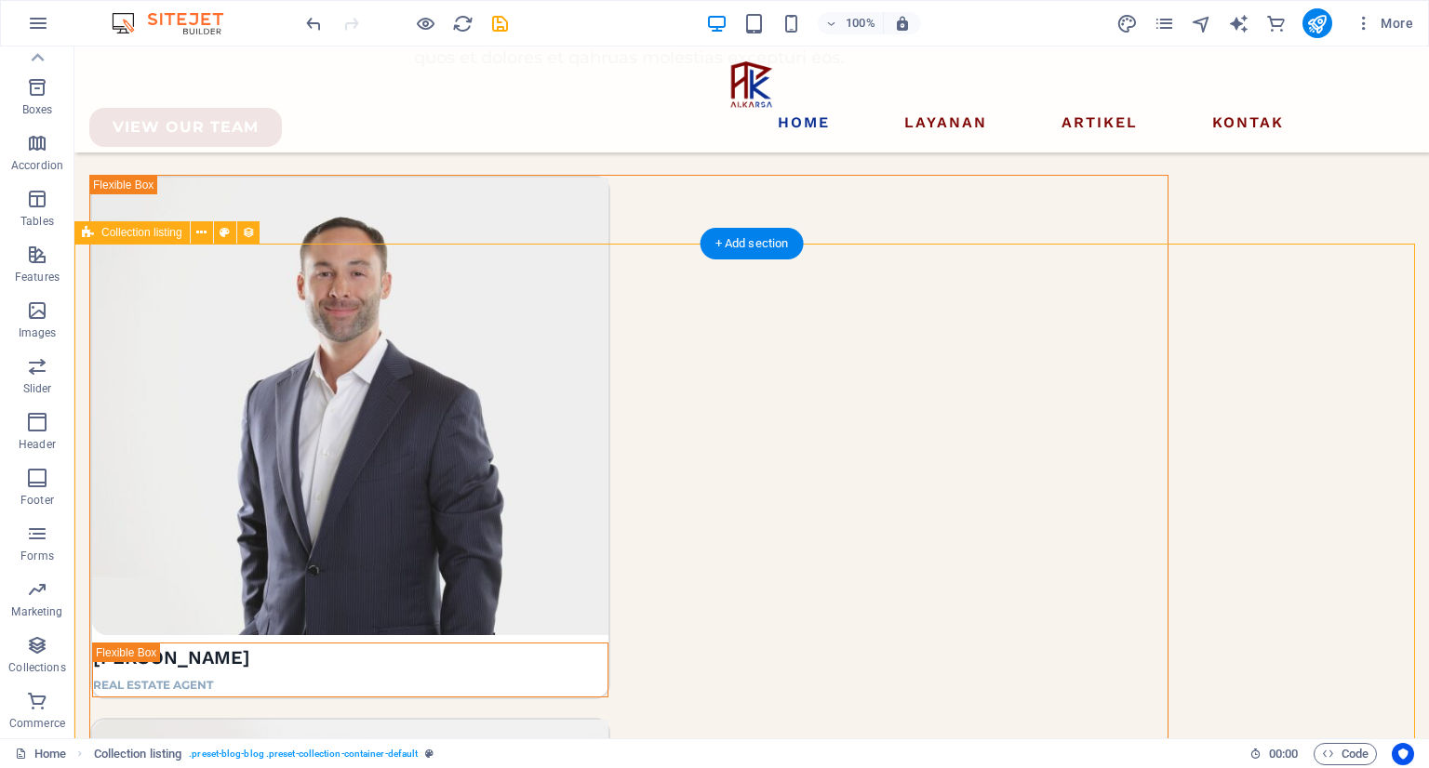
select select "createdAt_DESC"
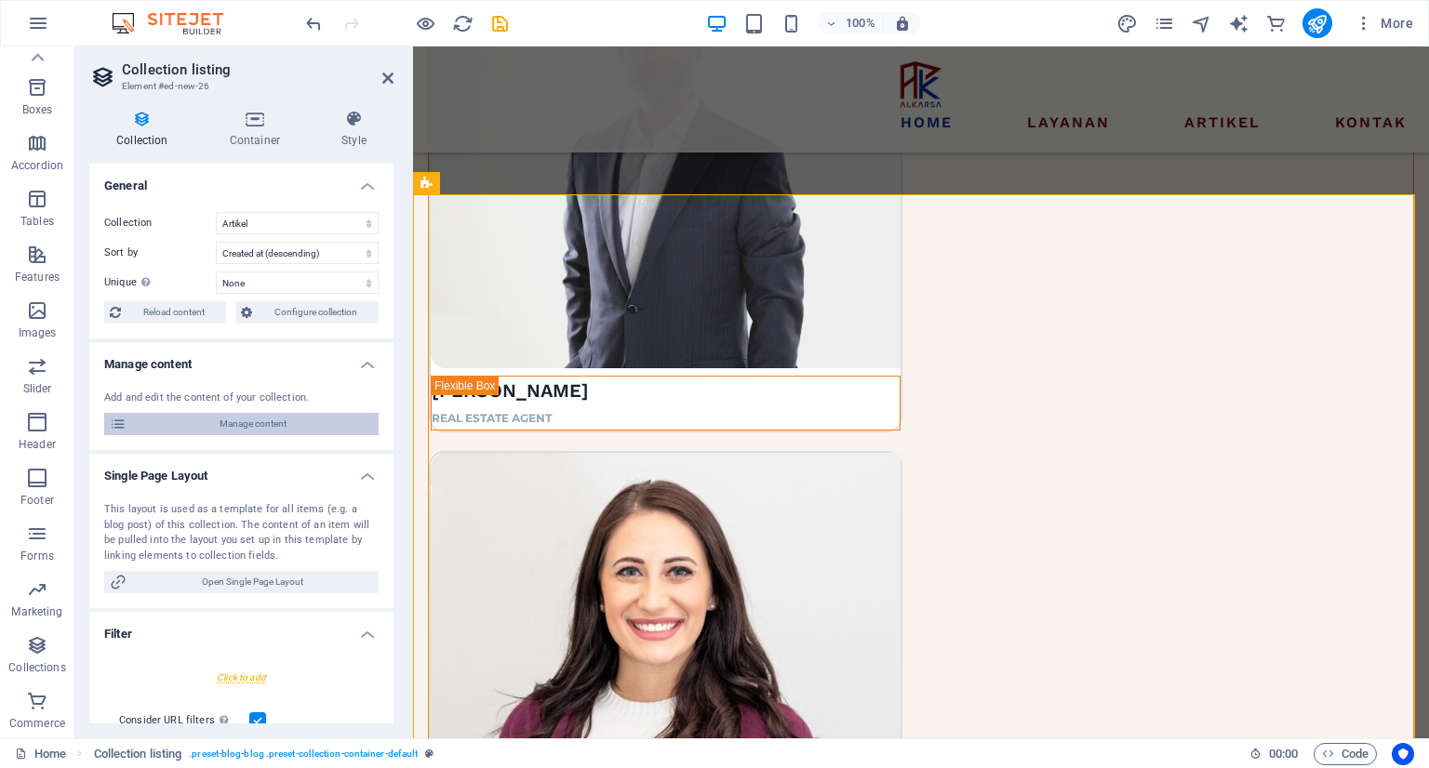
click at [300, 425] on span "Manage content" at bounding box center [252, 424] width 241 height 22
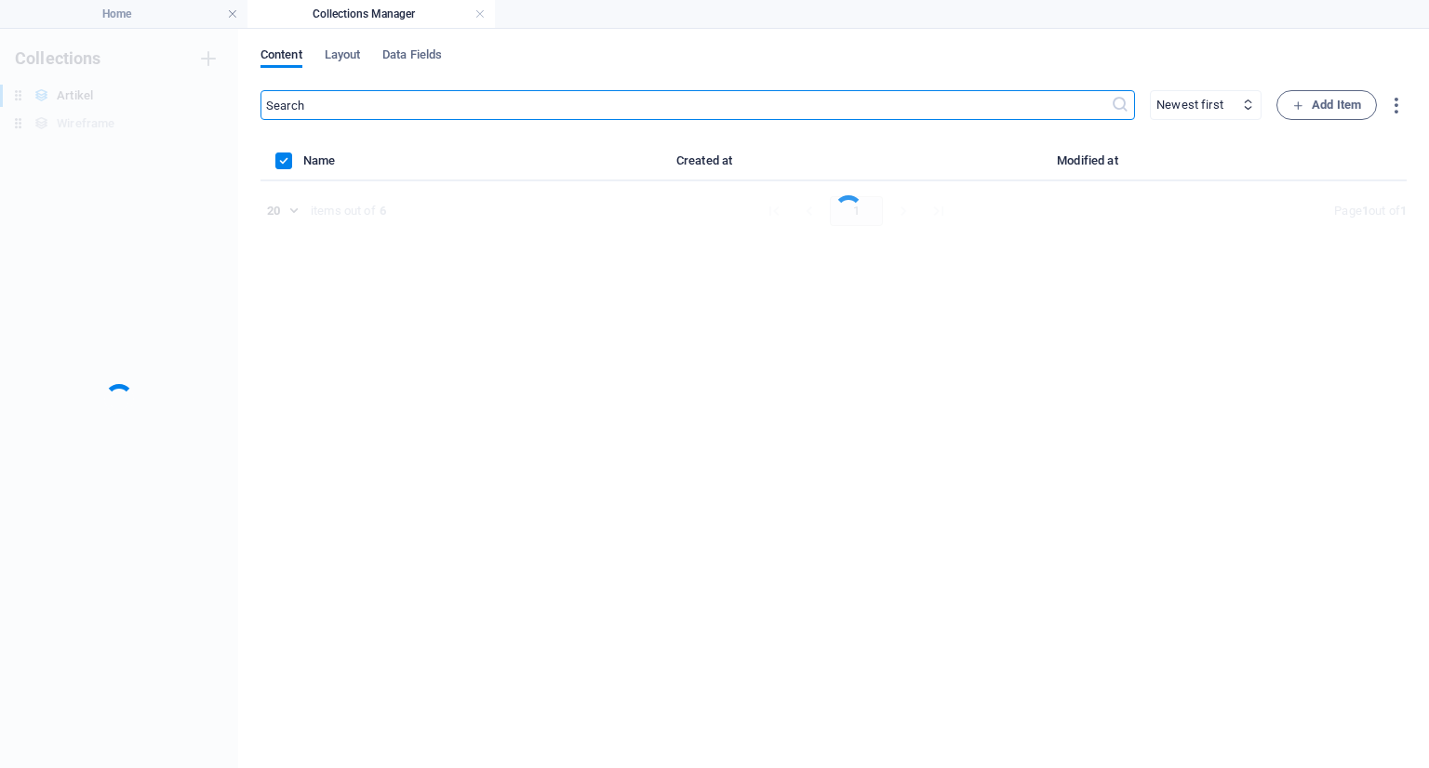
scroll to position [0, 0]
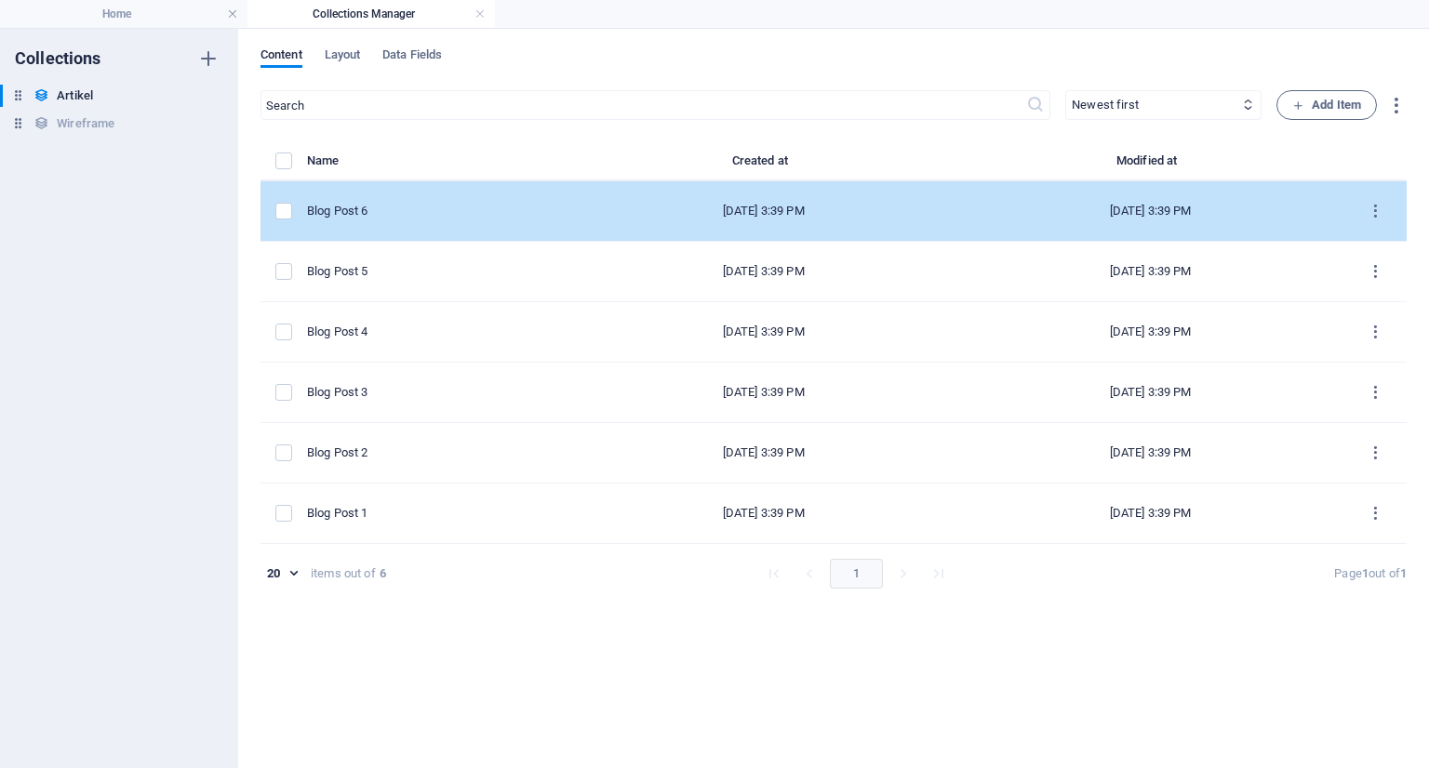
click at [292, 213] on div "items list" at bounding box center [283, 211] width 17 height 17
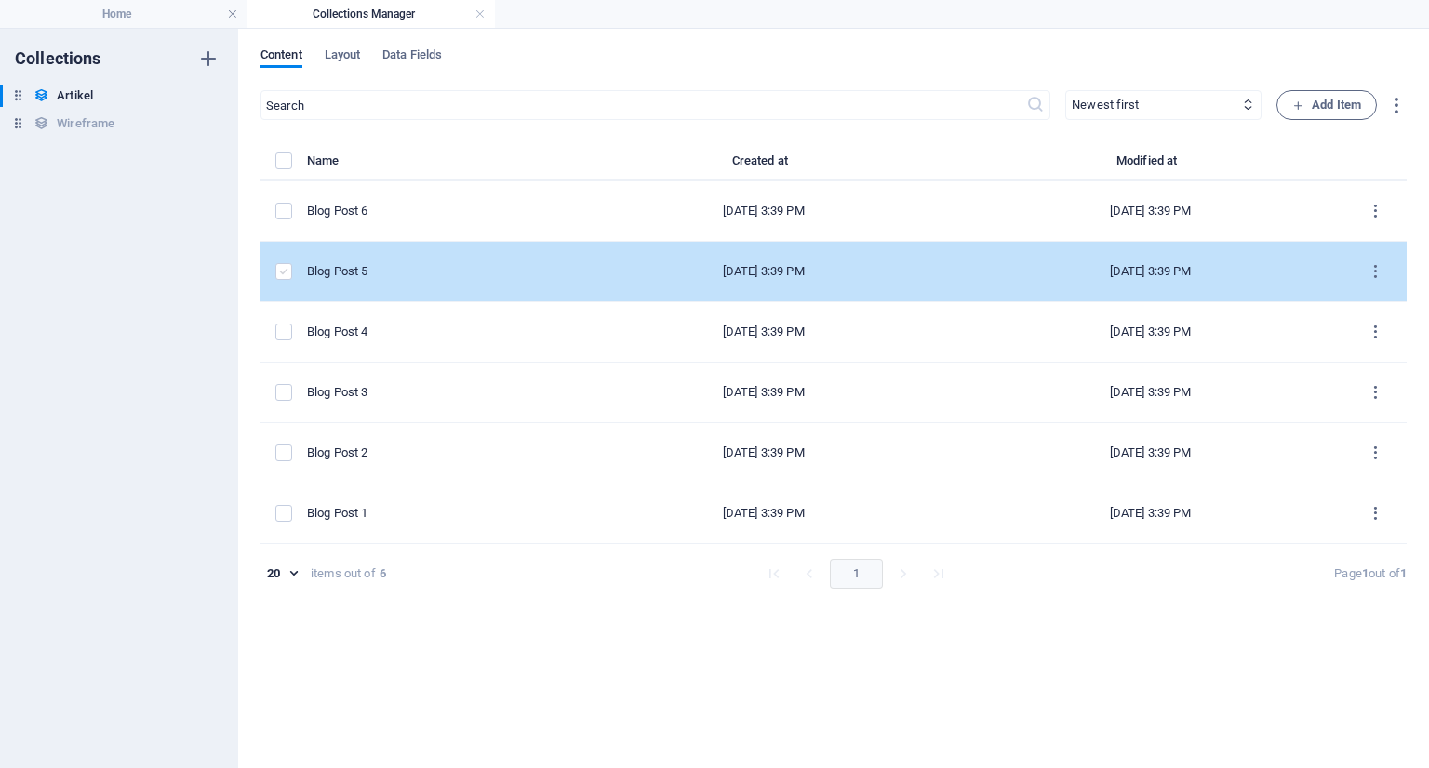
click at [284, 276] on label "items list" at bounding box center [283, 271] width 17 height 17
click at [0, 0] on input "items list" at bounding box center [0, 0] width 0 height 0
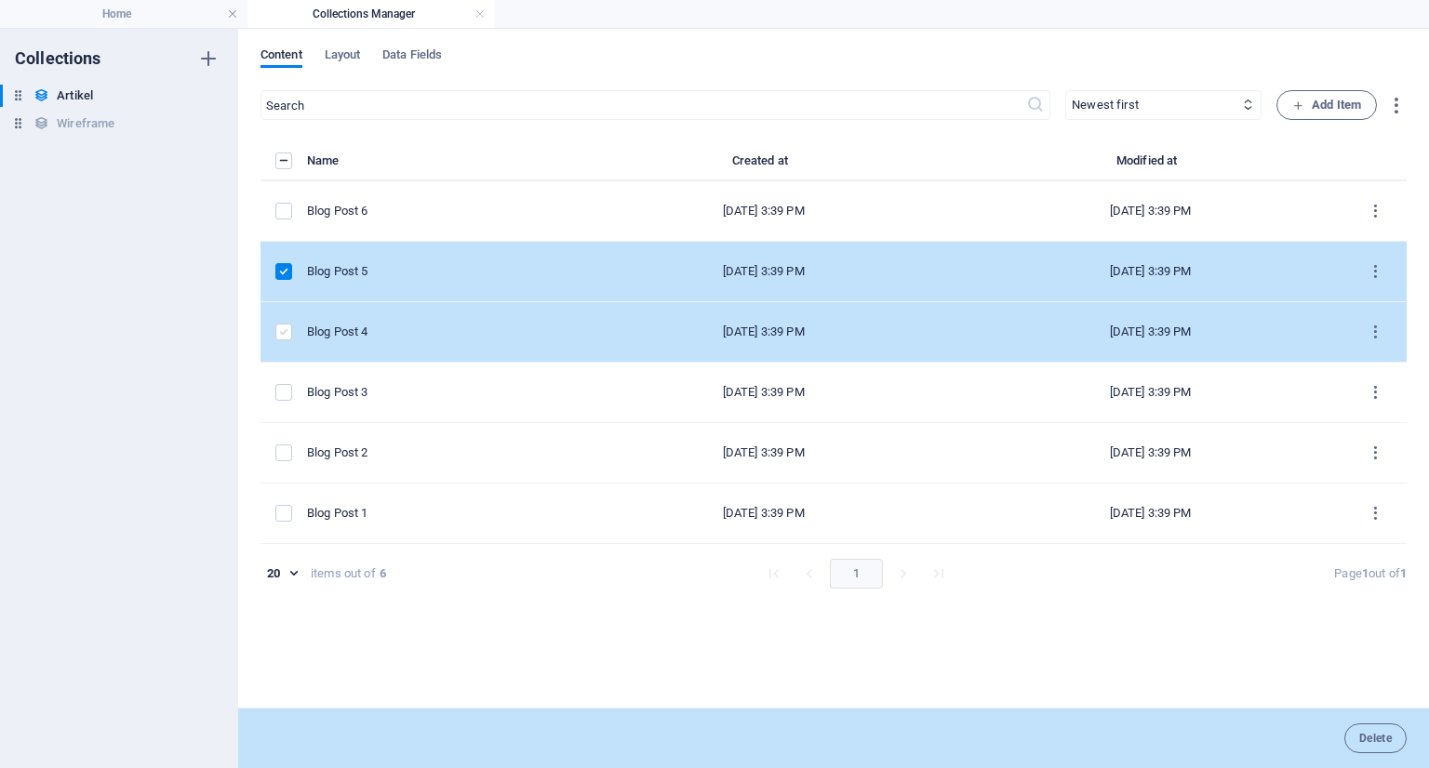
click at [286, 332] on label "items list" at bounding box center [283, 332] width 17 height 17
click at [0, 0] on input "items list" at bounding box center [0, 0] width 0 height 0
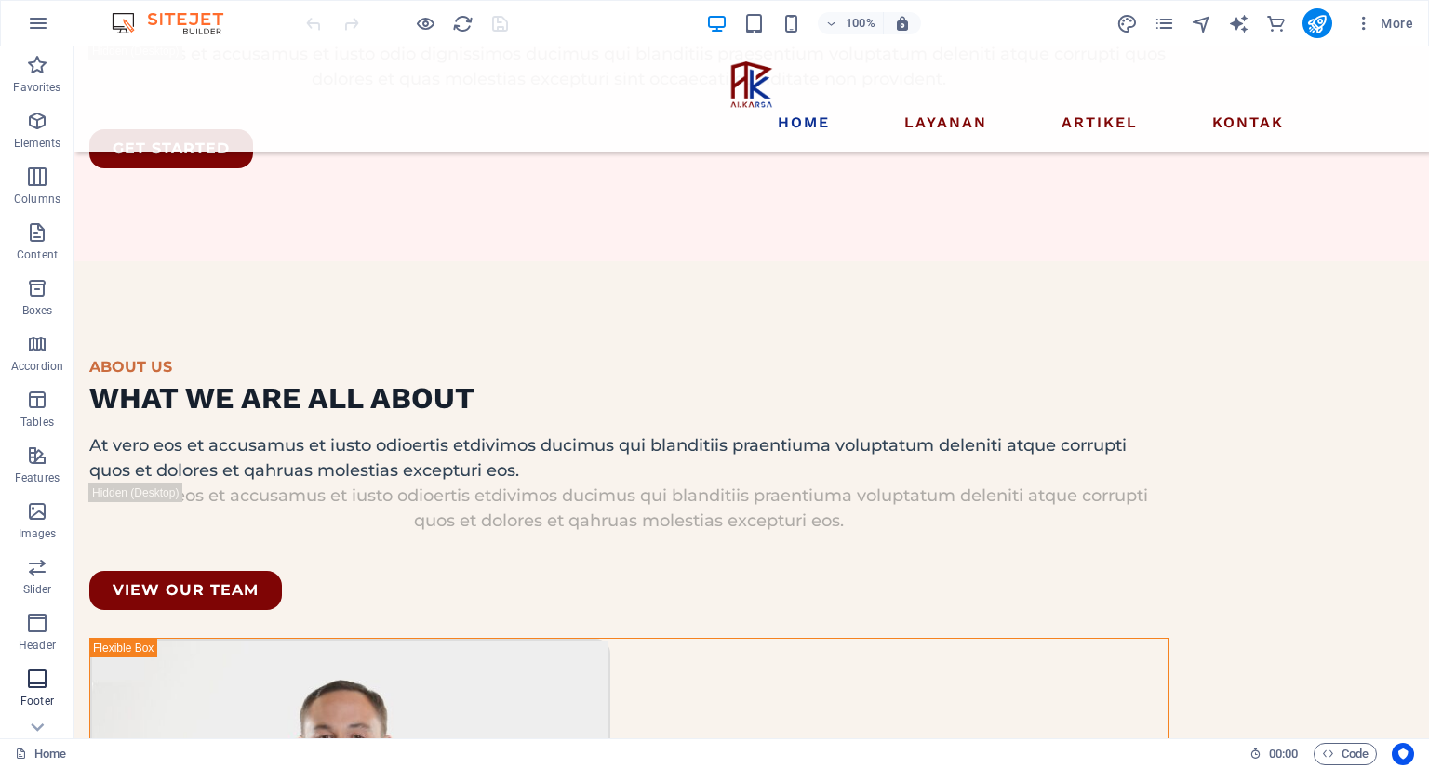
scroll to position [201, 0]
click at [38, 654] on icon "button" at bounding box center [37, 645] width 22 height 22
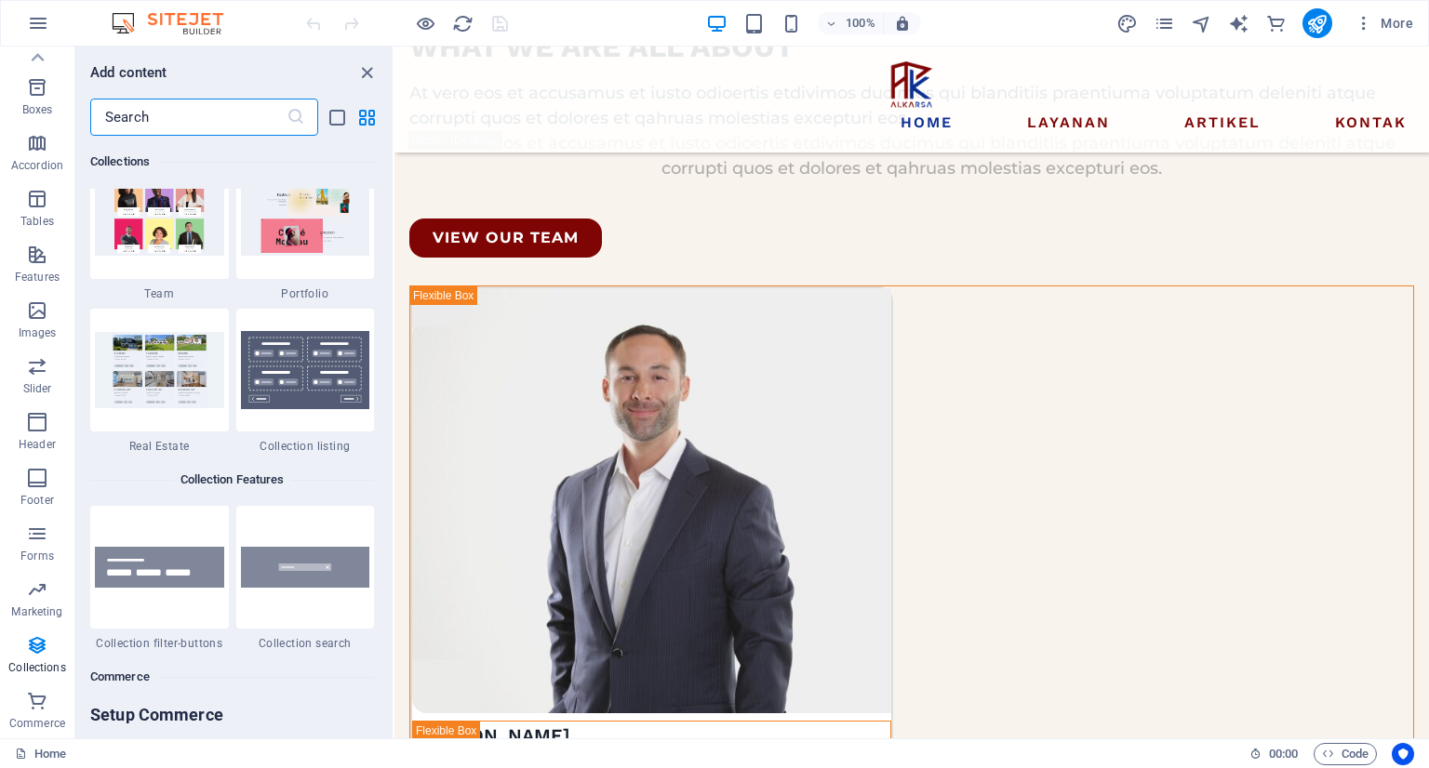
scroll to position [17398, 0]
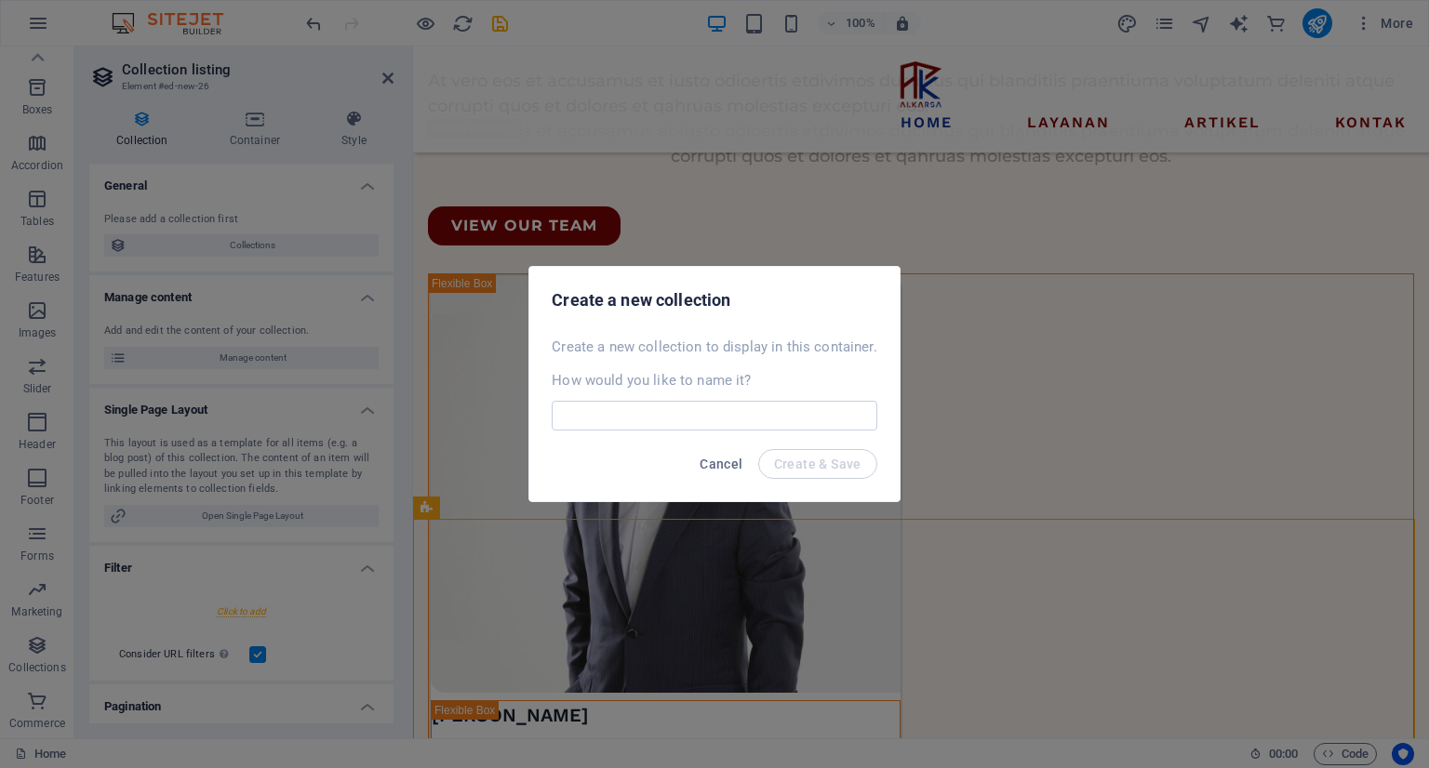
select select
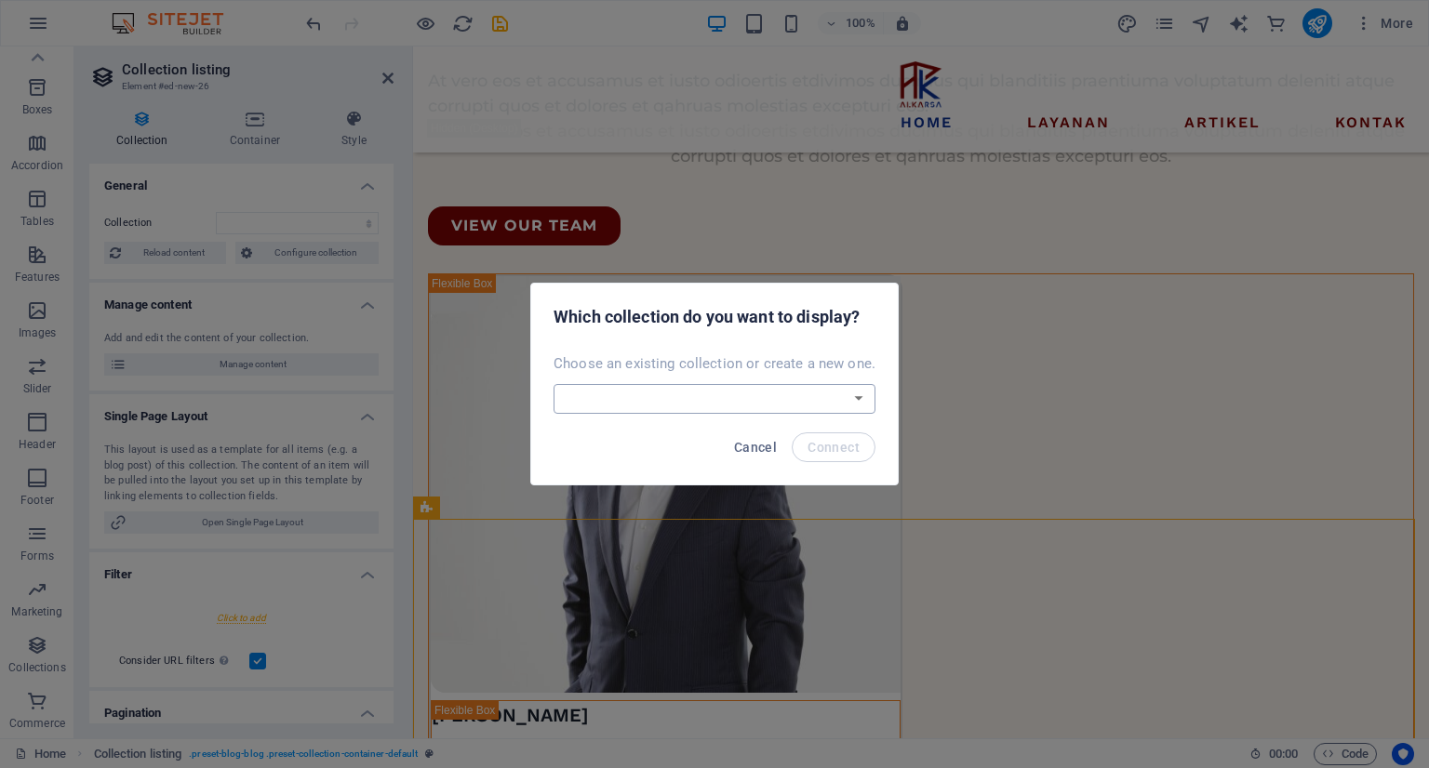
click at [735, 392] on select "Artikel Wireframe Create a new collection" at bounding box center [714, 399] width 322 height 30
select select "68e3805bff6fff31110fcf00"
click at [555, 384] on select "Artikel Wireframe Create a new collection" at bounding box center [714, 399] width 322 height 30
click at [830, 447] on span "Connect" at bounding box center [833, 447] width 52 height 15
select select "68e3805bff6fff31110fcf00"
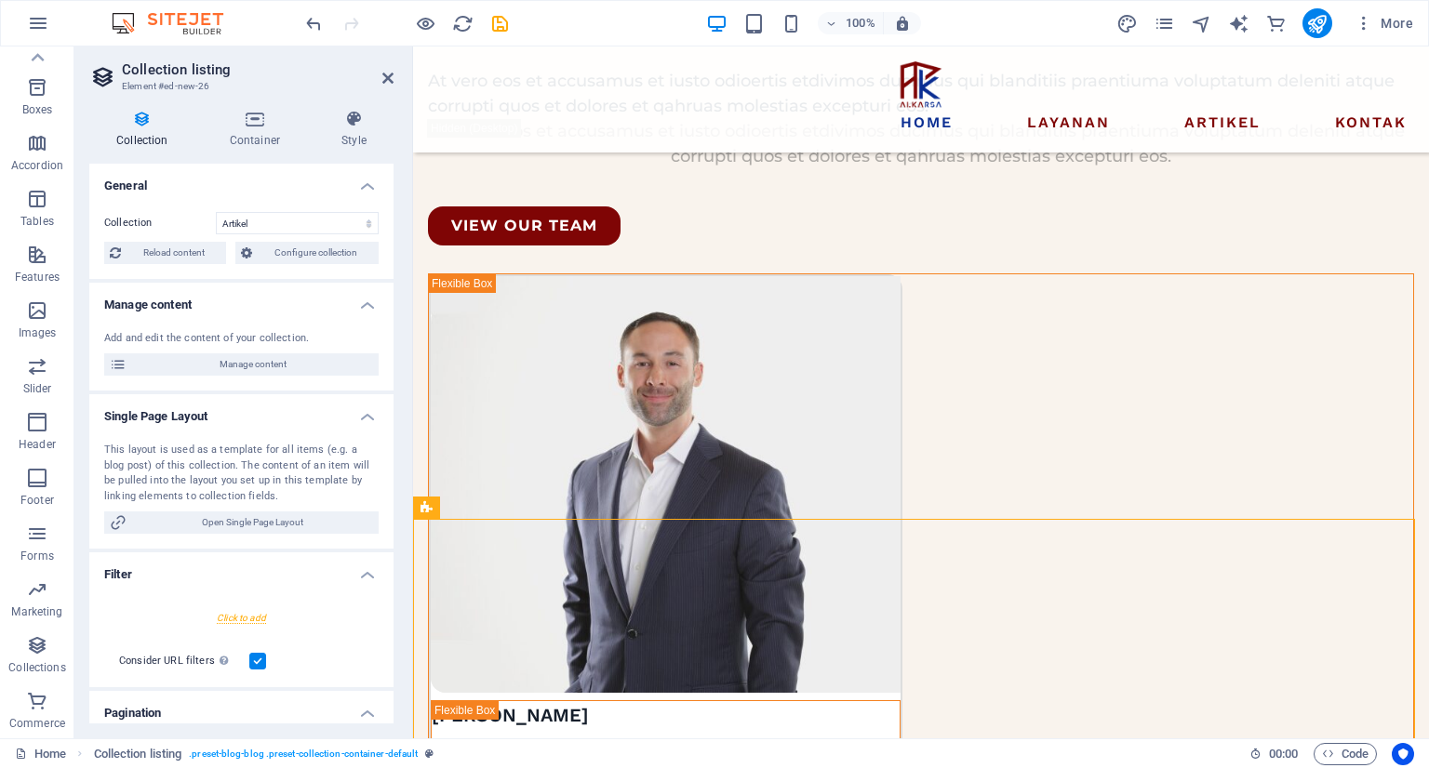
select select "createdAt_DESC"
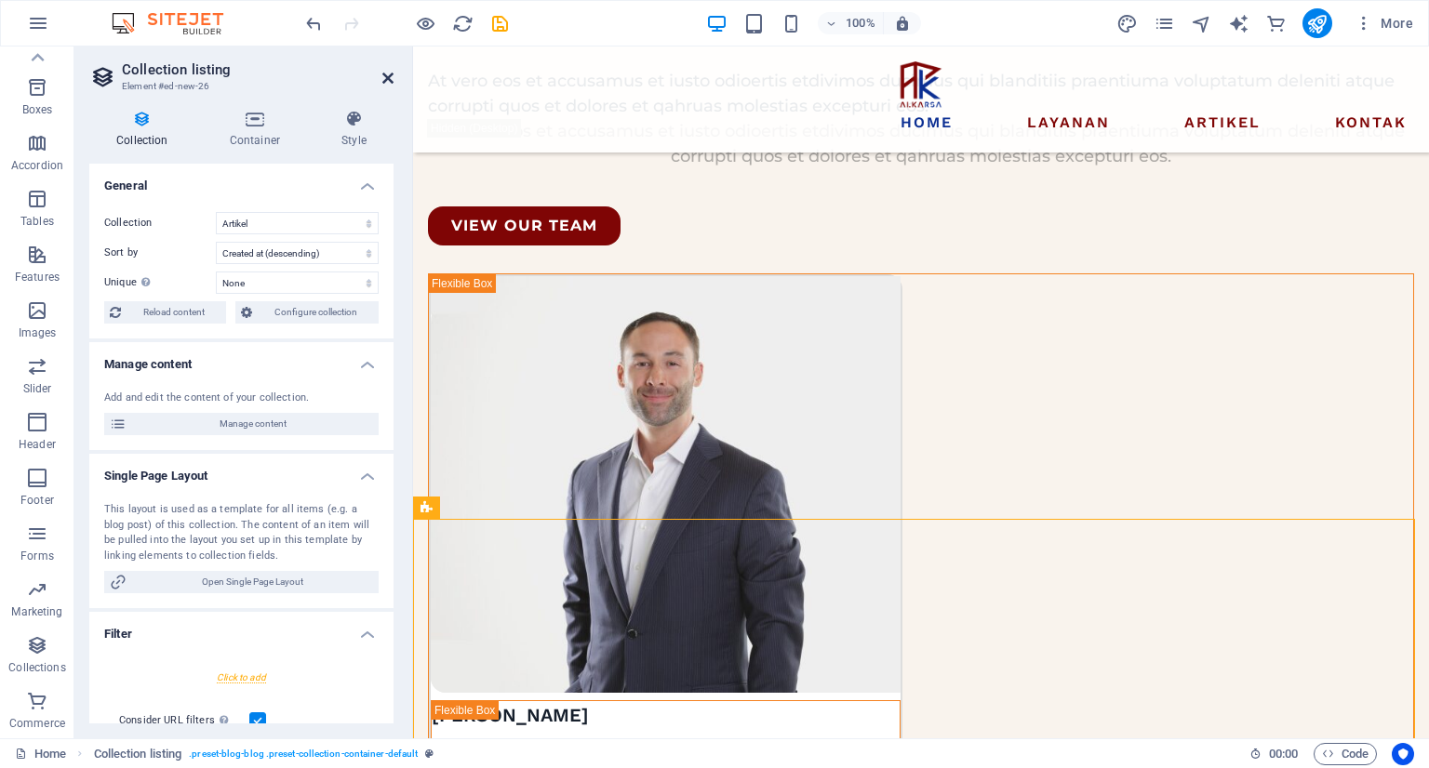
click at [382, 80] on icon at bounding box center [387, 78] width 11 height 15
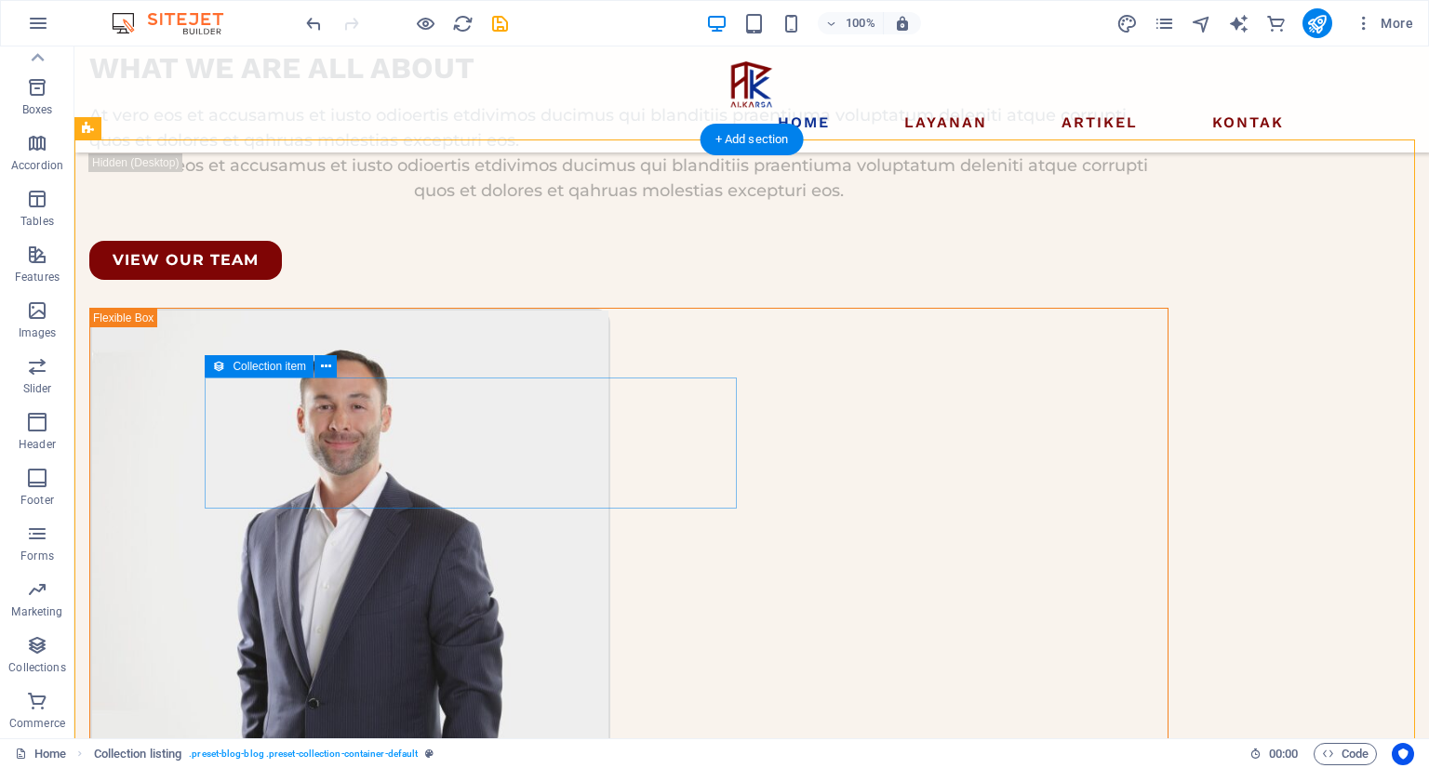
scroll to position [3419, 0]
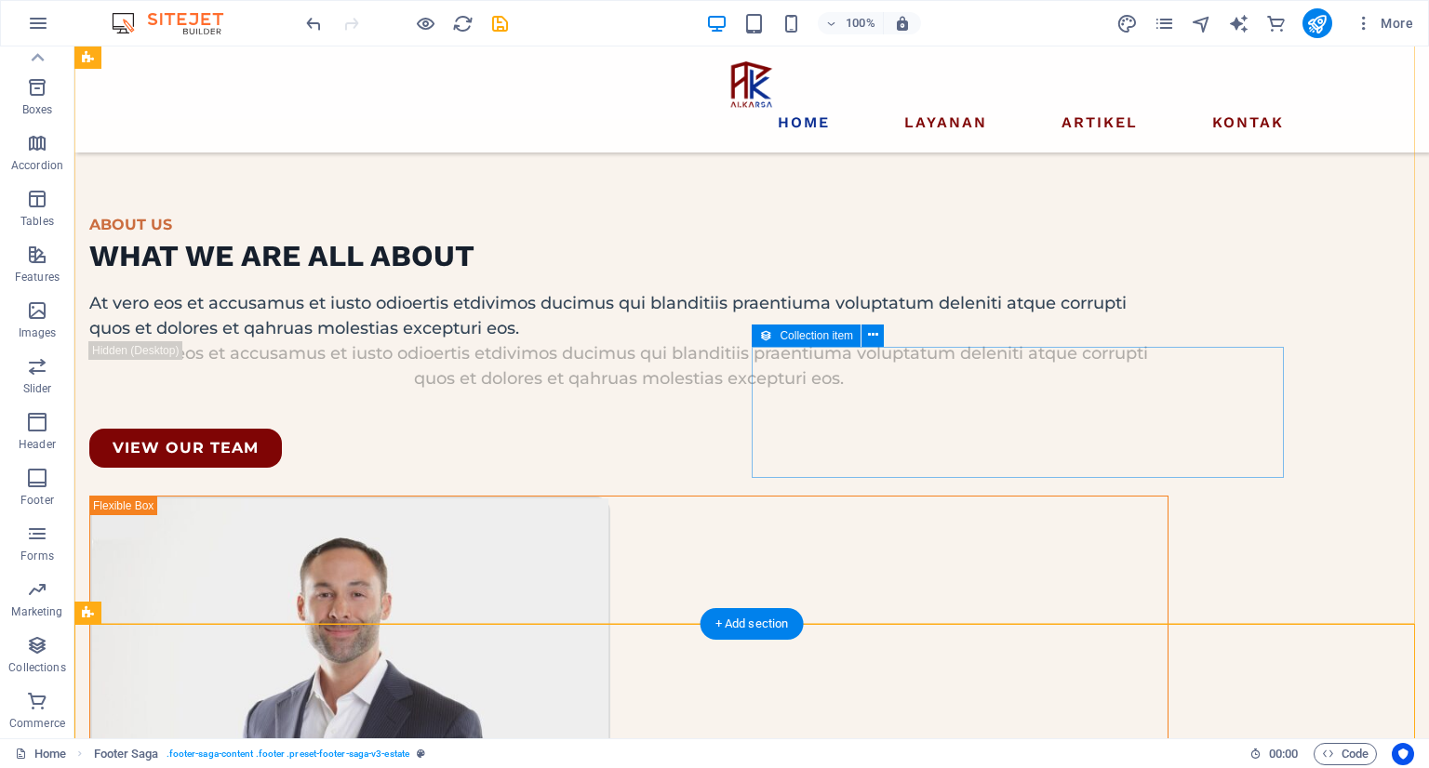
scroll to position [2861, 0]
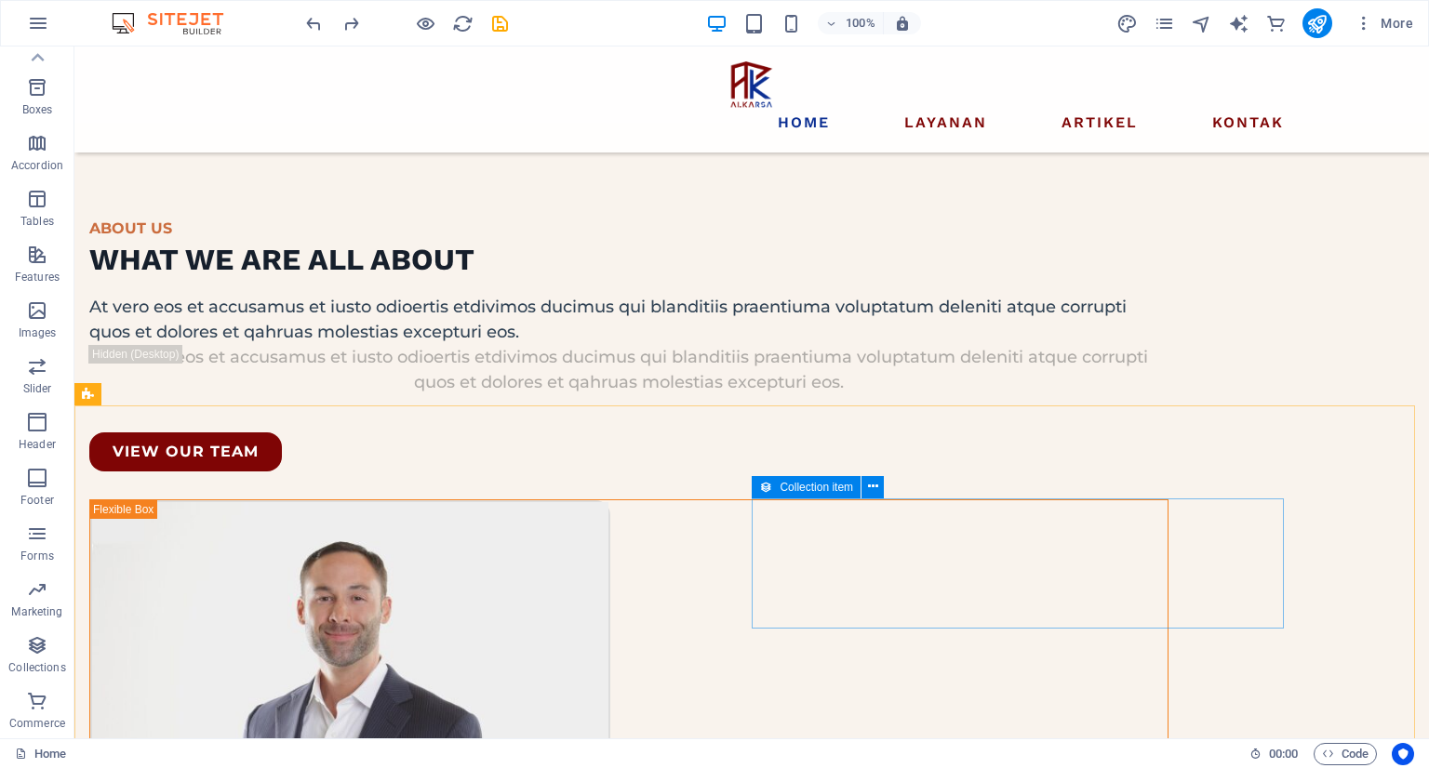
click at [826, 489] on span "Collection item" at bounding box center [815, 487] width 73 height 11
click at [863, 482] on button at bounding box center [872, 487] width 22 height 22
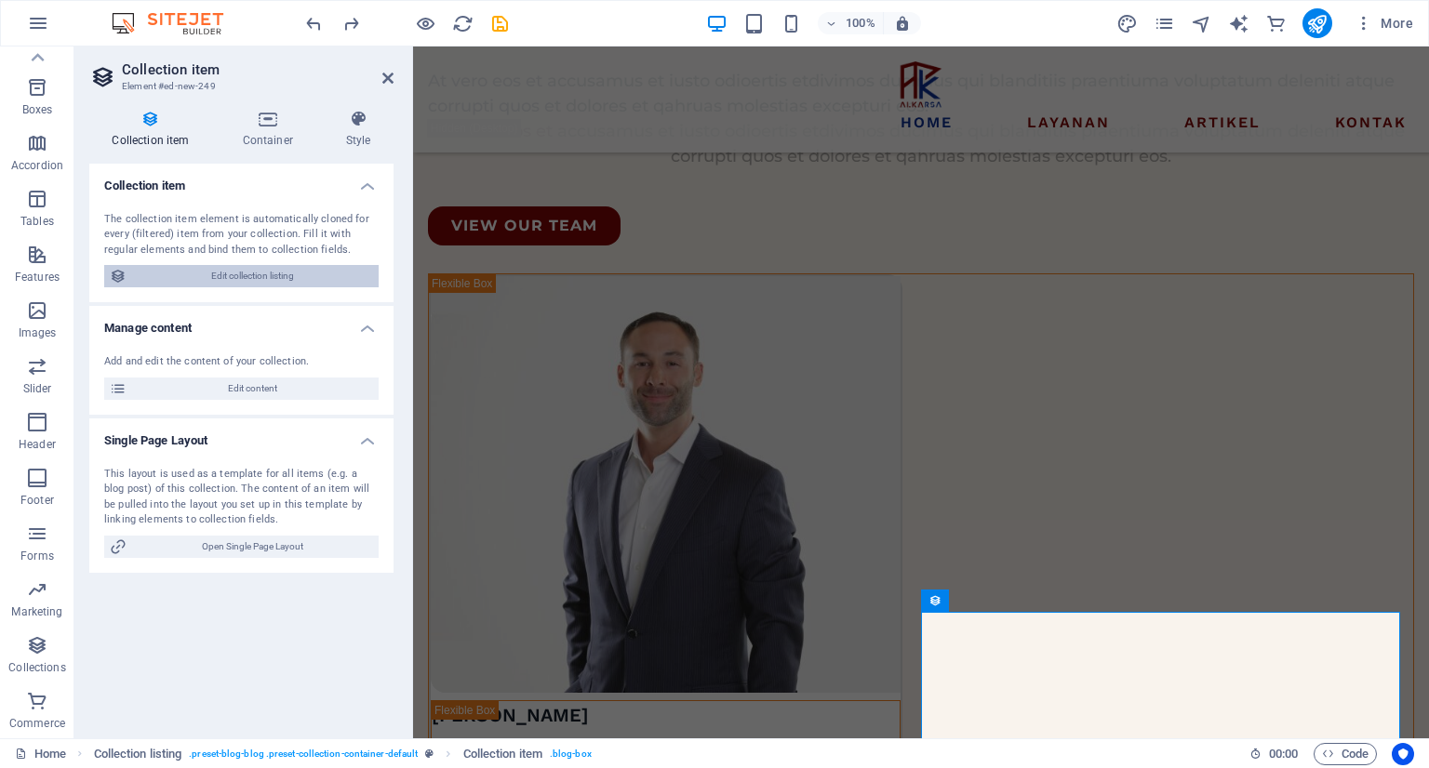
click at [211, 284] on span "Edit collection listing" at bounding box center [252, 276] width 241 height 22
select select "createdAt_DESC"
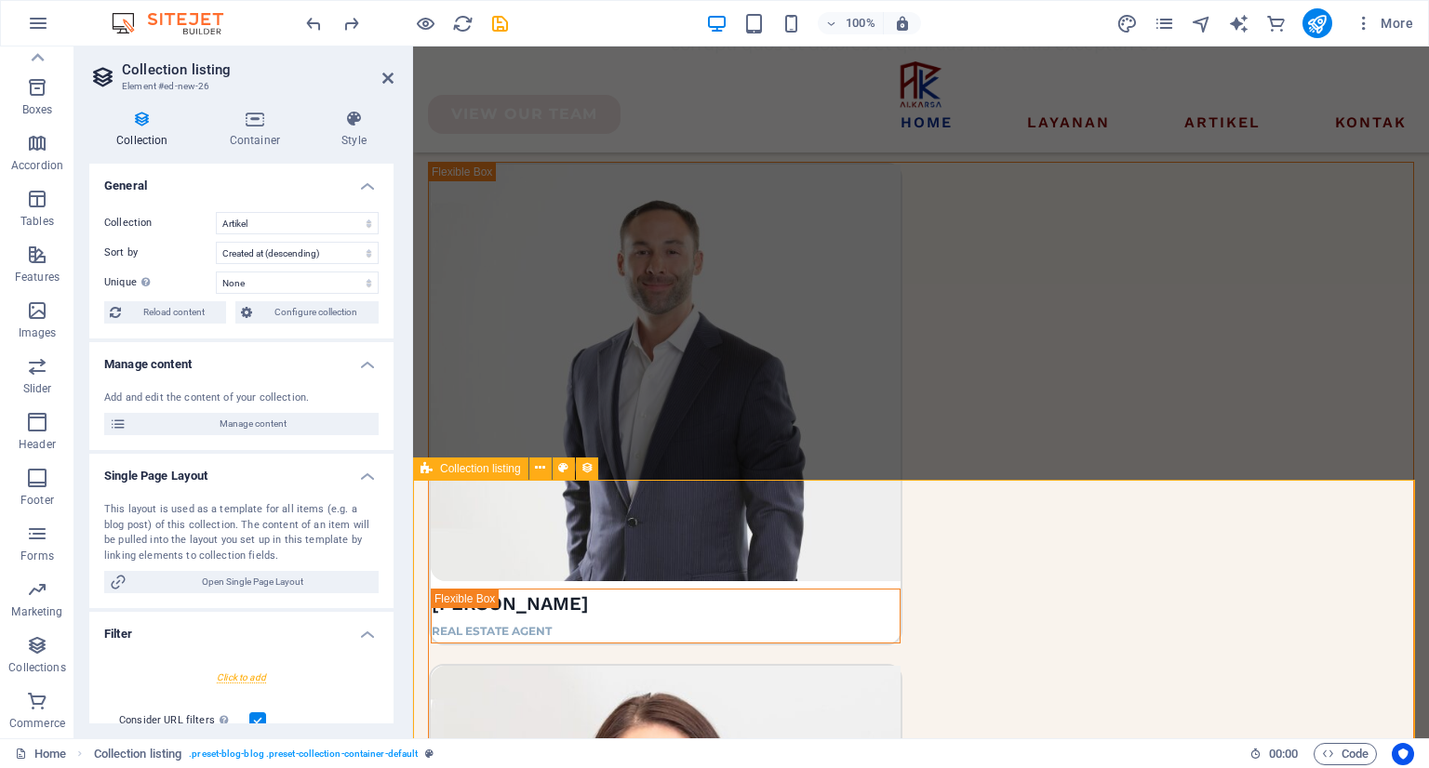
scroll to position [3233, 0]
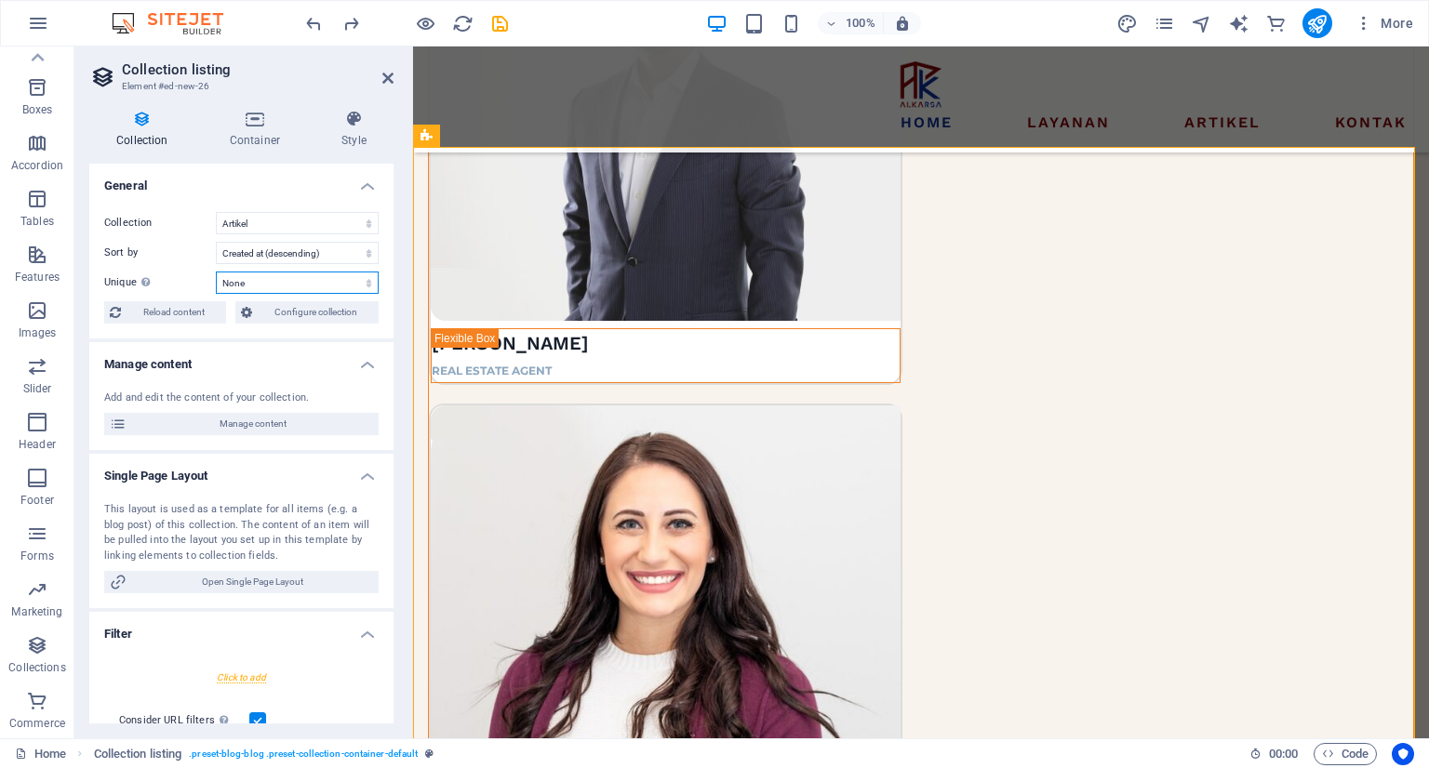
click at [327, 290] on select "None Name Slug Description Content Category Author Image Publishing Date Status" at bounding box center [297, 283] width 163 height 22
select select "columns.description"
click at [216, 272] on select "None Name Slug Description Content Category Author Image Publishing Date Status" at bounding box center [297, 283] width 163 height 22
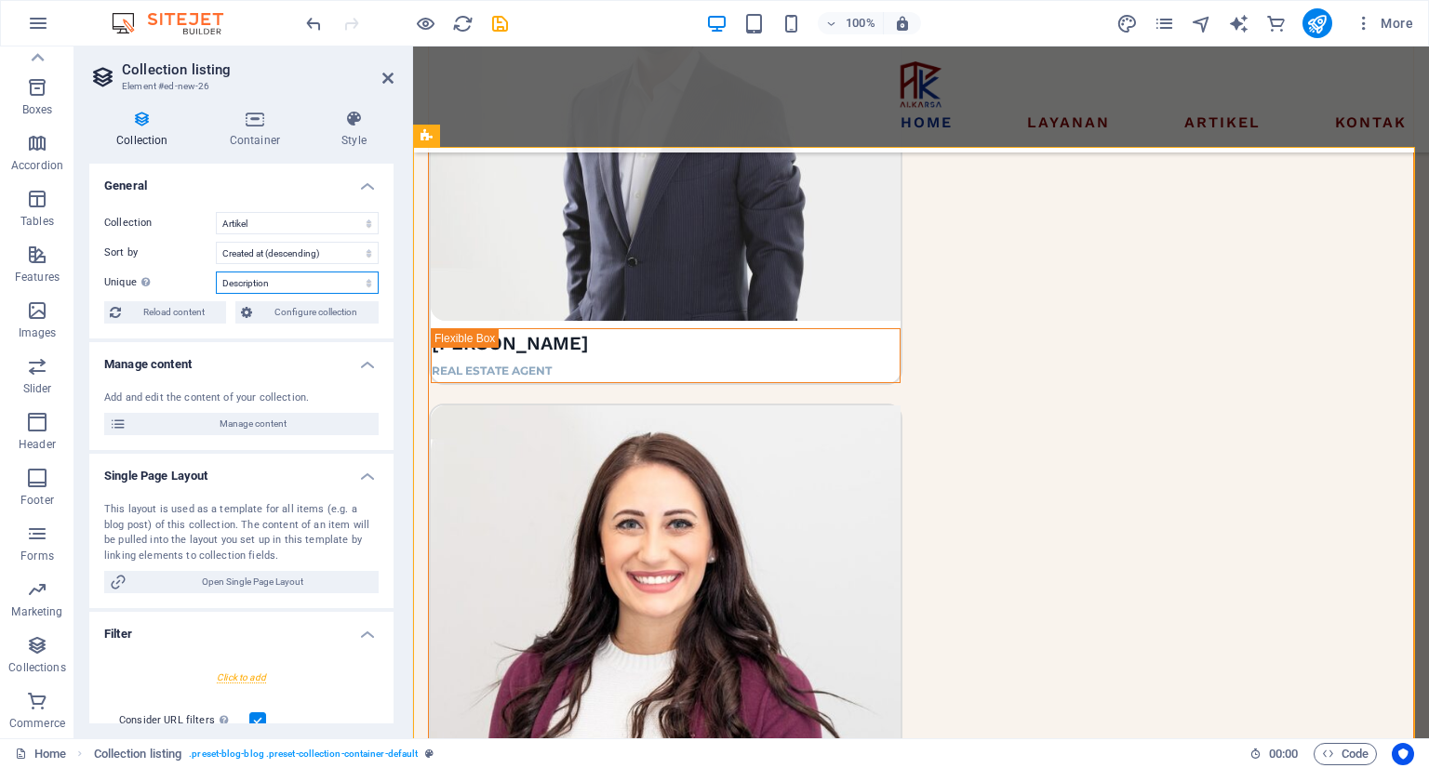
click at [325, 284] on select "None Name Slug Description Content Category Author Image Publishing Date Status" at bounding box center [297, 283] width 163 height 22
select select
click at [216, 272] on select "None Name Slug Description Content Category Author Image Publishing Date Status" at bounding box center [297, 283] width 163 height 22
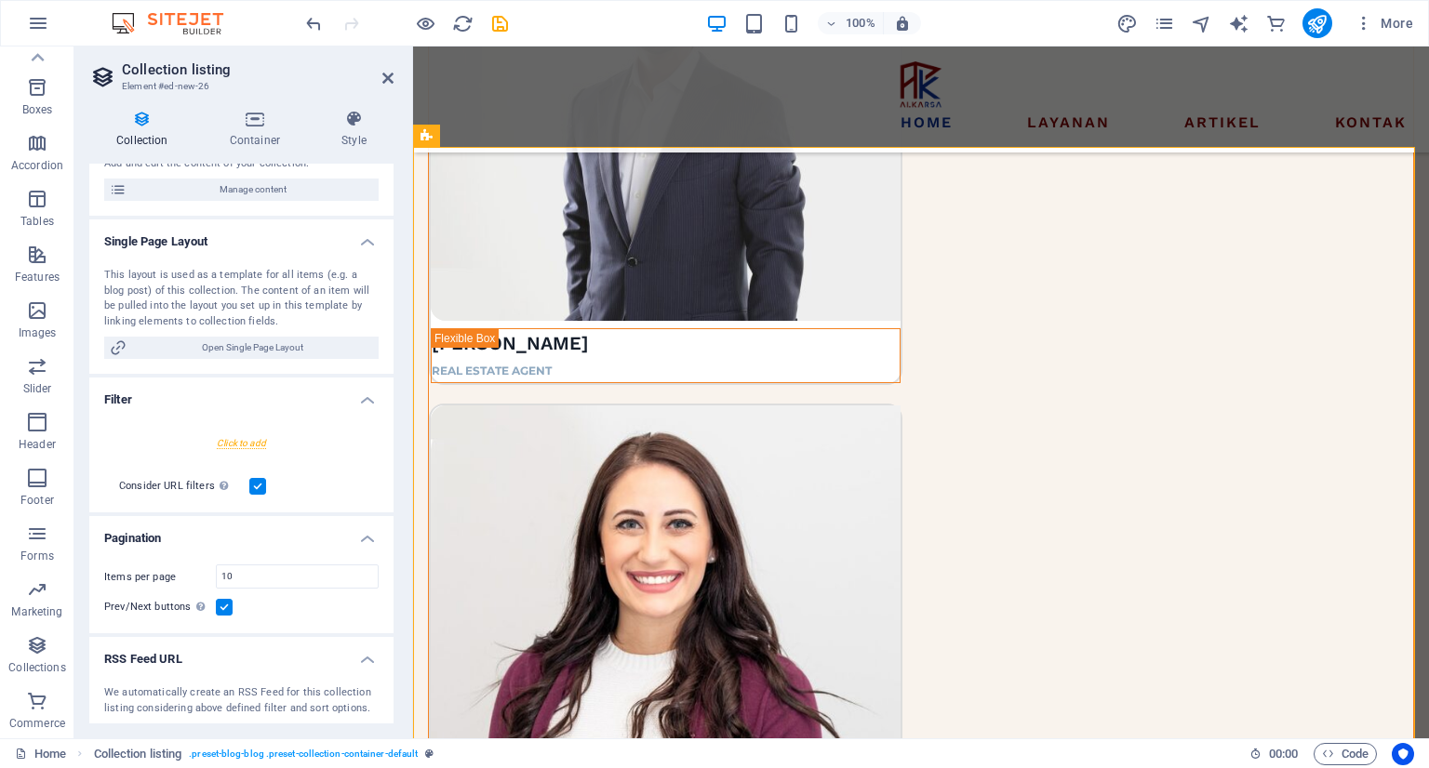
scroll to position [271, 0]
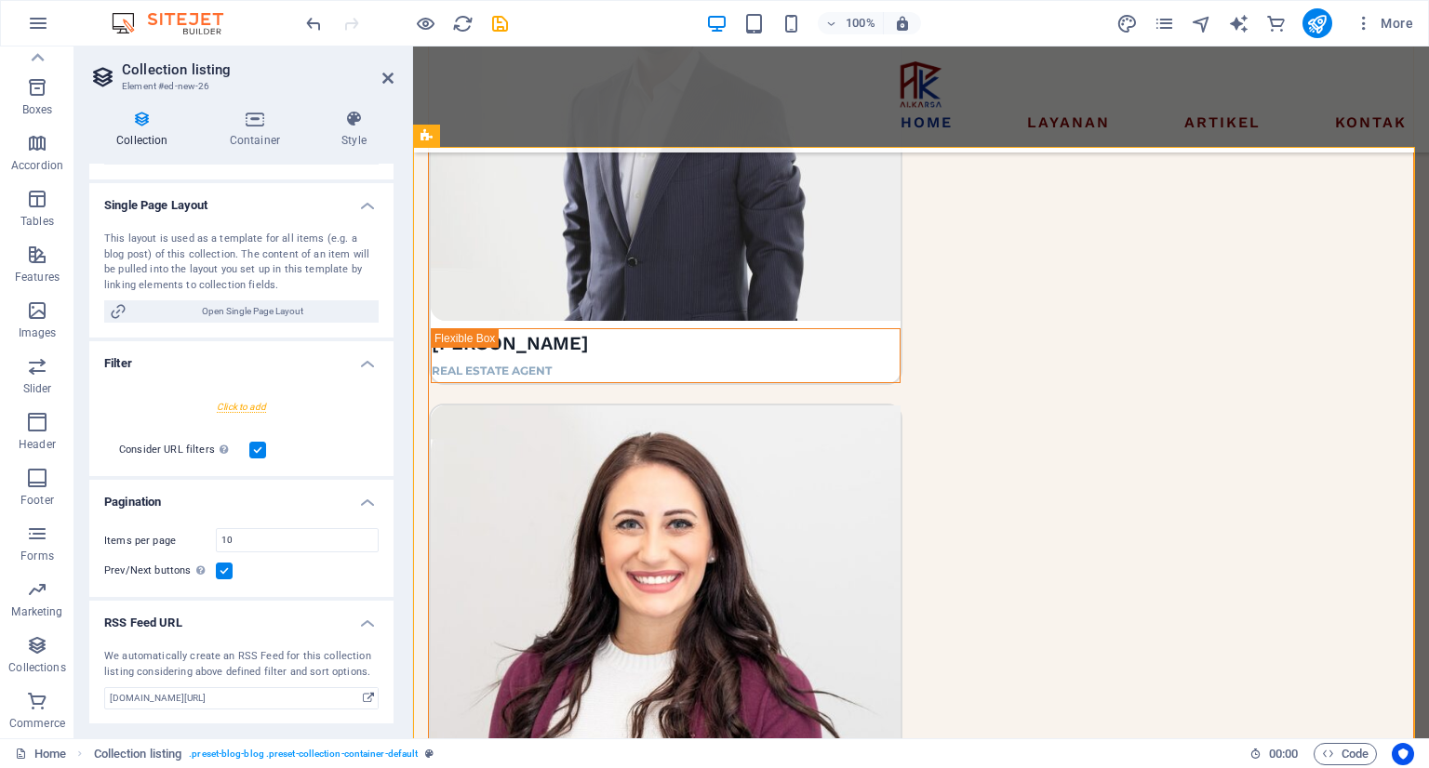
click at [250, 406] on div at bounding box center [241, 407] width 274 height 34
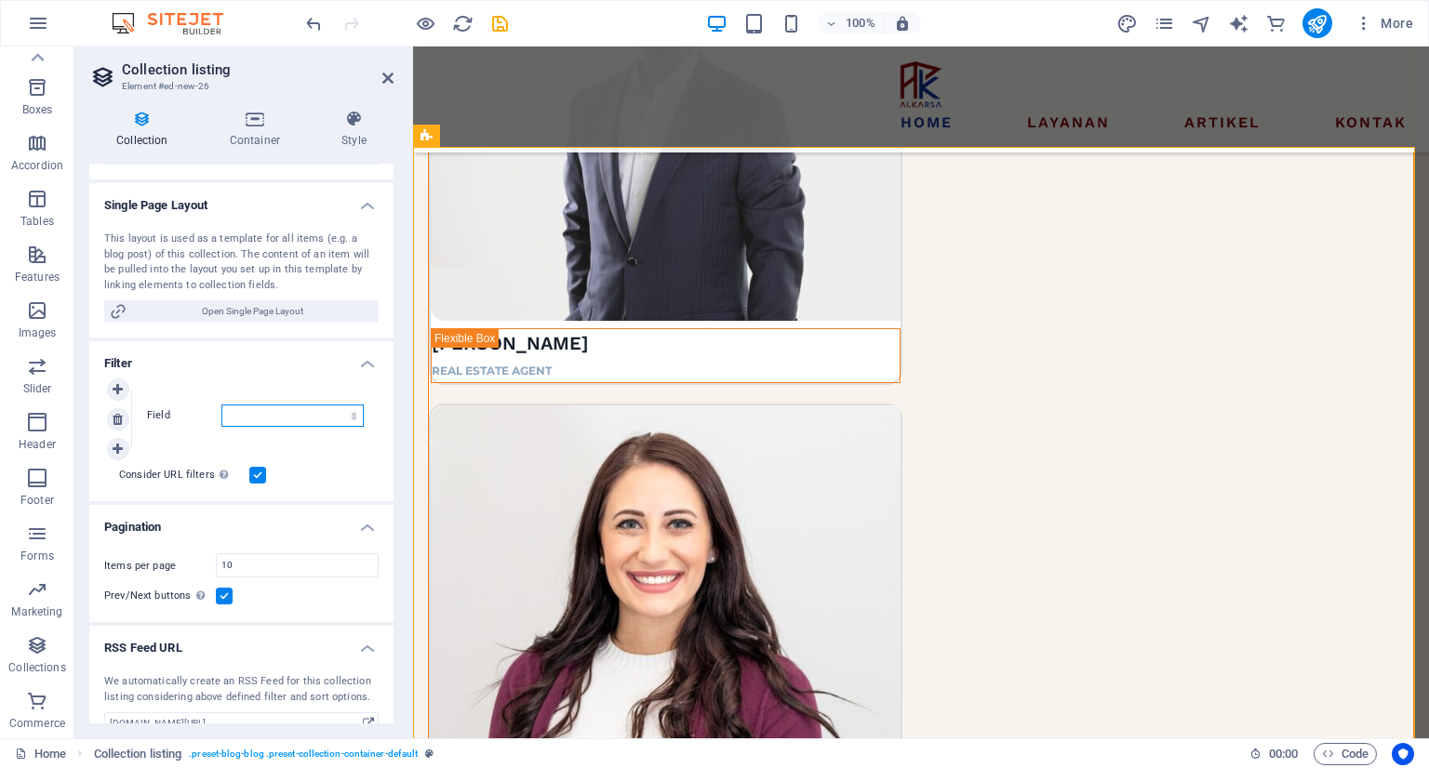
click at [345, 419] on select "Created at Updated at Name Slug Category Author Publishing Date Status" at bounding box center [292, 416] width 142 height 22
select select "createdAt"
click at [221, 405] on select "Created at Updated at Name Slug Category Author Publishing Date Status" at bounding box center [292, 416] width 142 height 22
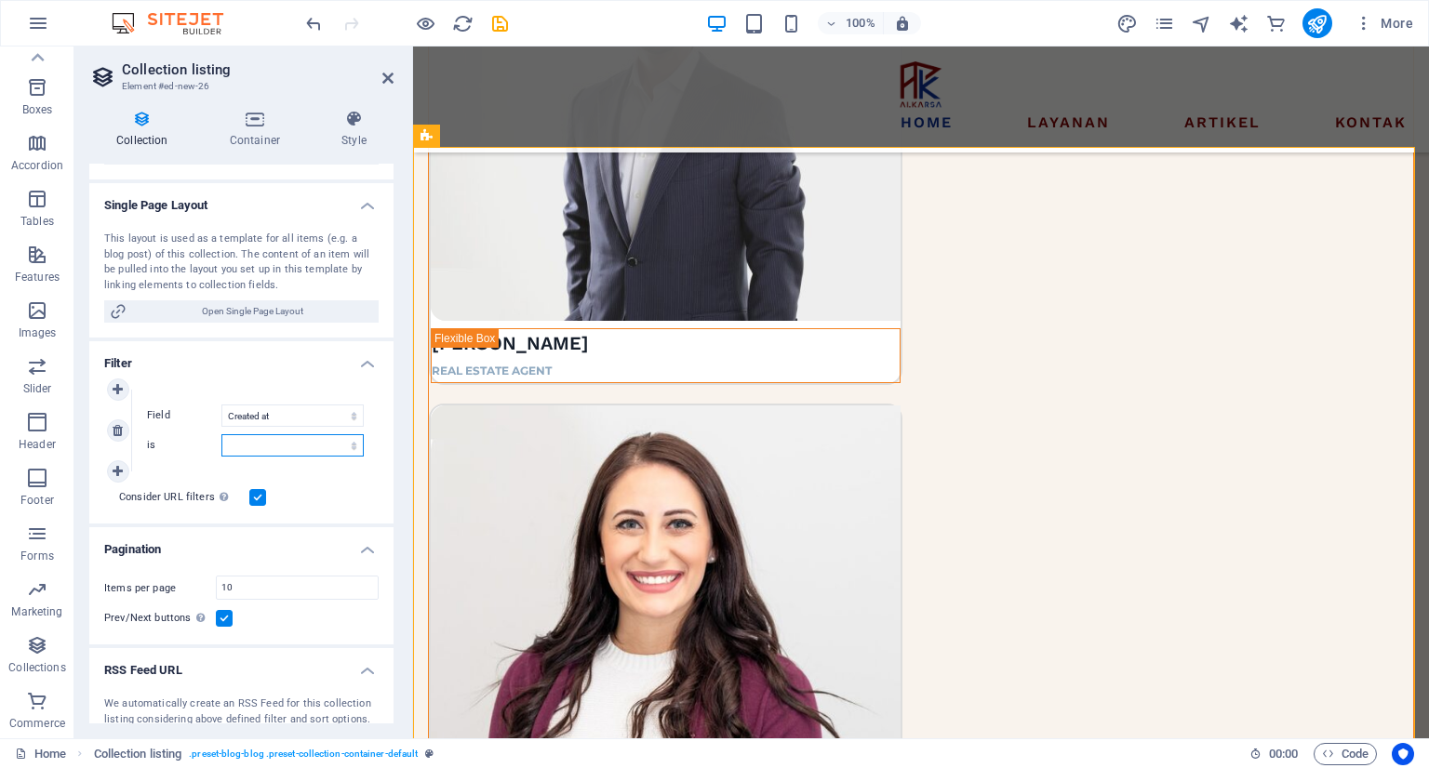
click at [327, 448] on select "in the past in the future before before or at after after or at" at bounding box center [292, 445] width 142 height 22
select select "past"
click at [323, 454] on select "in the past in the future before before or at after after or at" at bounding box center [292, 445] width 142 height 22
click at [117, 426] on icon at bounding box center [118, 430] width 10 height 13
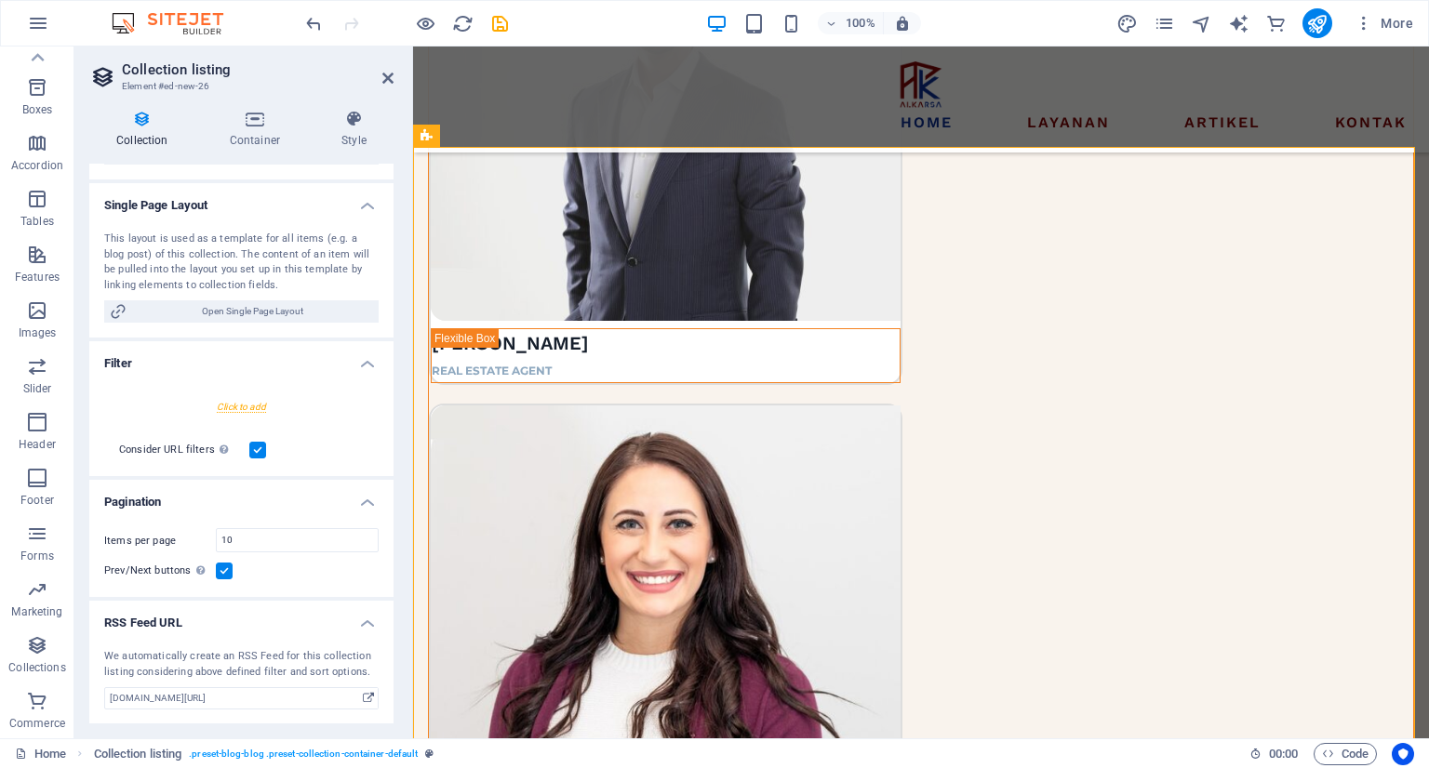
click at [227, 577] on label at bounding box center [224, 571] width 17 height 17
click at [0, 0] on input "Prev/Next buttons Even if checked the pagination will not be displayed when the…" at bounding box center [0, 0] width 0 height 0
click at [226, 574] on label at bounding box center [224, 571] width 17 height 17
click at [0, 0] on input "Prev/Next buttons Even if checked the pagination will not be displayed when the…" at bounding box center [0, 0] width 0 height 0
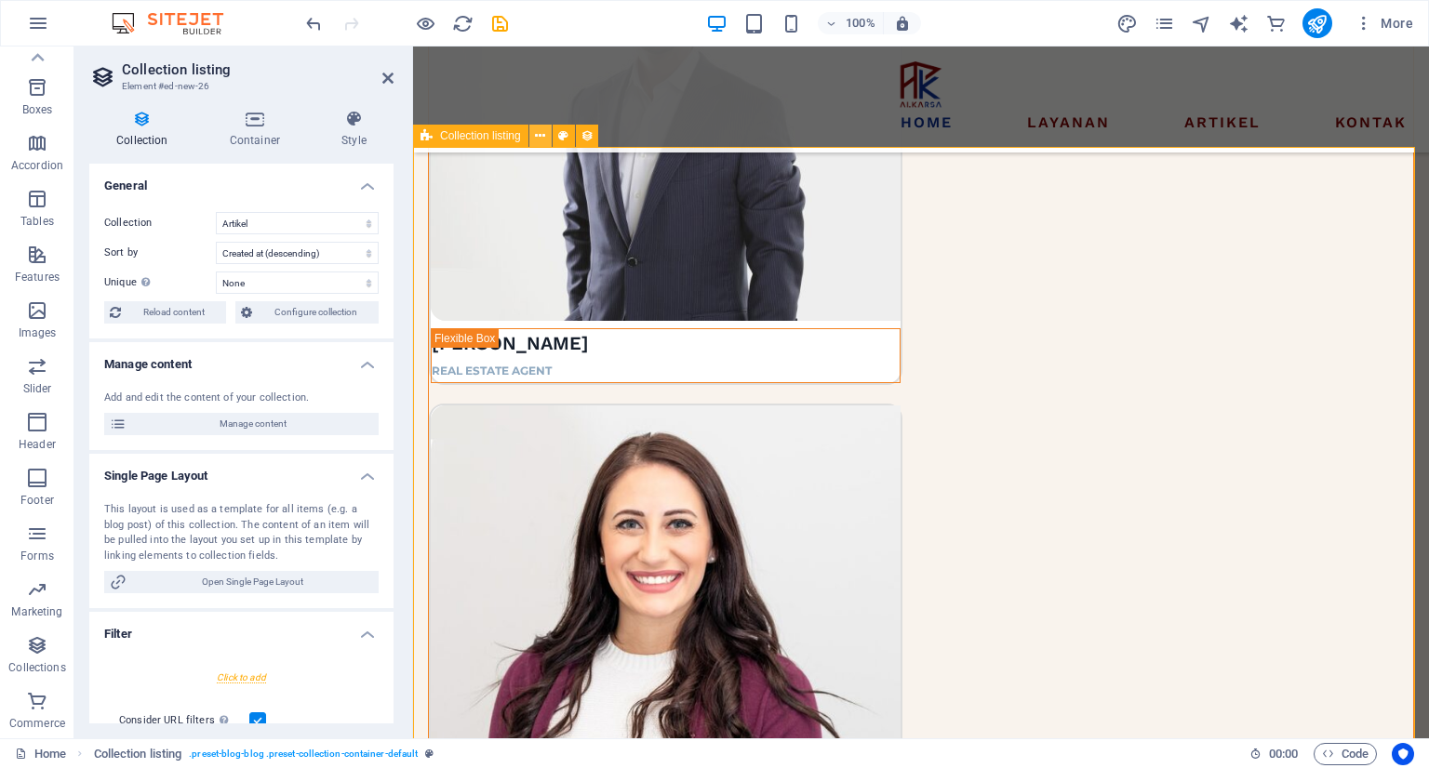
click at [535, 139] on icon at bounding box center [540, 136] width 10 height 20
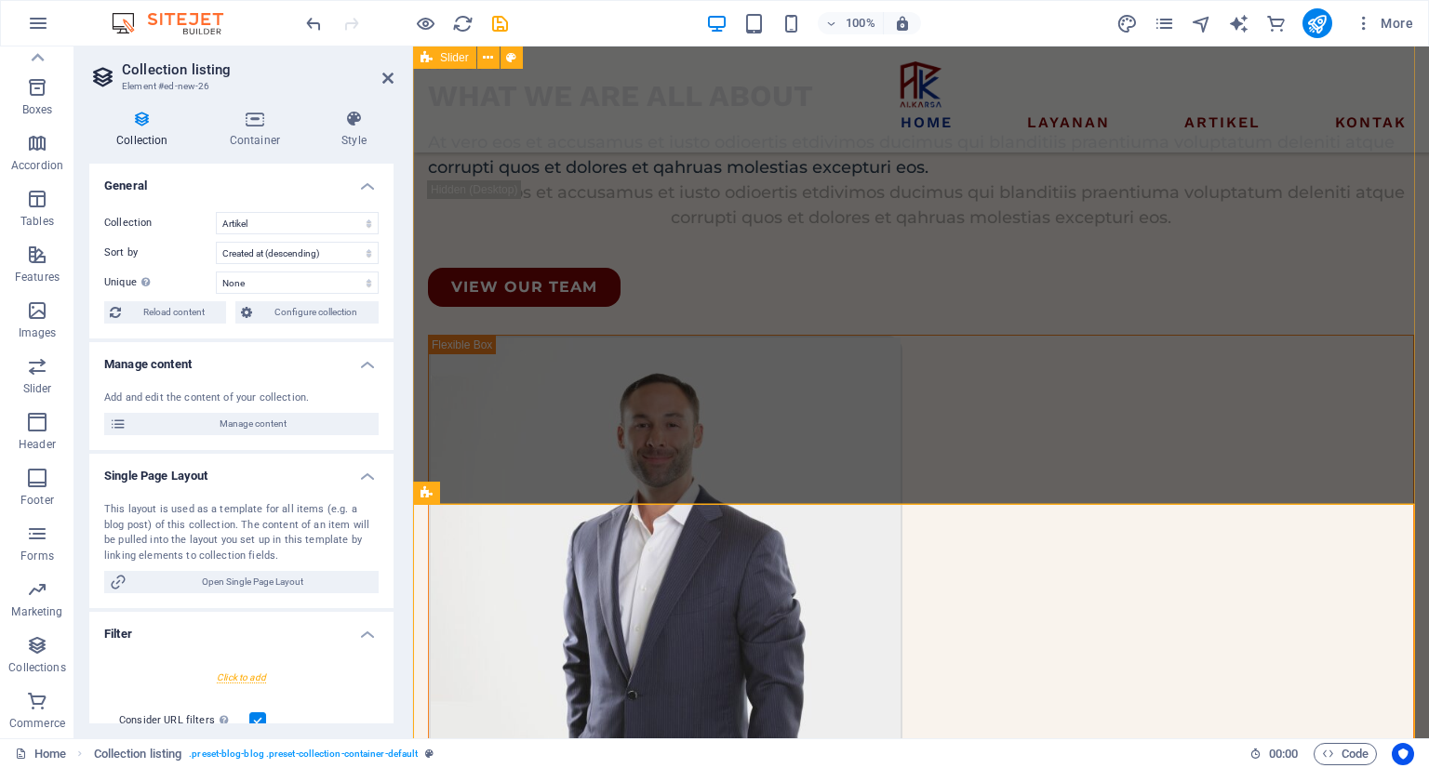
scroll to position [2768, 0]
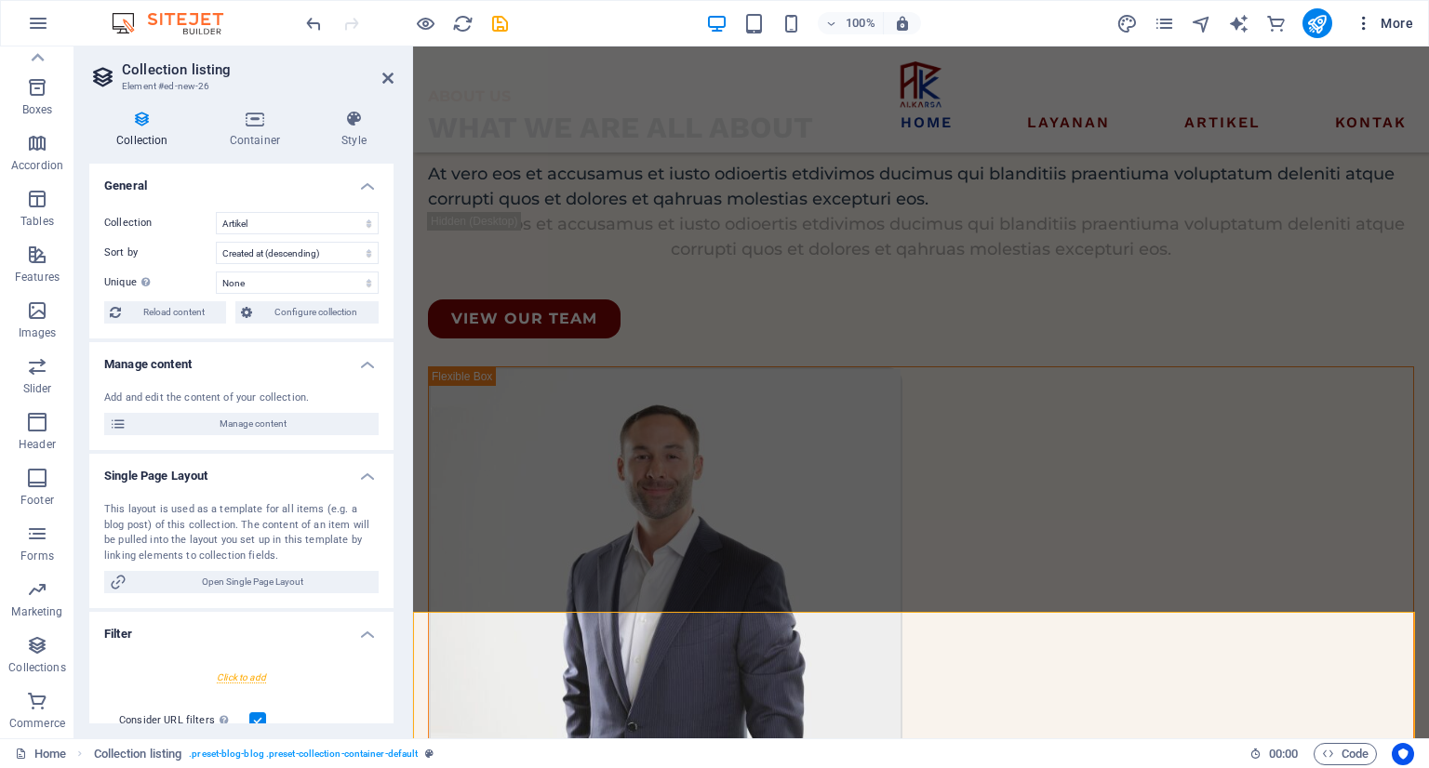
click at [1358, 20] on icon "button" at bounding box center [1363, 23] width 19 height 19
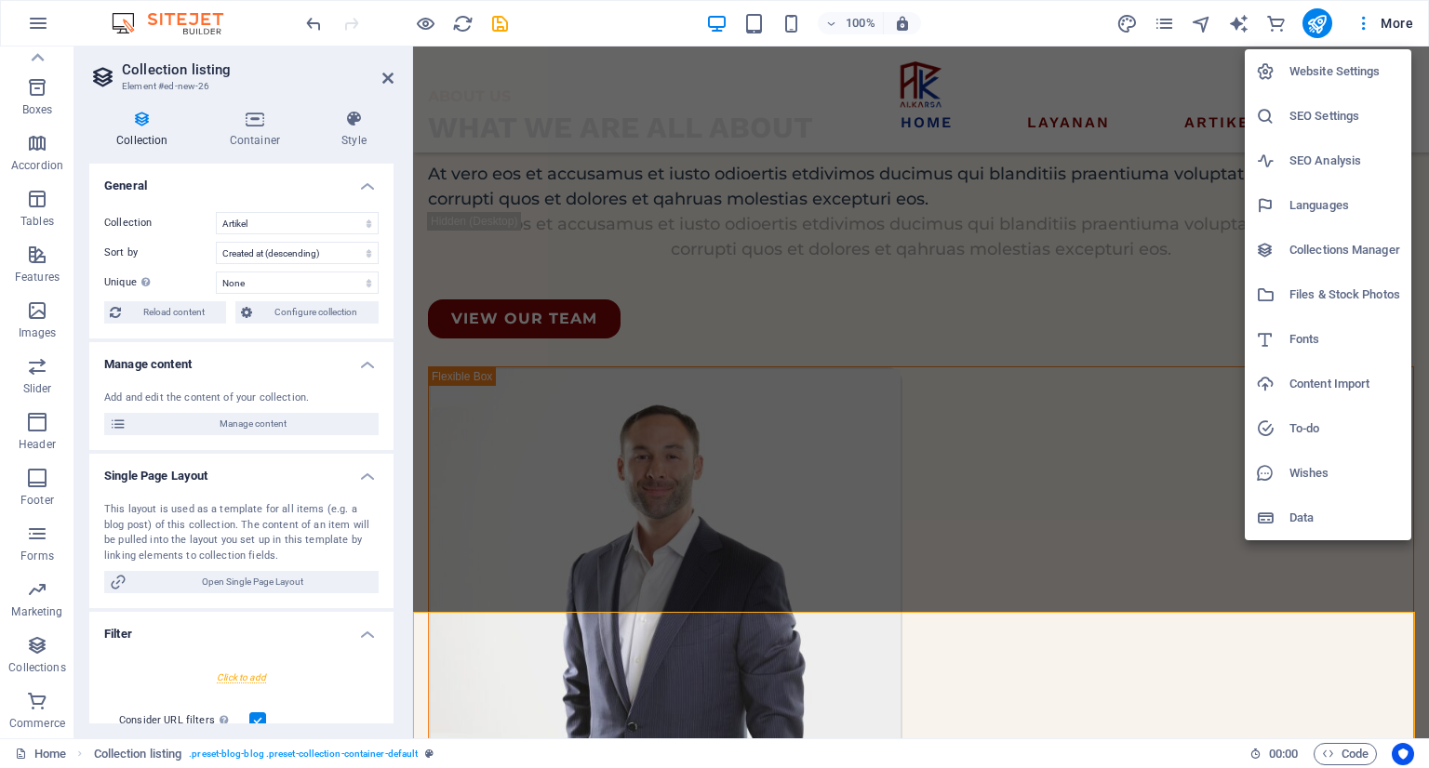
click at [43, 21] on div at bounding box center [714, 384] width 1429 height 768
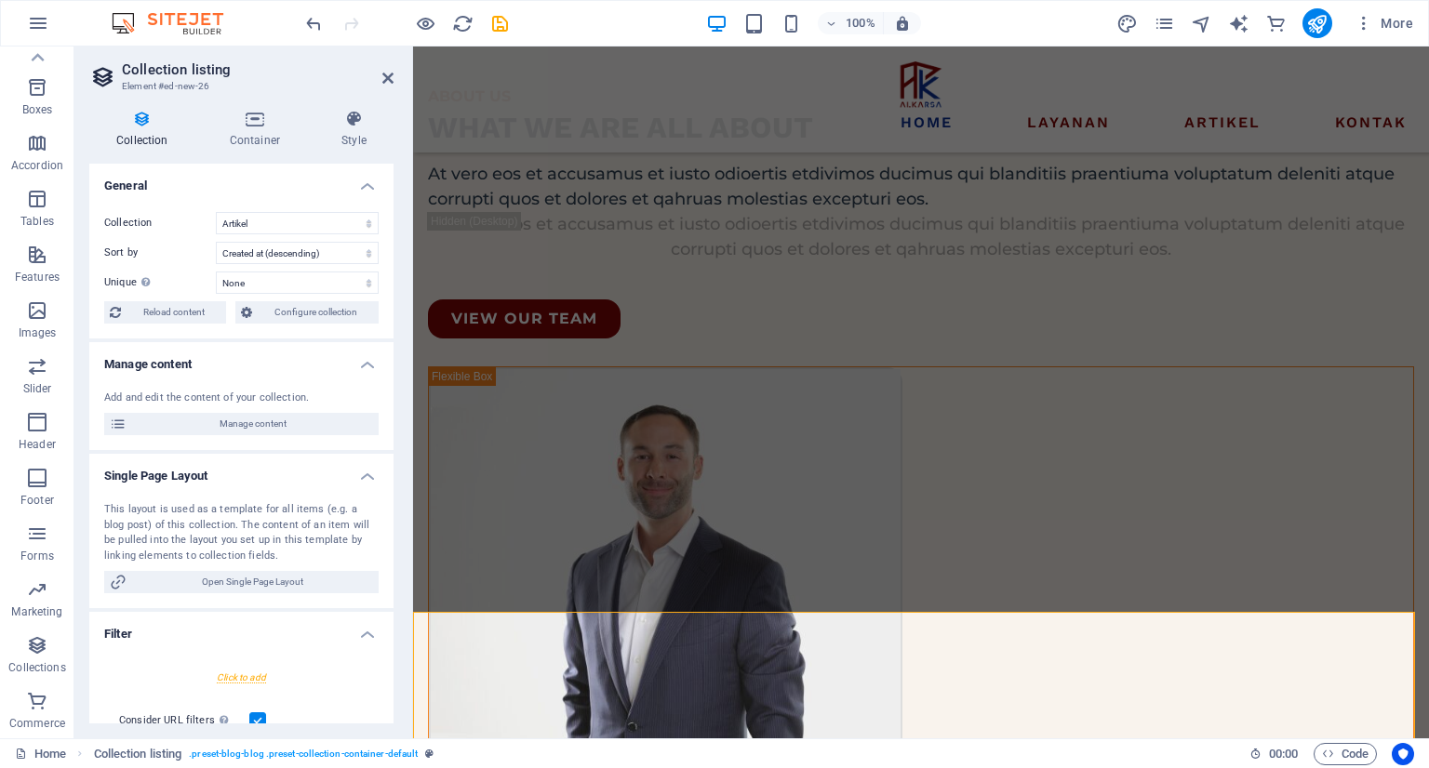
click at [43, 21] on icon "button" at bounding box center [38, 23] width 22 height 22
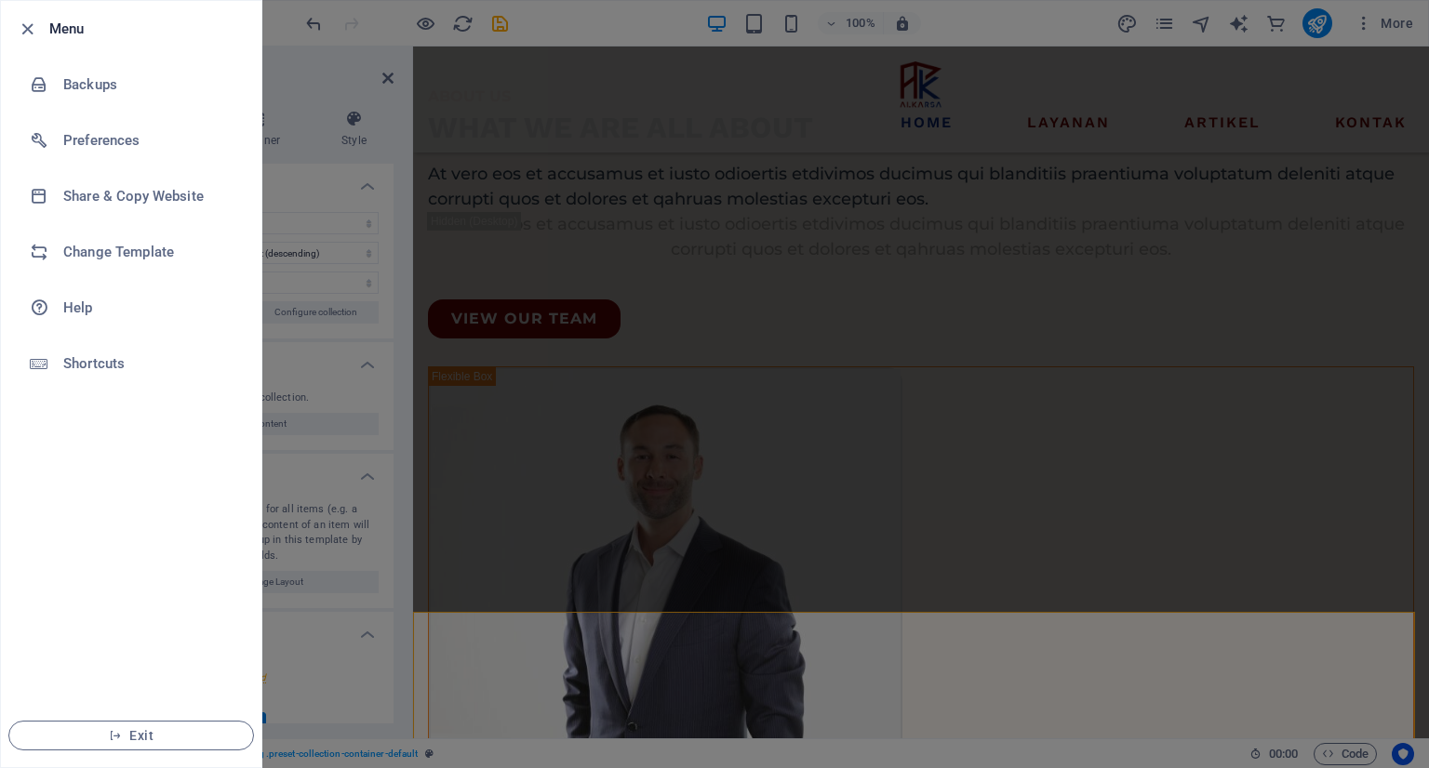
click at [308, 94] on div at bounding box center [714, 384] width 1429 height 768
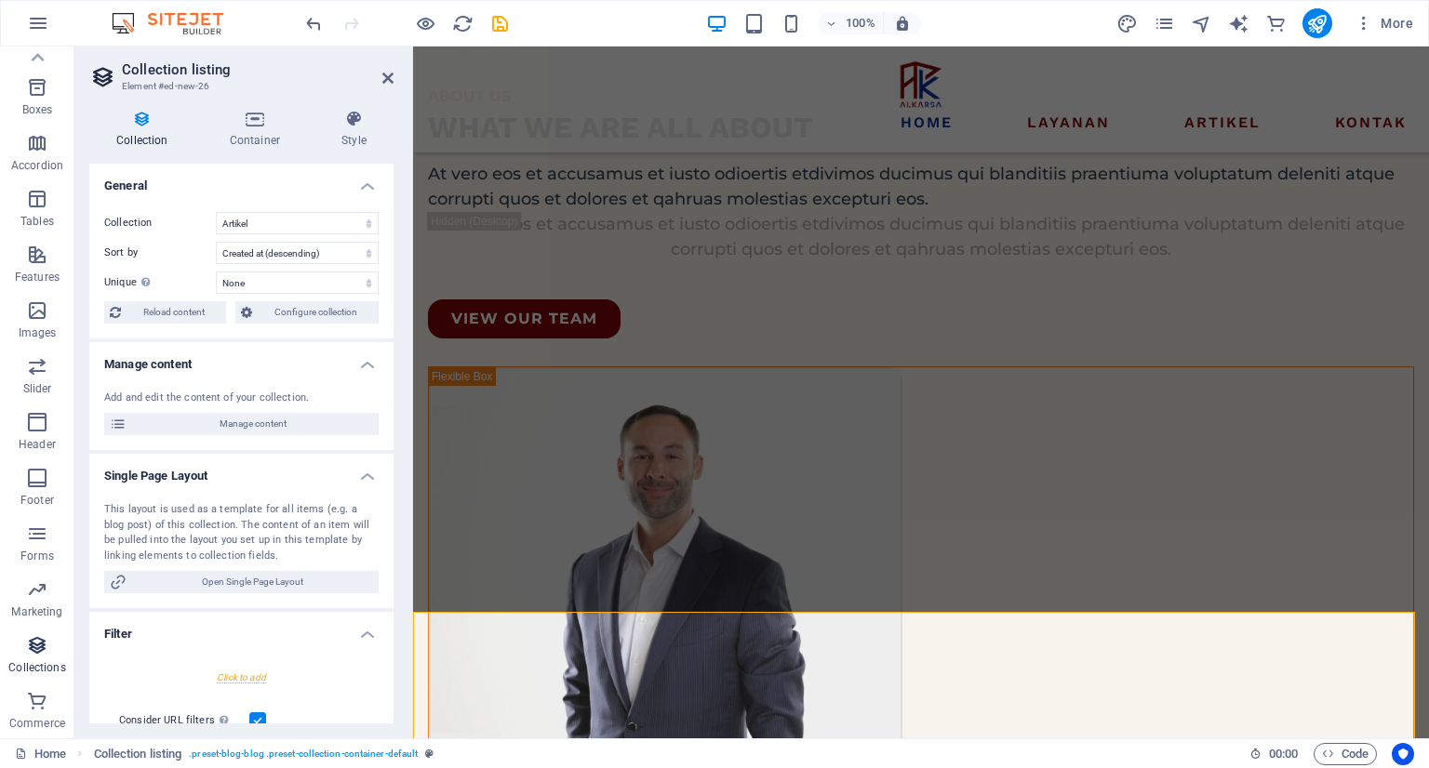
click at [24, 656] on span "Collections" at bounding box center [37, 656] width 74 height 45
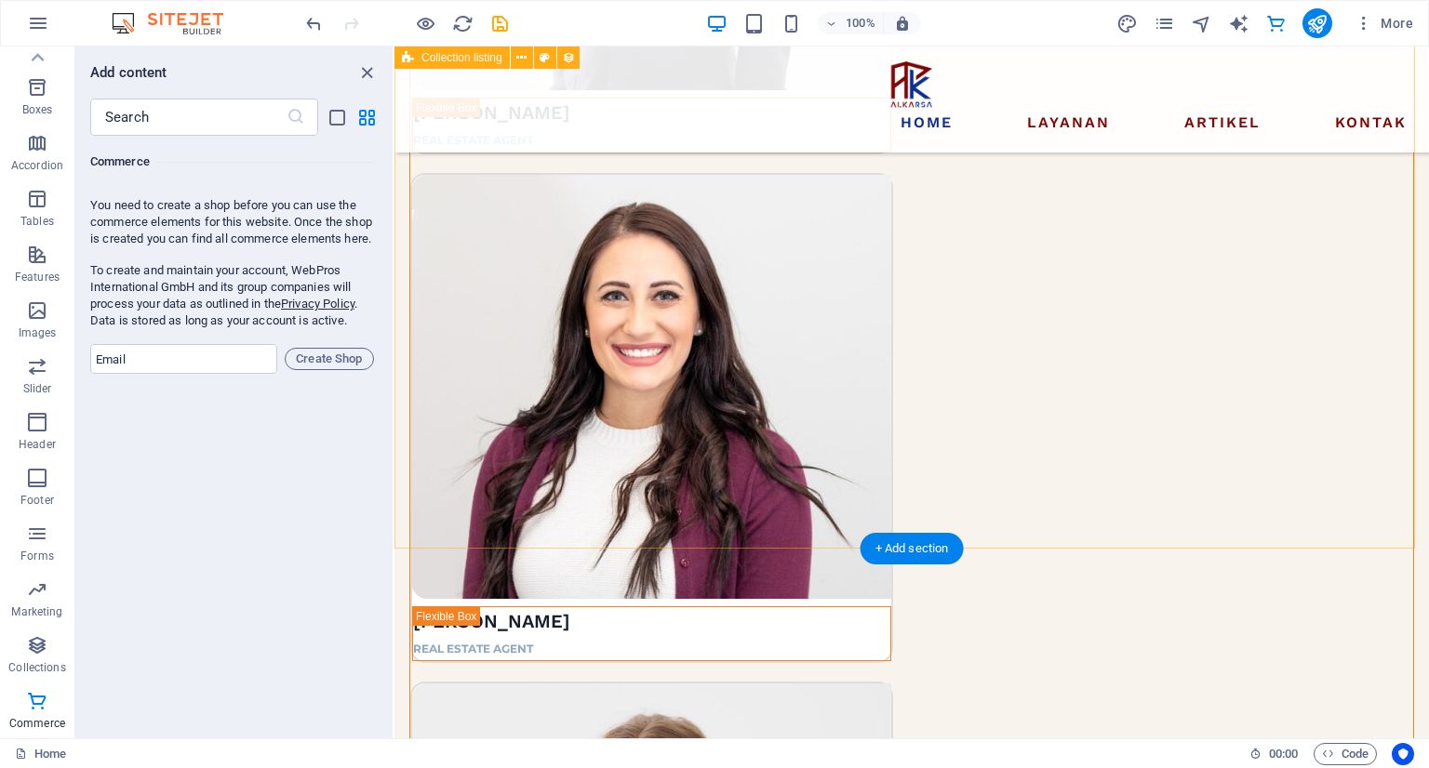
scroll to position [3488, 0]
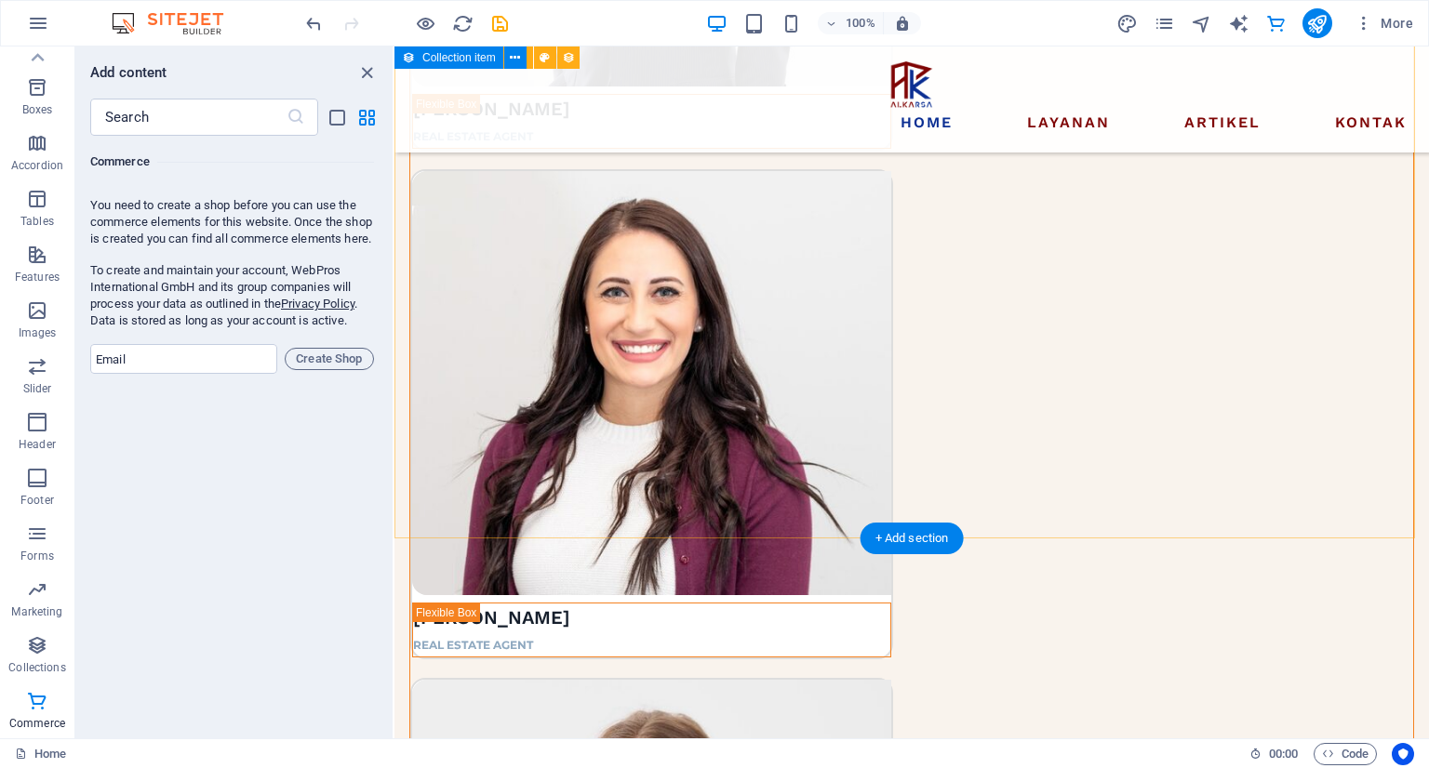
select select "createdAt_DESC"
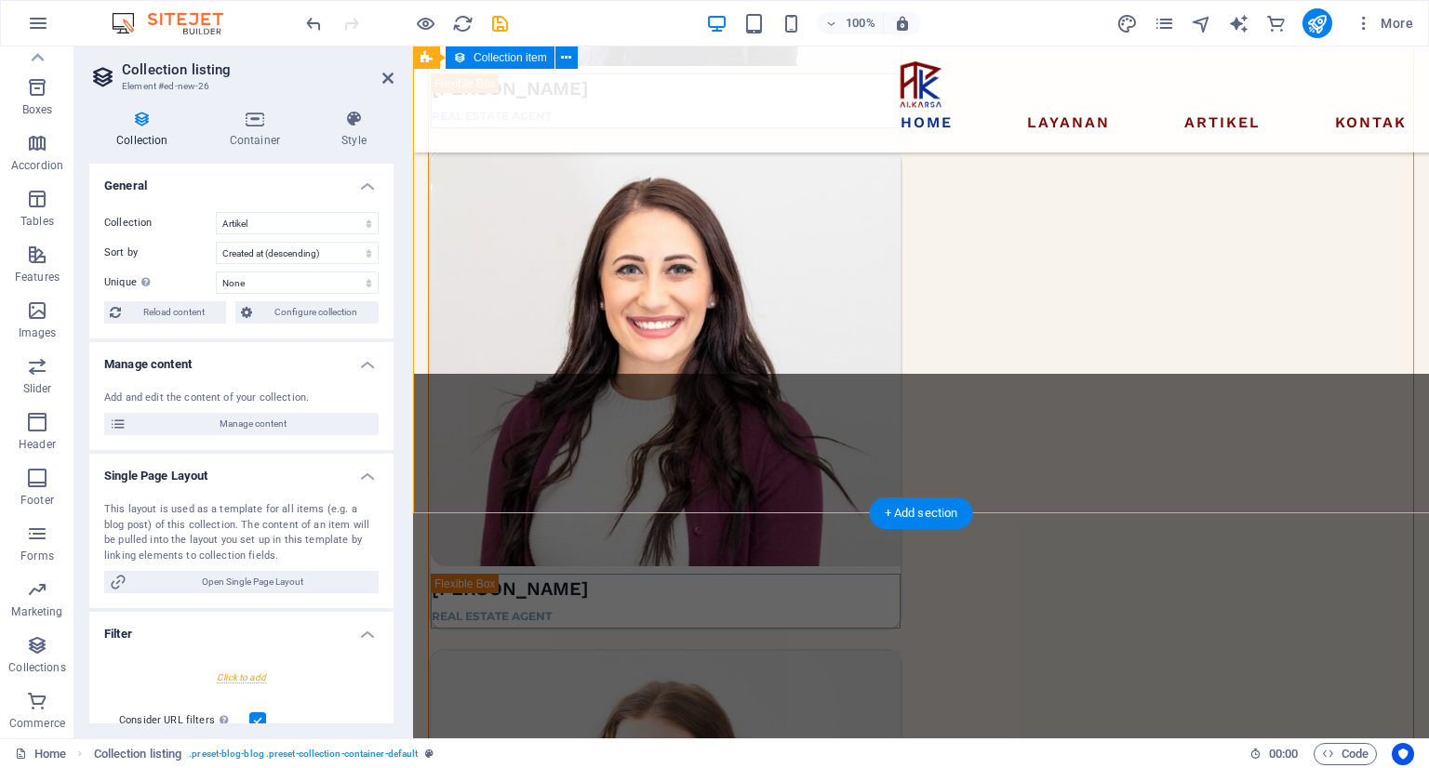
scroll to position [3504, 0]
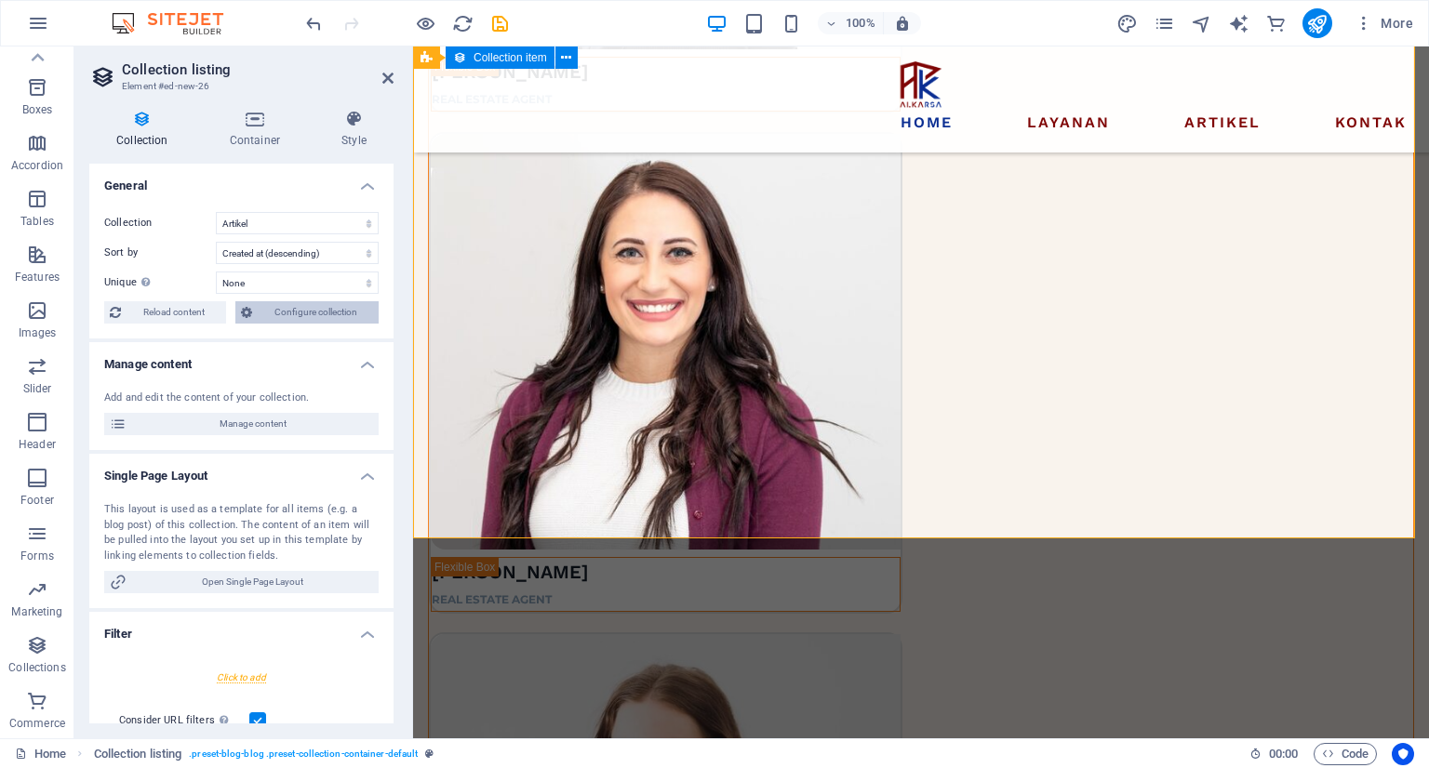
click at [310, 318] on span "Configure collection" at bounding box center [315, 312] width 115 height 22
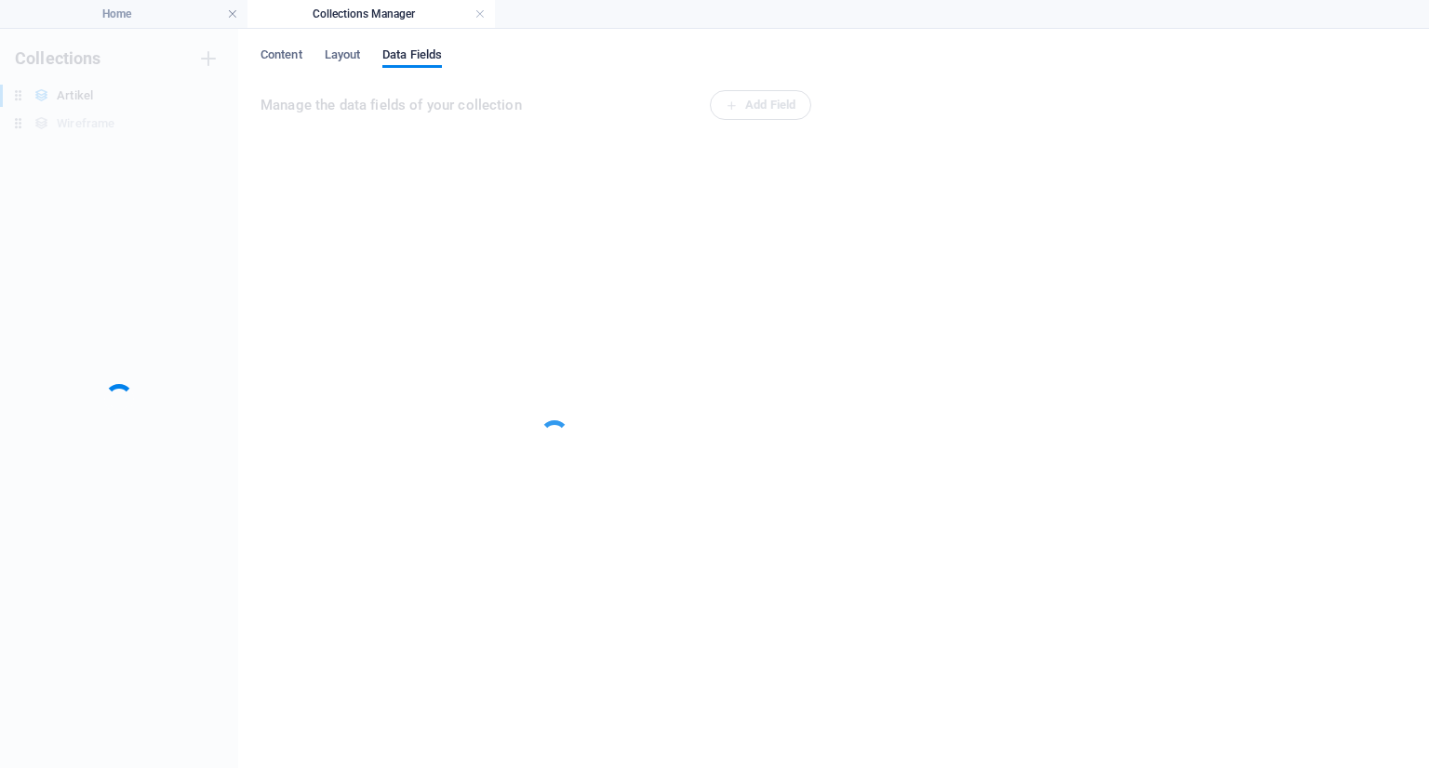
scroll to position [0, 0]
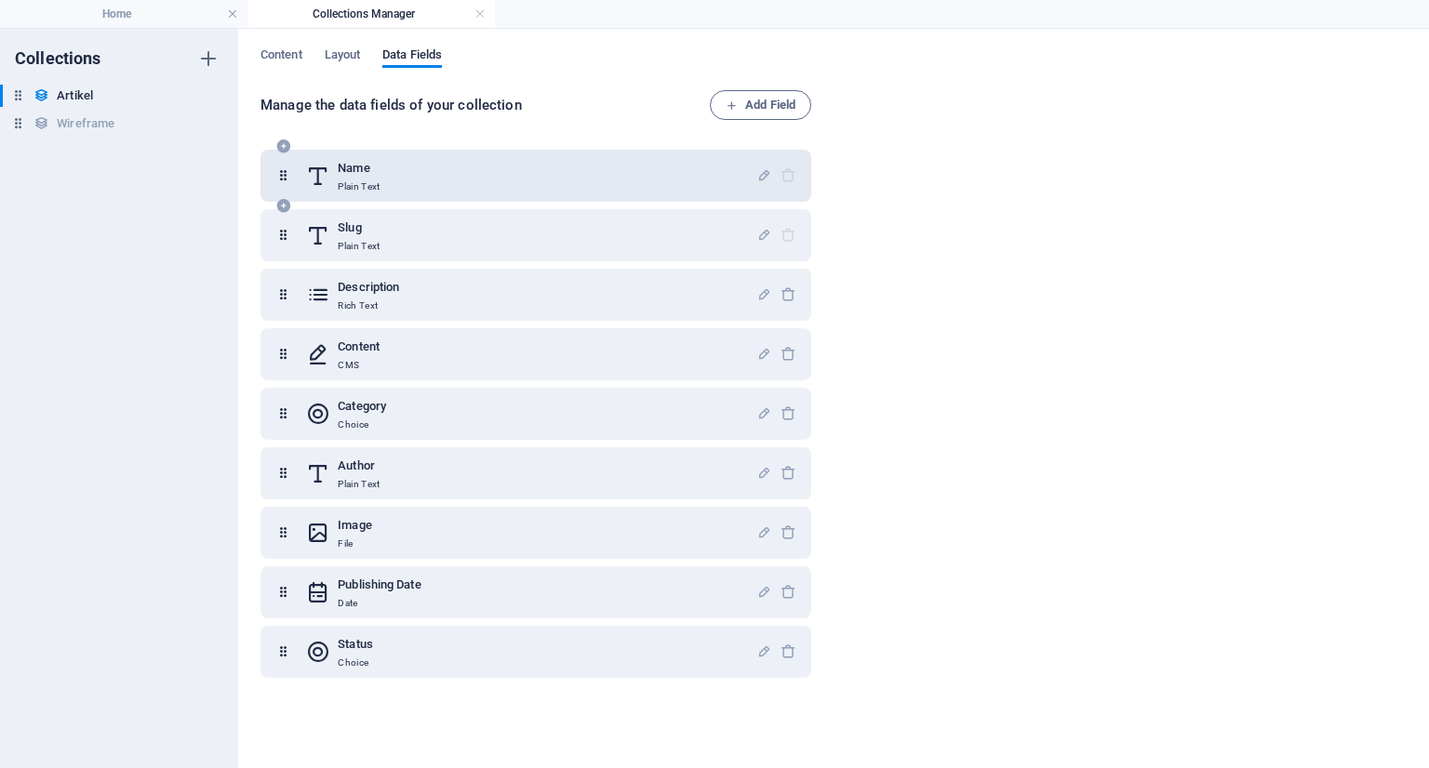
click at [443, 187] on div "Name Plain Text" at bounding box center [531, 175] width 450 height 37
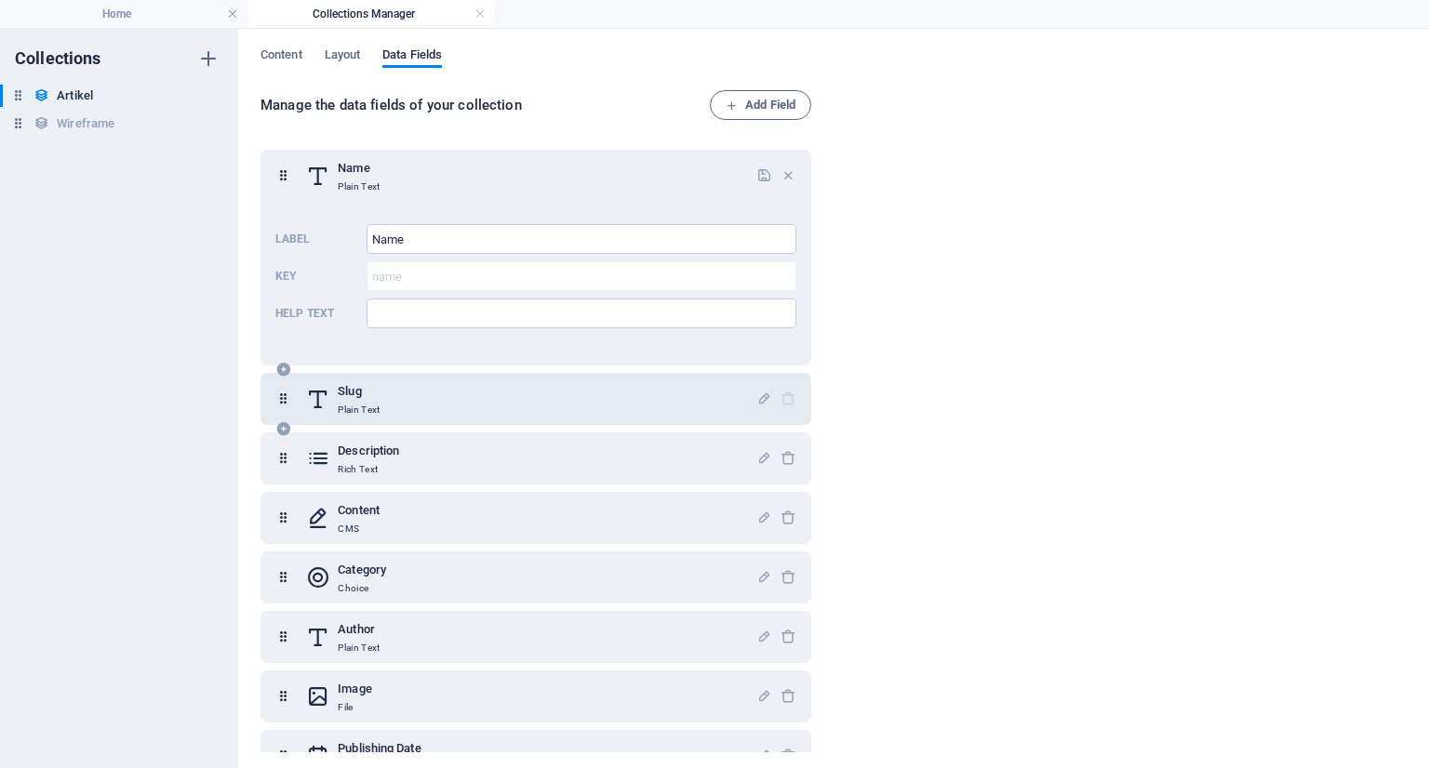
click at [518, 406] on div "Slug Plain Text" at bounding box center [531, 398] width 450 height 37
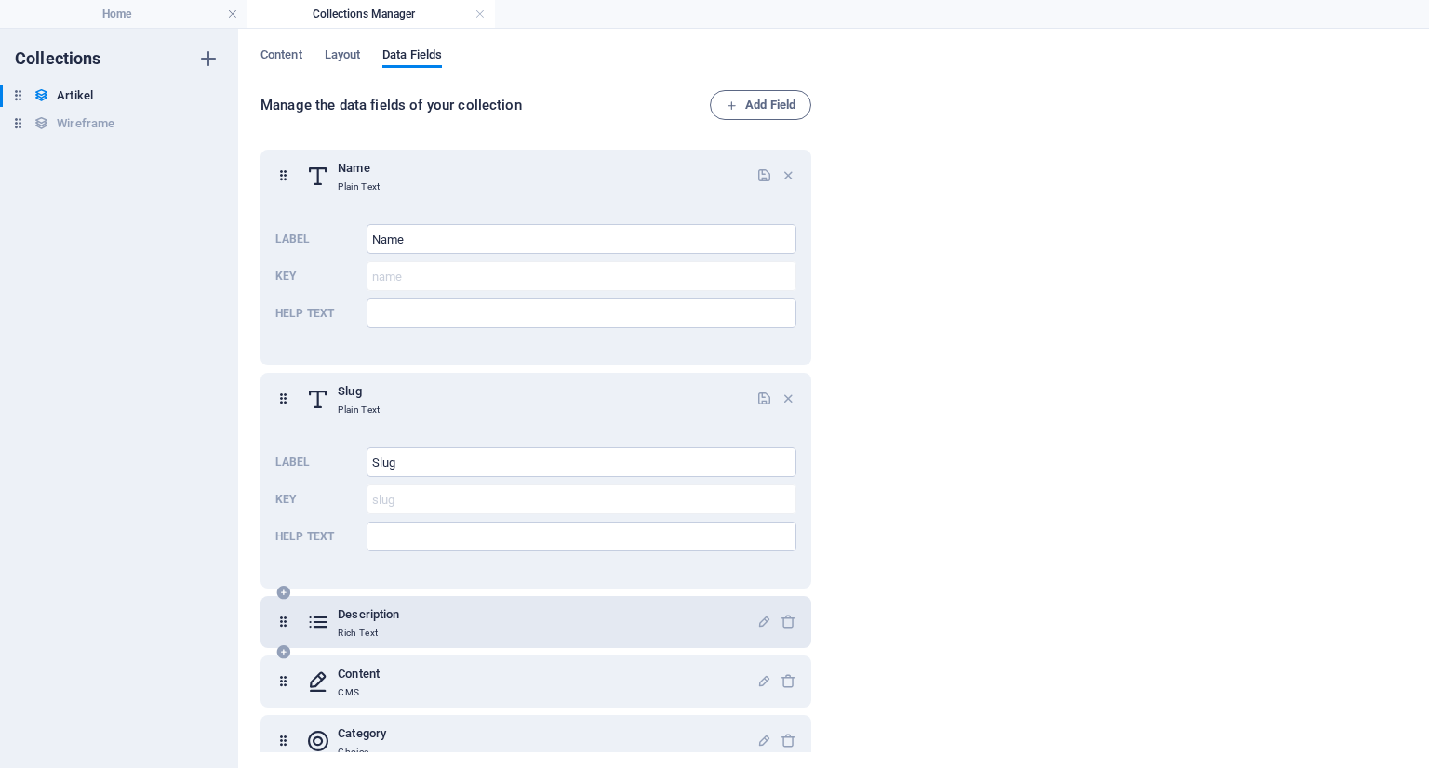
click at [466, 615] on div "Description Rich Text" at bounding box center [531, 622] width 450 height 37
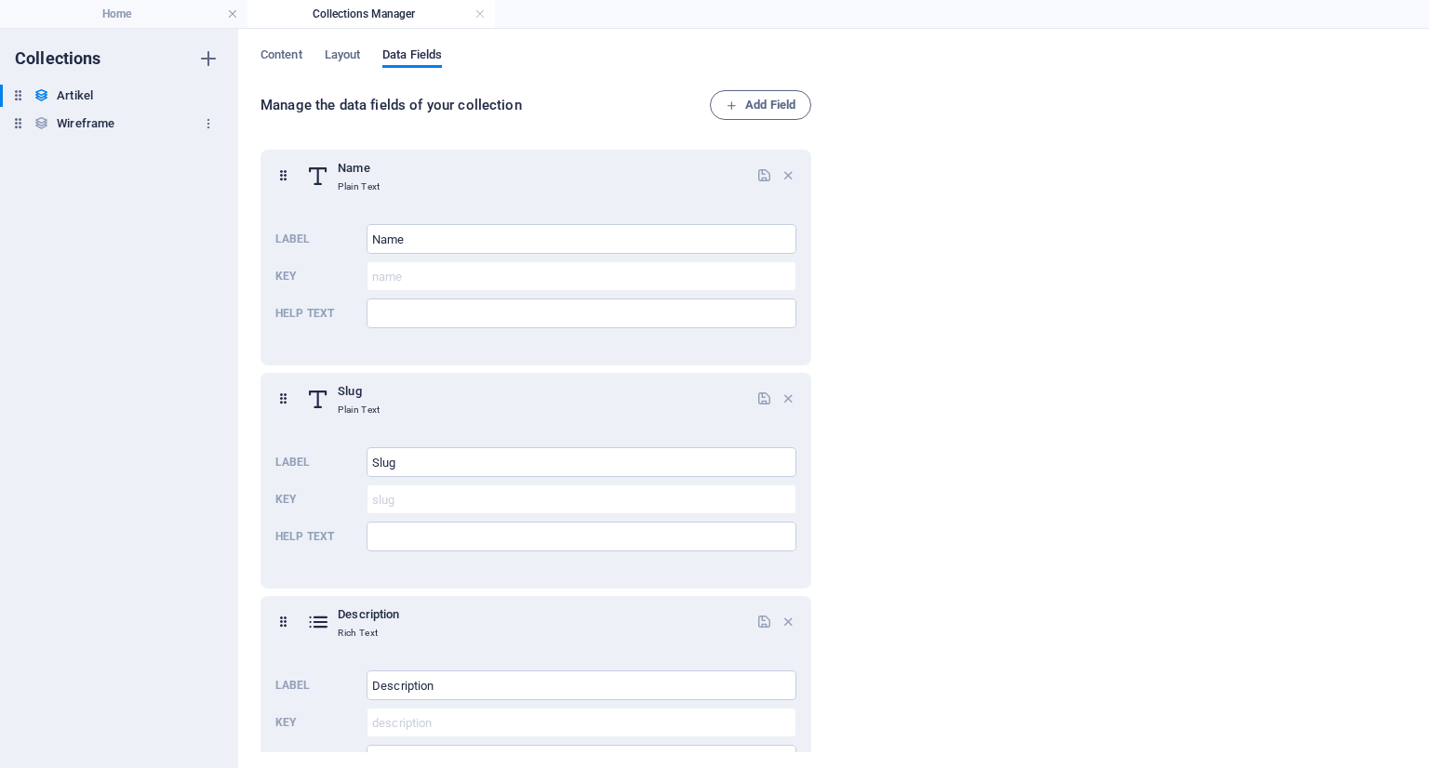
click at [175, 127] on div "Wireframe Wireframe" at bounding box center [109, 124] width 219 height 22
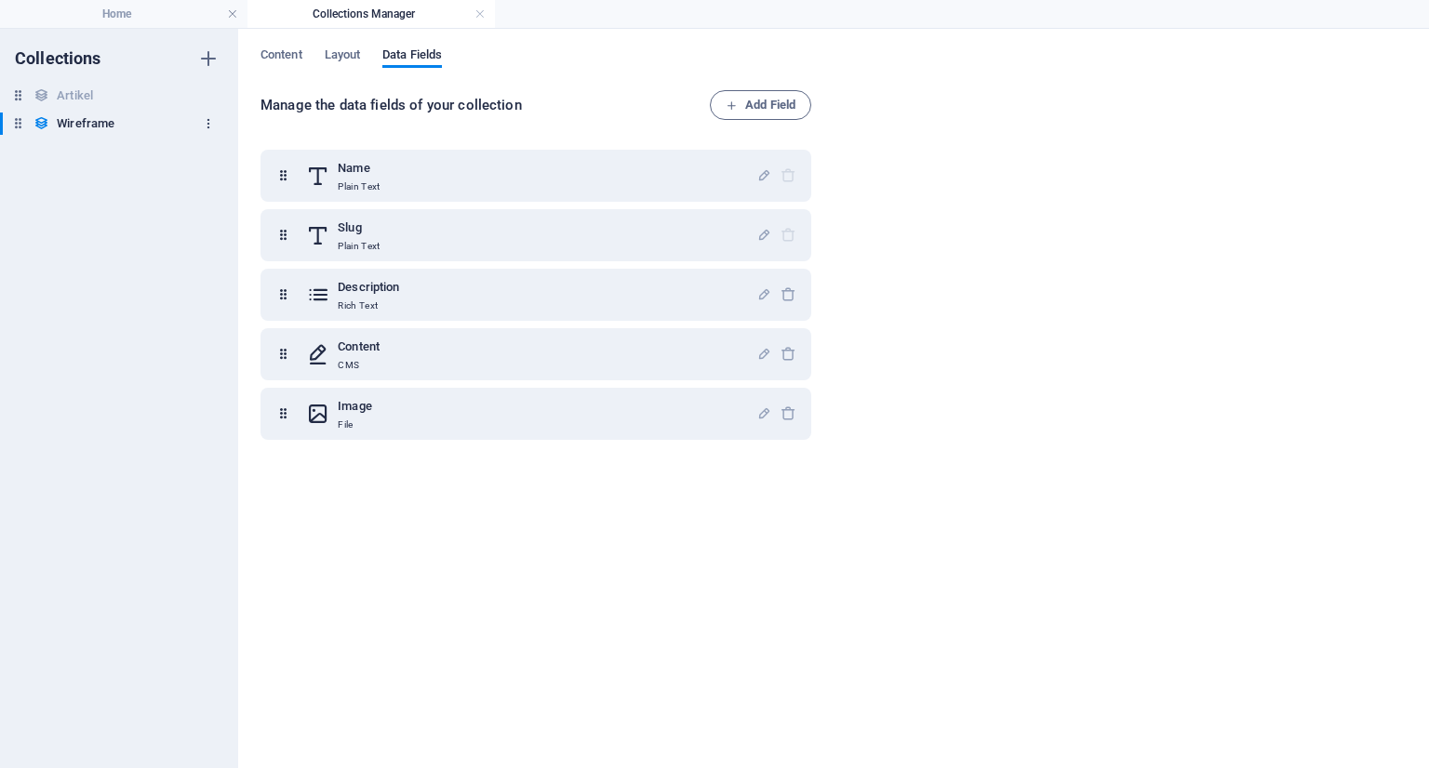
click at [208, 123] on icon "button" at bounding box center [208, 123] width 13 height 13
click at [219, 240] on h6 "Delete" at bounding box center [224, 250] width 50 height 22
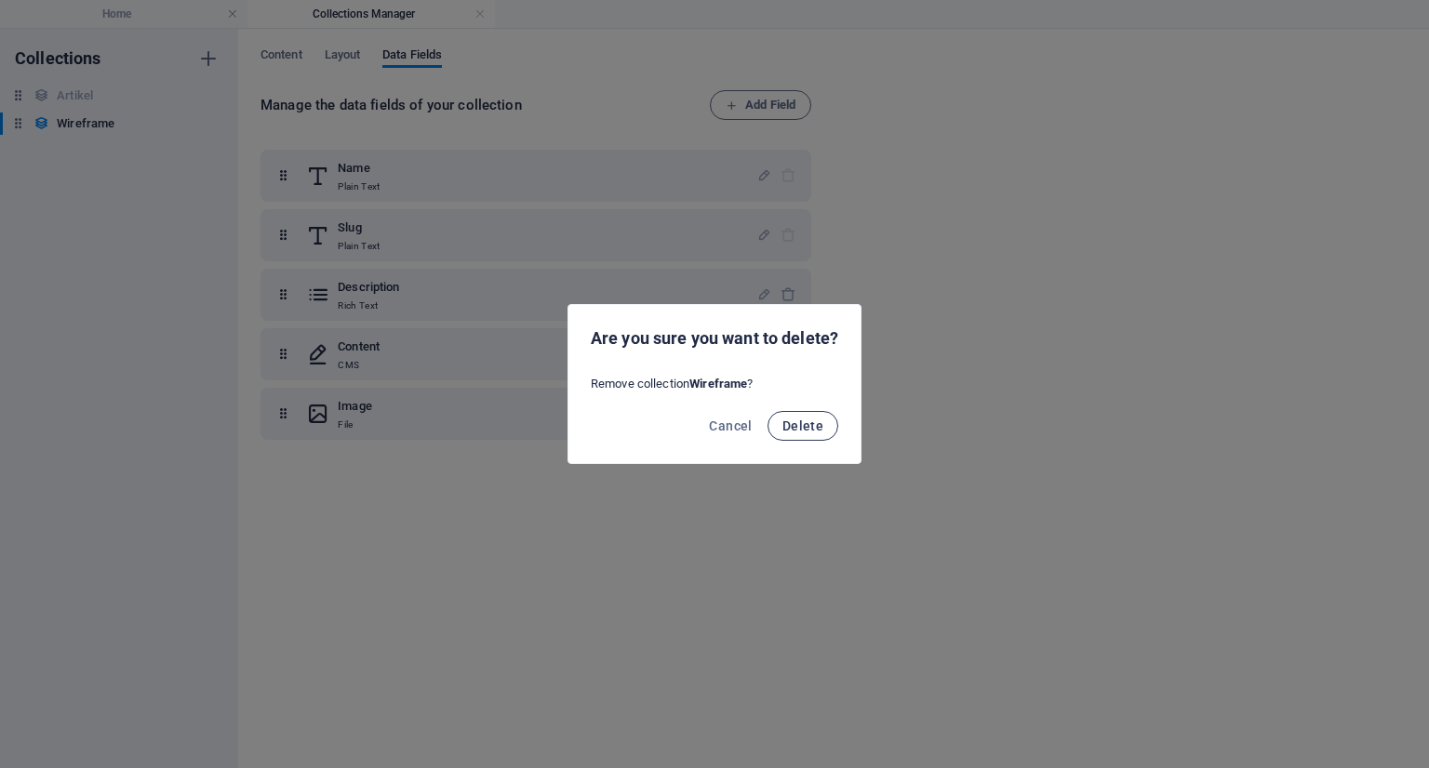
click at [818, 426] on span "Delete" at bounding box center [802, 426] width 41 height 15
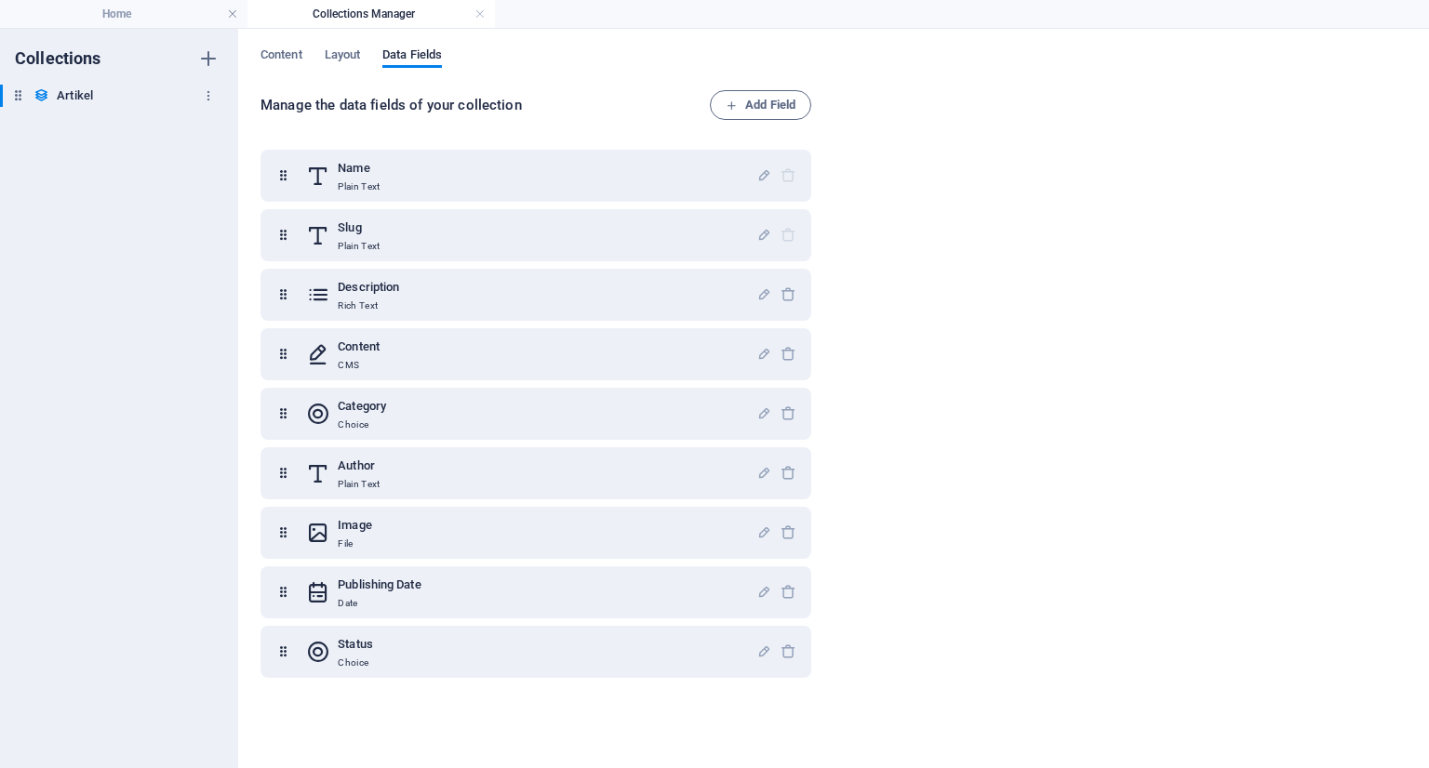
click at [105, 102] on div "Artikel Artikel" at bounding box center [109, 96] width 219 height 22
click at [302, 54] on span "Content" at bounding box center [281, 57] width 42 height 26
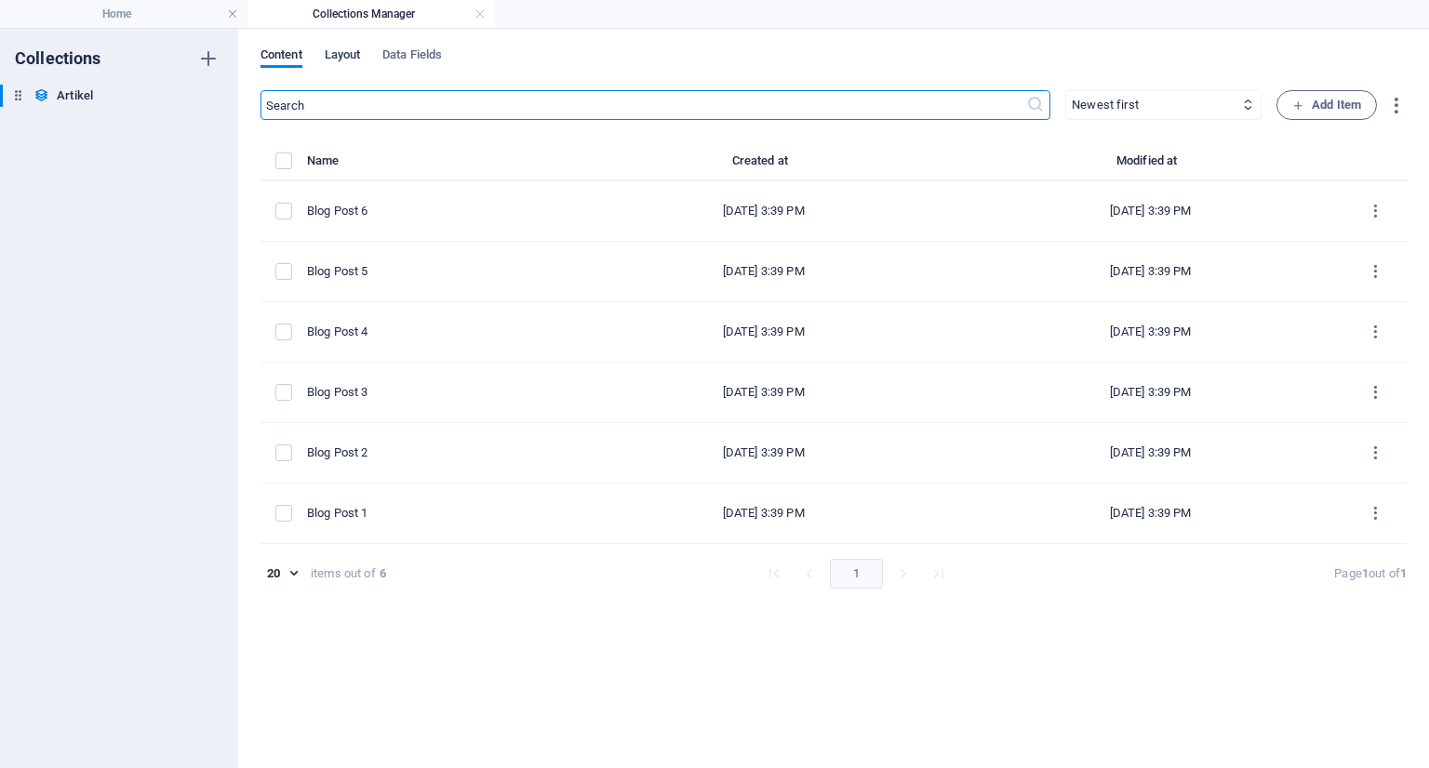
click at [339, 53] on span "Layout" at bounding box center [343, 57] width 36 height 26
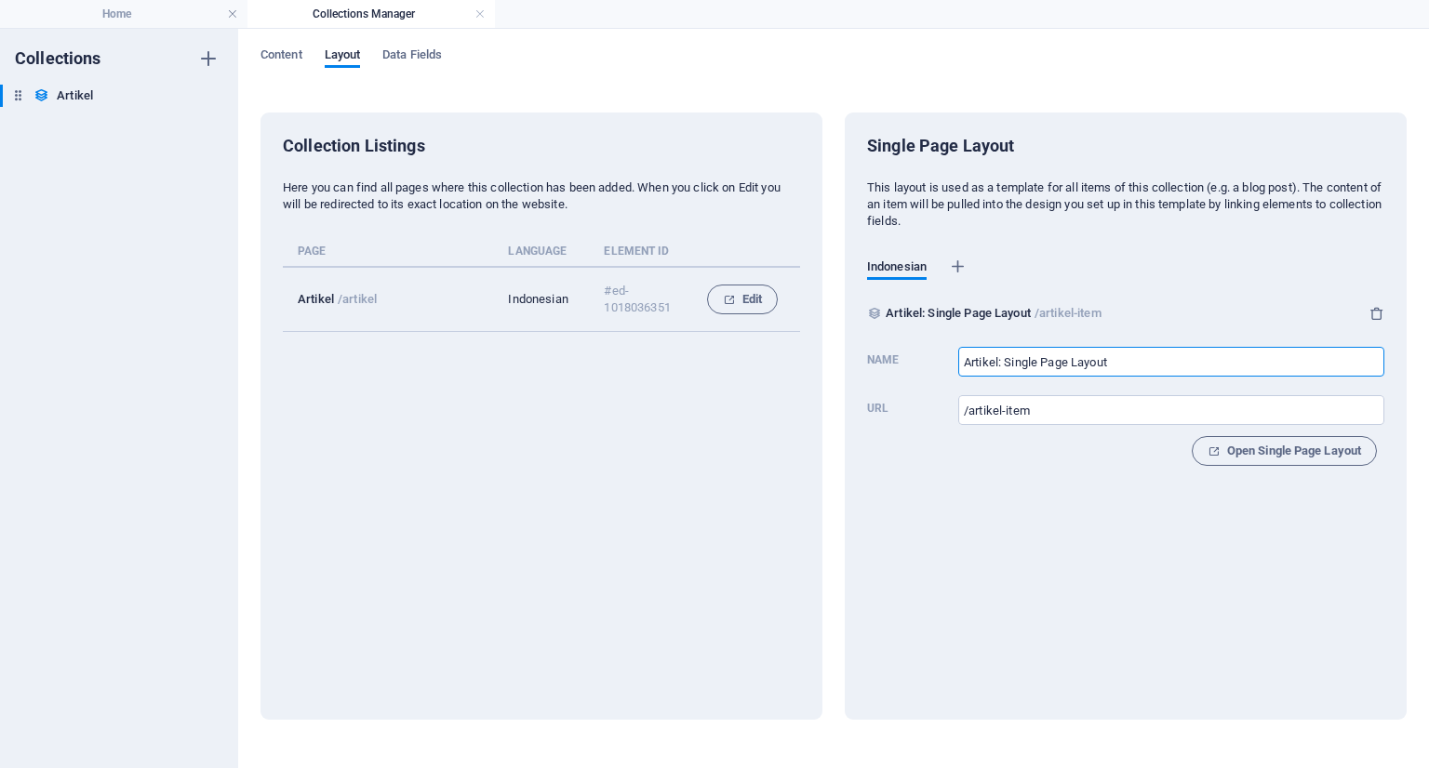
drag, startPoint x: 1179, startPoint y: 363, endPoint x: 1007, endPoint y: 383, distance: 173.3
click at [1007, 383] on div "Name Artikel: Single Page Layout ​ Url /artikel-item ​ Open Single Page Layout" at bounding box center [1125, 402] width 517 height 126
type input "Artikel"
click at [681, 444] on div "Collection Listings Here you can find all pages where this collection has been …" at bounding box center [541, 416] width 562 height 607
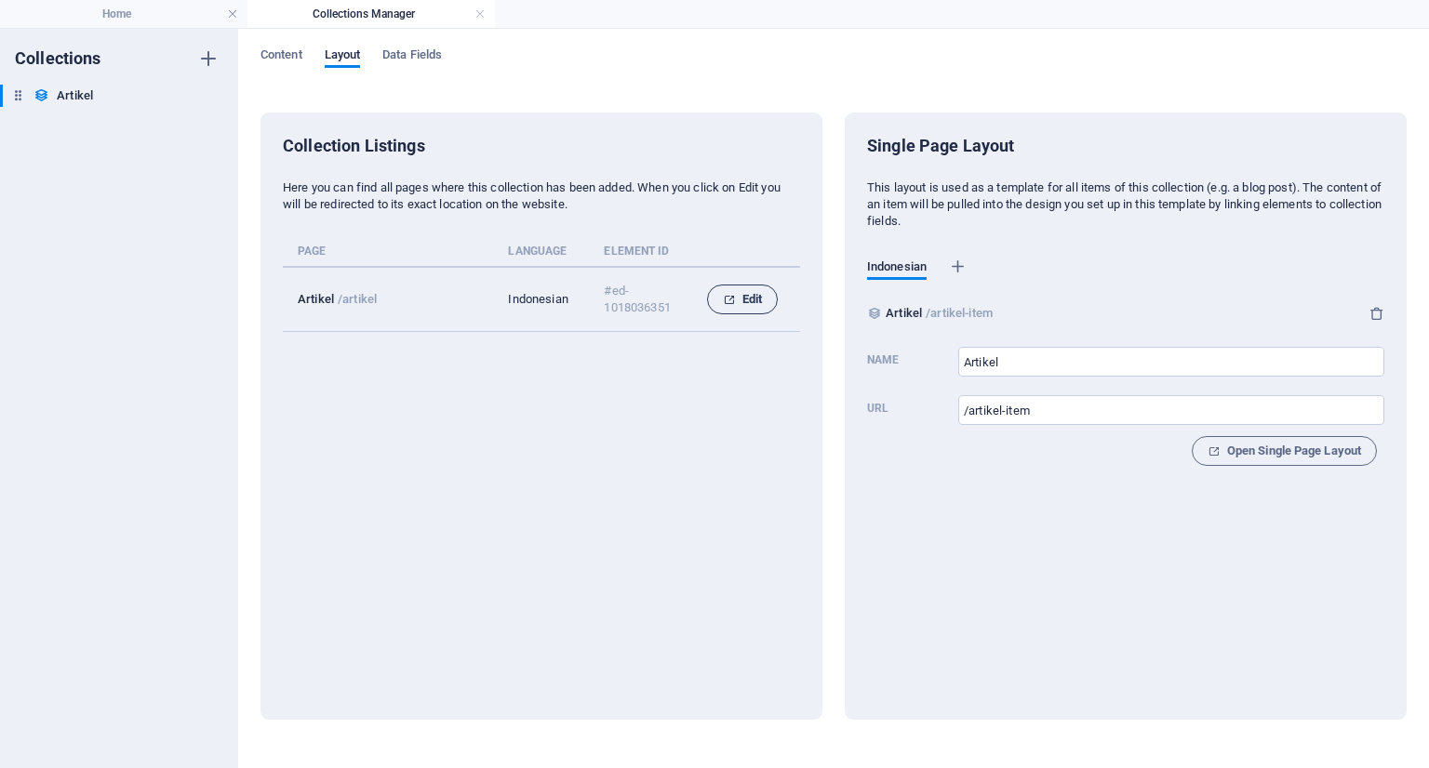
click at [747, 299] on span "Edit" at bounding box center [742, 299] width 39 height 22
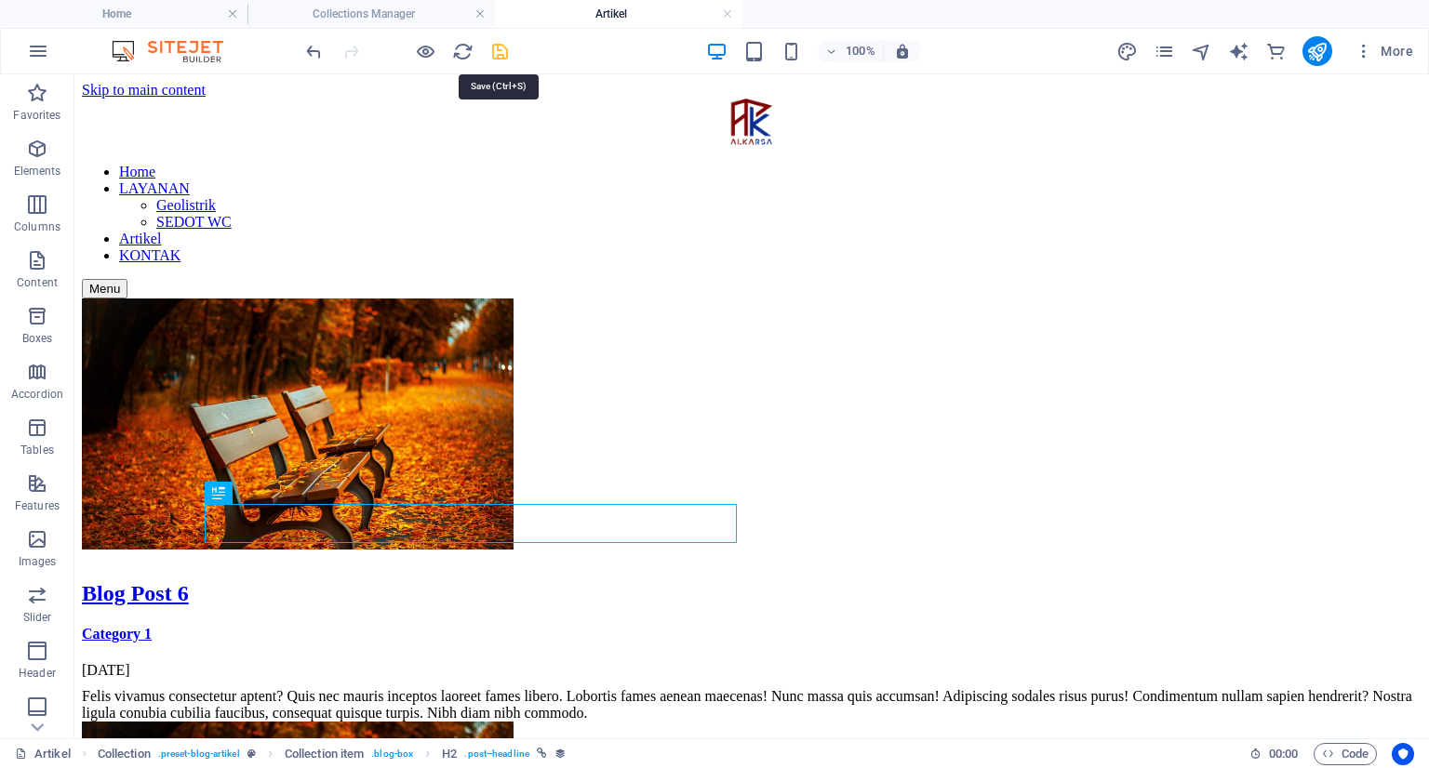
click at [496, 50] on icon "save" at bounding box center [499, 51] width 21 height 21
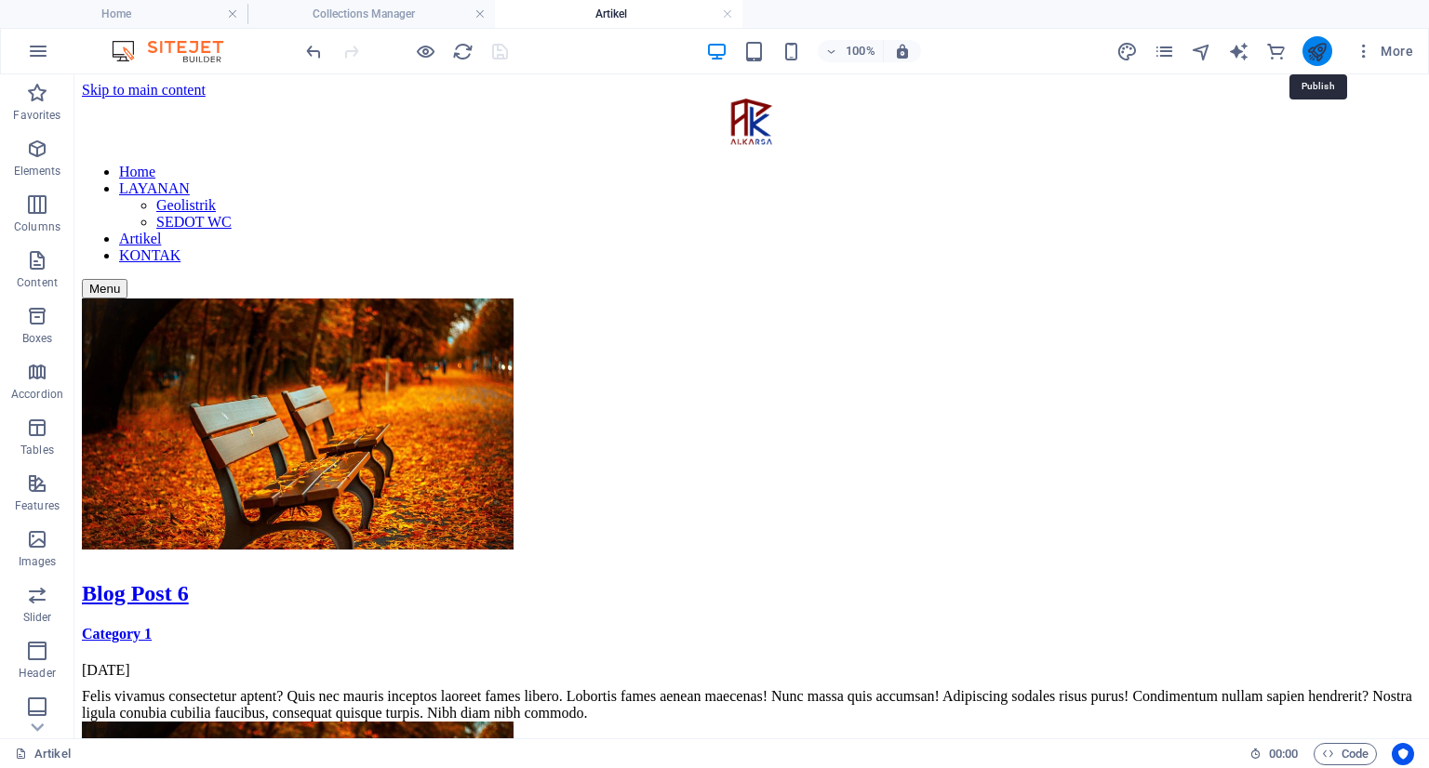
click at [1313, 53] on icon "publish" at bounding box center [1316, 51] width 21 height 21
